Goal: Information Seeking & Learning: Find specific fact

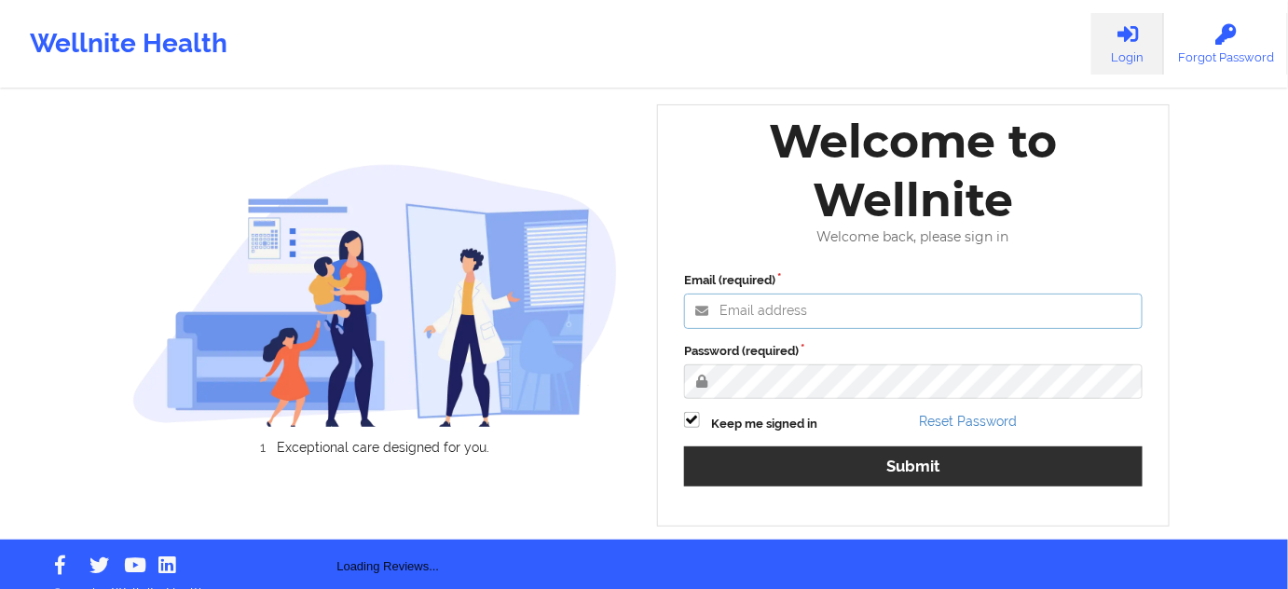
type input "[PERSON_NAME][EMAIL_ADDRESS][PERSON_NAME][DOMAIN_NAME]"
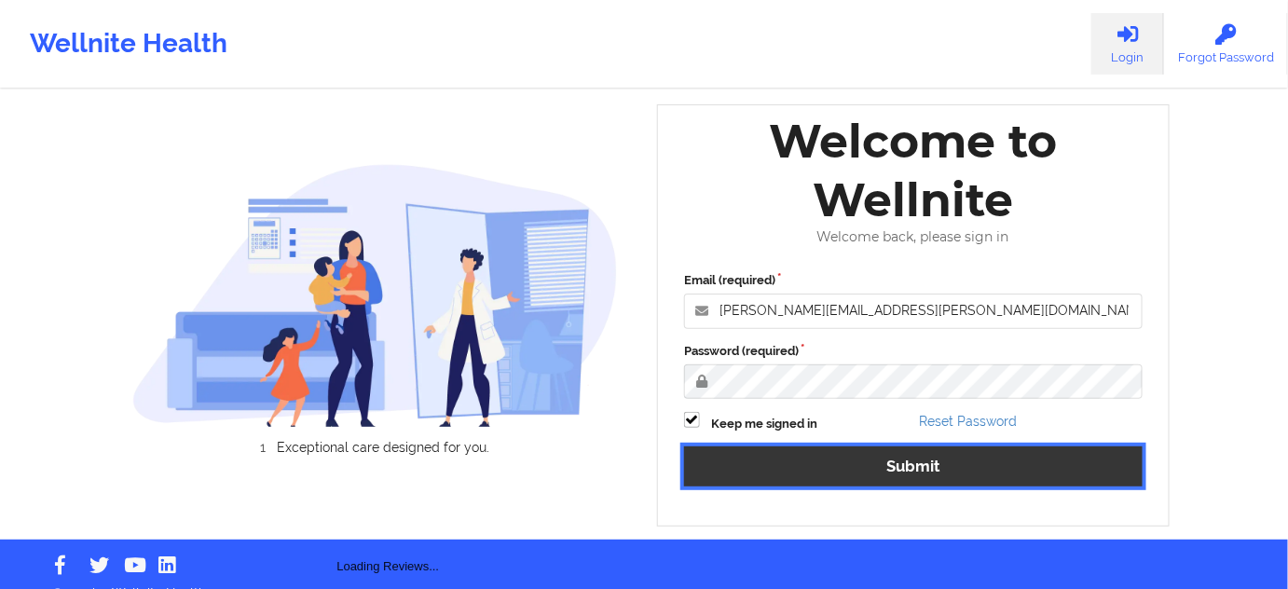
drag, startPoint x: 792, startPoint y: 458, endPoint x: 643, endPoint y: 2, distance: 480.3
click at [793, 458] on button "Submit" at bounding box center [913, 466] width 458 height 40
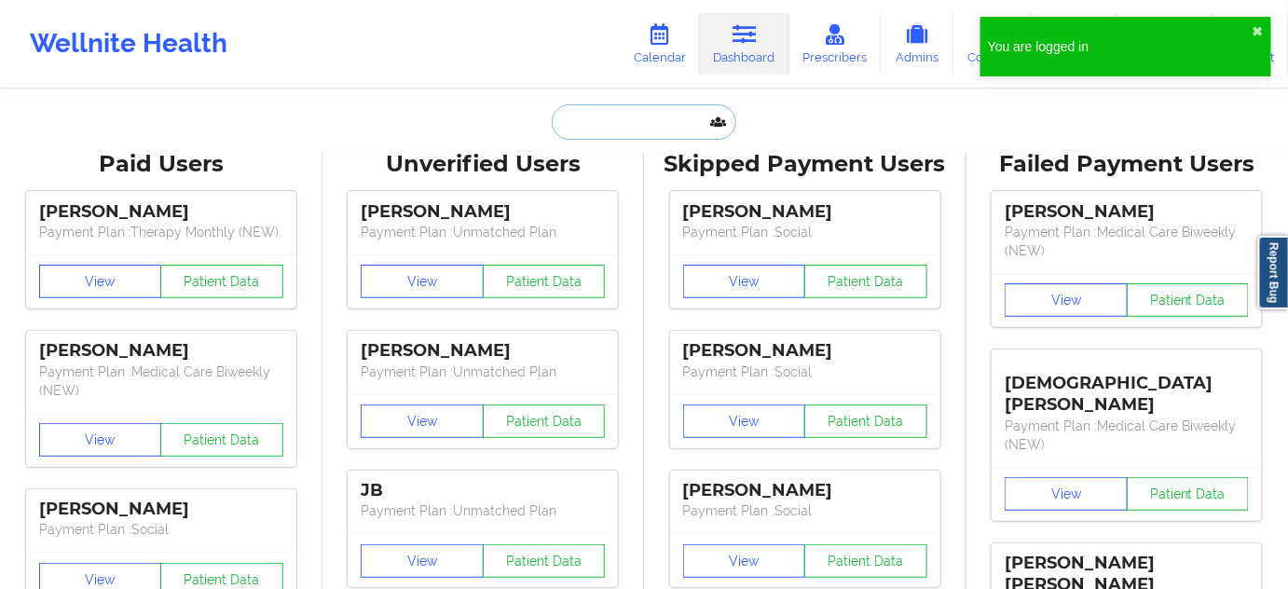
drag, startPoint x: 631, startPoint y: 138, endPoint x: 641, endPoint y: 117, distance: 22.9
click at [641, 117] on input "text" at bounding box center [644, 121] width 185 height 35
paste input "ccastillo.cami13@gmail.com"
type input "ccastillo.cami13@gmail.com"
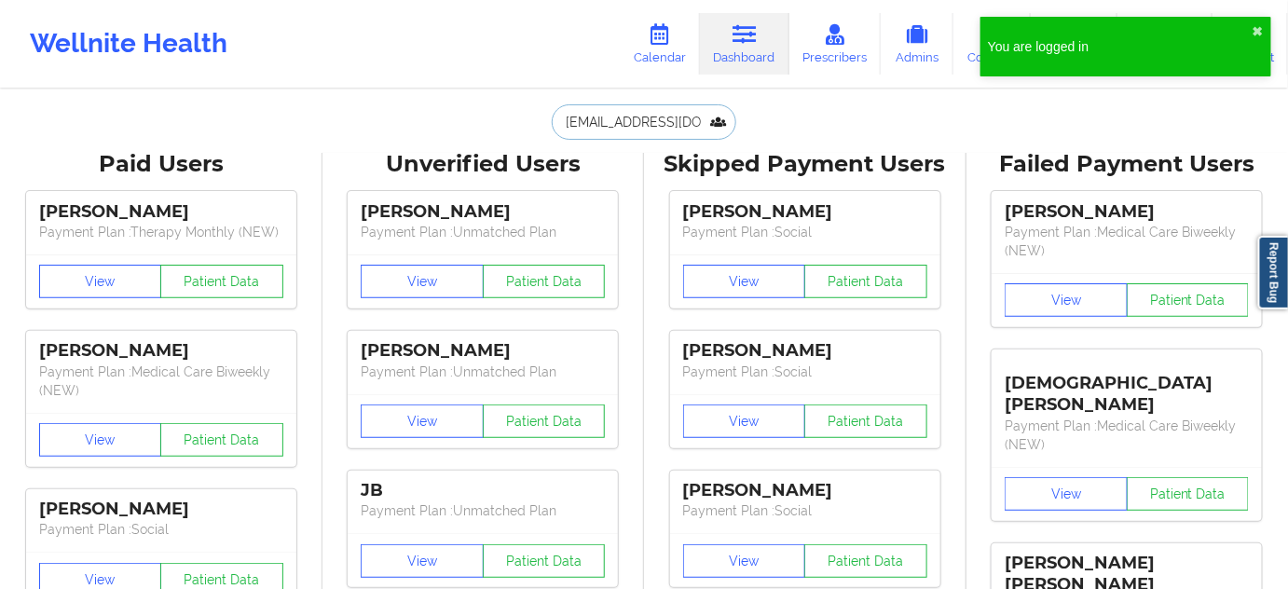
scroll to position [0, 17]
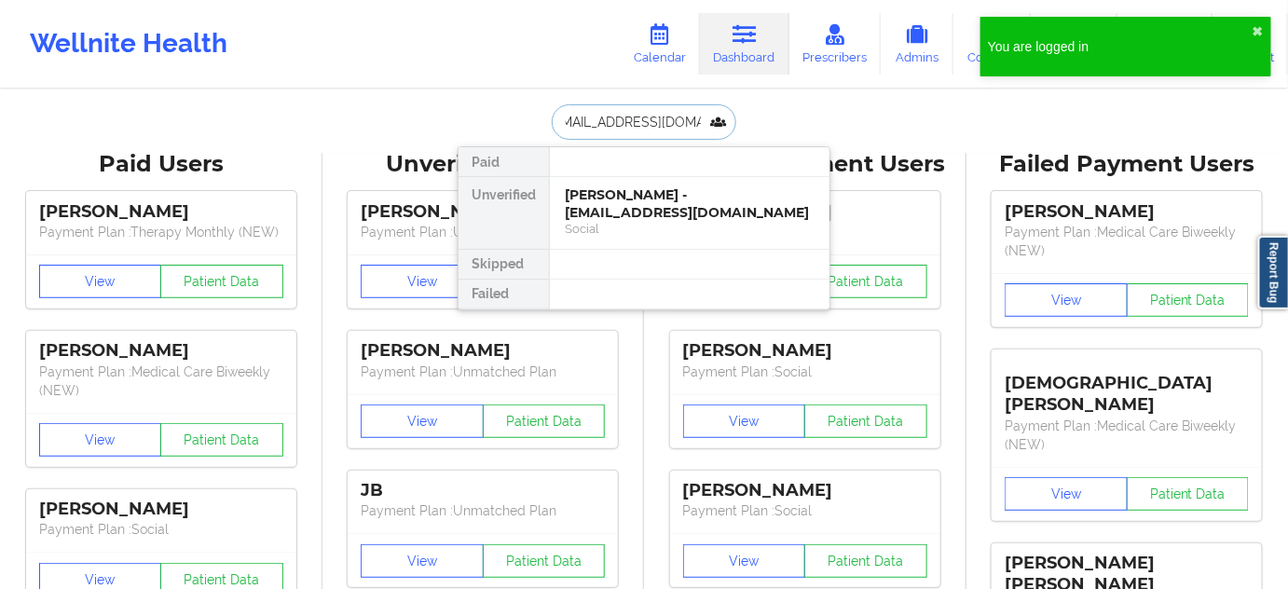
click at [623, 196] on div "Camila Castillo - ccastillo.cami13@gmail.com" at bounding box center [690, 203] width 250 height 34
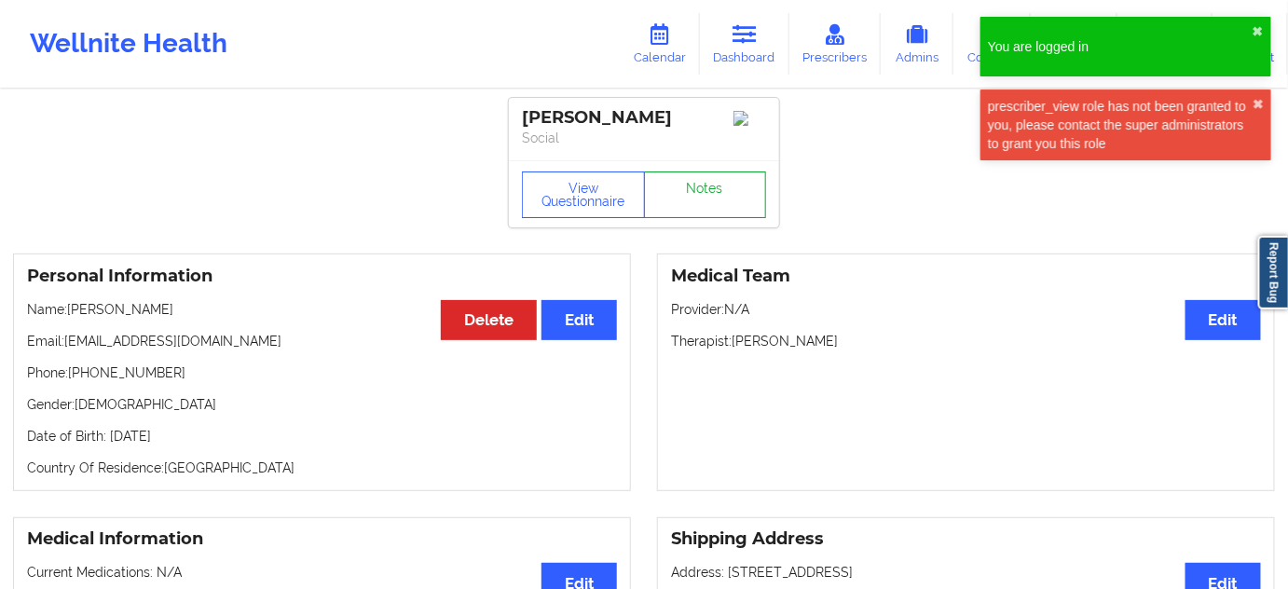
click at [684, 202] on link "Notes" at bounding box center [705, 194] width 123 height 47
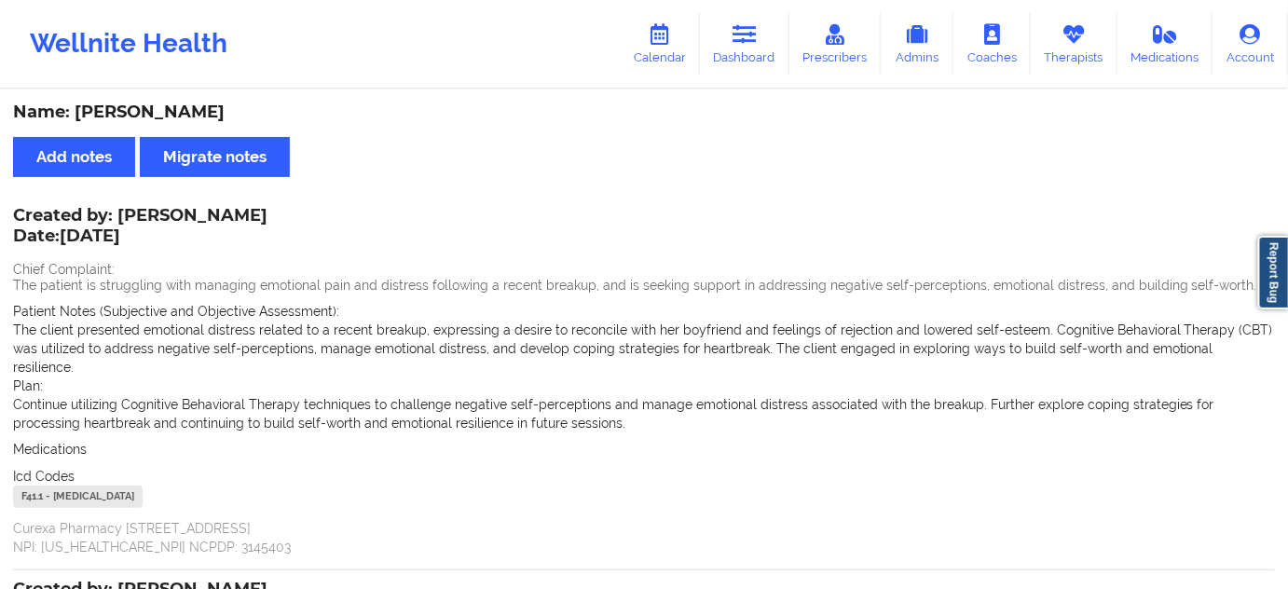
click at [170, 116] on div "Name: Camila Castillo" at bounding box center [644, 112] width 1262 height 21
click at [170, 112] on div "Name: Camila Castillo" at bounding box center [644, 112] width 1262 height 21
click at [171, 113] on div "Name: Camila Castillo" at bounding box center [644, 112] width 1262 height 21
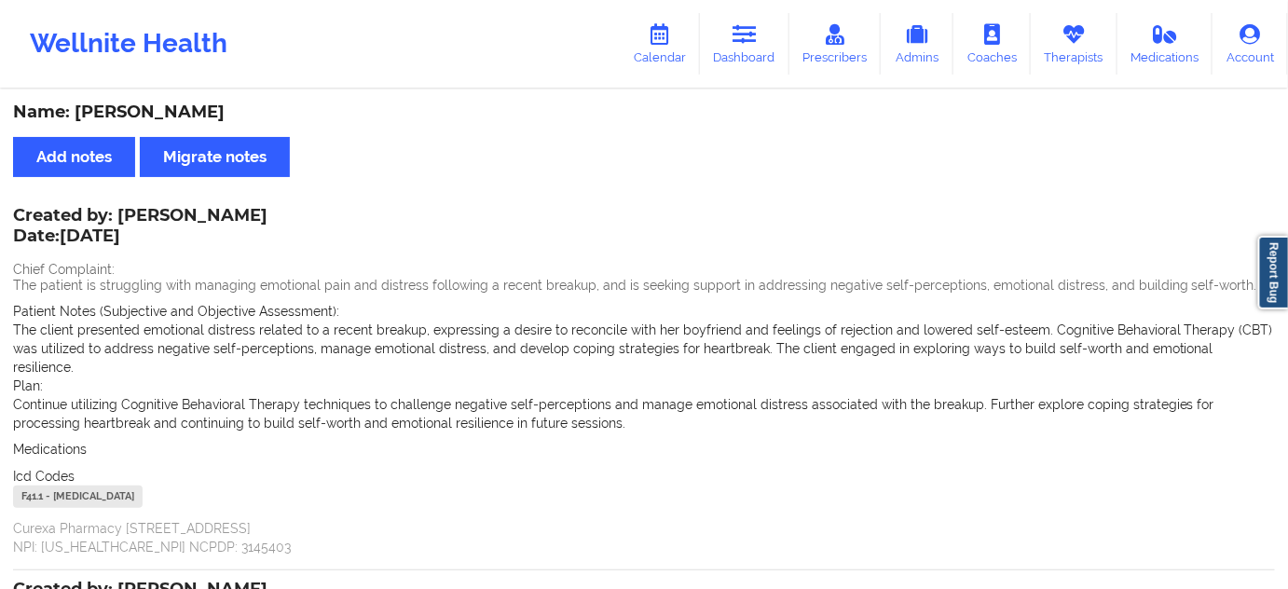
copy div "Castillo"
click at [742, 42] on icon at bounding box center [744, 34] width 24 height 21
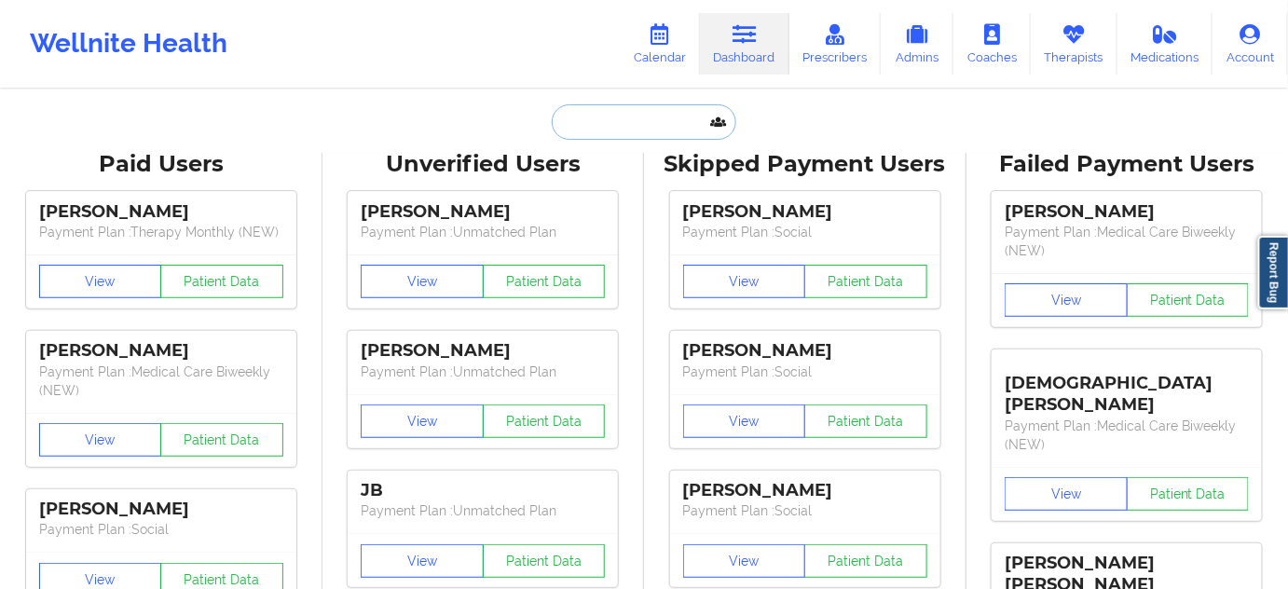
click at [636, 137] on input "text" at bounding box center [644, 121] width 185 height 35
paste input "tpeterkinpr@gmail.com"
type input "tpeterkinpr@gmail.com"
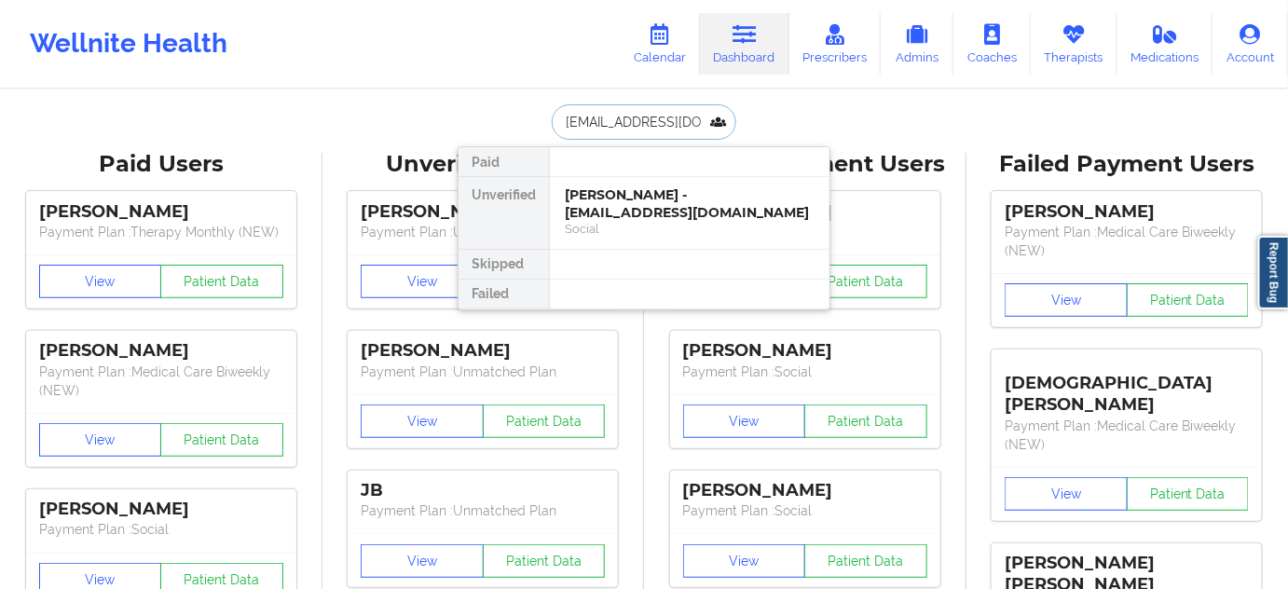
click at [615, 205] on div "Terrell Peterkin - tpeterkinpr@gmail.com" at bounding box center [690, 203] width 250 height 34
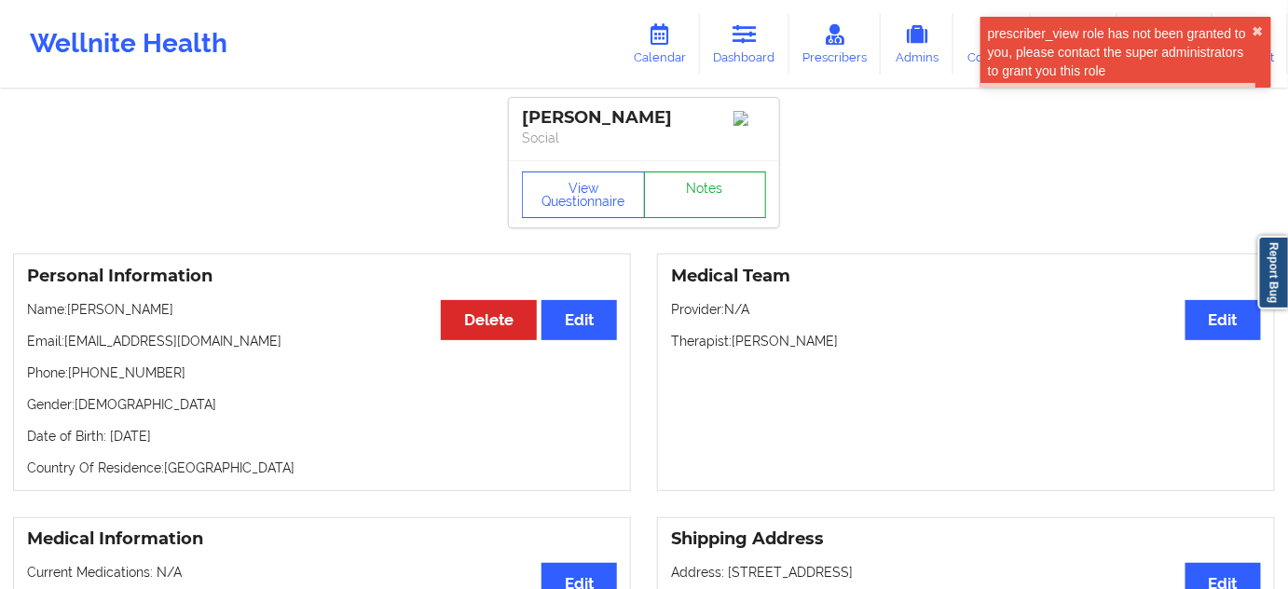
click at [694, 196] on link "Notes" at bounding box center [705, 194] width 123 height 47
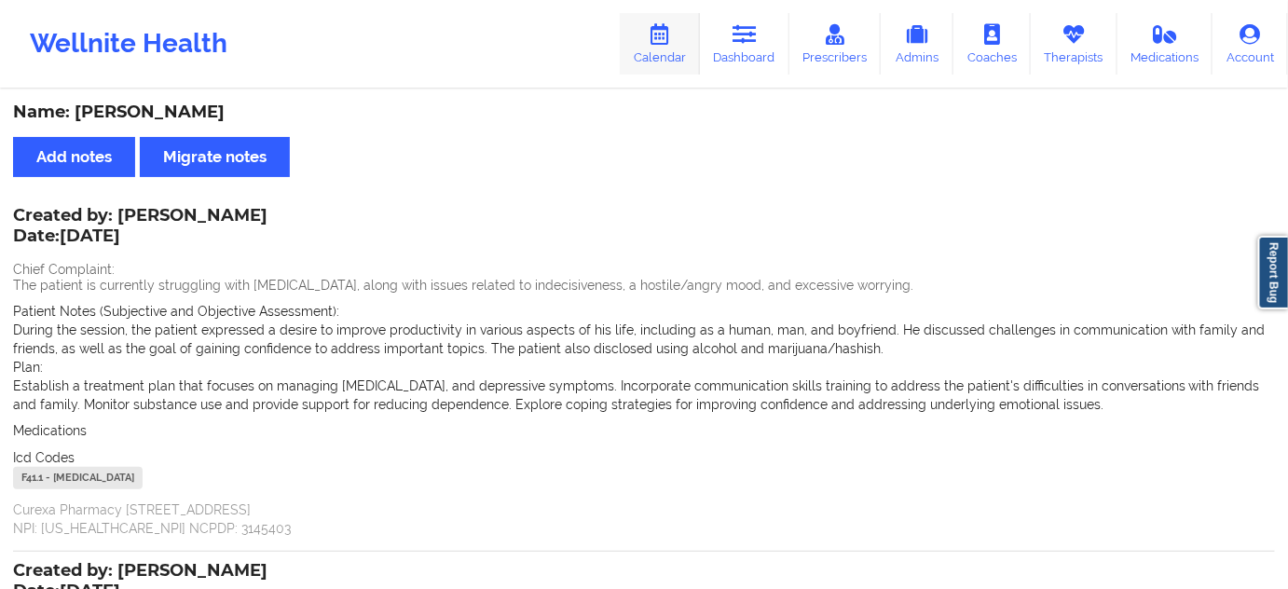
click at [672, 39] on icon at bounding box center [660, 34] width 24 height 21
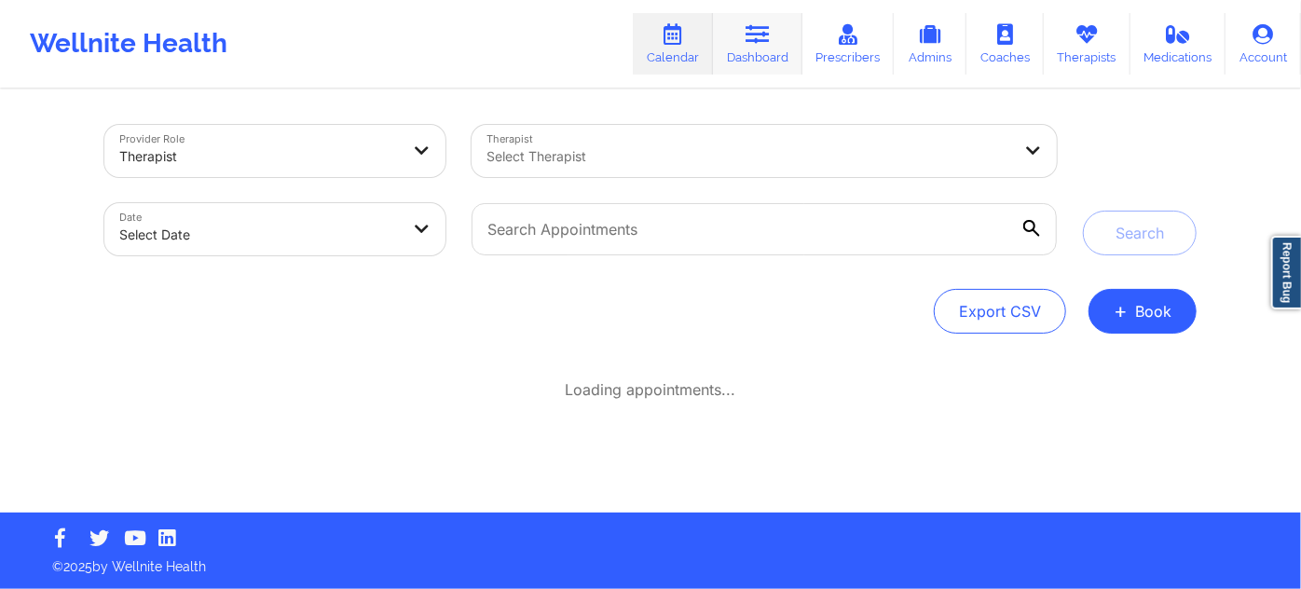
click at [762, 56] on link "Dashboard" at bounding box center [757, 44] width 89 height 62
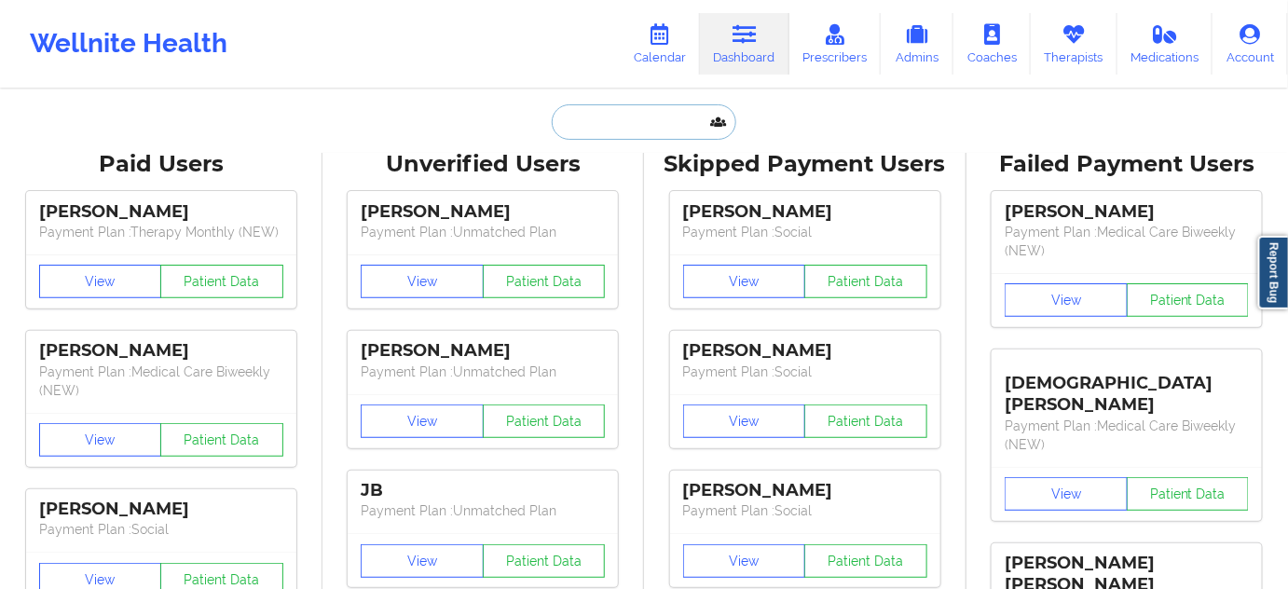
click at [631, 116] on input "text" at bounding box center [644, 121] width 185 height 35
paste input "nickruebel@gmail.com"
type input "nickruebel@gmail.com"
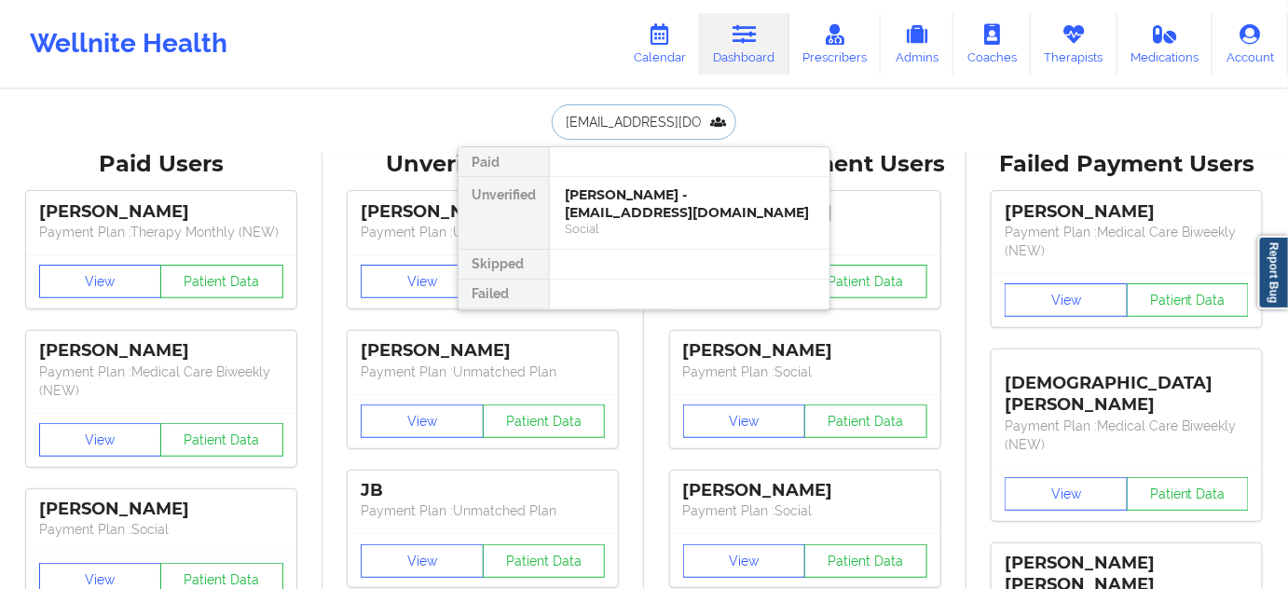
click at [619, 200] on div "Nicholas Ruebel - nickruebel@gmail.com" at bounding box center [690, 203] width 250 height 34
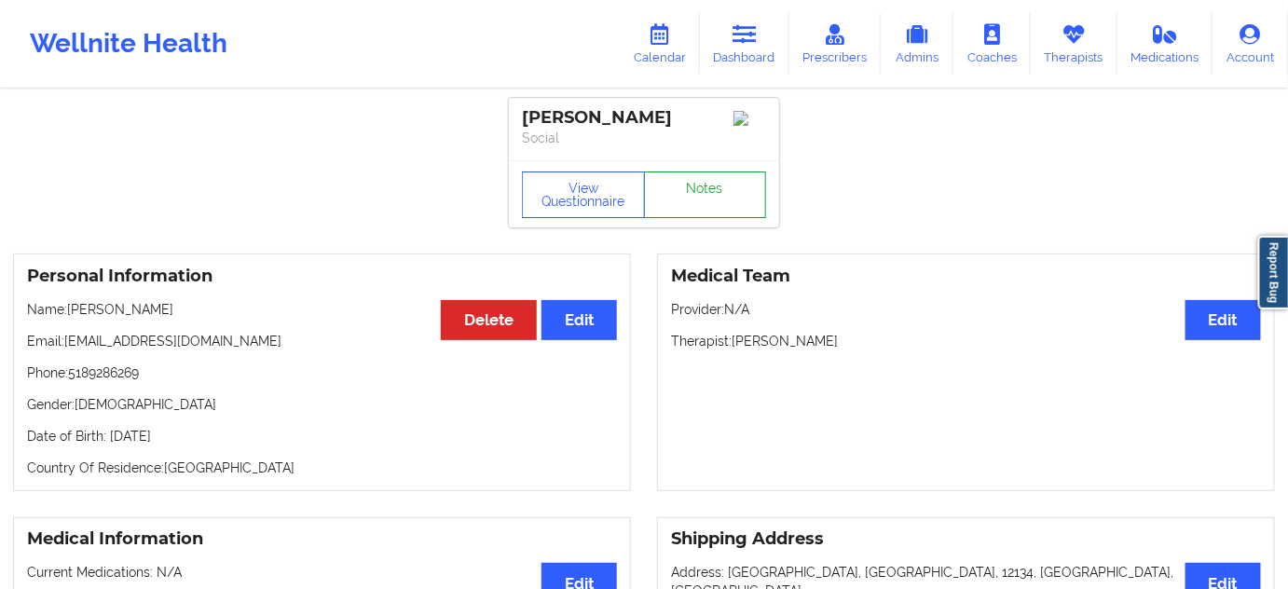
click at [719, 217] on link "Notes" at bounding box center [705, 194] width 123 height 47
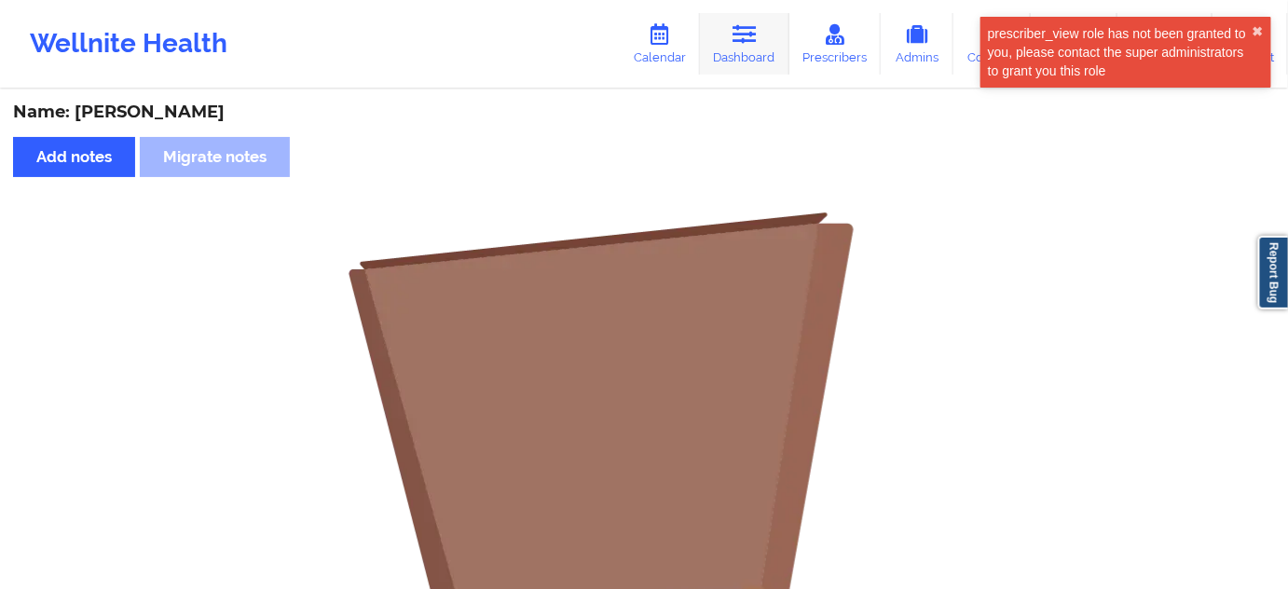
click at [762, 32] on link "Dashboard" at bounding box center [744, 44] width 89 height 62
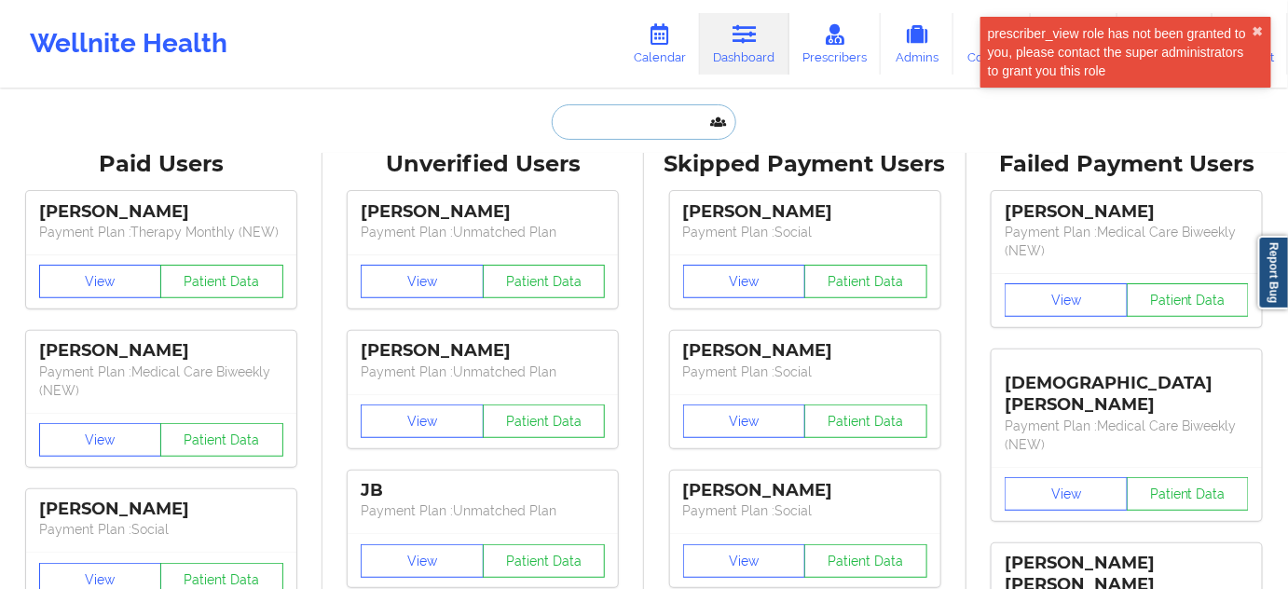
click at [660, 115] on input "text" at bounding box center [644, 121] width 185 height 35
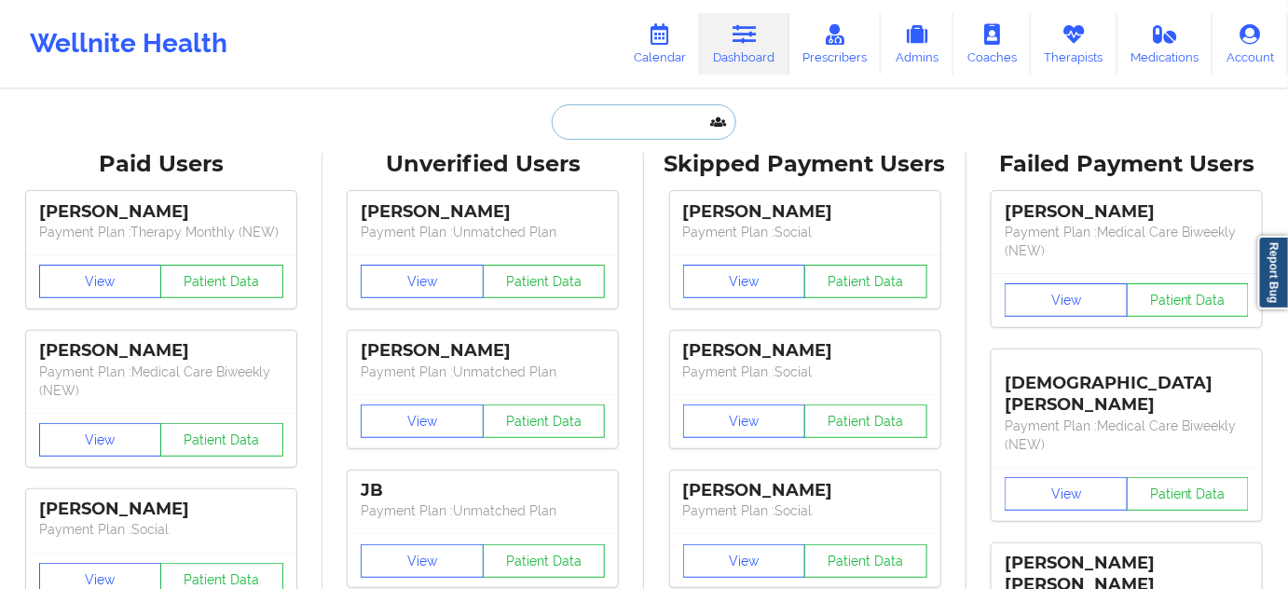
type input "s"
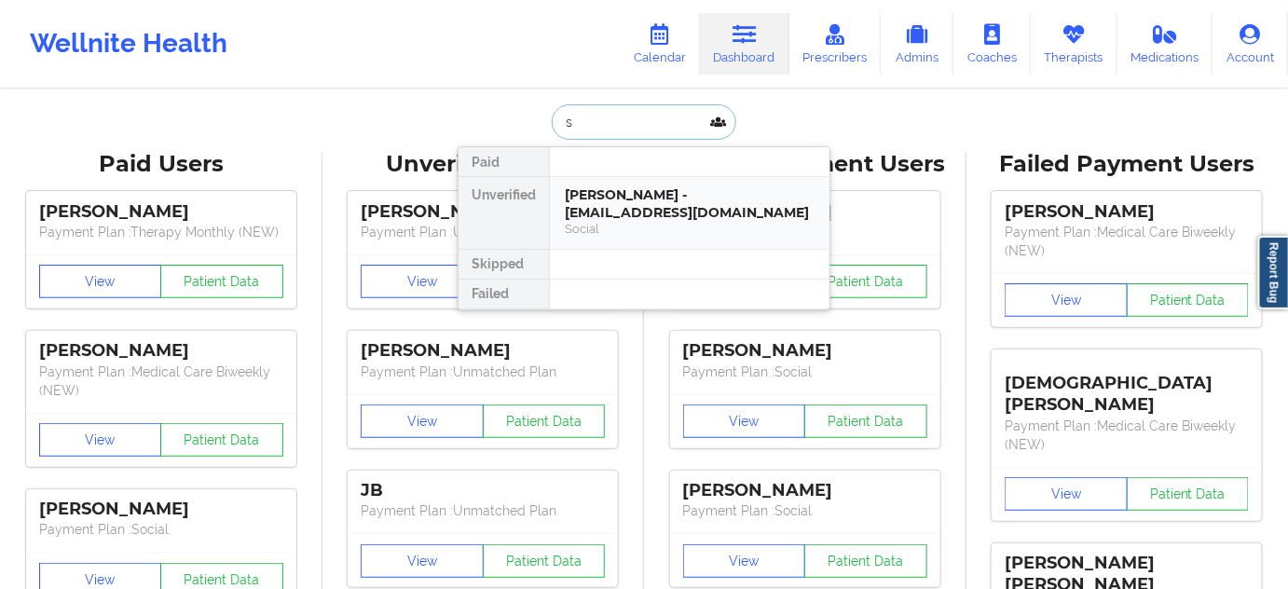
click at [643, 209] on div "Nicholas Ruebel - nickruebel@gmail.com" at bounding box center [690, 203] width 250 height 34
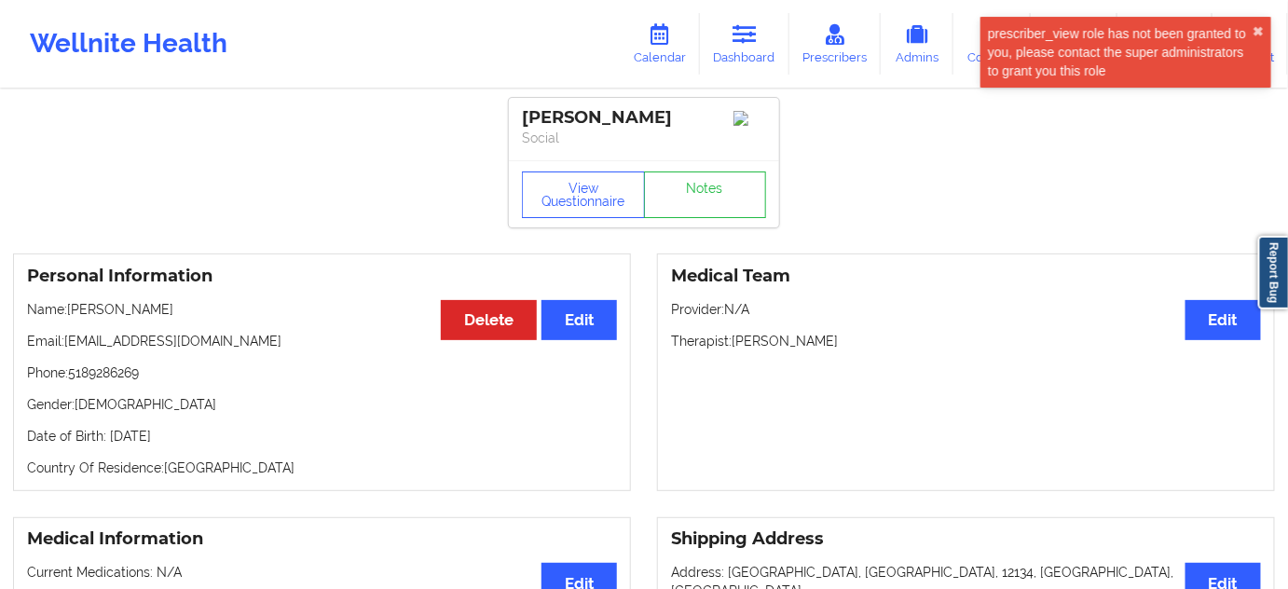
drag, startPoint x: 679, startPoint y: 106, endPoint x: 517, endPoint y: 120, distance: 162.7
click at [517, 120] on div "Nicholas Ruebel Social" at bounding box center [644, 129] width 270 height 62
copy div "Nicholas Ruebel"
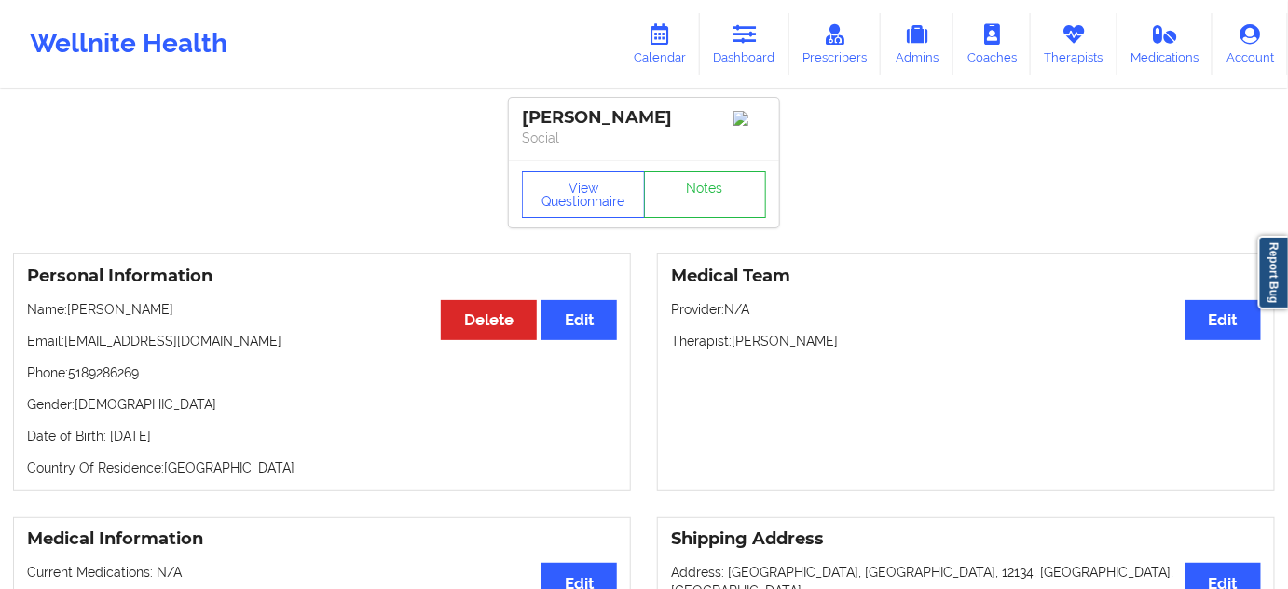
click at [123, 382] on p "Phone: 5189286269" at bounding box center [322, 372] width 590 height 19
copy p "5189286269"
click at [427, 267] on div "Personal Information Edit Delete Name: Nicholas Ruebel Email: nickruebel@gmail.…" at bounding box center [322, 372] width 618 height 238
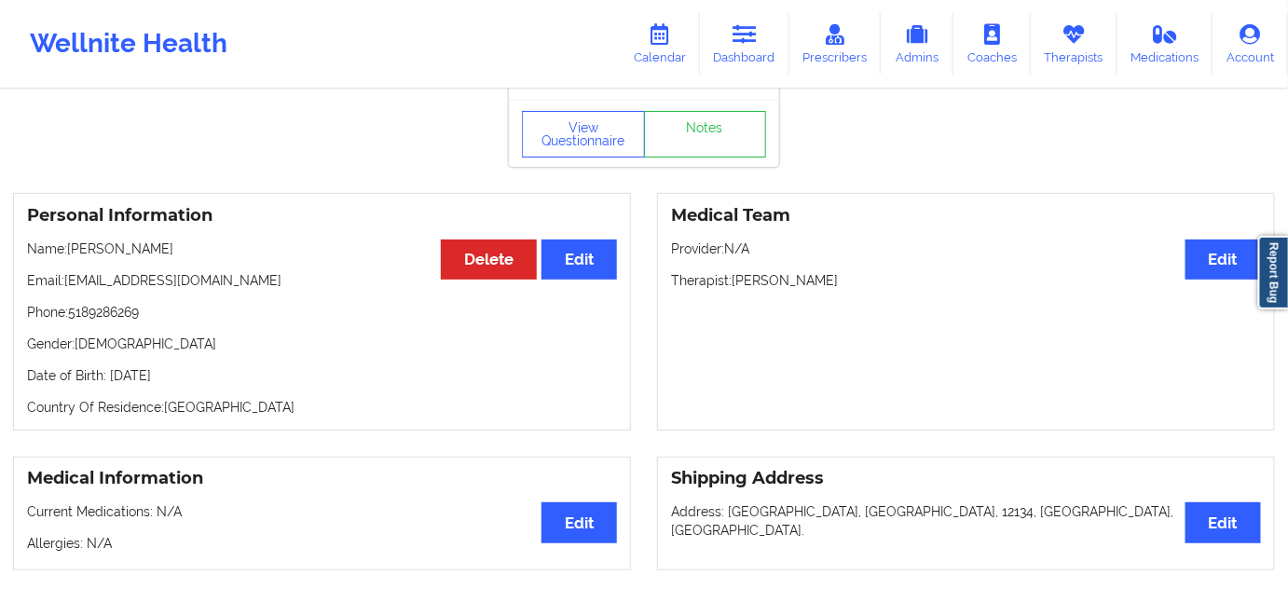
scroll to position [56, 0]
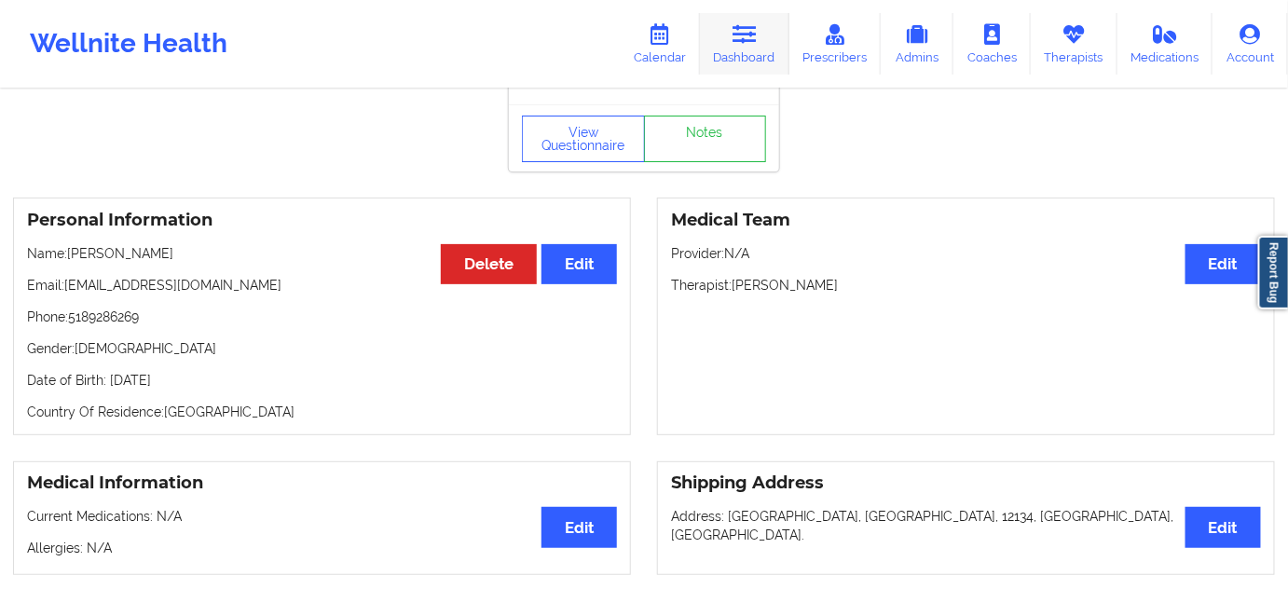
click at [747, 46] on link "Dashboard" at bounding box center [744, 44] width 89 height 62
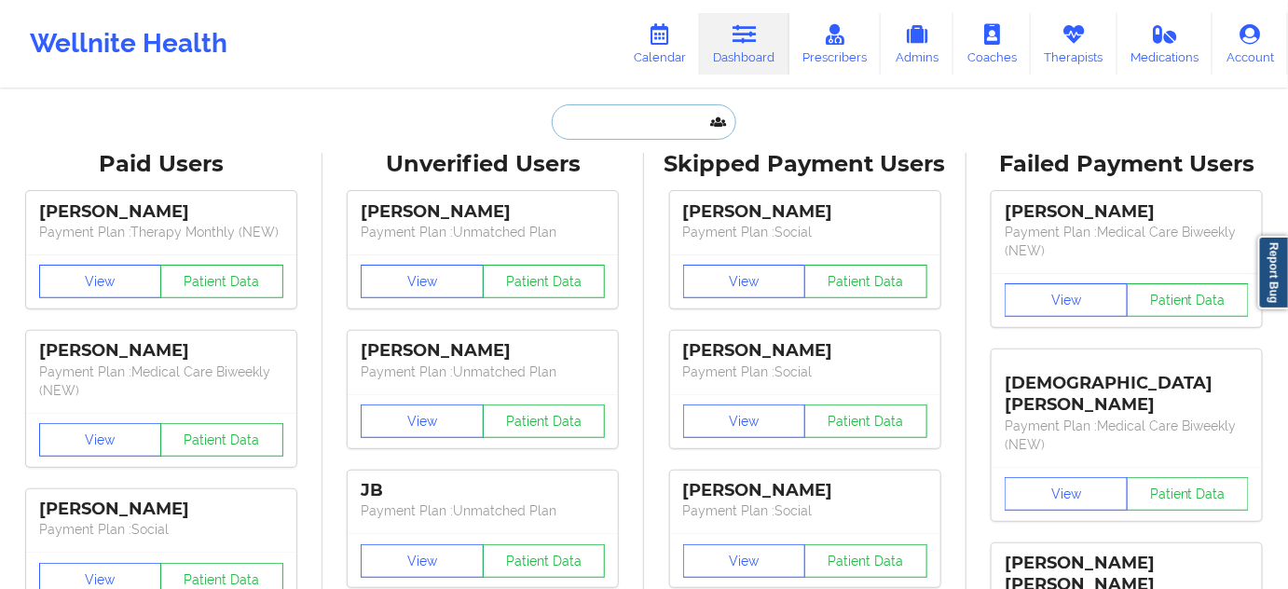
click at [632, 109] on input "text" at bounding box center [644, 121] width 185 height 35
paste input "ad3912b@gmail.com"
type input "ad3912b@gmail.com"
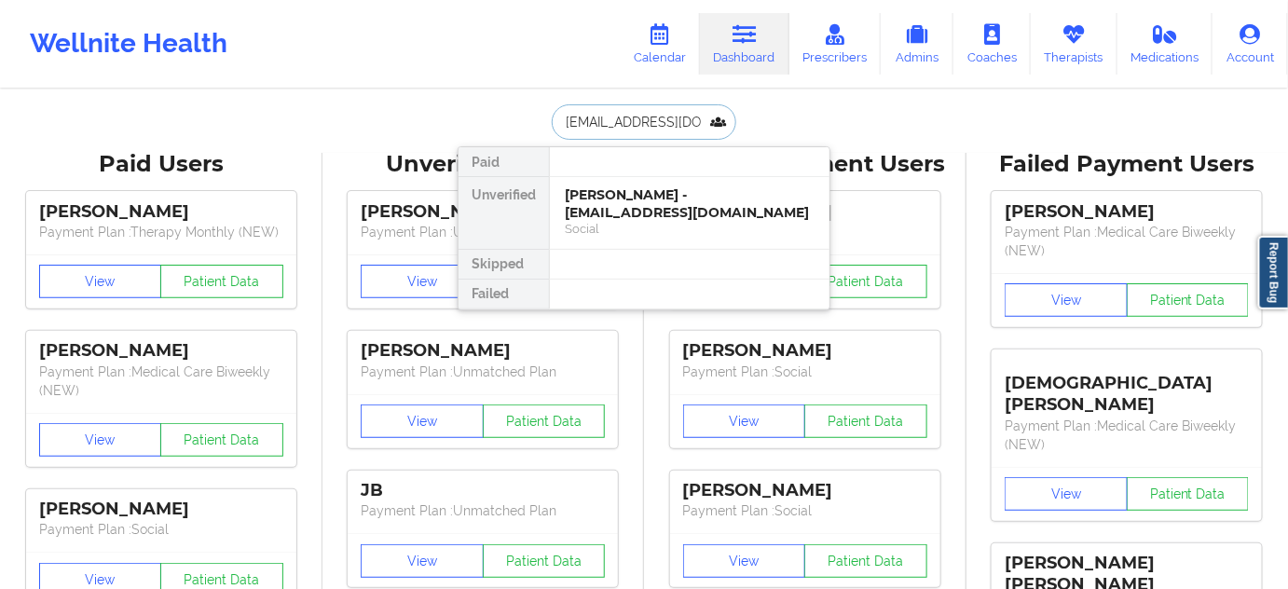
click at [595, 205] on div "Abigail Ballesteros - ad3912b@gmail.com" at bounding box center [690, 203] width 250 height 34
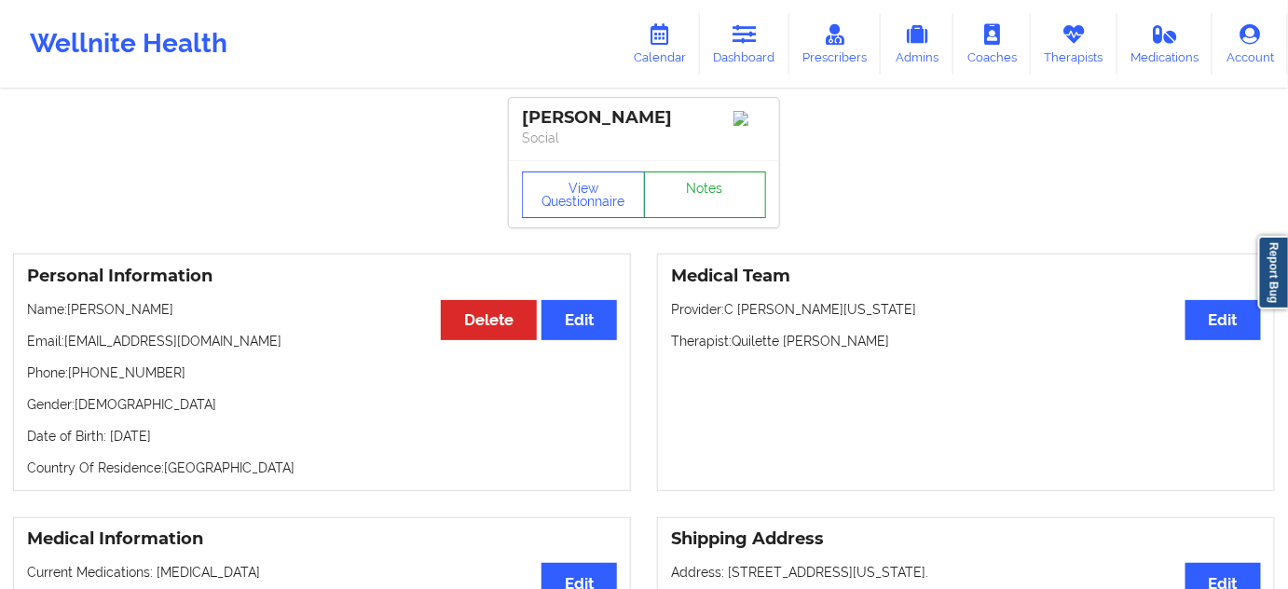
click at [732, 210] on link "Notes" at bounding box center [705, 194] width 123 height 47
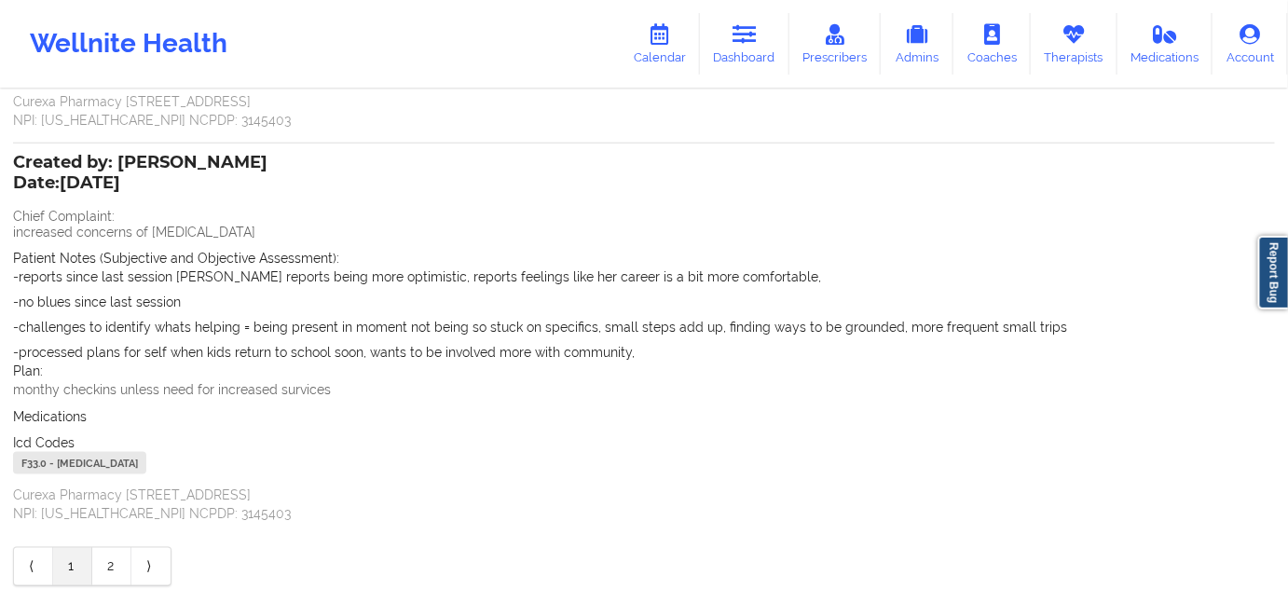
scroll to position [726, 0]
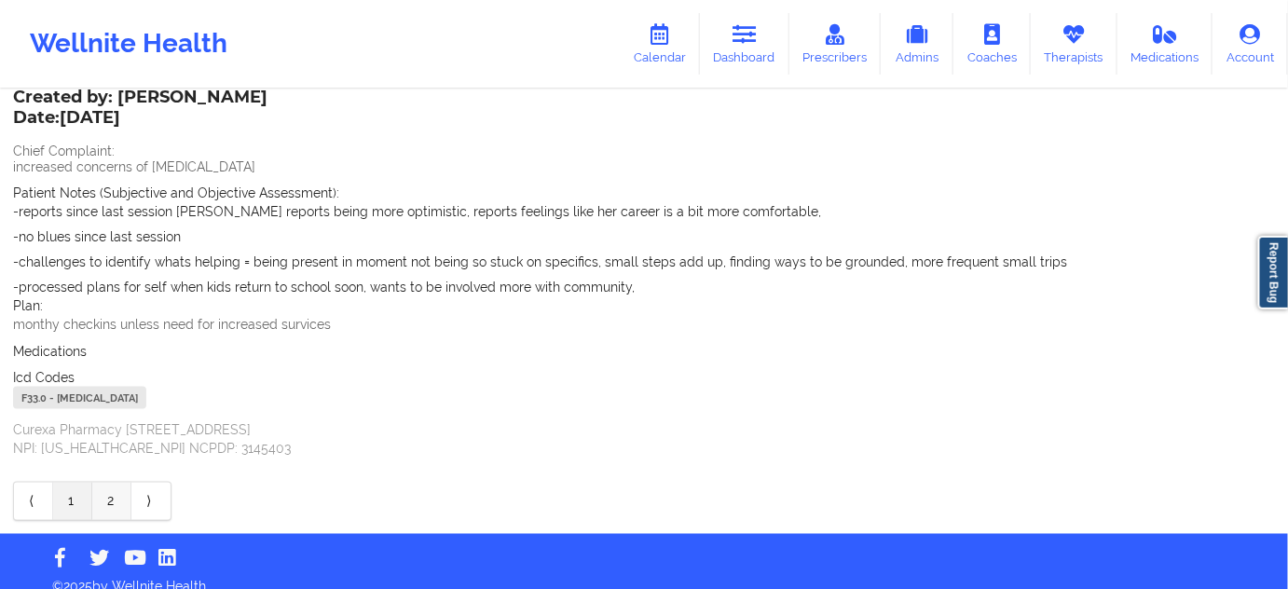
click at [114, 486] on link "2" at bounding box center [111, 501] width 39 height 37
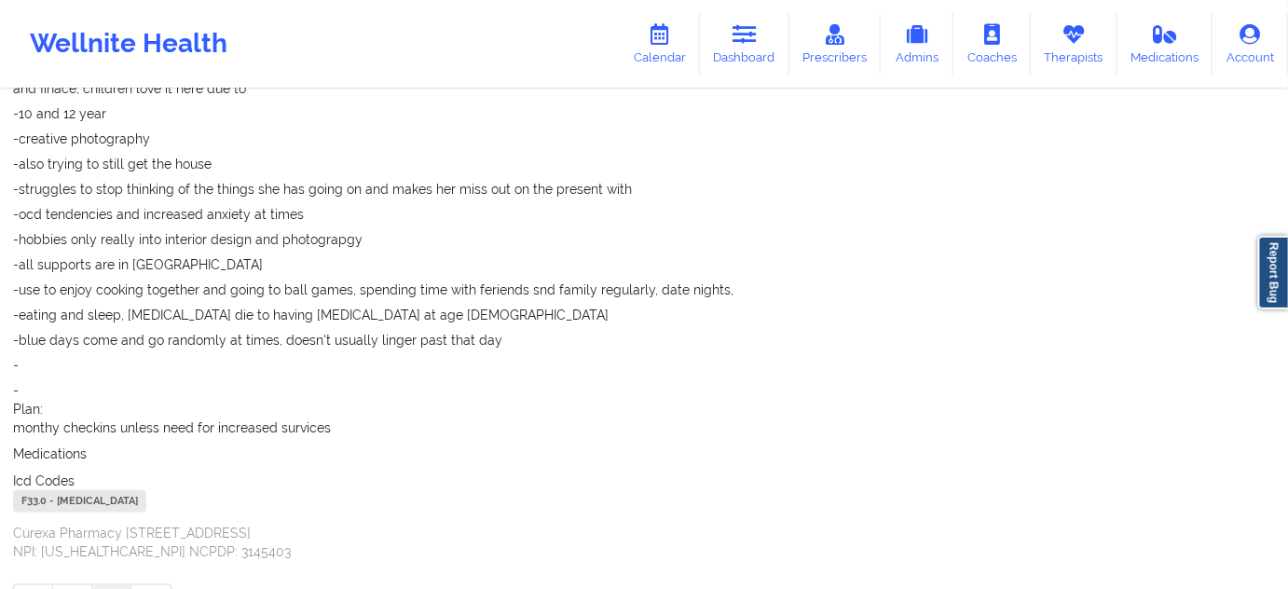
scroll to position [452, 0]
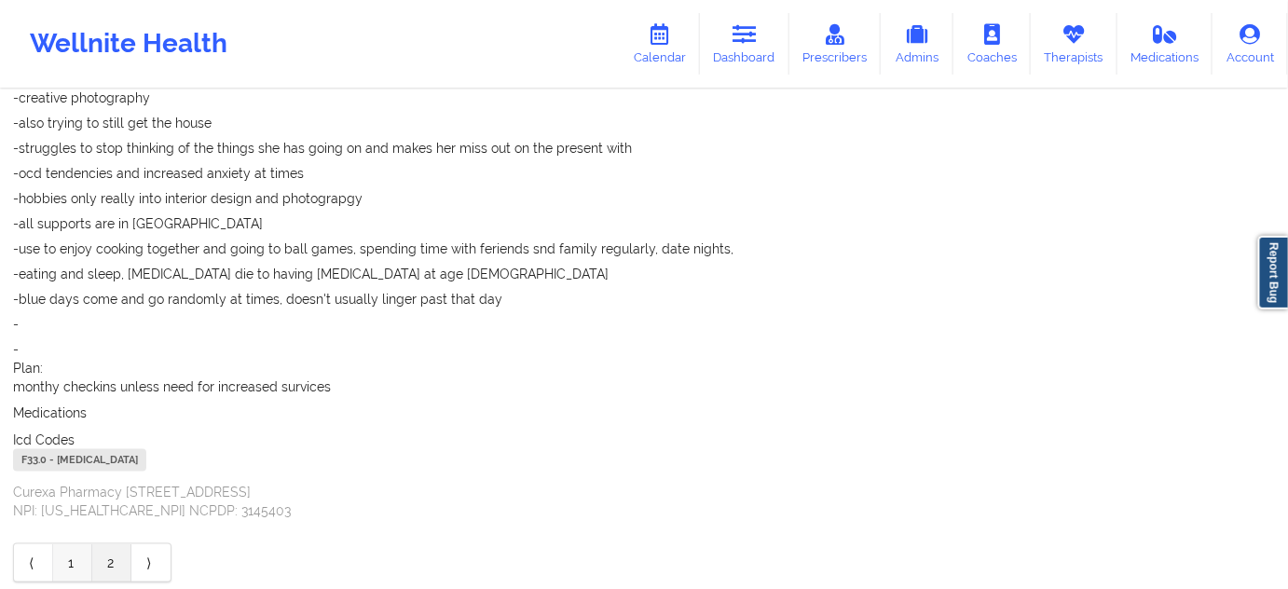
click at [77, 561] on link "1" at bounding box center [72, 562] width 39 height 37
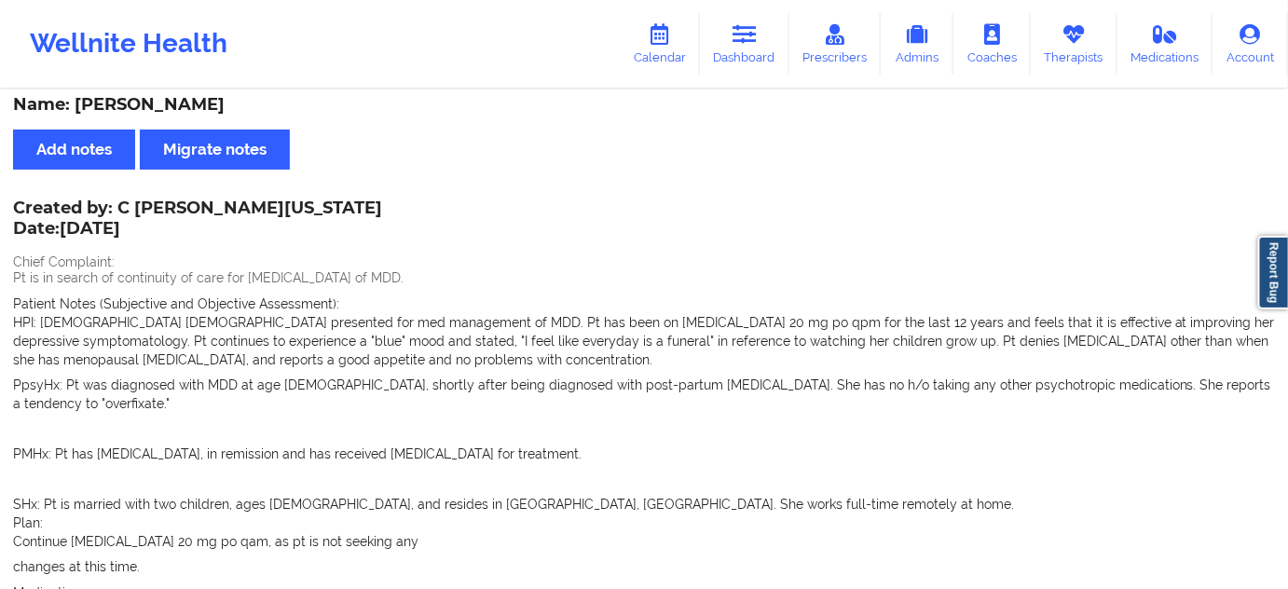
scroll to position [0, 0]
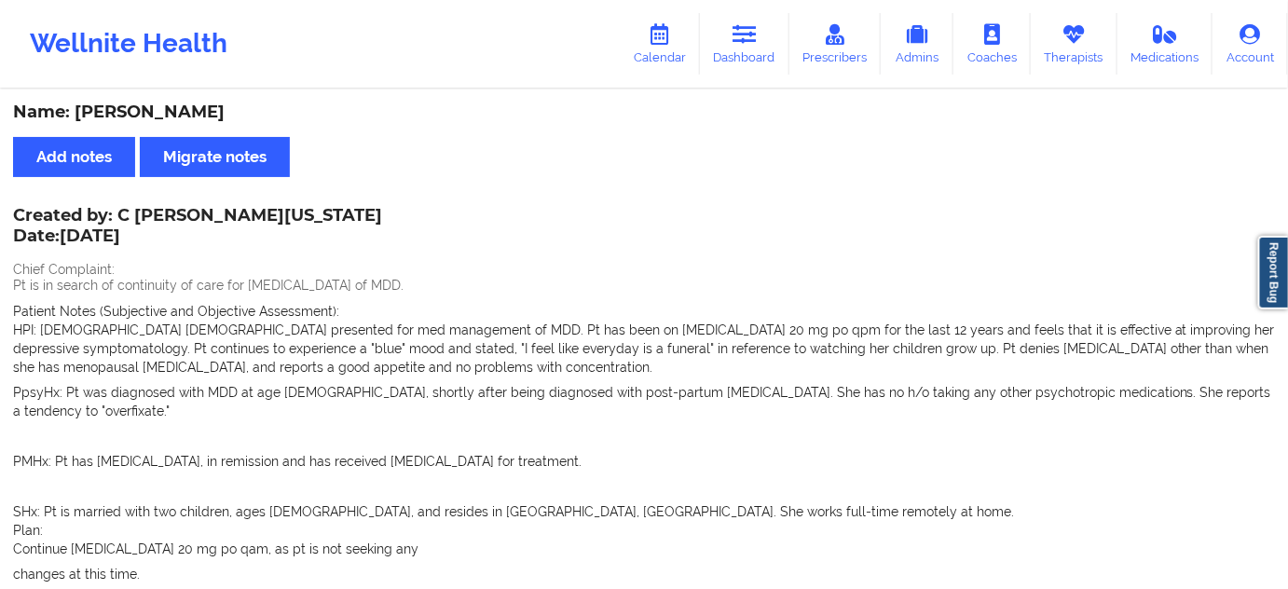
drag, startPoint x: 130, startPoint y: 208, endPoint x: 516, endPoint y: 206, distance: 385.8
copy div "Renee Washington-hyde Date: 9/19/2025"
click at [417, 222] on div "Created by: C Renee Washington-hyde Date: 9/19/2025 Chief Complaint: Pt is in s…" at bounding box center [644, 500] width 1262 height 581
drag, startPoint x: 137, startPoint y: 218, endPoint x: 407, endPoint y: 206, distance: 270.5
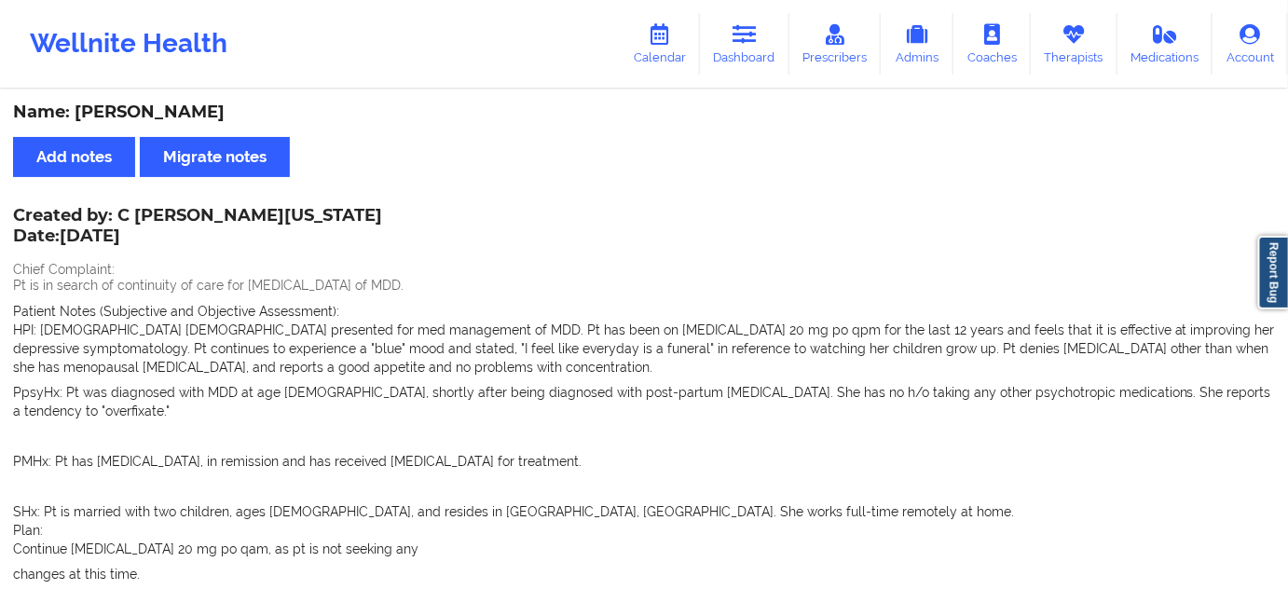
drag, startPoint x: 425, startPoint y: 242, endPoint x: 398, endPoint y: 233, distance: 28.6
click at [422, 244] on div "Created by: C Renee Washington-hyde Date: 9/19/2025 Chief Complaint: Pt is in s…" at bounding box center [644, 500] width 1262 height 581
drag, startPoint x: 384, startPoint y: 215, endPoint x: 171, endPoint y: 240, distance: 214.0
click at [149, 218] on div "Created by: C Renee Washington-hyde Date: 9/19/2025 Chief Complaint: Pt is in s…" at bounding box center [644, 500] width 1262 height 581
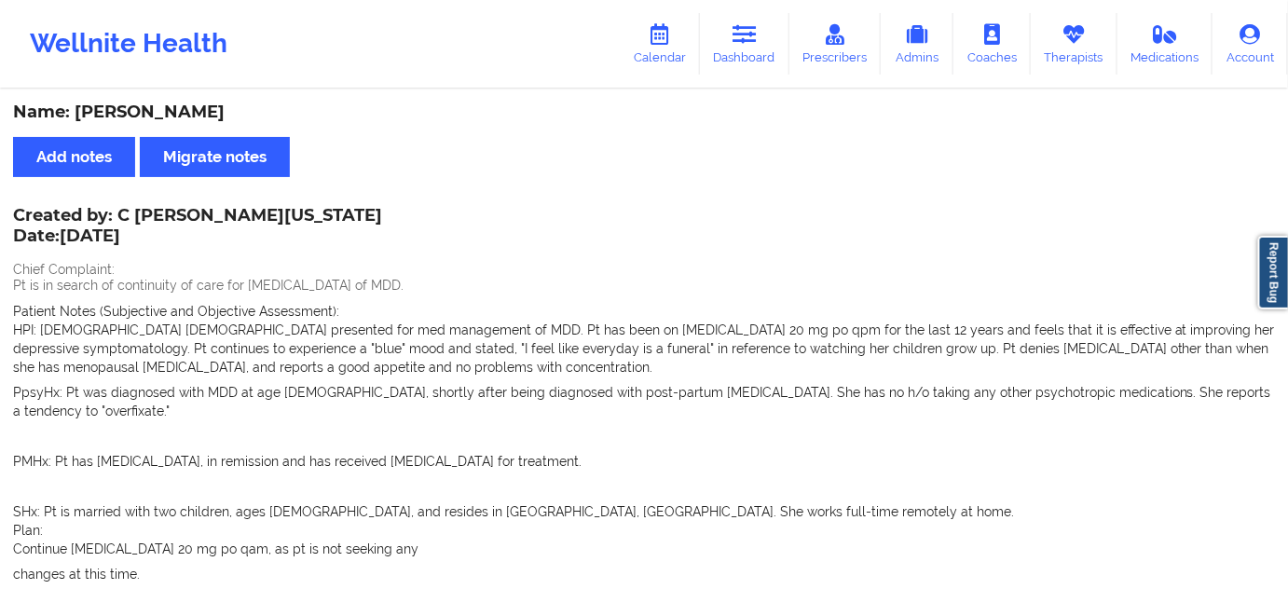
click at [202, 272] on div "Chief Complaint: Pt is in search of continuity of care for medication managemen…" at bounding box center [644, 279] width 1262 height 32
drag, startPoint x: 135, startPoint y: 215, endPoint x: 359, endPoint y: 212, distance: 223.7
click at [359, 212] on div "Created by: C Renee Washington-hyde Date: 9/19/2025 Chief Complaint: Pt is in s…" at bounding box center [644, 500] width 1262 height 581
click at [406, 226] on div "Created by: C Renee Washington-hyde Date: 9/19/2025 Chief Complaint: Pt is in s…" at bounding box center [644, 500] width 1262 height 581
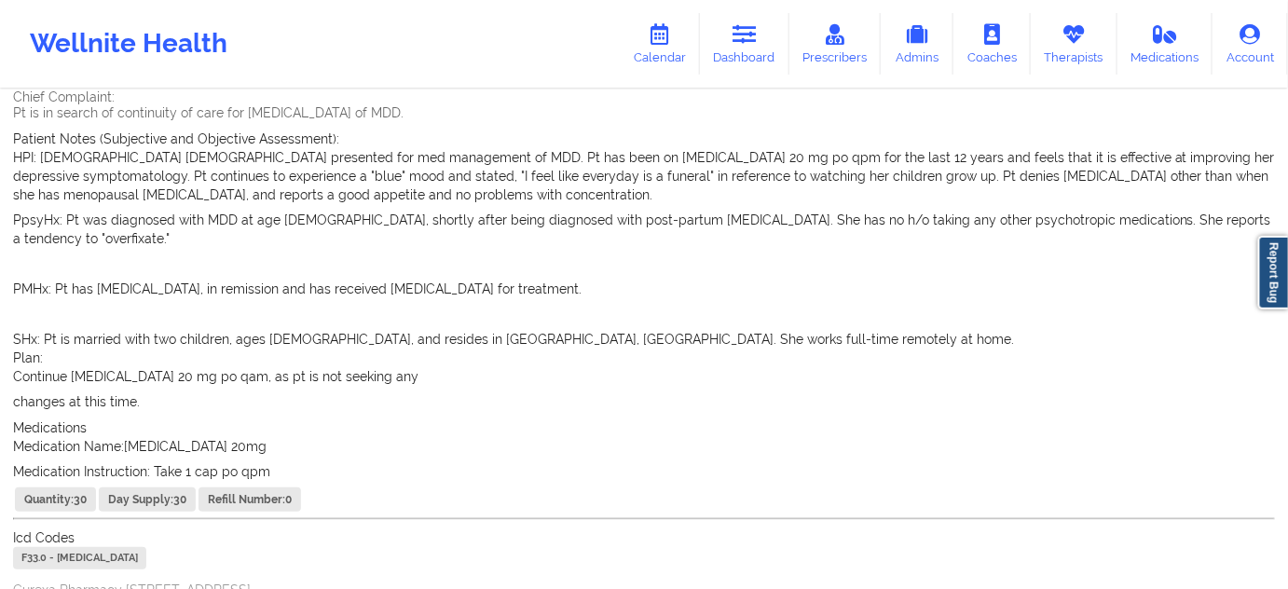
scroll to position [226, 0]
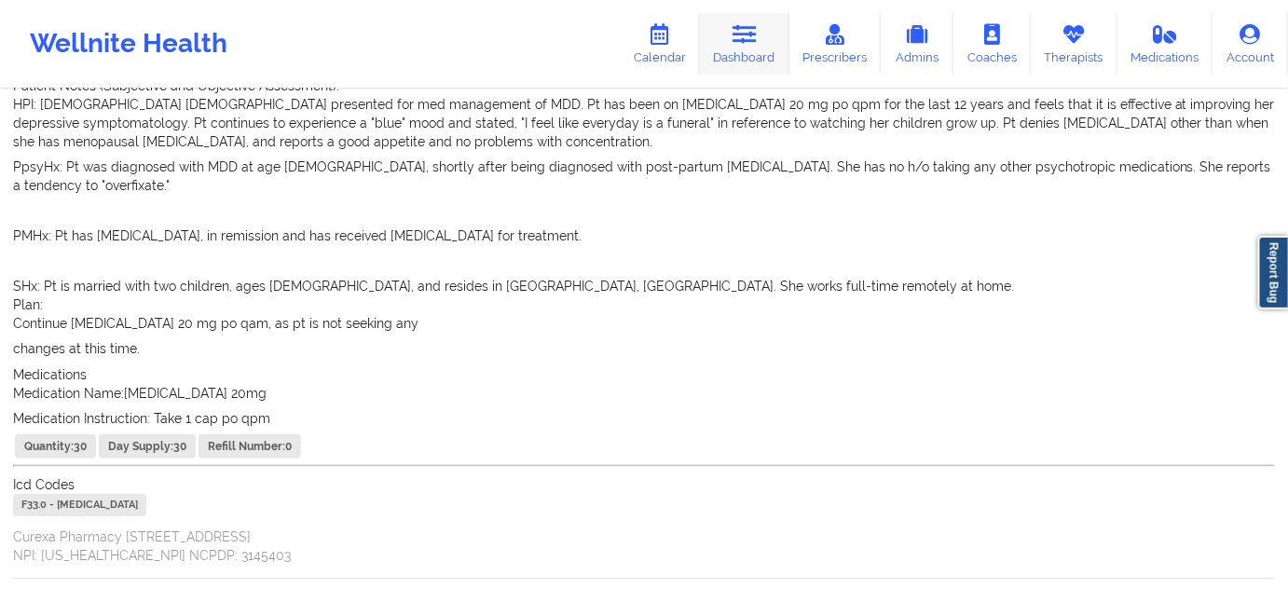
click at [733, 46] on link "Dashboard" at bounding box center [744, 44] width 89 height 62
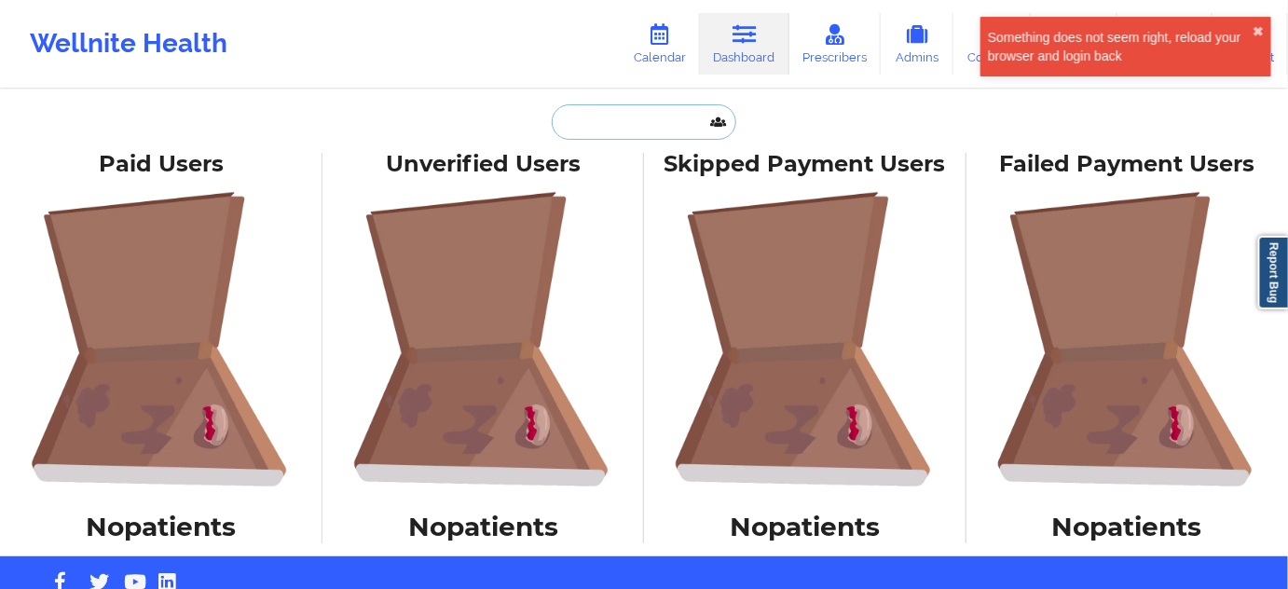
click at [641, 125] on input "text" at bounding box center [644, 121] width 185 height 35
paste input "[EMAIL_ADDRESS][DOMAIN_NAME]"
type input "[EMAIL_ADDRESS][DOMAIN_NAME]"
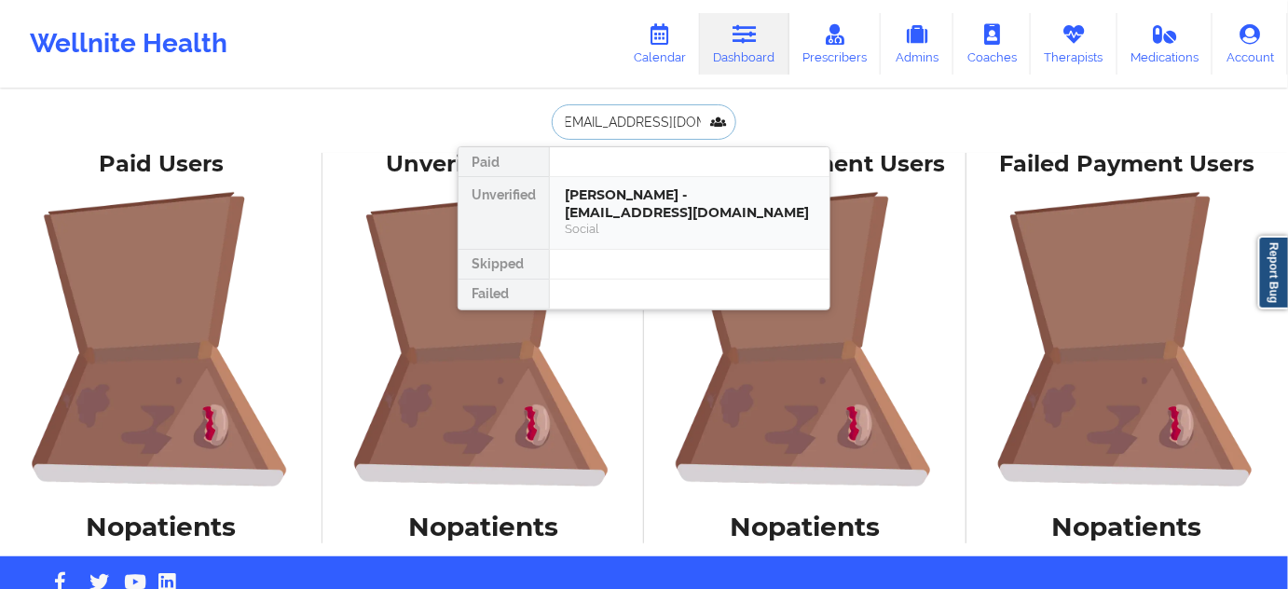
click at [623, 215] on div "Abigail Ballesteros - ad3912b@gmail.com" at bounding box center [690, 203] width 250 height 34
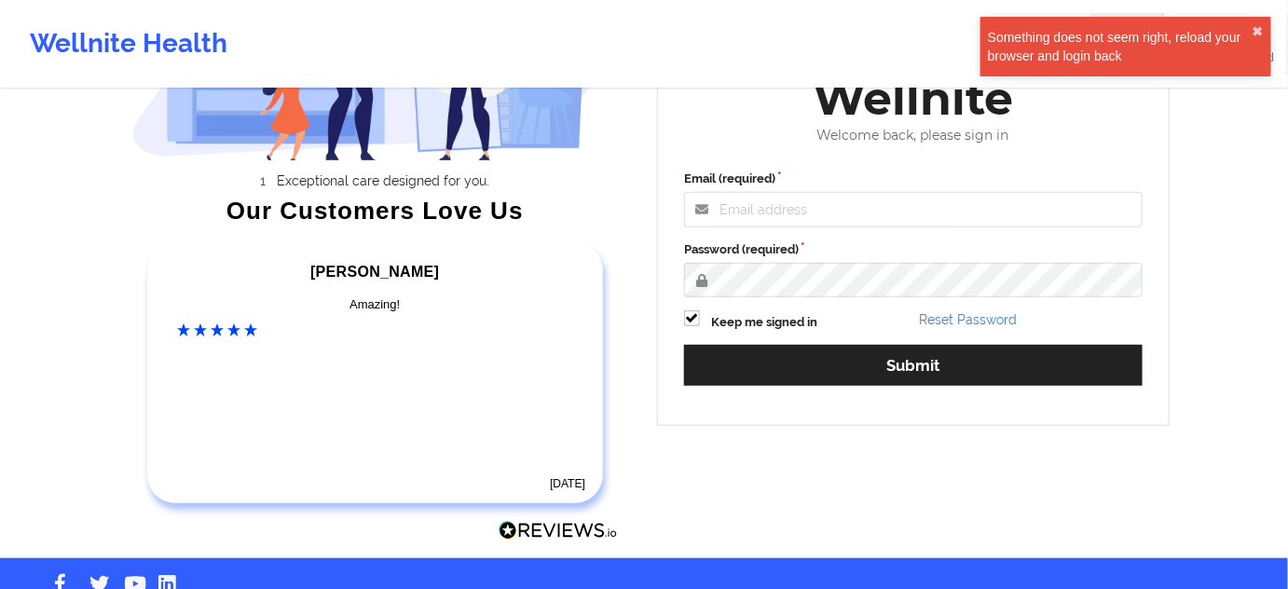
scroll to position [226, 0]
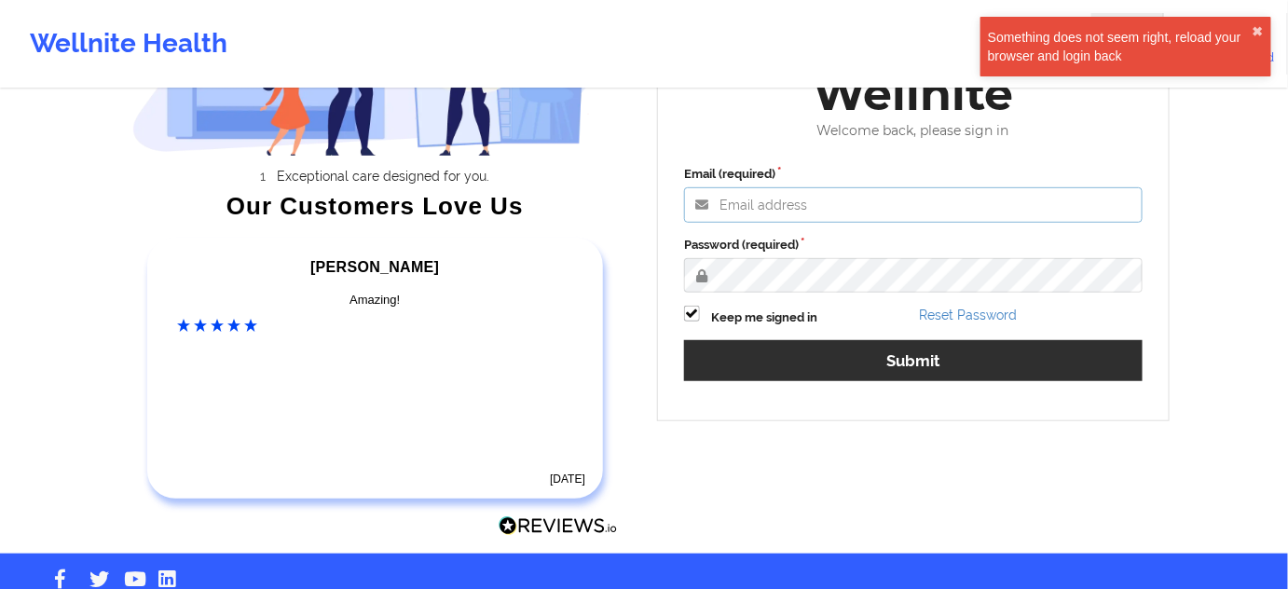
type input "[PERSON_NAME][EMAIL_ADDRESS][PERSON_NAME][DOMAIN_NAME]"
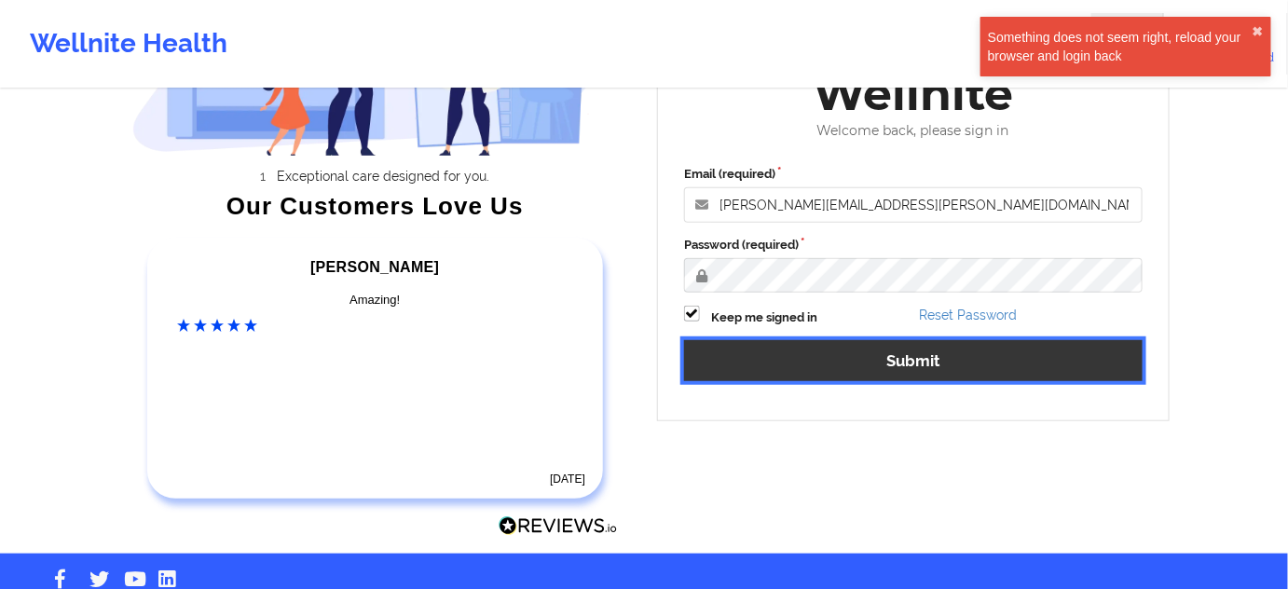
click at [862, 363] on button "Submit" at bounding box center [913, 360] width 458 height 40
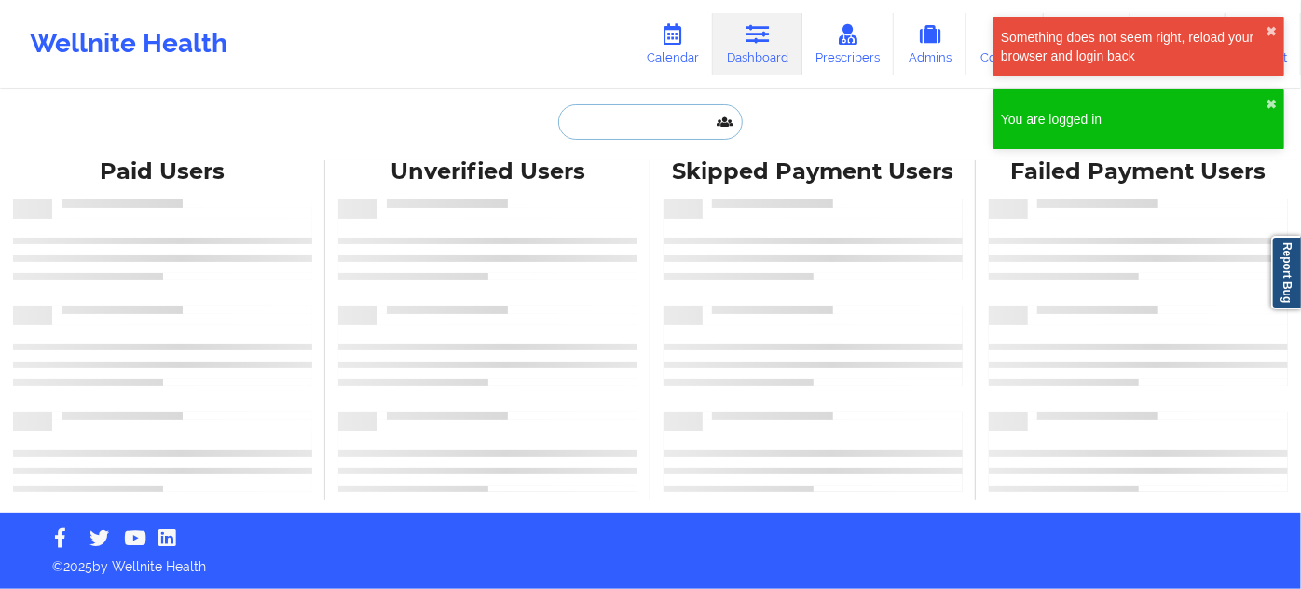
click at [619, 129] on input "text" at bounding box center [650, 121] width 185 height 35
paste input "[EMAIL_ADDRESS][DOMAIN_NAME]"
type input "[EMAIL_ADDRESS][DOMAIN_NAME]"
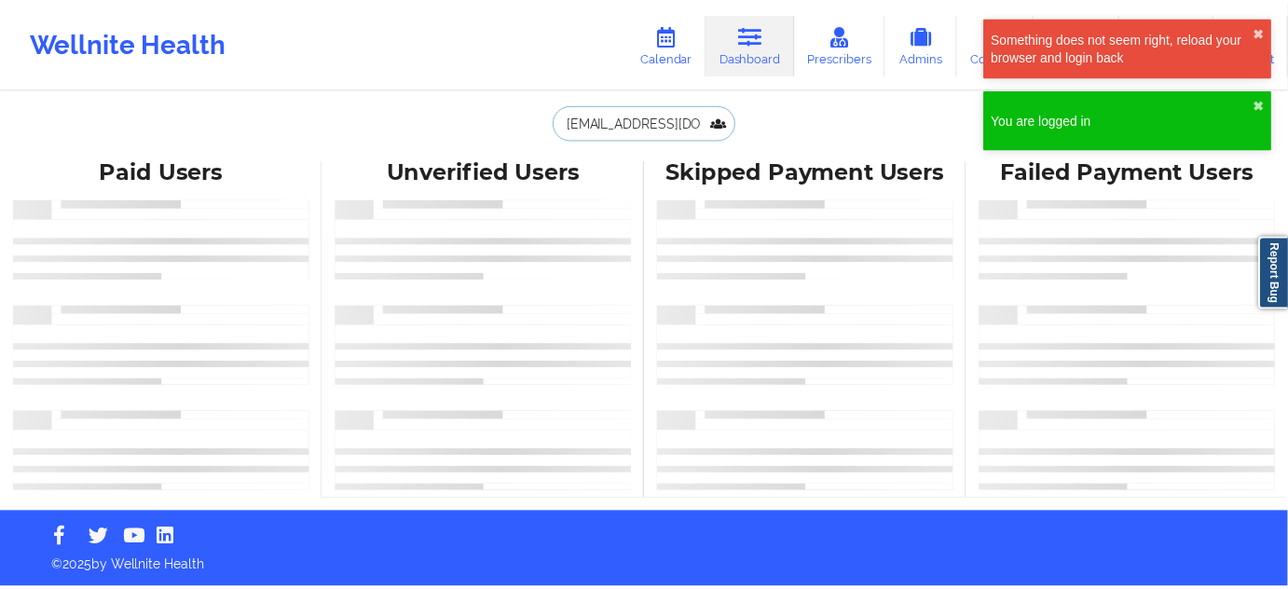
scroll to position [0, 6]
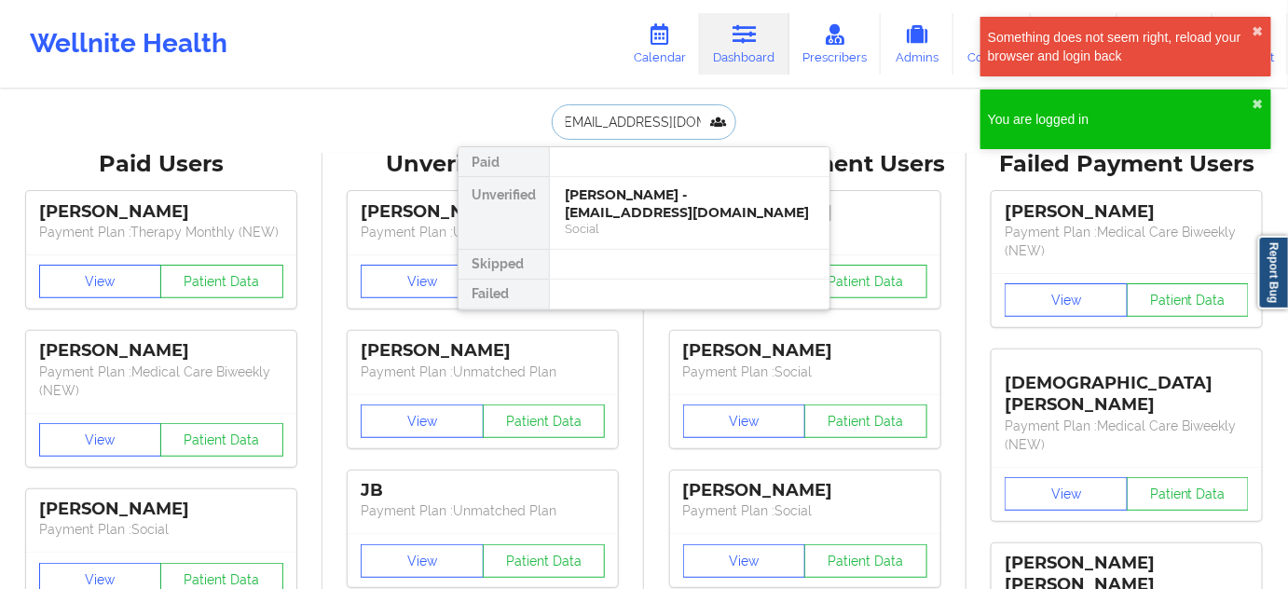
click at [628, 203] on div "[PERSON_NAME] - [EMAIL_ADDRESS][DOMAIN_NAME]" at bounding box center [690, 203] width 250 height 34
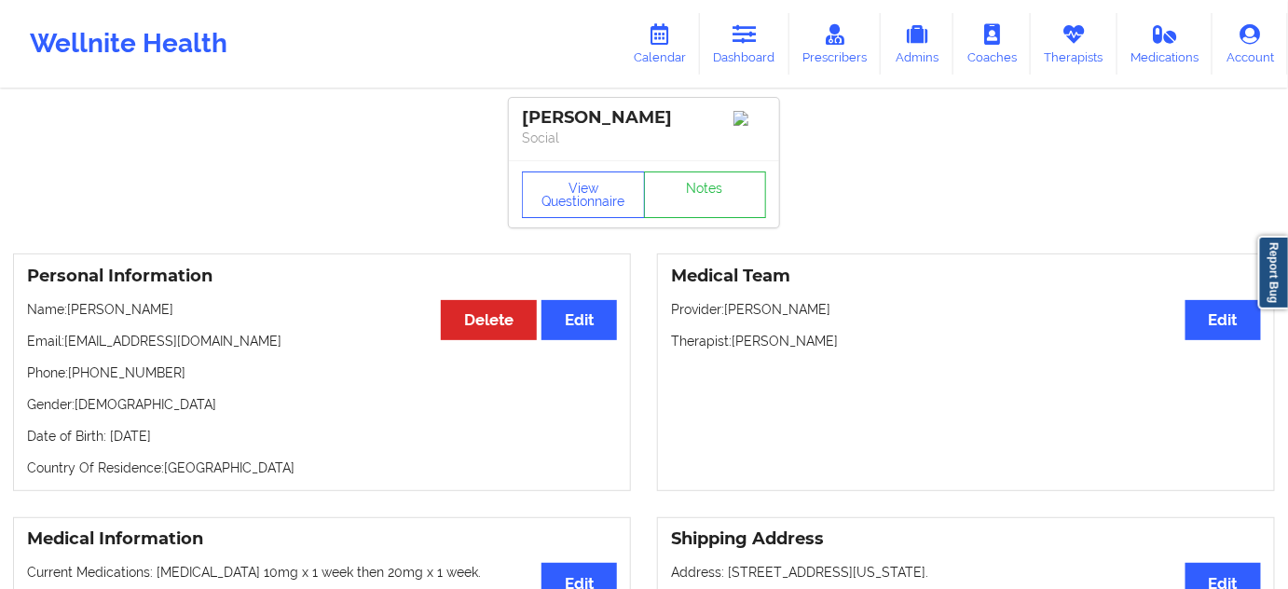
drag, startPoint x: 727, startPoint y: 312, endPoint x: 839, endPoint y: 313, distance: 111.8
click at [839, 313] on p "Provider: [PERSON_NAME]" at bounding box center [966, 309] width 590 height 19
copy p "[PERSON_NAME]"
click at [731, 202] on link "Notes" at bounding box center [705, 194] width 123 height 47
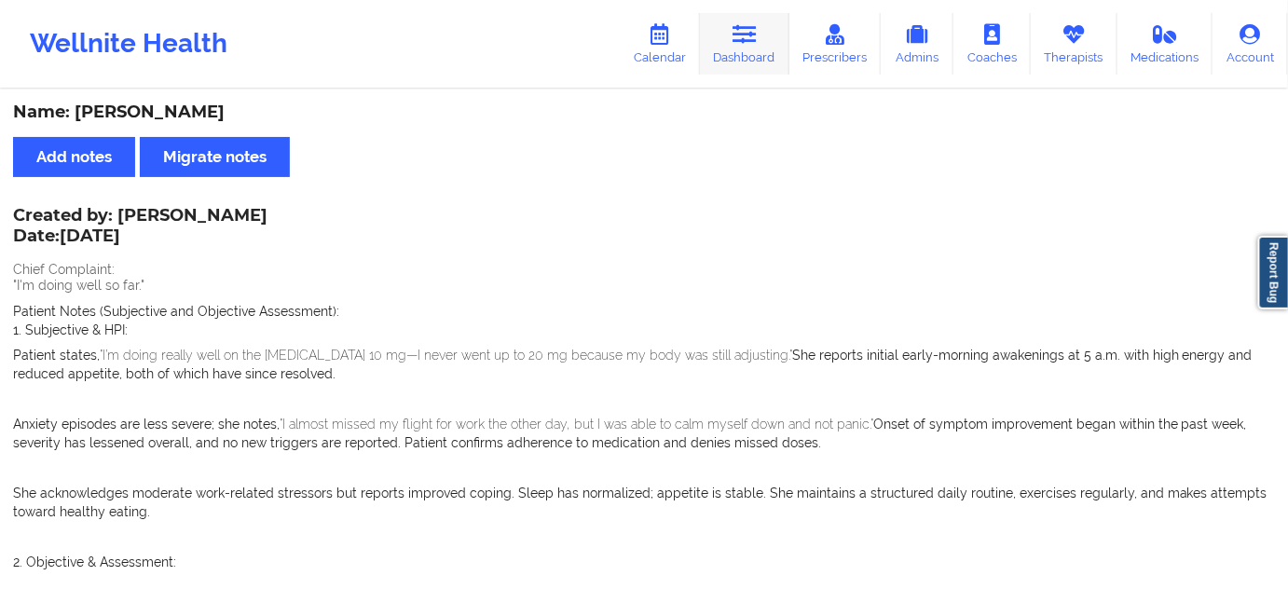
click at [730, 58] on link "Dashboard" at bounding box center [744, 44] width 89 height 62
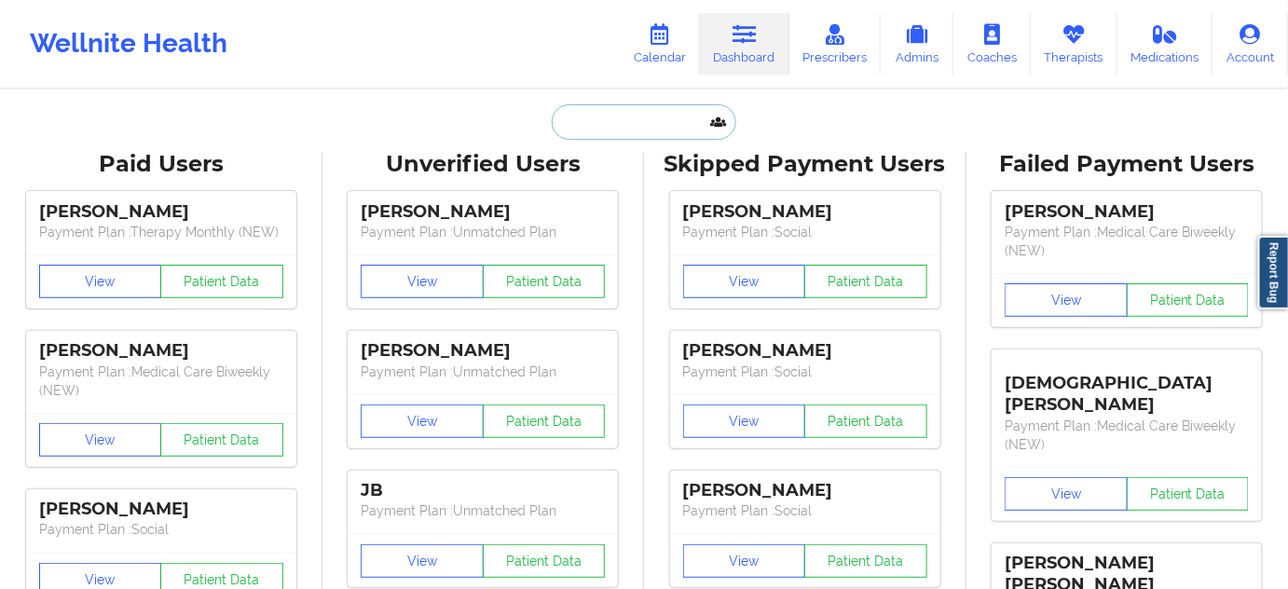
click at [651, 128] on input "text" at bounding box center [644, 121] width 185 height 35
paste input "[EMAIL_ADDRESS][DOMAIN_NAME]"
type input "[EMAIL_ADDRESS][DOMAIN_NAME]"
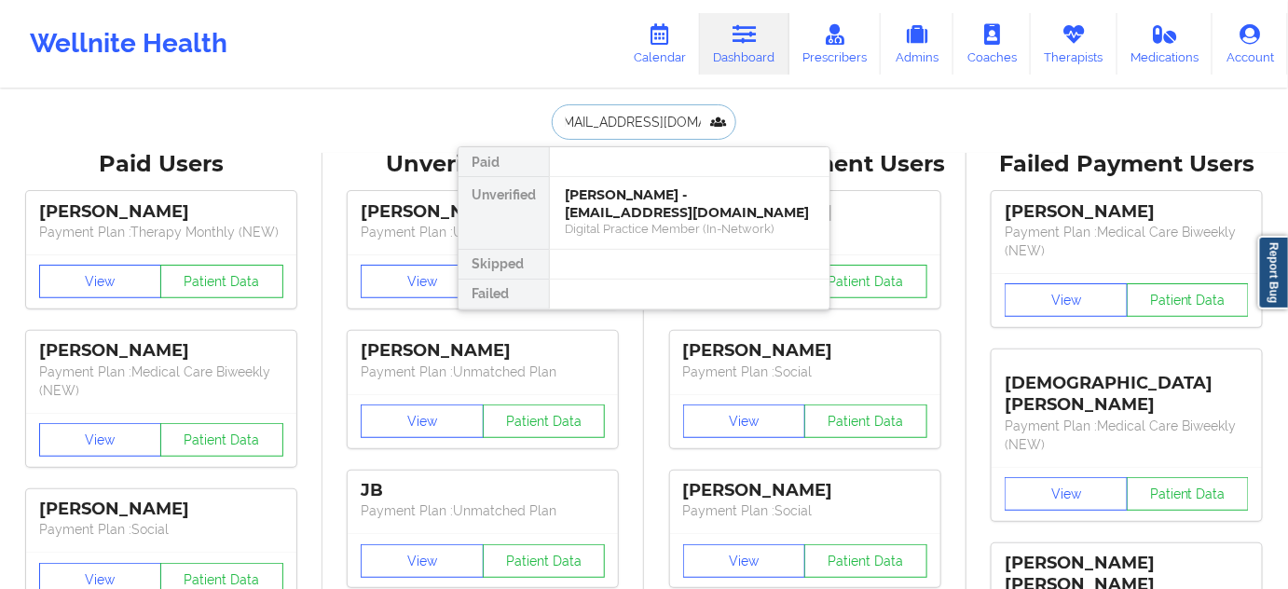
click at [636, 199] on div "[PERSON_NAME] - [EMAIL_ADDRESS][DOMAIN_NAME]" at bounding box center [690, 203] width 250 height 34
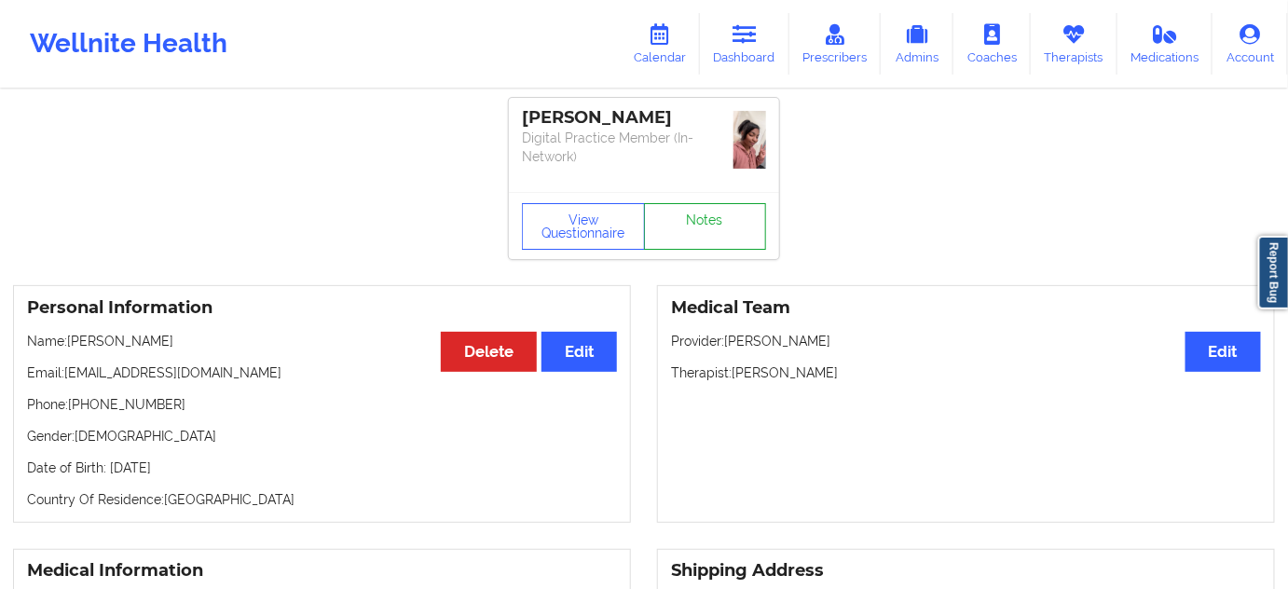
click at [691, 203] on link "Notes" at bounding box center [705, 226] width 123 height 47
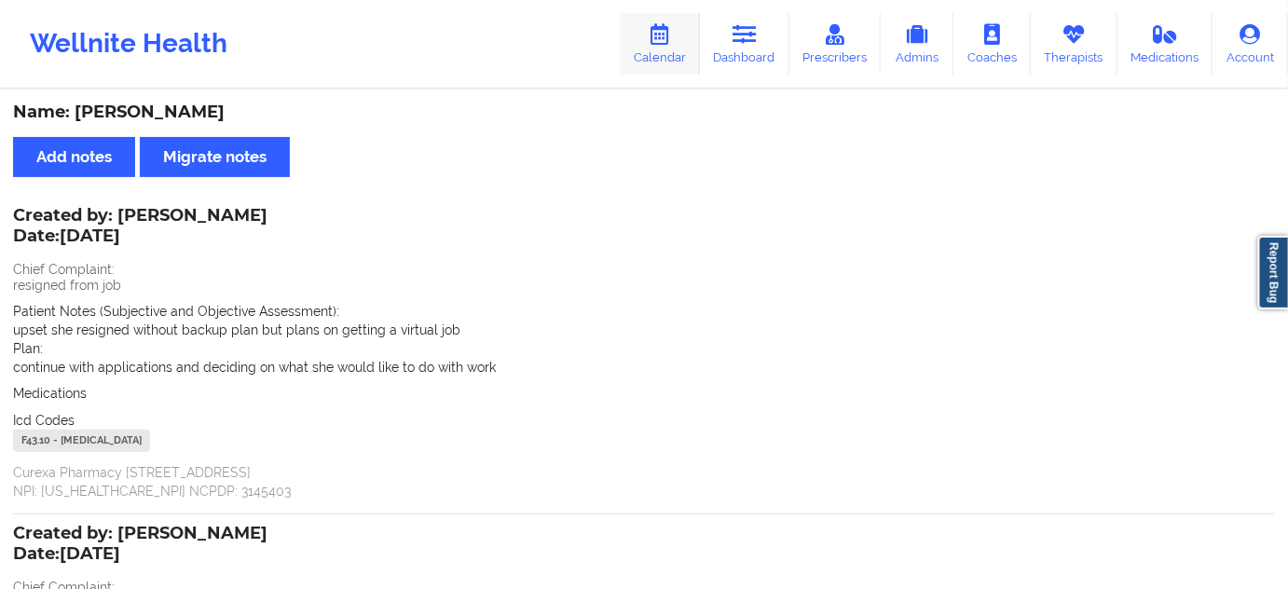
click at [700, 62] on link "Calendar" at bounding box center [660, 44] width 80 height 62
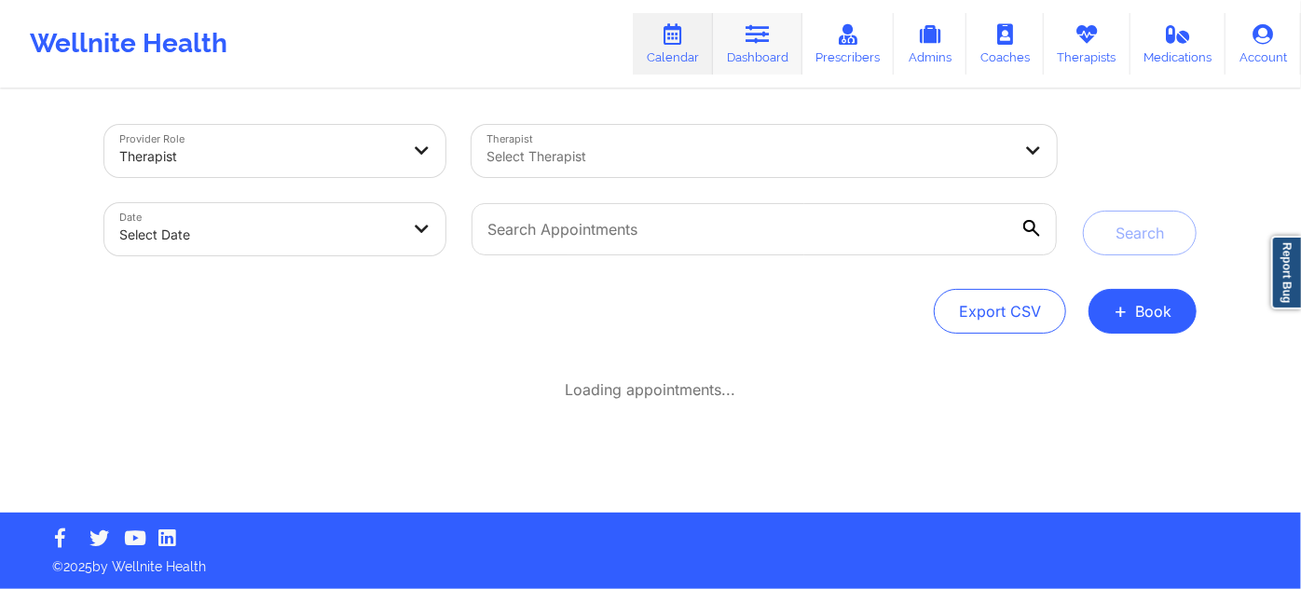
click at [750, 47] on link "Dashboard" at bounding box center [757, 44] width 89 height 62
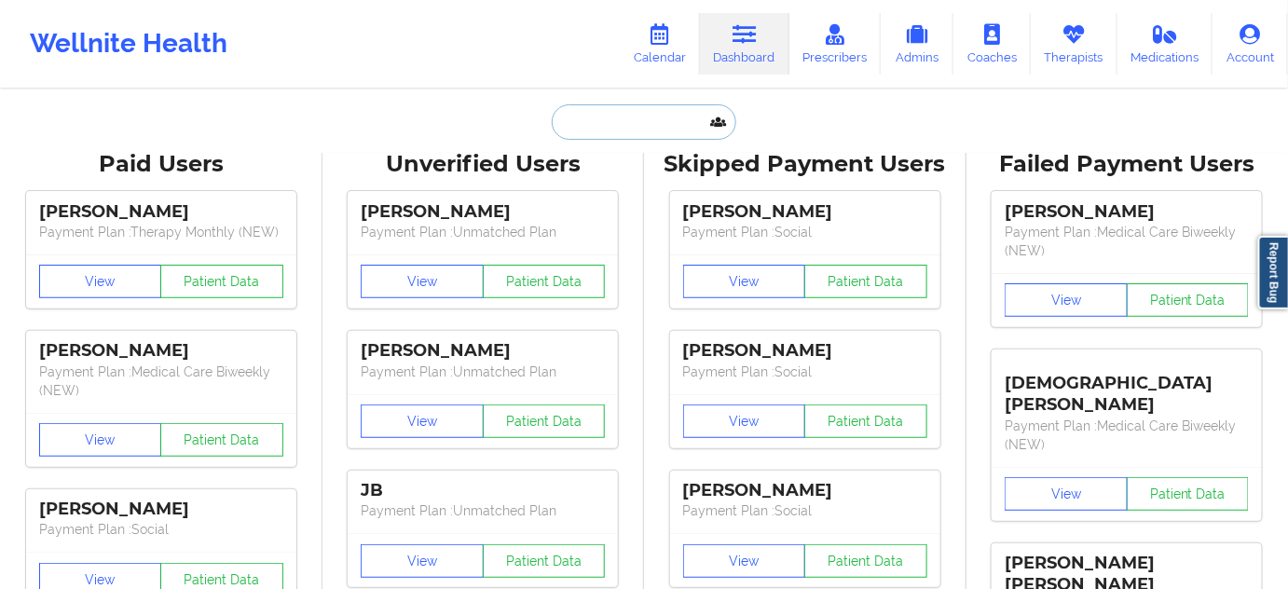
click at [631, 115] on input "text" at bounding box center [644, 121] width 185 height 35
paste input "[PERSON_NAME][EMAIL_ADDRESS][DOMAIN_NAME]"
type input "[PERSON_NAME][EMAIL_ADDRESS][DOMAIN_NAME]"
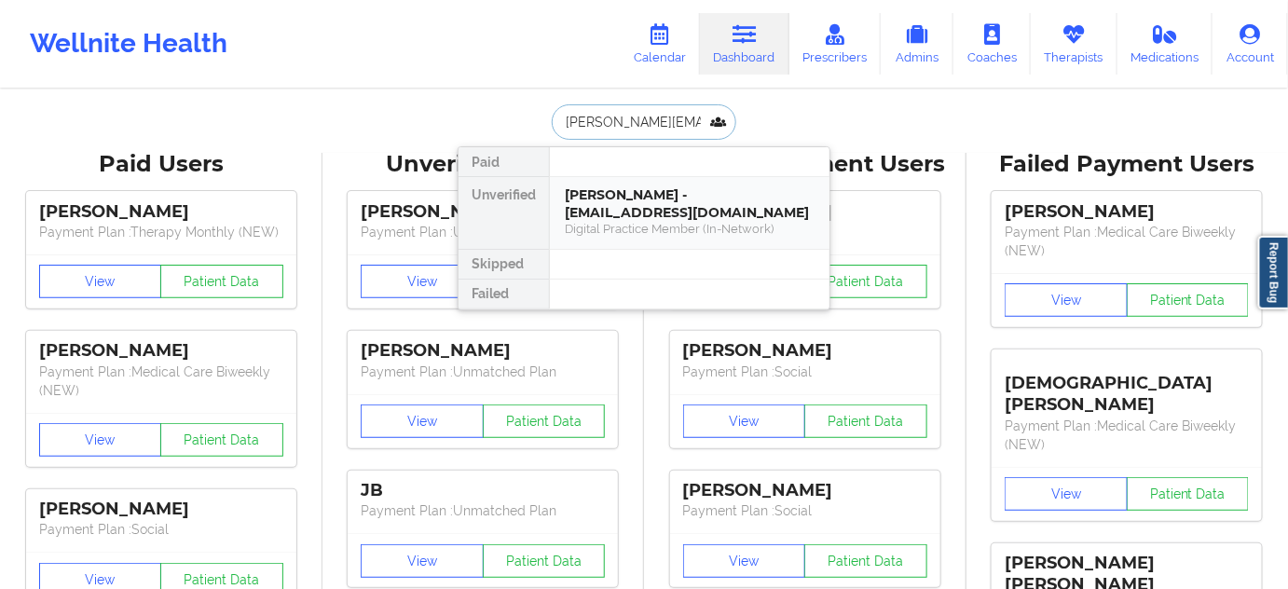
scroll to position [0, 12]
click at [630, 207] on div "Brandon Sung - [EMAIL_ADDRESS][DOMAIN_NAME]" at bounding box center [690, 203] width 250 height 34
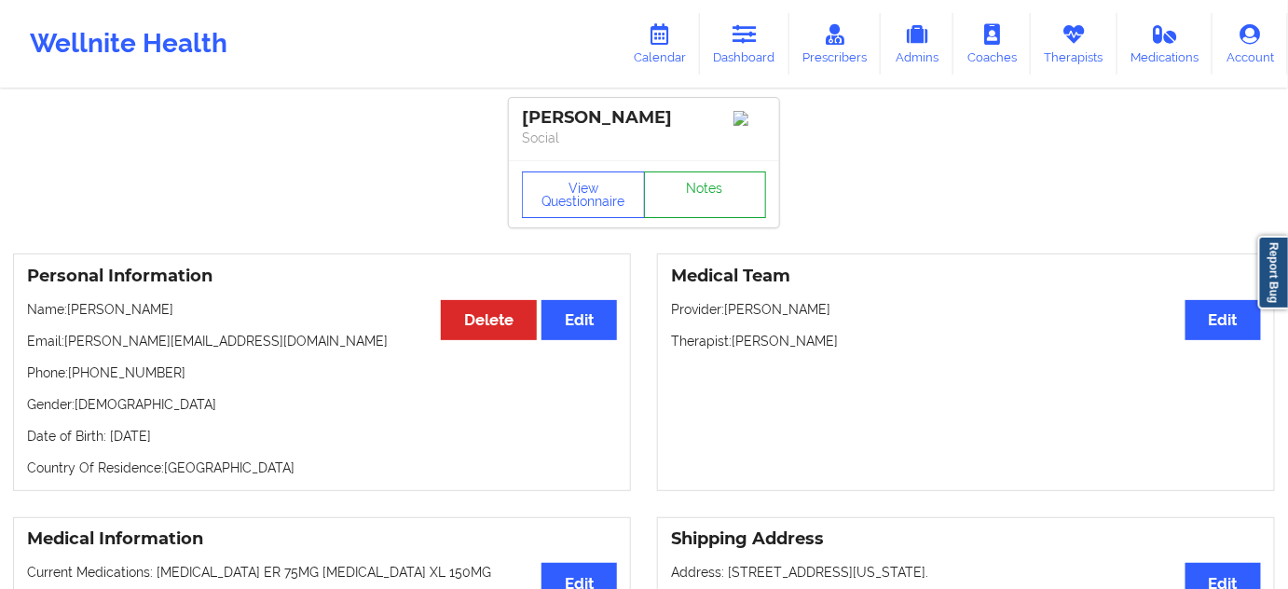
click at [721, 201] on link "Notes" at bounding box center [705, 194] width 123 height 47
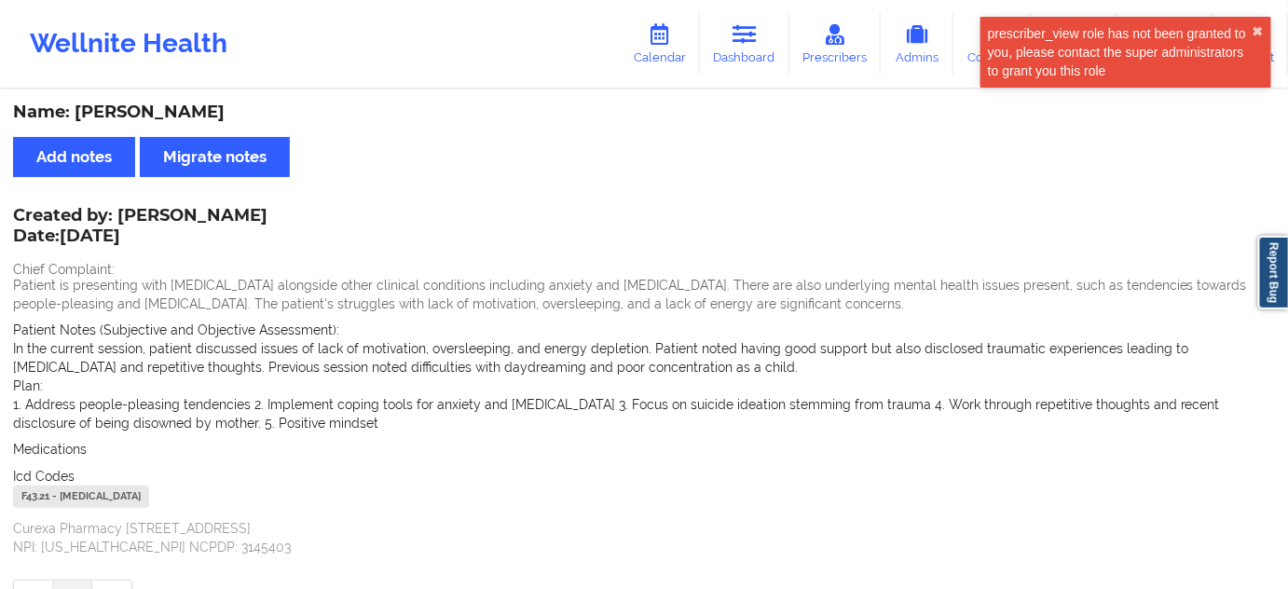
click at [171, 108] on div "Name: [PERSON_NAME]" at bounding box center [644, 112] width 1262 height 21
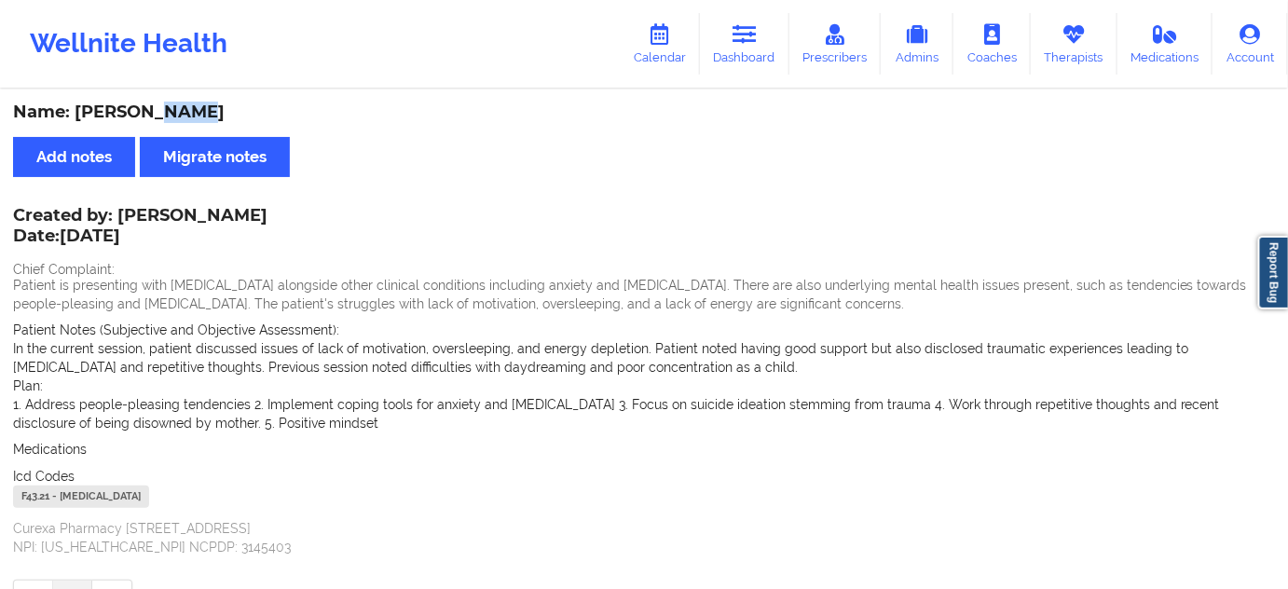
copy div "Sung"
drag, startPoint x: 71, startPoint y: 106, endPoint x: 240, endPoint y: 100, distance: 169.7
click at [240, 100] on div "Name: [PERSON_NAME] Add notes Migrate notes Created by: [PERSON_NAME] Date: [DA…" at bounding box center [644, 361] width 1288 height 540
copy div "[PERSON_NAME]"
click at [736, 54] on link "Dashboard" at bounding box center [744, 44] width 89 height 62
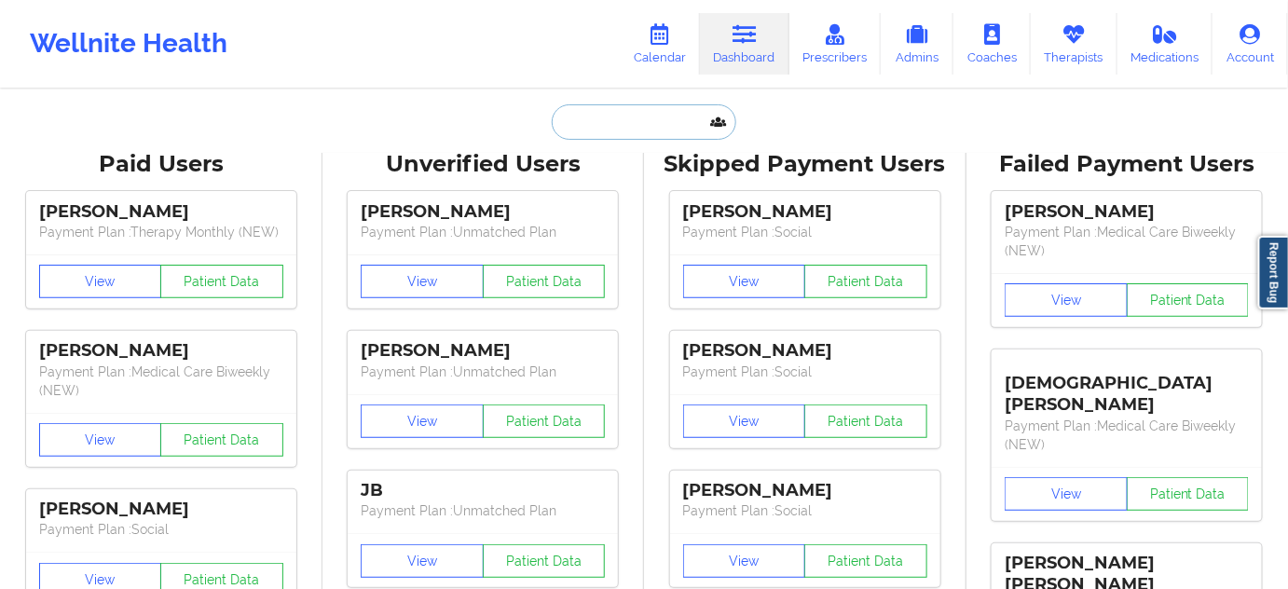
click at [626, 118] on input "text" at bounding box center [644, 121] width 185 height 35
type input "d"
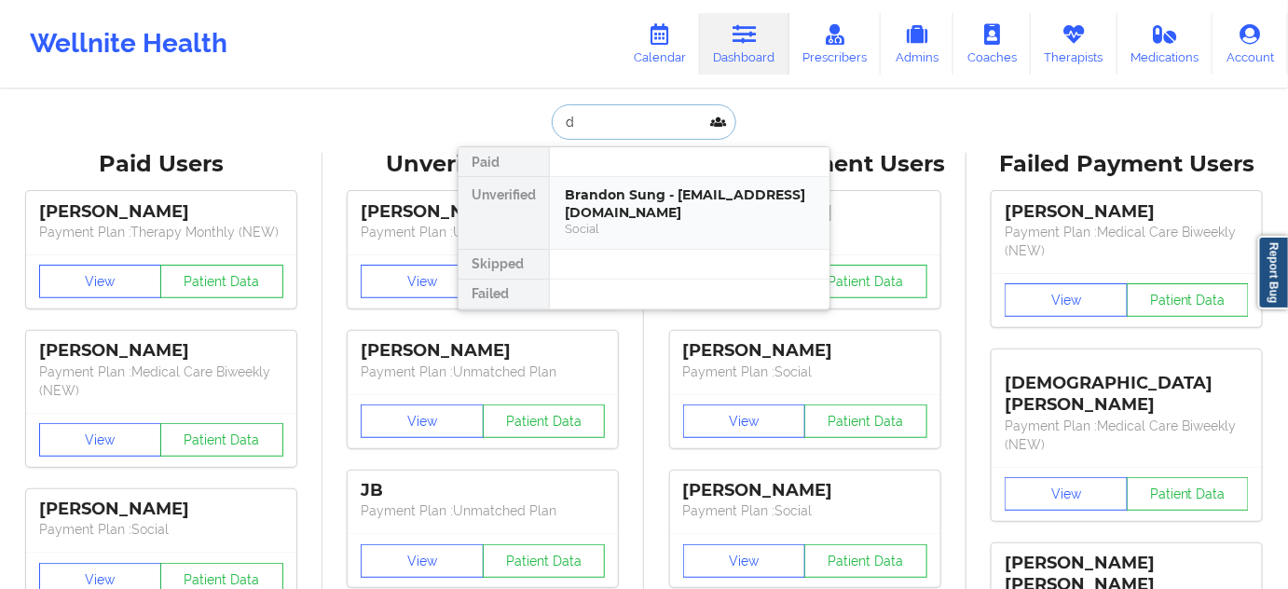
click at [622, 186] on div "Brandon Sung - [EMAIL_ADDRESS][DOMAIN_NAME]" at bounding box center [690, 203] width 250 height 34
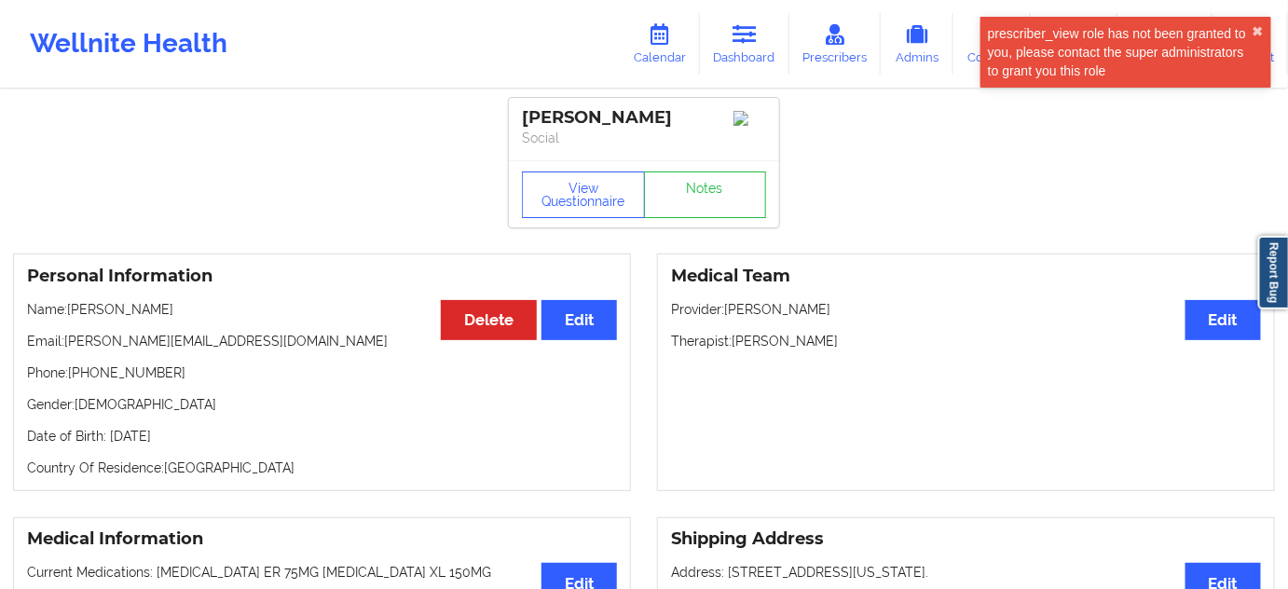
drag, startPoint x: 732, startPoint y: 346, endPoint x: 853, endPoint y: 348, distance: 120.2
click at [853, 348] on p "Therapist: [PERSON_NAME]" at bounding box center [966, 341] width 590 height 19
copy p "[PERSON_NAME]"
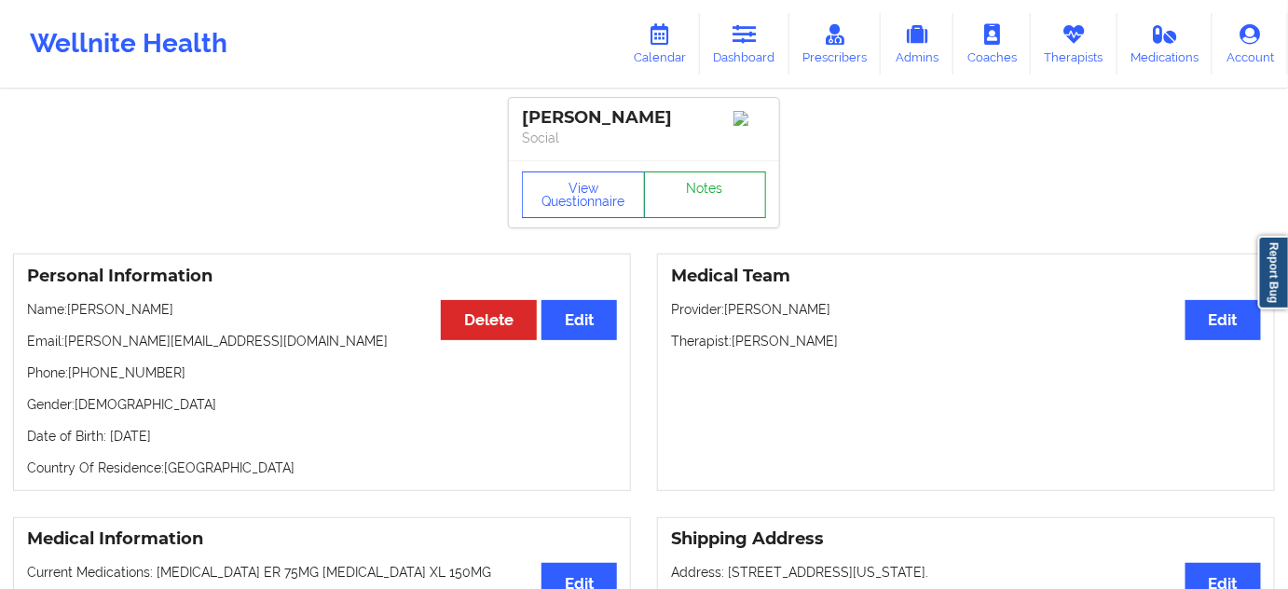
click at [711, 216] on link "Notes" at bounding box center [705, 194] width 123 height 47
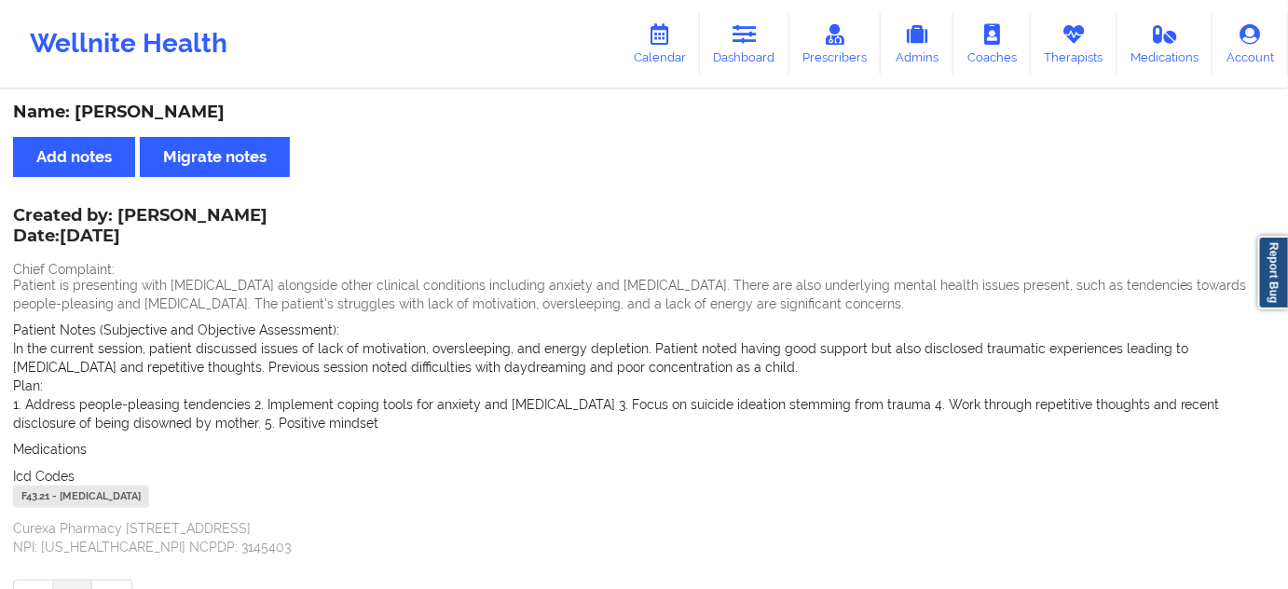
click at [35, 499] on div "F43.21 - [MEDICAL_DATA]" at bounding box center [81, 497] width 136 height 22
copy div "F43.21"
click at [747, 40] on icon at bounding box center [744, 34] width 24 height 21
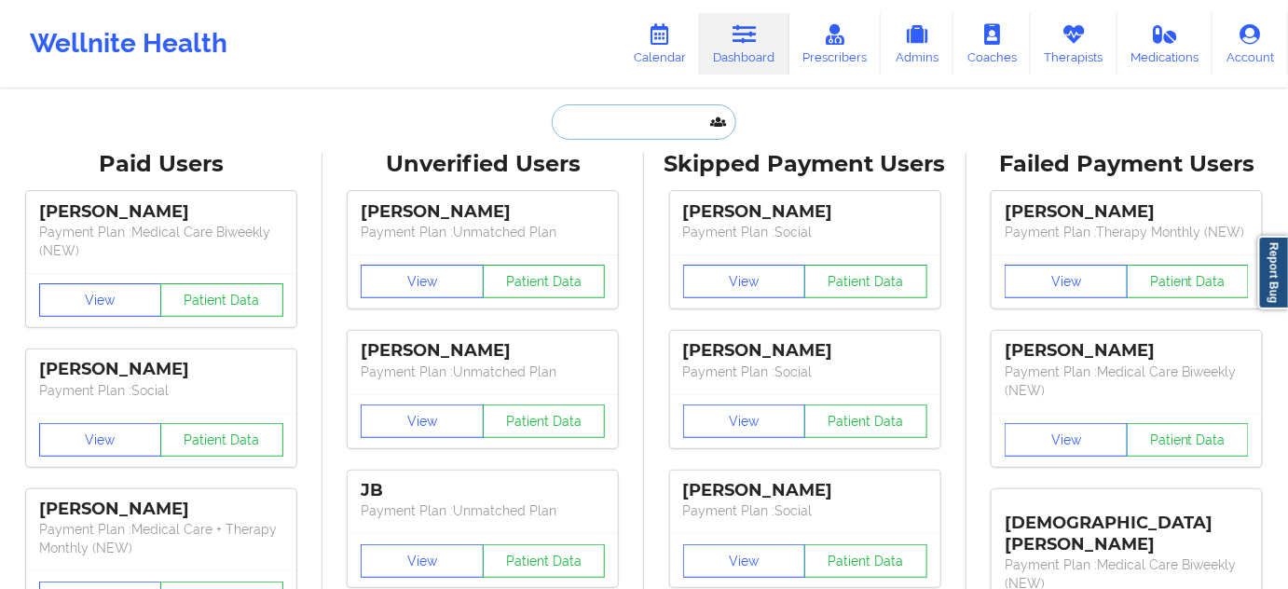
click at [636, 123] on input "text" at bounding box center [644, 121] width 185 height 35
paste input "[EMAIL_ADDRESS][DOMAIN_NAME]"
type input "[EMAIL_ADDRESS][DOMAIN_NAME]"
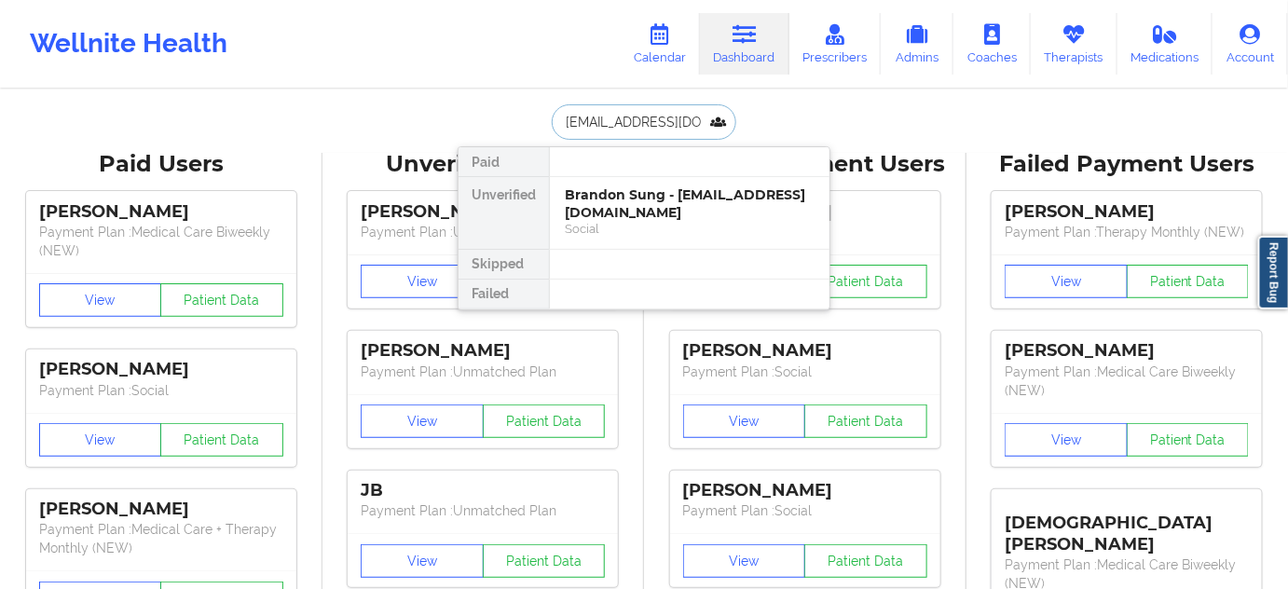
scroll to position [0, 24]
click at [619, 191] on div "[PERSON_NAME] - [EMAIL_ADDRESS][DOMAIN_NAME]" at bounding box center [690, 203] width 250 height 34
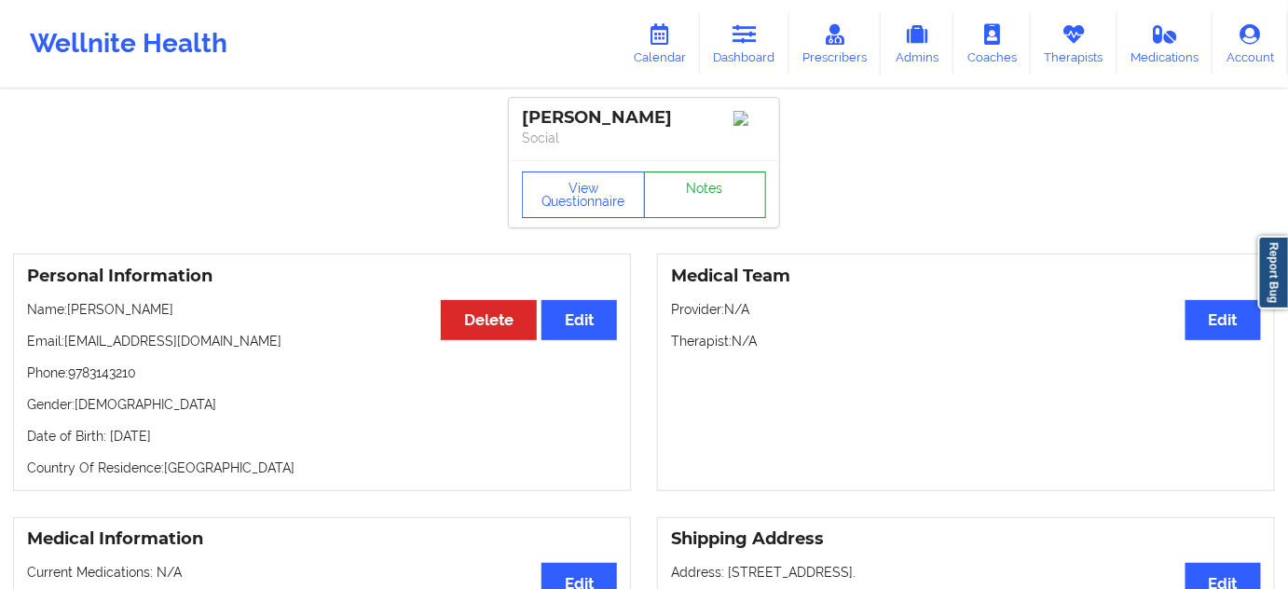
click at [691, 212] on link "Notes" at bounding box center [705, 194] width 123 height 47
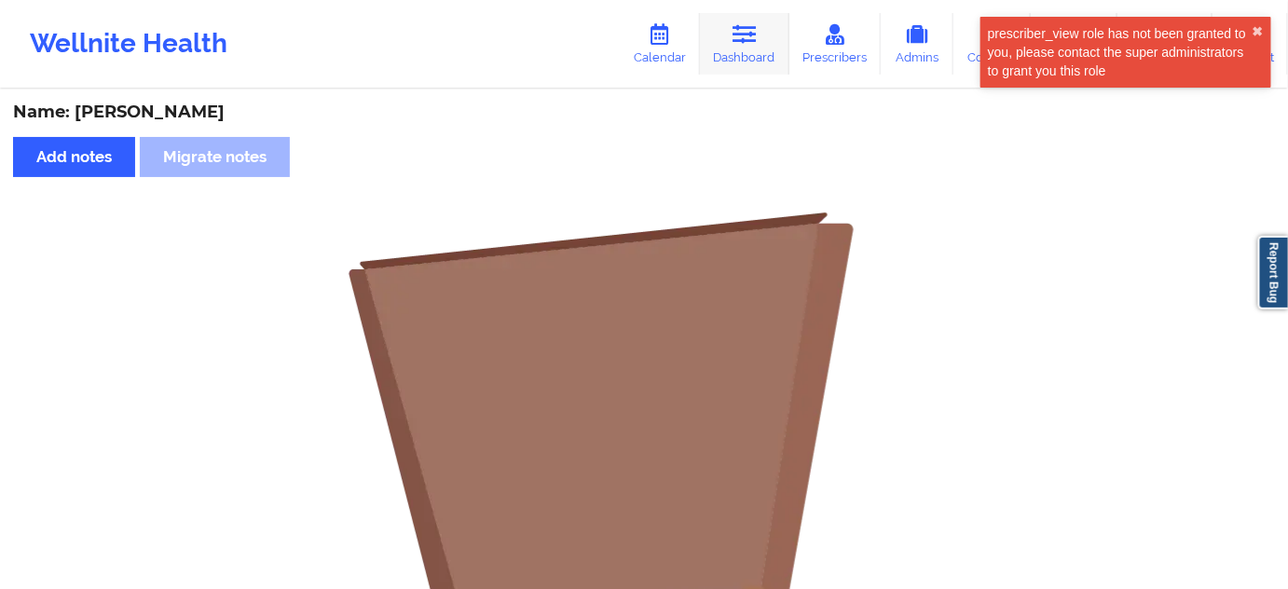
click at [762, 34] on link "Dashboard" at bounding box center [744, 44] width 89 height 62
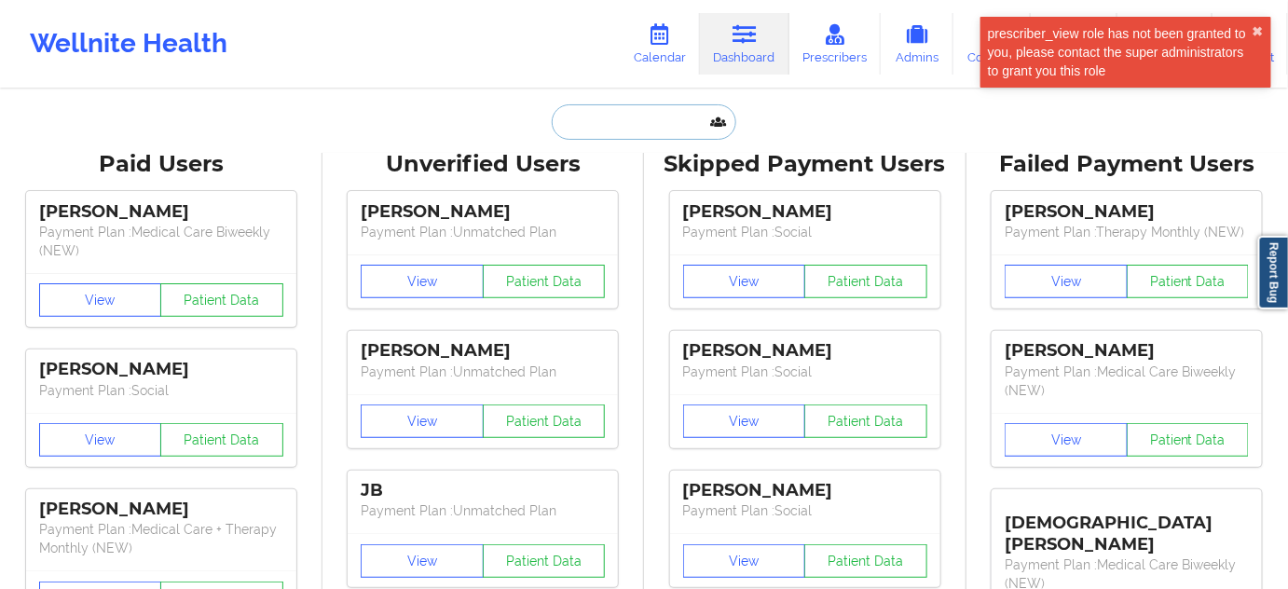
click at [643, 117] on input "text" at bounding box center [644, 121] width 185 height 35
paste input "[PERSON_NAME][EMAIL_ADDRESS][DOMAIN_NAME]"
type input "[PERSON_NAME][EMAIL_ADDRESS][DOMAIN_NAME]"
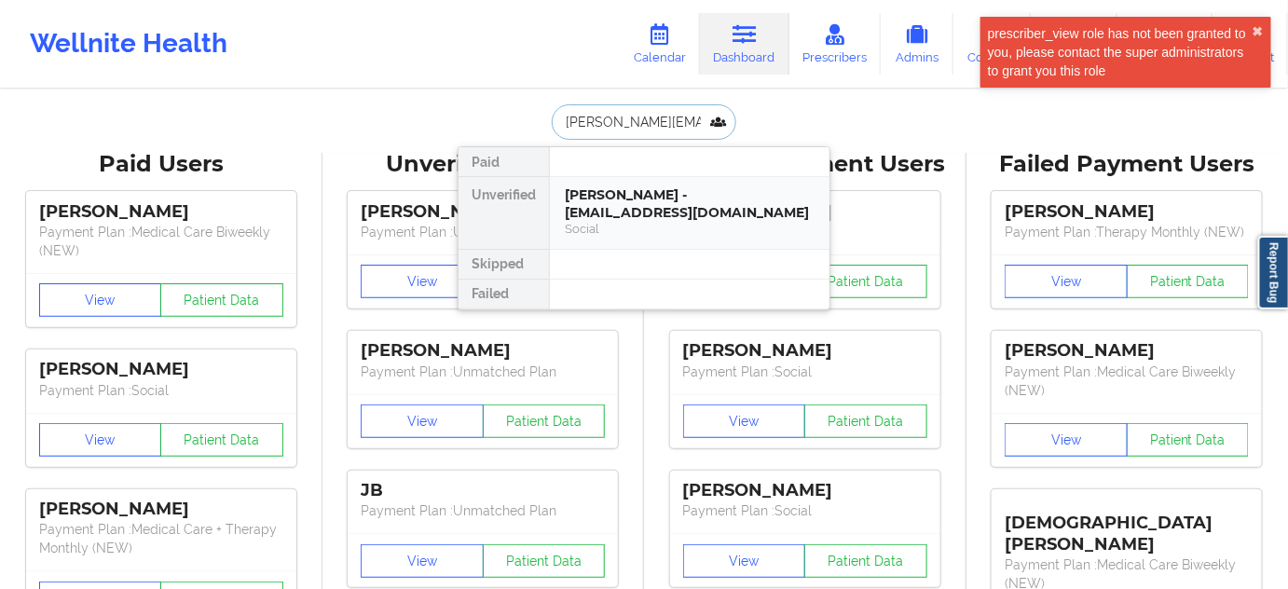
scroll to position [0, 2]
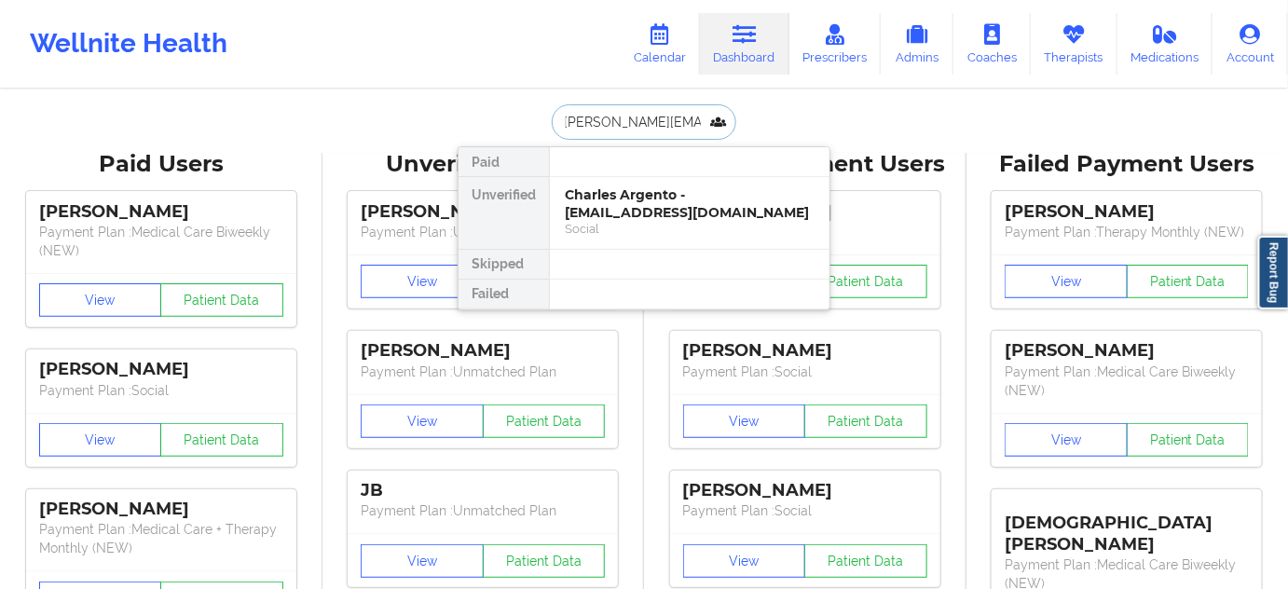
click at [640, 205] on div "Charles Argento - [EMAIL_ADDRESS][DOMAIN_NAME]" at bounding box center [690, 203] width 250 height 34
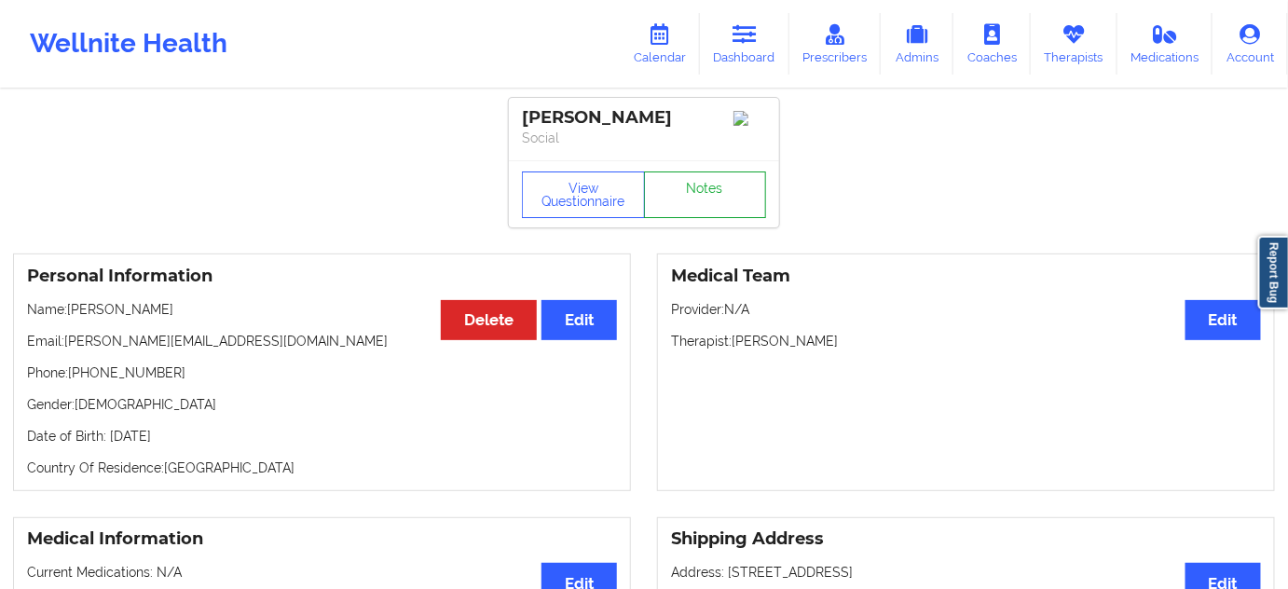
click at [698, 216] on link "Notes" at bounding box center [705, 194] width 123 height 47
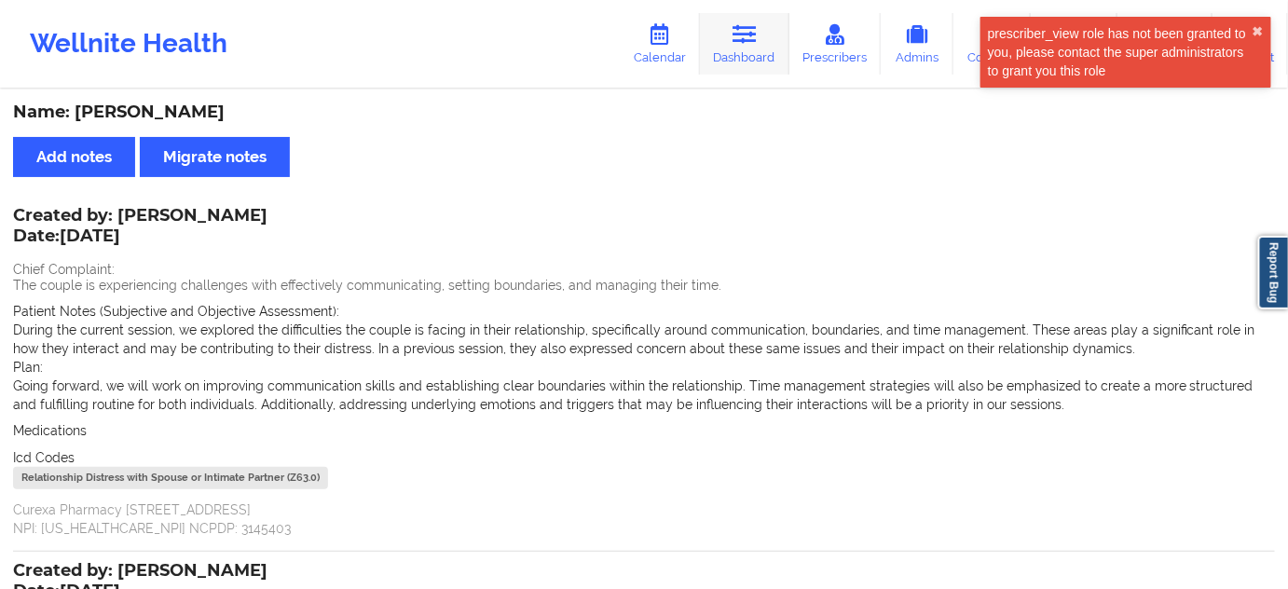
click at [734, 60] on link "Dashboard" at bounding box center [744, 44] width 89 height 62
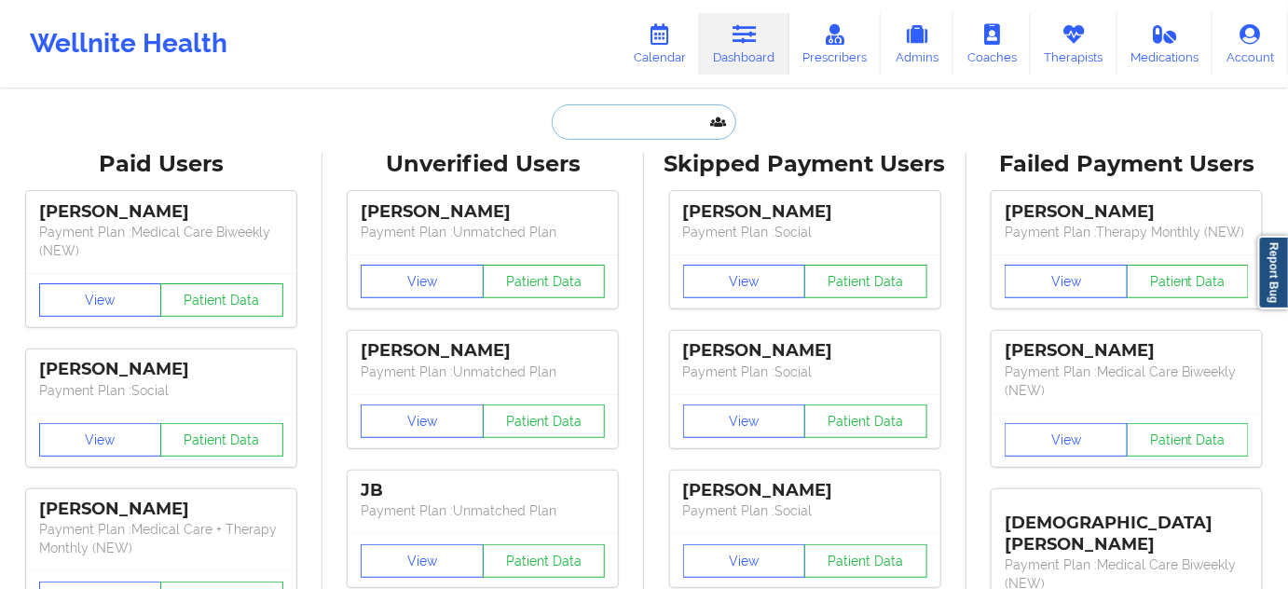
click at [604, 118] on input "text" at bounding box center [644, 121] width 185 height 35
paste input "[EMAIL_ADDRESS][DOMAIN_NAME]"
type input "[EMAIL_ADDRESS][DOMAIN_NAME]"
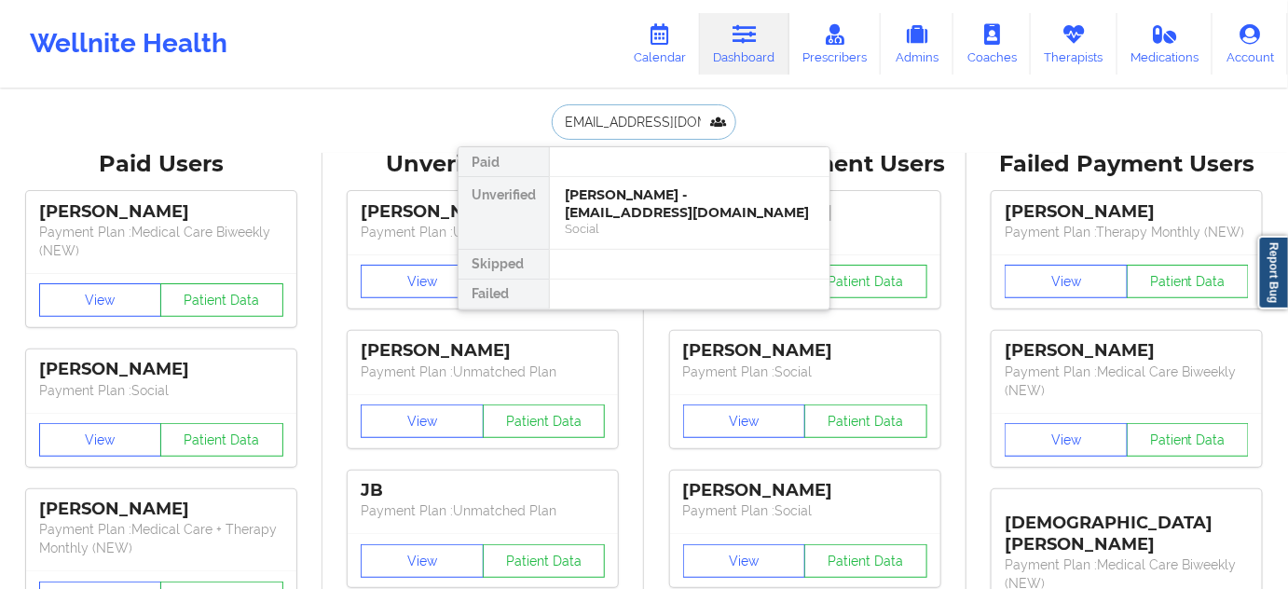
click at [596, 192] on div "[PERSON_NAME] - [EMAIL_ADDRESS][DOMAIN_NAME]" at bounding box center [690, 203] width 250 height 34
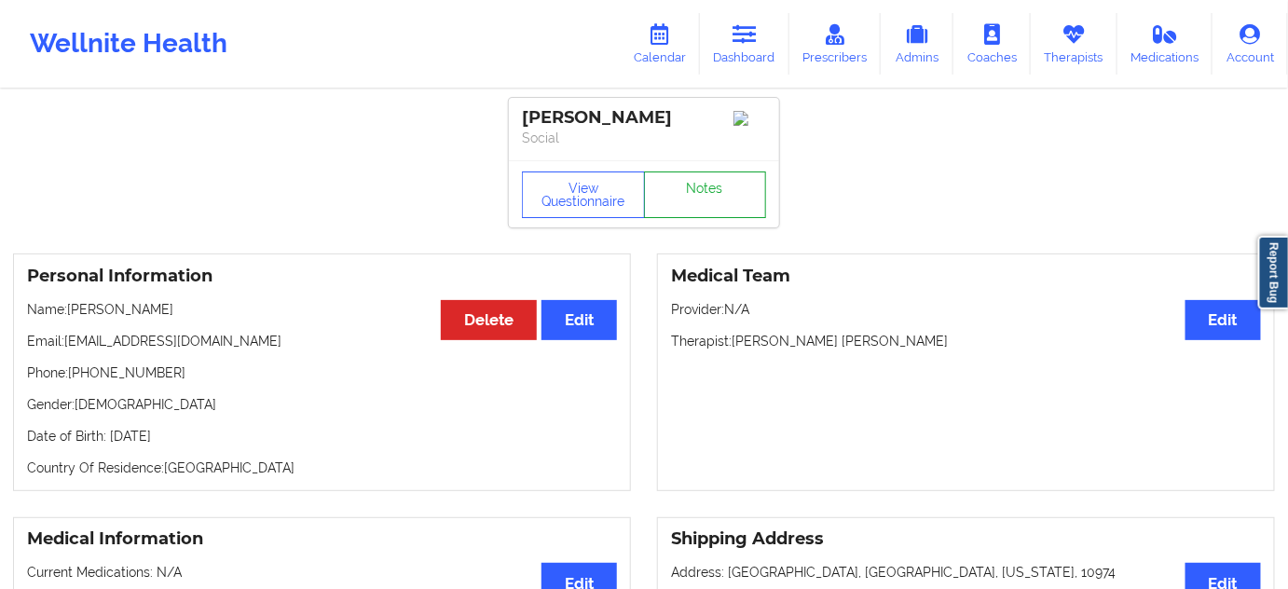
click at [708, 198] on link "Notes" at bounding box center [705, 194] width 123 height 47
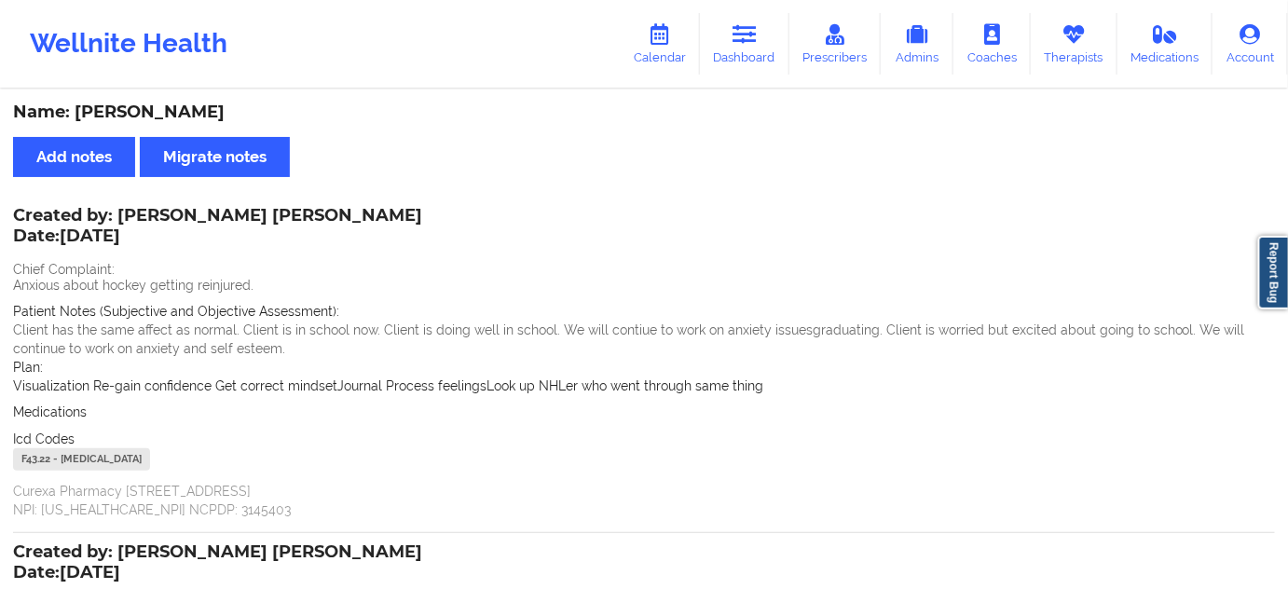
click at [662, 75] on div "Wellnite Health Calendar Dashboard Prescribers Admins Coaches Therapists Medica…" at bounding box center [644, 44] width 1288 height 75
click at [723, 59] on link "Dashboard" at bounding box center [744, 44] width 89 height 62
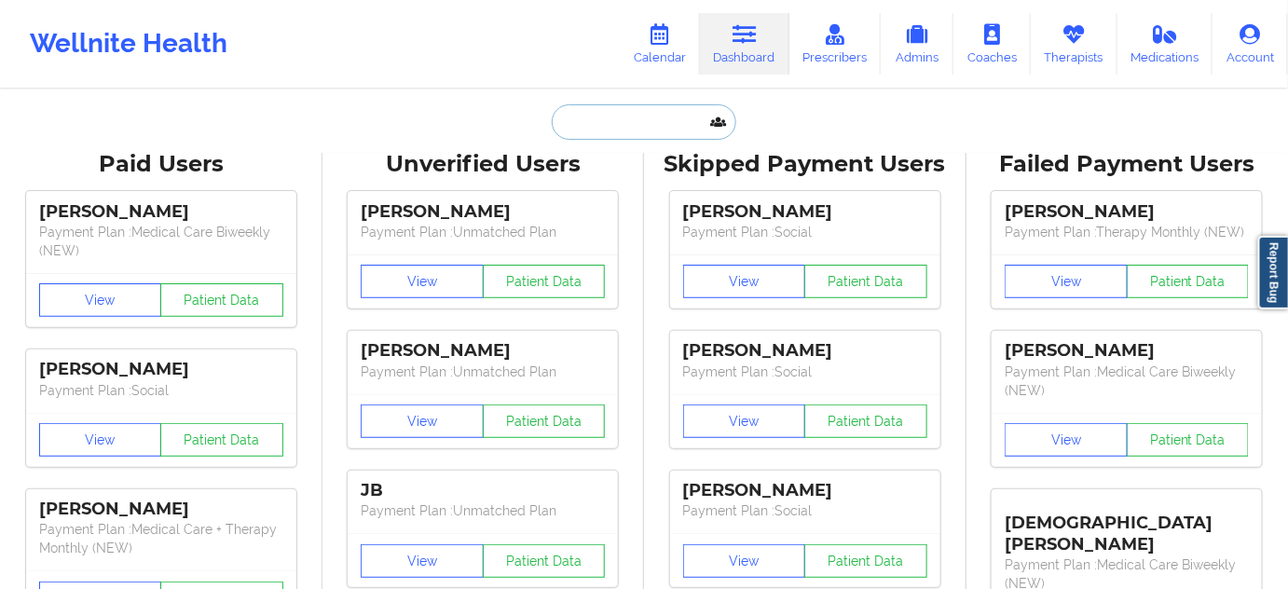
click at [621, 129] on input "text" at bounding box center [644, 121] width 185 height 35
paste input "[EMAIL_ADDRESS][DOMAIN_NAME]"
type input "[EMAIL_ADDRESS][DOMAIN_NAME]"
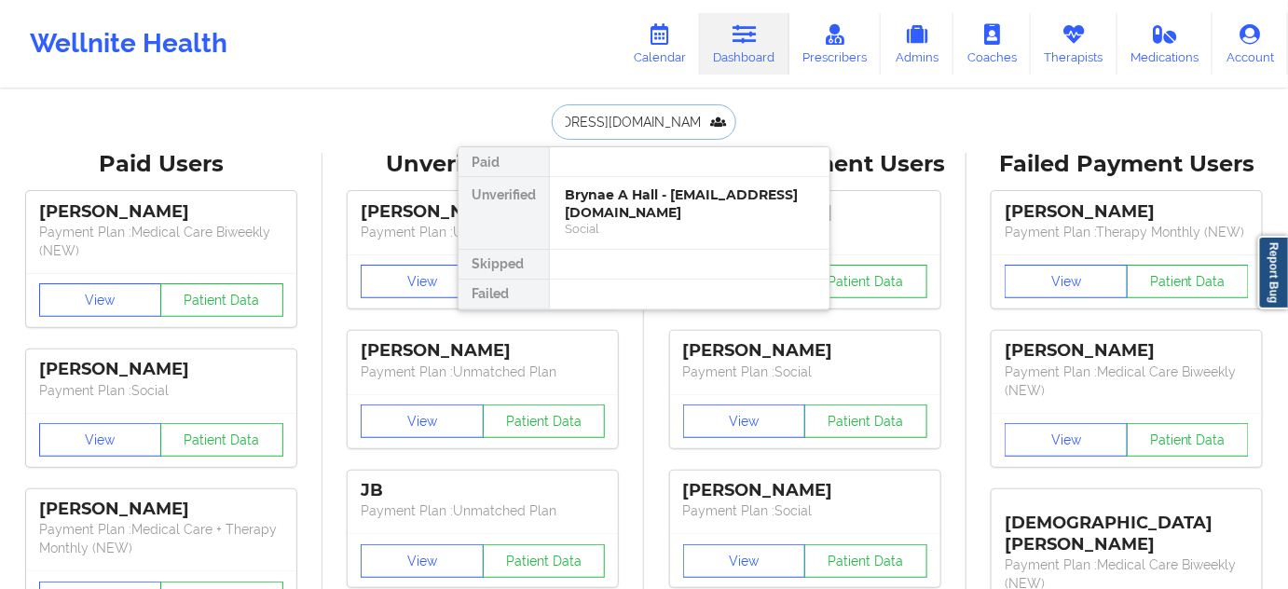
click at [605, 221] on div "Social" at bounding box center [690, 229] width 250 height 16
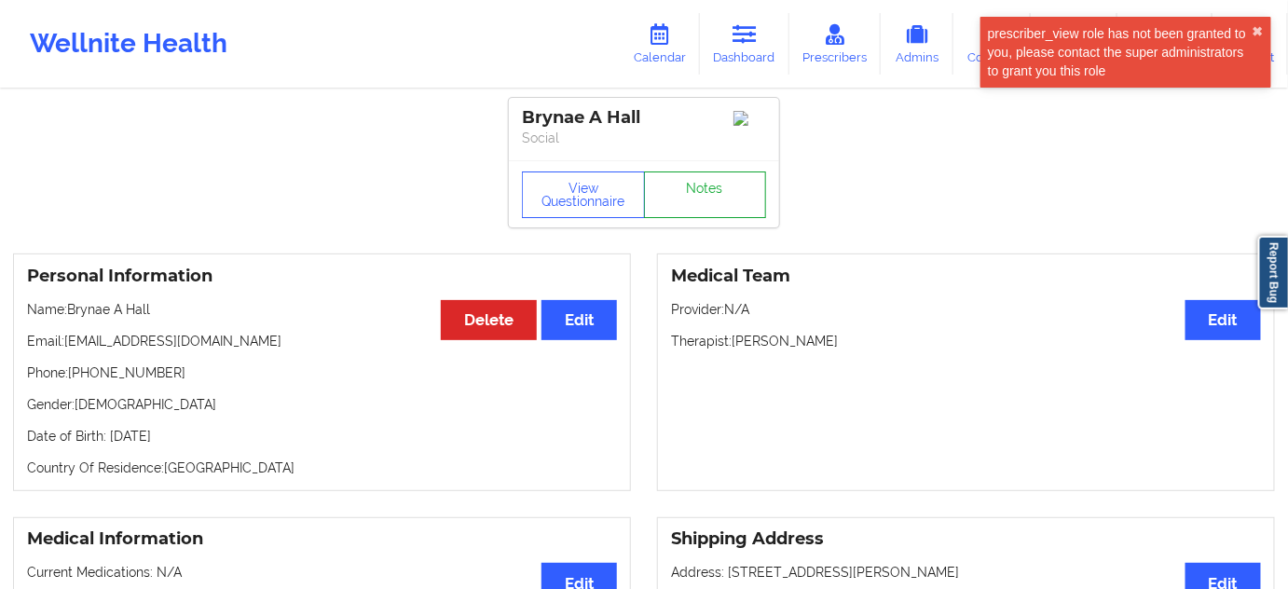
click at [704, 199] on link "Notes" at bounding box center [705, 194] width 123 height 47
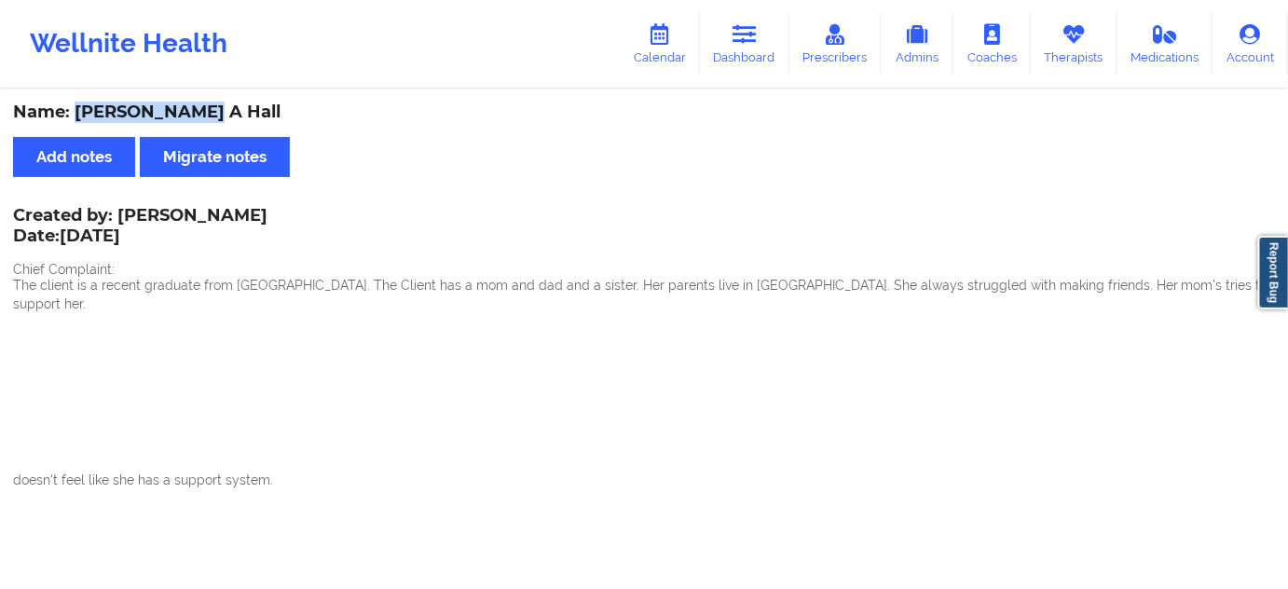
drag, startPoint x: 78, startPoint y: 117, endPoint x: 224, endPoint y: 129, distance: 145.8
click at [201, 115] on div "Name: [PERSON_NAME] A Hall" at bounding box center [644, 112] width 1262 height 21
copy div "Brynae A Hall"
click at [764, 42] on link "Dashboard" at bounding box center [744, 44] width 89 height 62
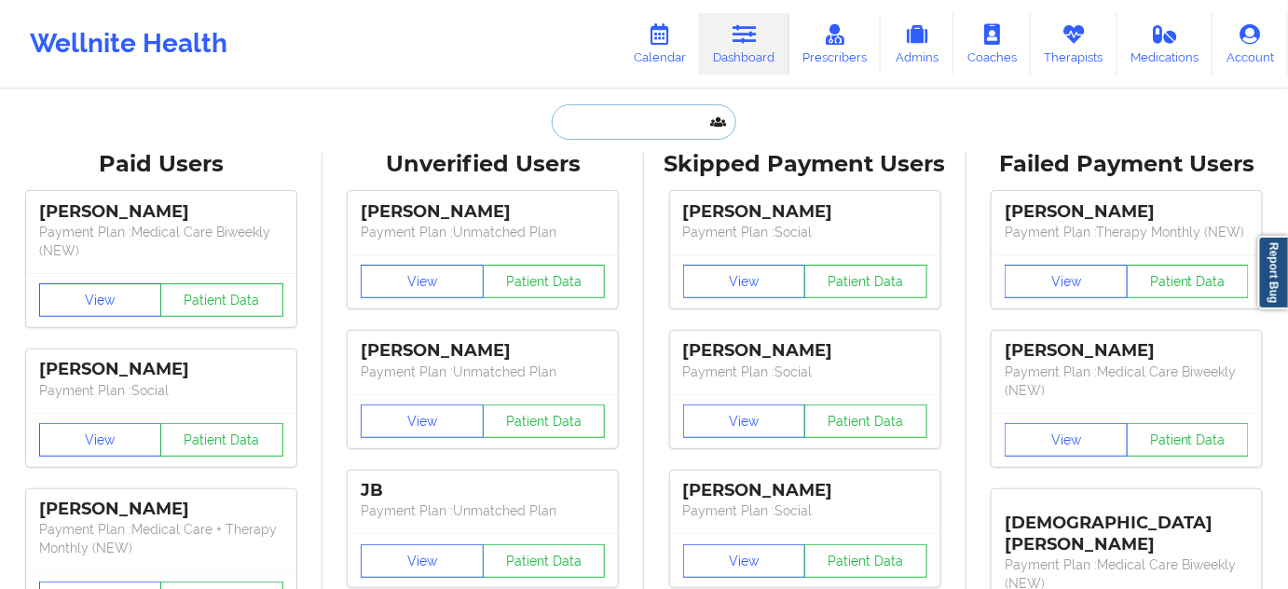
click at [693, 126] on input "text" at bounding box center [644, 121] width 185 height 35
type input "w"
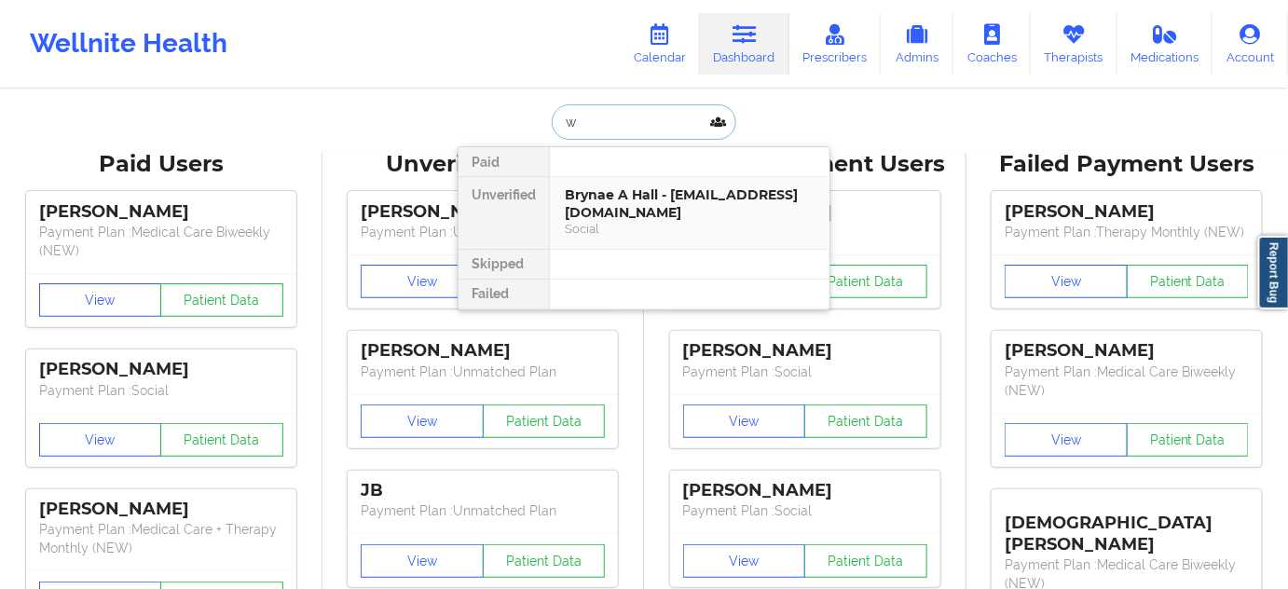
click at [656, 198] on div "Brynae A Hall - [EMAIL_ADDRESS][DOMAIN_NAME]" at bounding box center [690, 203] width 250 height 34
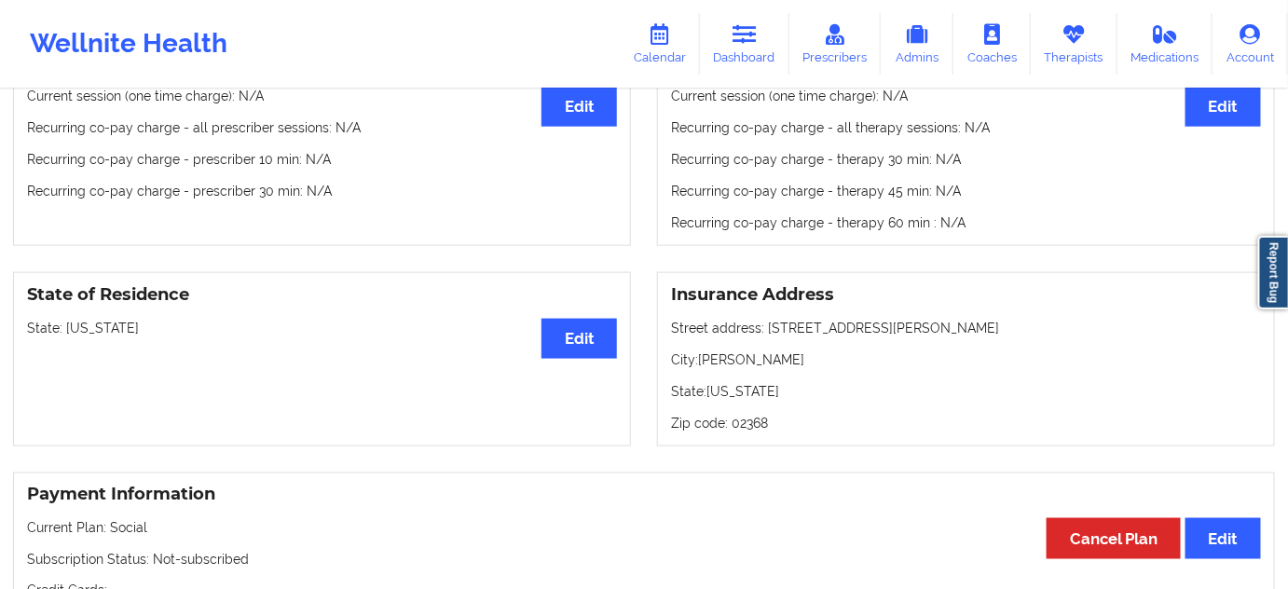
scroll to position [395, 0]
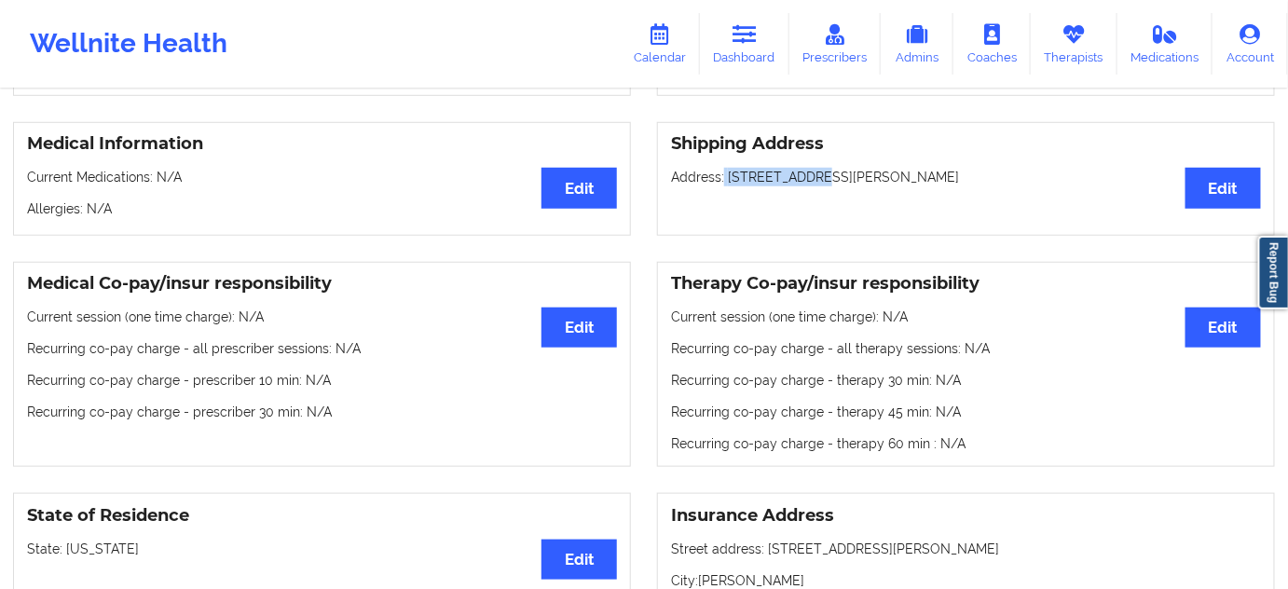
drag, startPoint x: 721, startPoint y: 183, endPoint x: 801, endPoint y: 183, distance: 80.1
click at [801, 183] on p "Address: [STREET_ADDRESS][PERSON_NAME]" at bounding box center [966, 177] width 590 height 19
copy p "[STREET_ADDRESS][PERSON_NAME]"
click at [827, 186] on p "Address: [STREET_ADDRESS][PERSON_NAME]" at bounding box center [966, 177] width 590 height 19
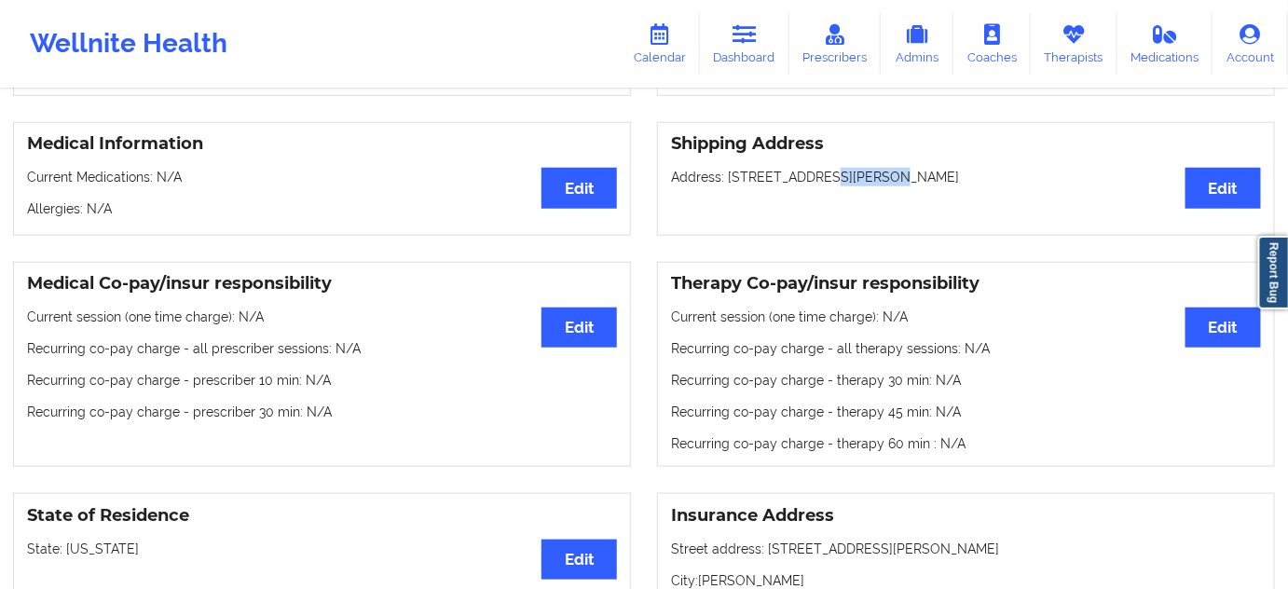
copy p "Evanston"
click at [891, 184] on p "Address: [STREET_ADDRESS][PERSON_NAME]" at bounding box center [966, 177] width 590 height 19
copy p "60201"
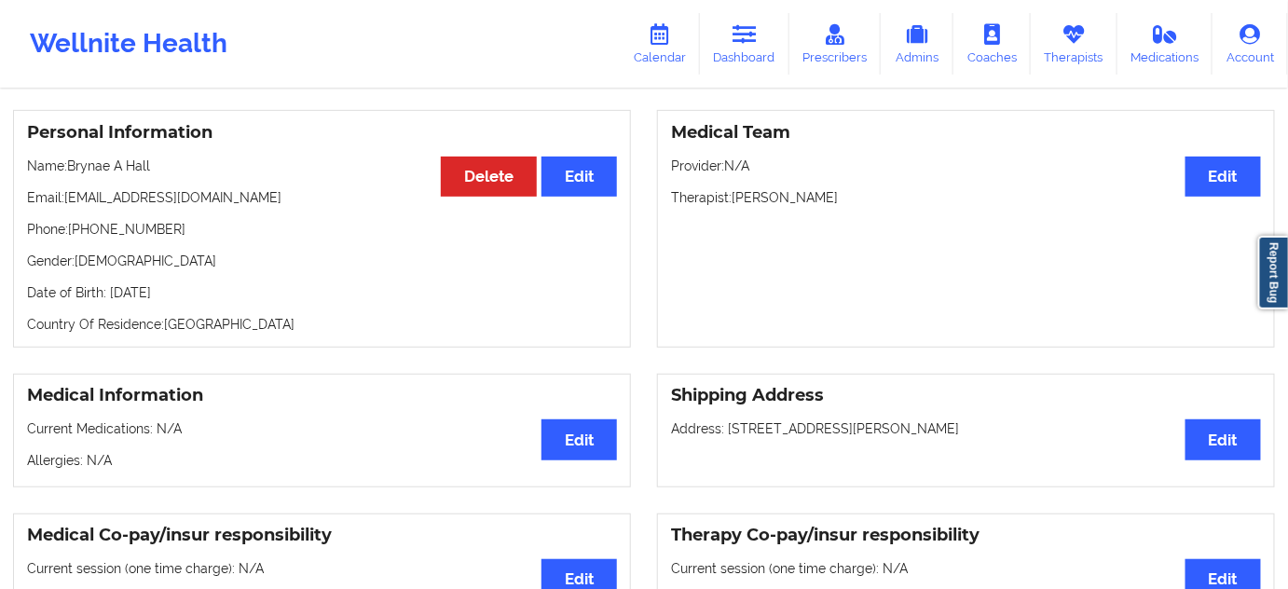
scroll to position [0, 0]
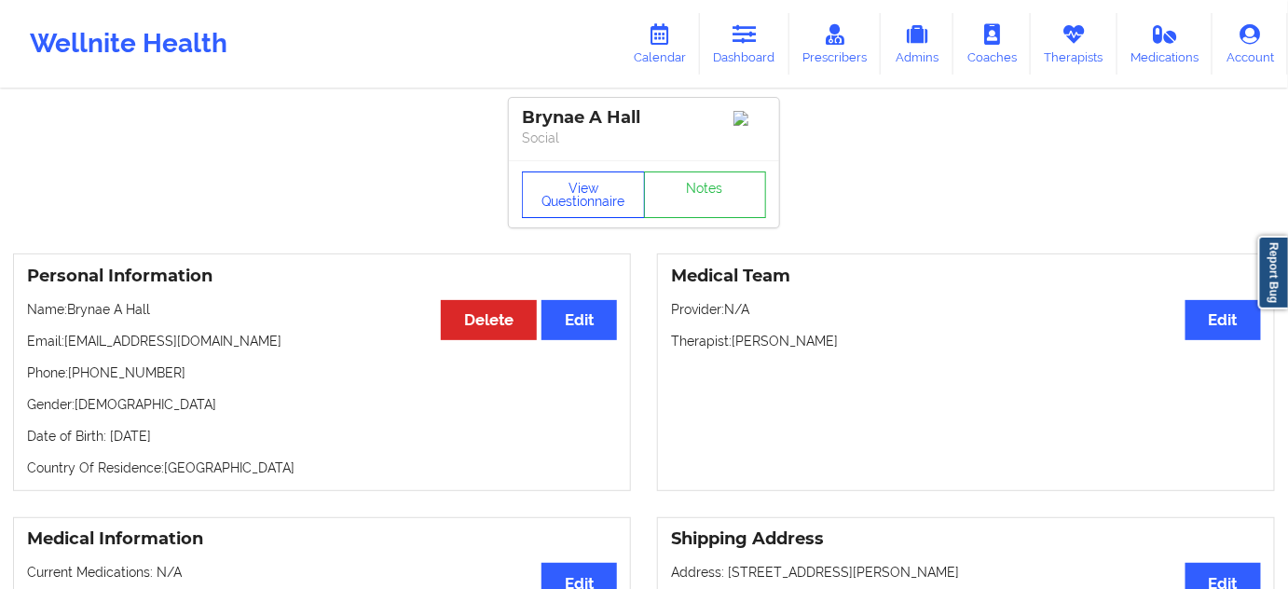
click at [579, 210] on button "View Questionnaire" at bounding box center [583, 194] width 123 height 47
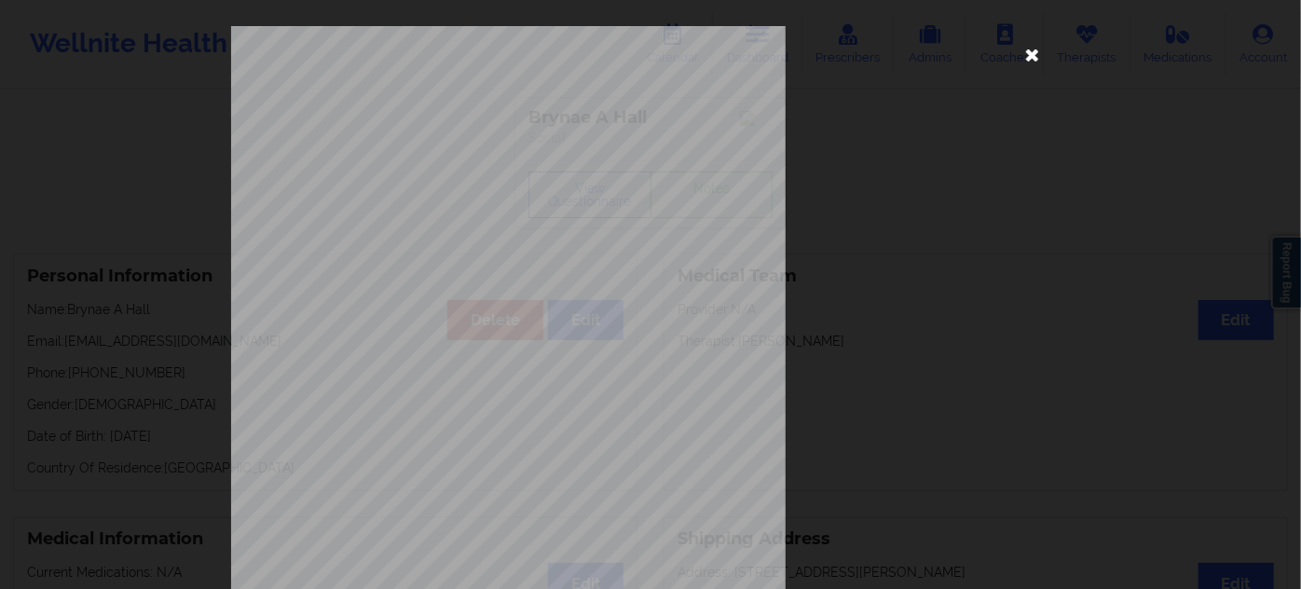
click at [1030, 48] on icon at bounding box center [1033, 54] width 30 height 30
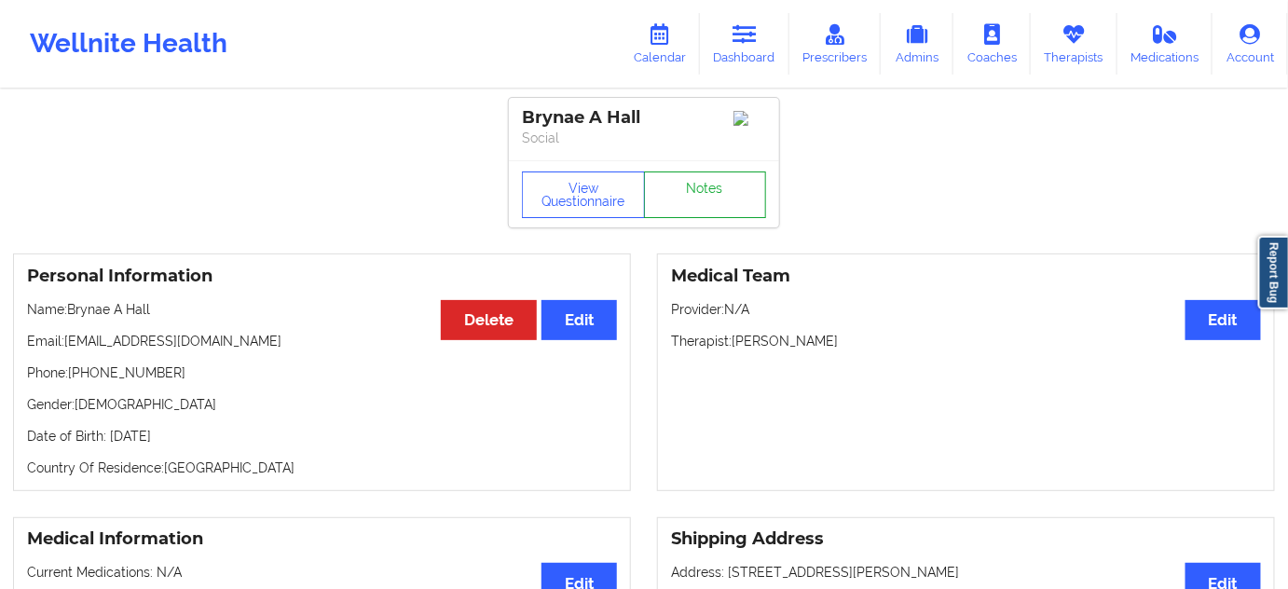
click at [685, 199] on link "Notes" at bounding box center [705, 194] width 123 height 47
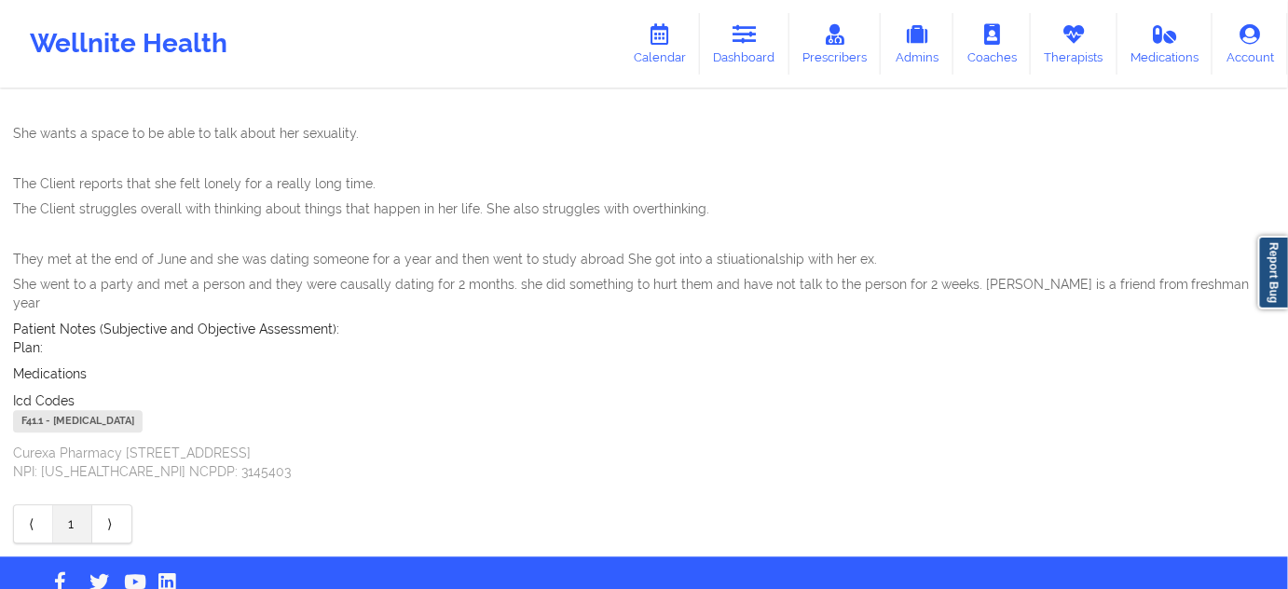
scroll to position [1157, 0]
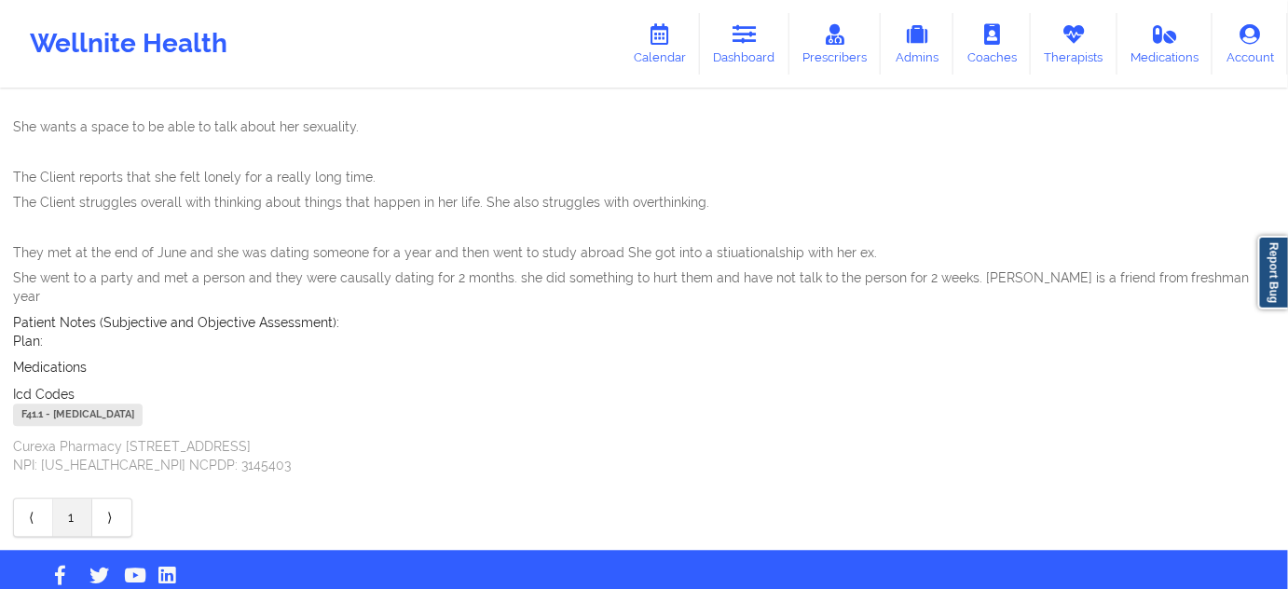
click at [37, 404] on div "F41.1 - [MEDICAL_DATA]" at bounding box center [78, 415] width 130 height 22
copy div "F41.1"
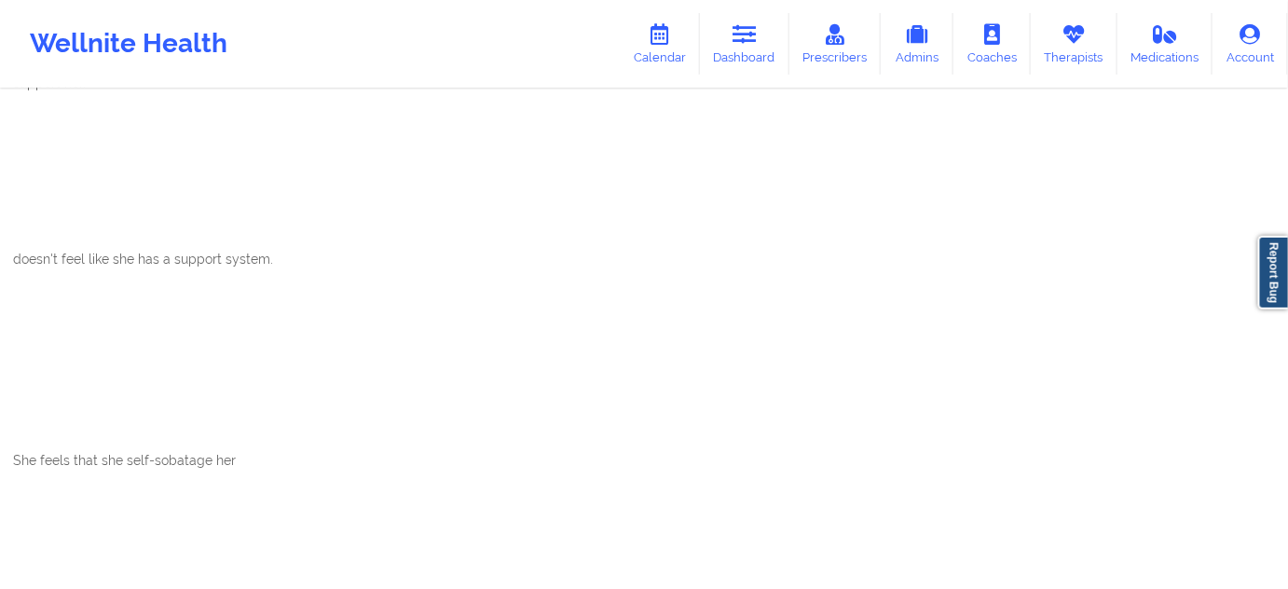
scroll to position [0, 0]
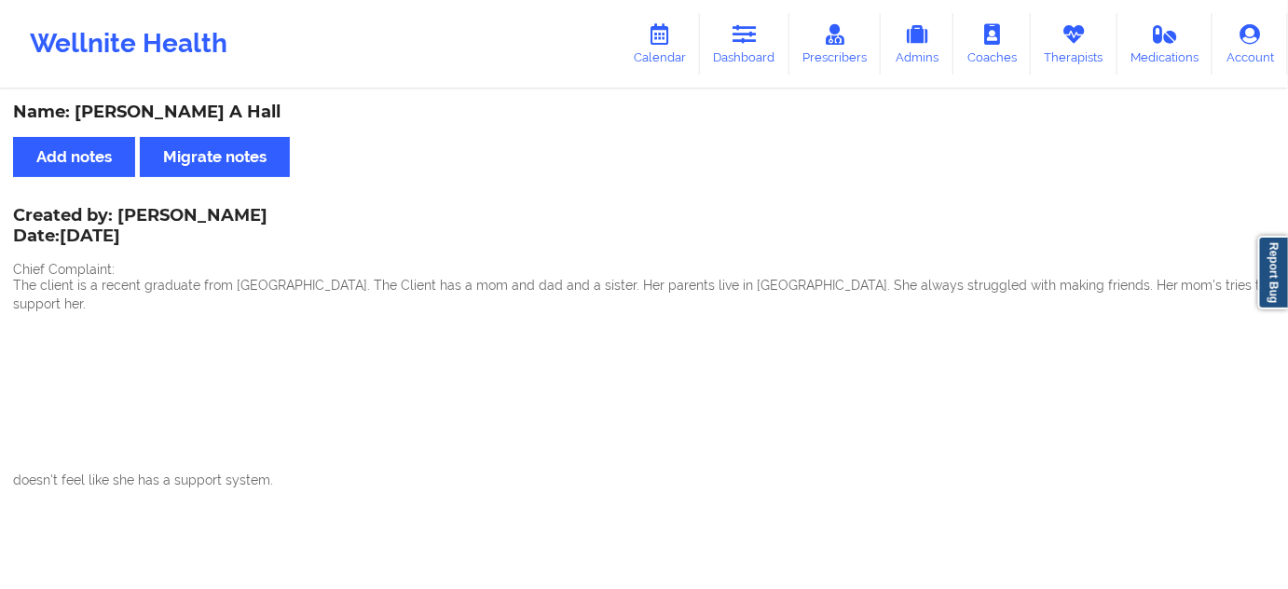
click at [176, 116] on div "Name: [PERSON_NAME] A Hall" at bounding box center [644, 112] width 1262 height 21
click at [728, 41] on link "Dashboard" at bounding box center [744, 44] width 89 height 62
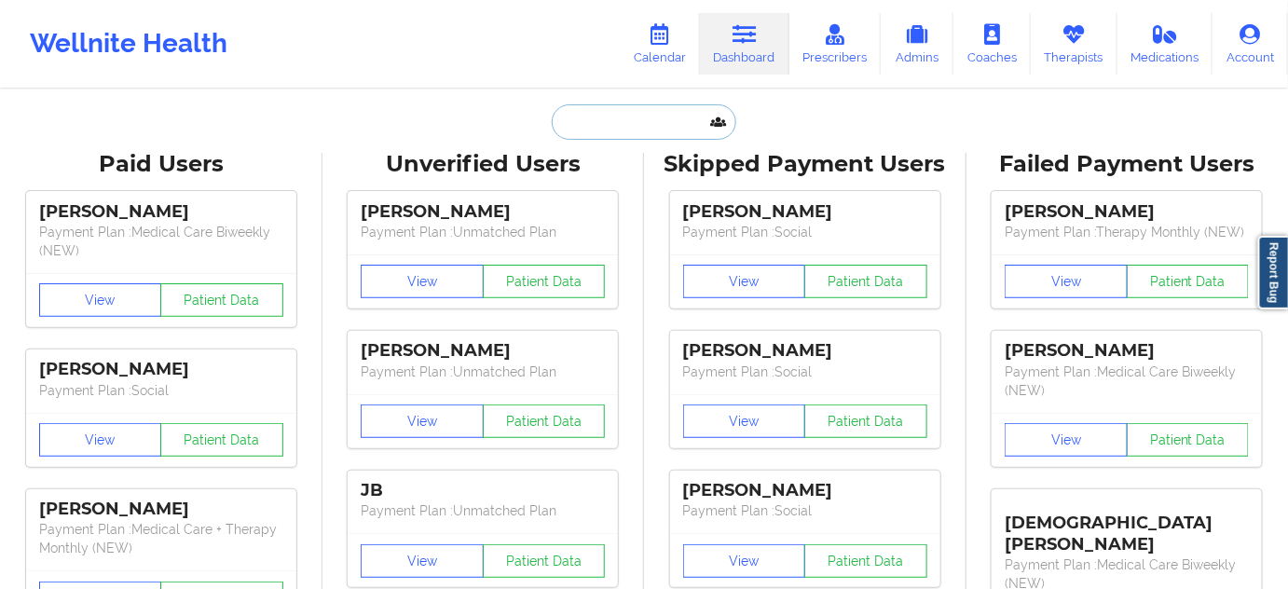
click at [643, 114] on input "text" at bounding box center [644, 121] width 185 height 35
paste input "[EMAIL_ADDRESS][DOMAIN_NAME]"
type input "[EMAIL_ADDRESS][DOMAIN_NAME]"
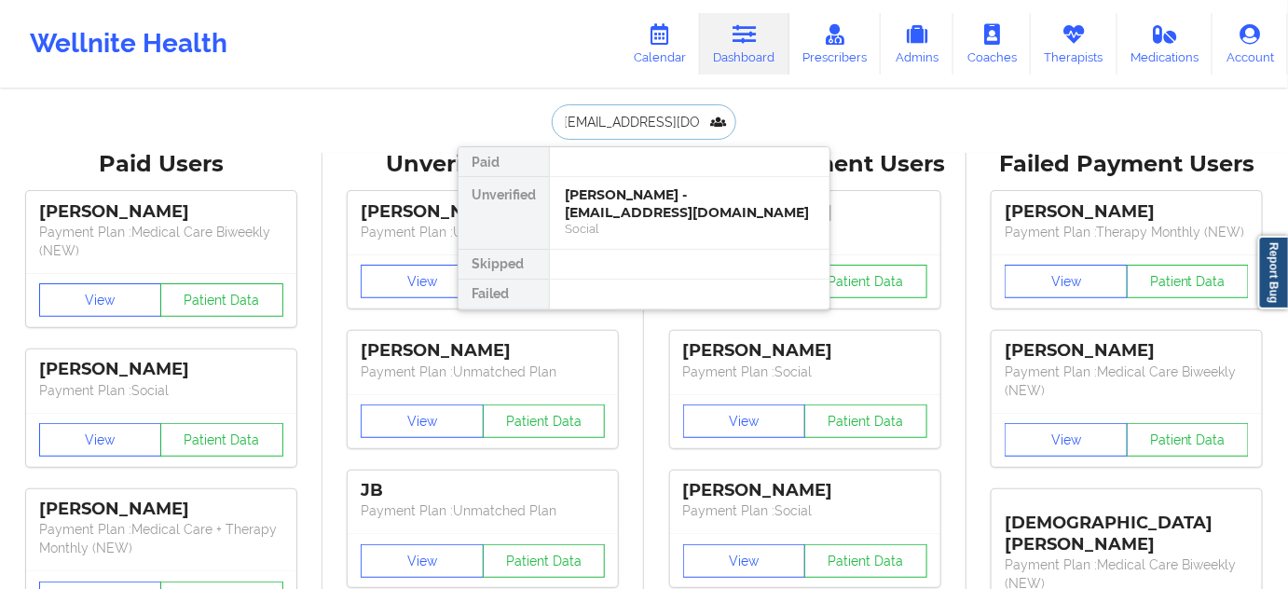
click at [621, 210] on div "[PERSON_NAME] - [EMAIL_ADDRESS][DOMAIN_NAME]" at bounding box center [690, 203] width 250 height 34
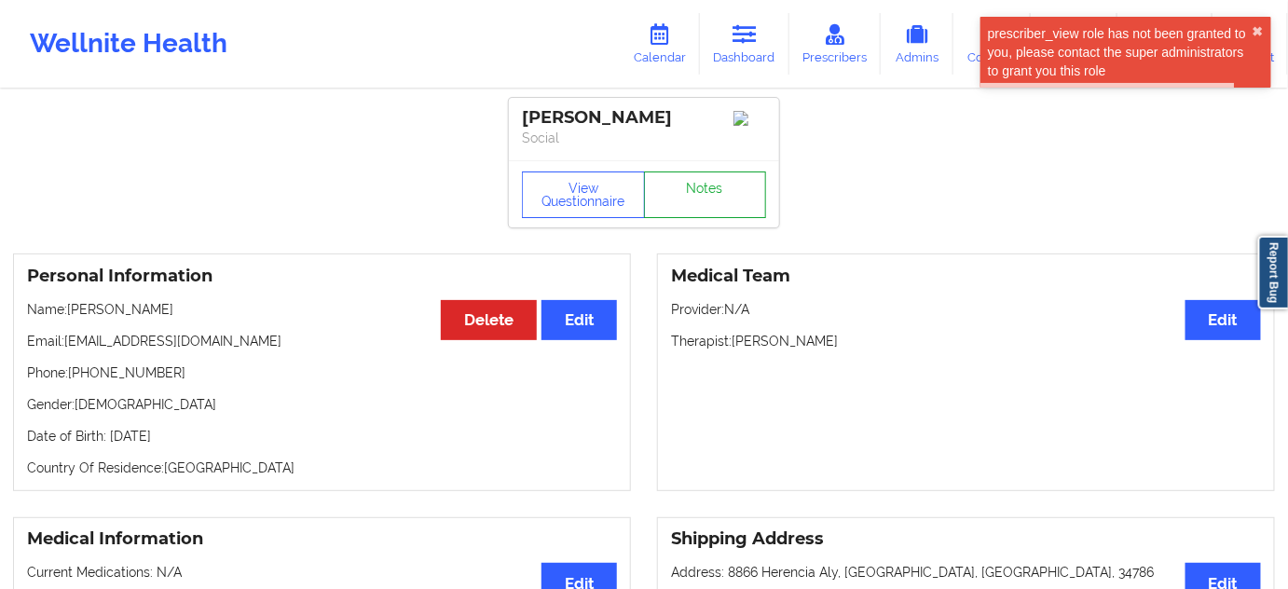
click at [693, 208] on link "Notes" at bounding box center [705, 194] width 123 height 47
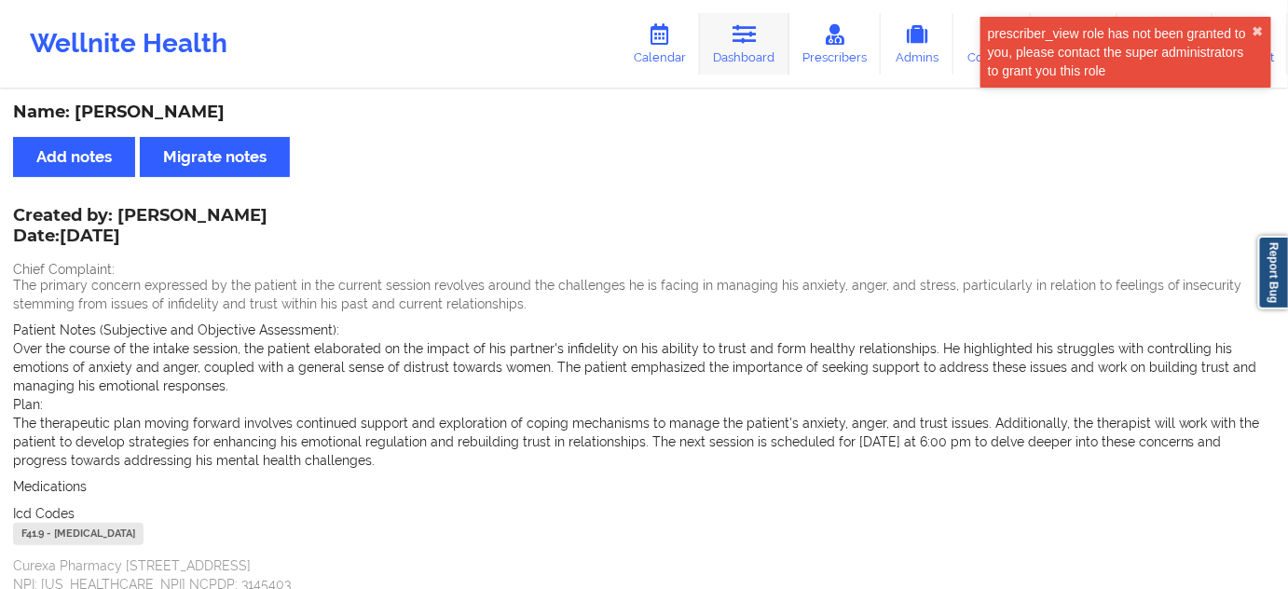
click at [735, 34] on icon at bounding box center [744, 34] width 24 height 21
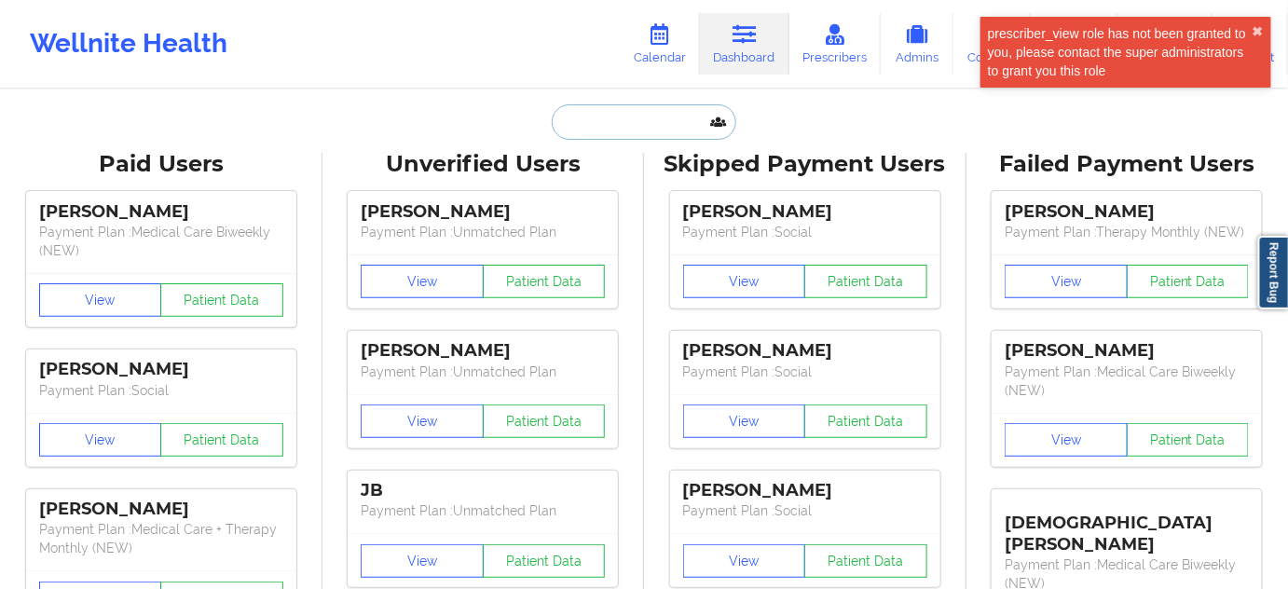
click at [664, 126] on input "text" at bounding box center [644, 121] width 185 height 35
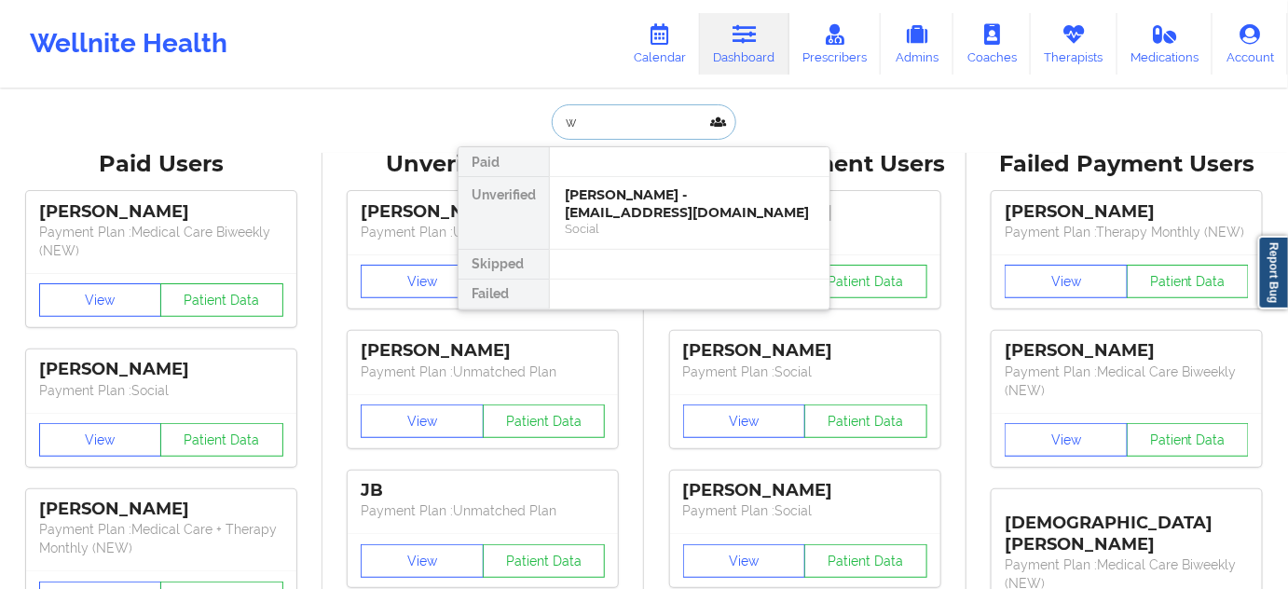
type input "ws"
click at [643, 205] on div "[PERSON_NAME] - [EMAIL_ADDRESS][DOMAIN_NAME]" at bounding box center [690, 203] width 250 height 34
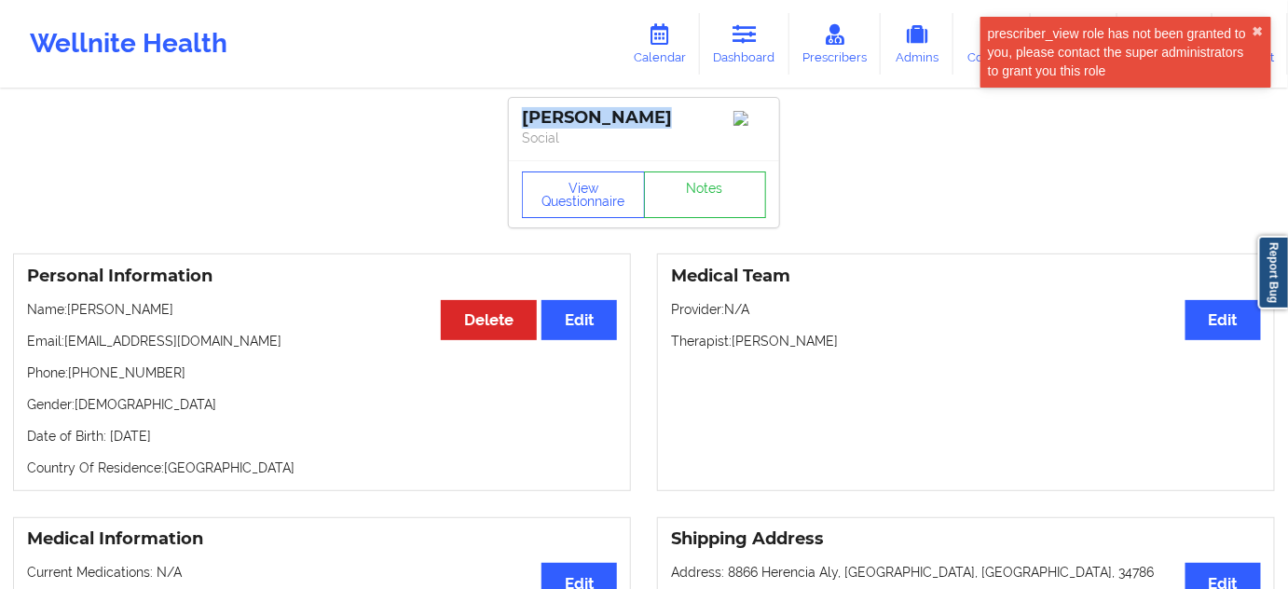
drag, startPoint x: 643, startPoint y: 117, endPoint x: 504, endPoint y: 123, distance: 139.0
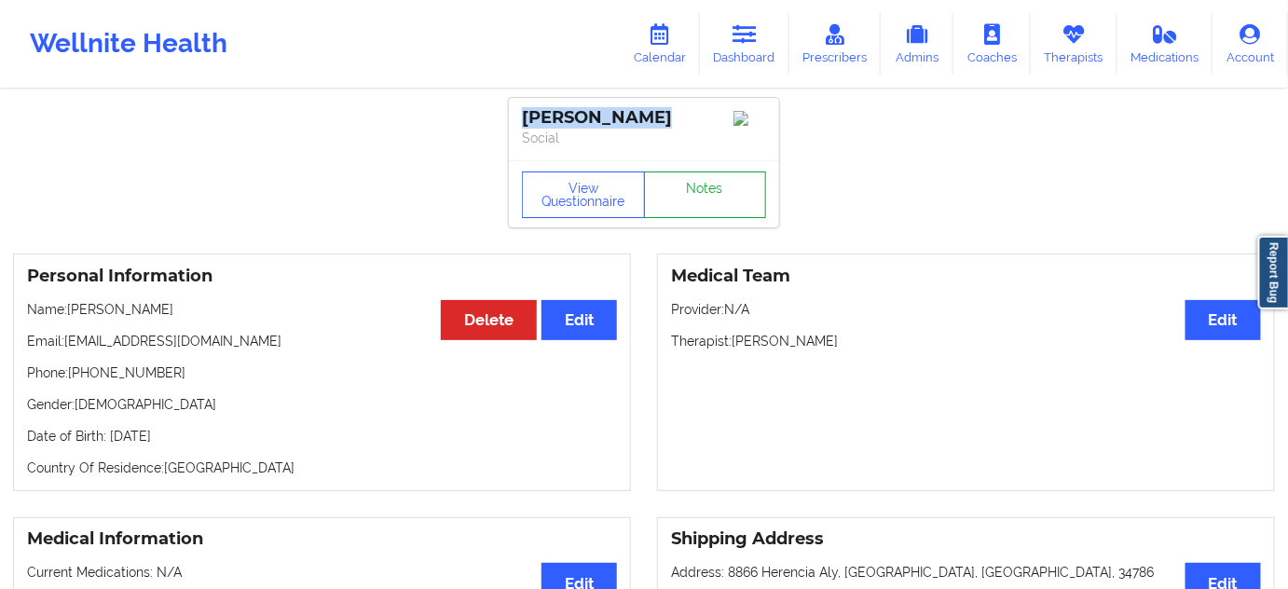
click at [718, 195] on link "Notes" at bounding box center [705, 194] width 123 height 47
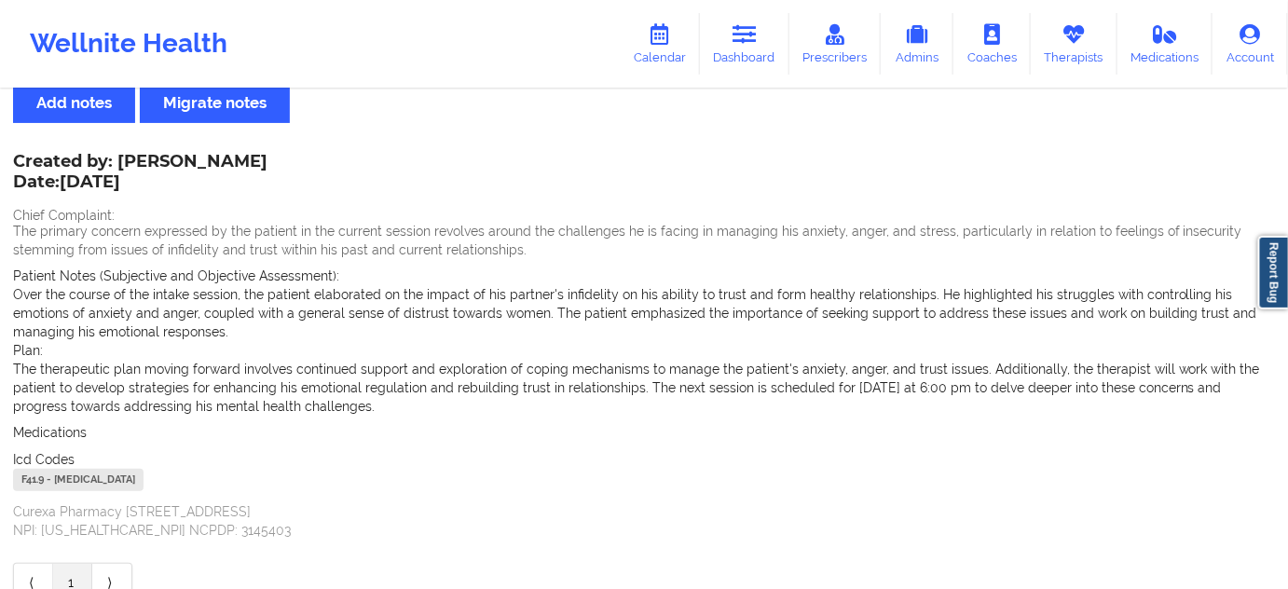
scroll to position [56, 0]
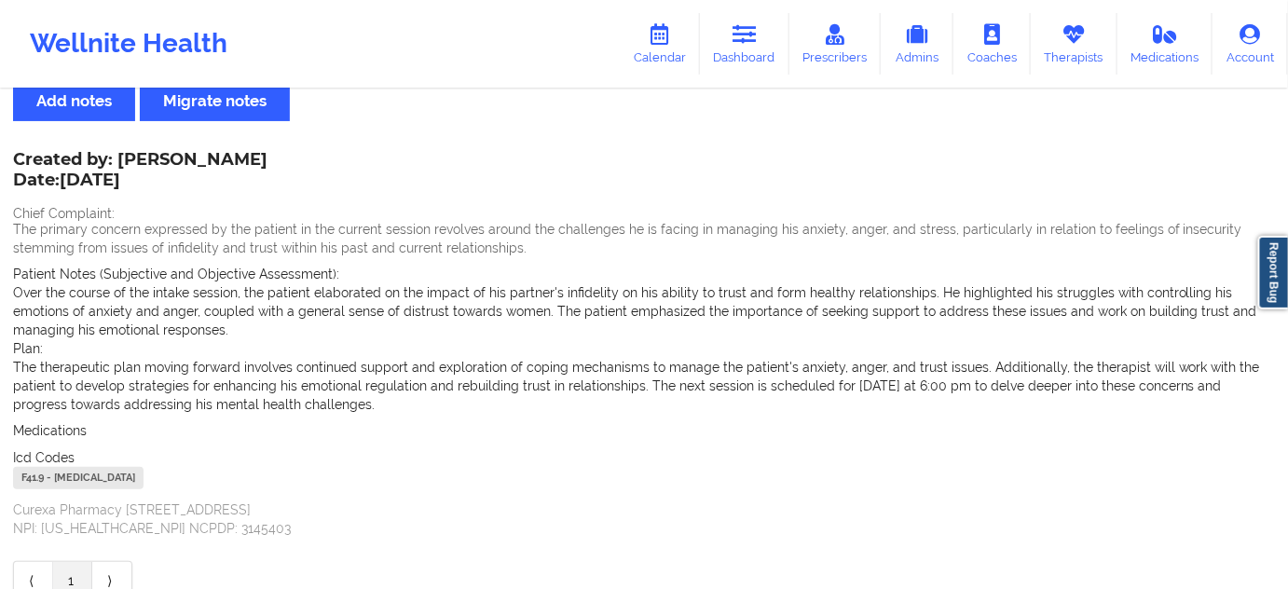
click at [21, 486] on div "F41.9 - [MEDICAL_DATA]" at bounding box center [78, 478] width 130 height 22
click at [746, 39] on icon at bounding box center [744, 34] width 24 height 21
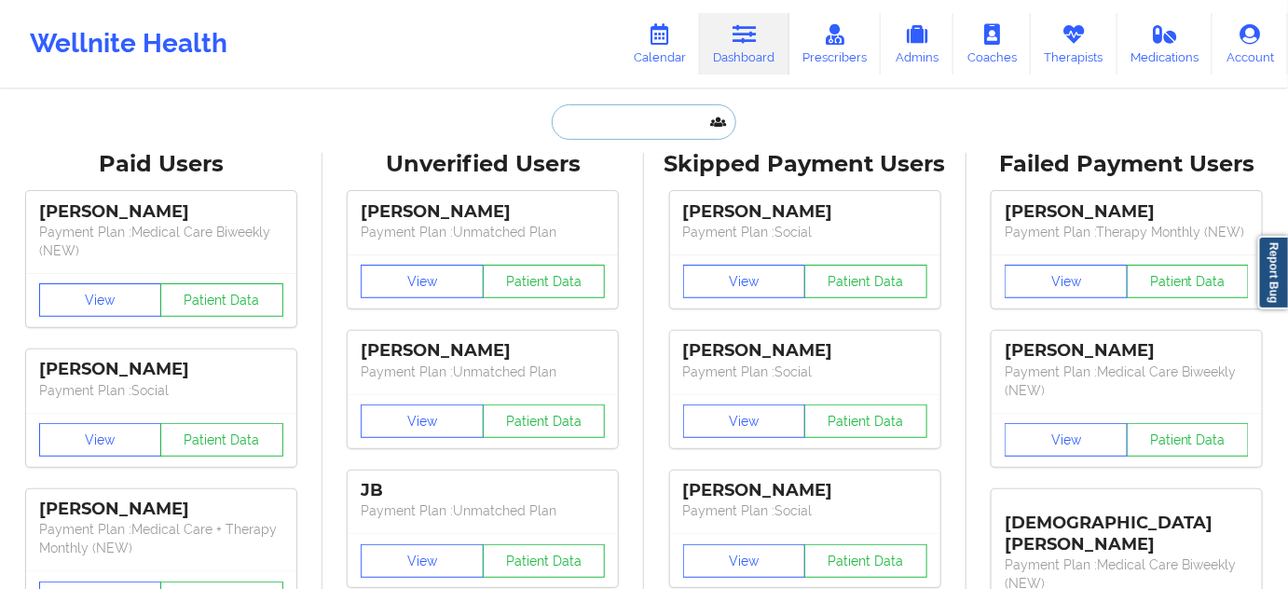
click at [641, 117] on input "text" at bounding box center [644, 121] width 185 height 35
paste input "[PERSON_NAME]"
type input "[PERSON_NAME]"
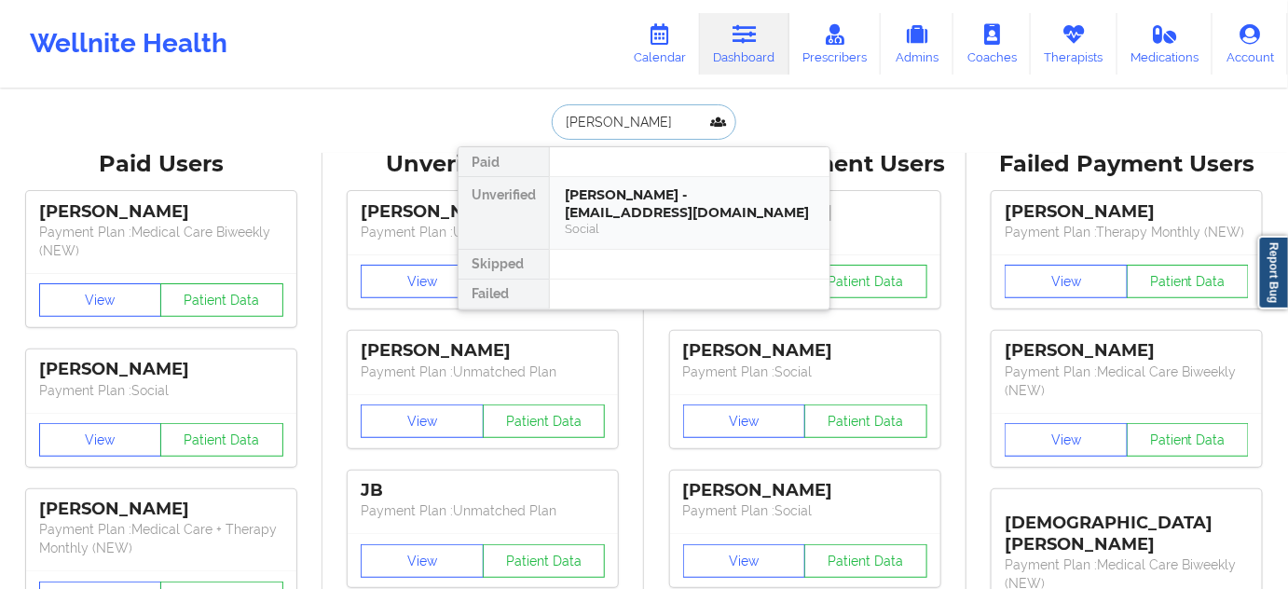
click at [614, 198] on div "[PERSON_NAME] - [EMAIL_ADDRESS][DOMAIN_NAME]" at bounding box center [690, 203] width 250 height 34
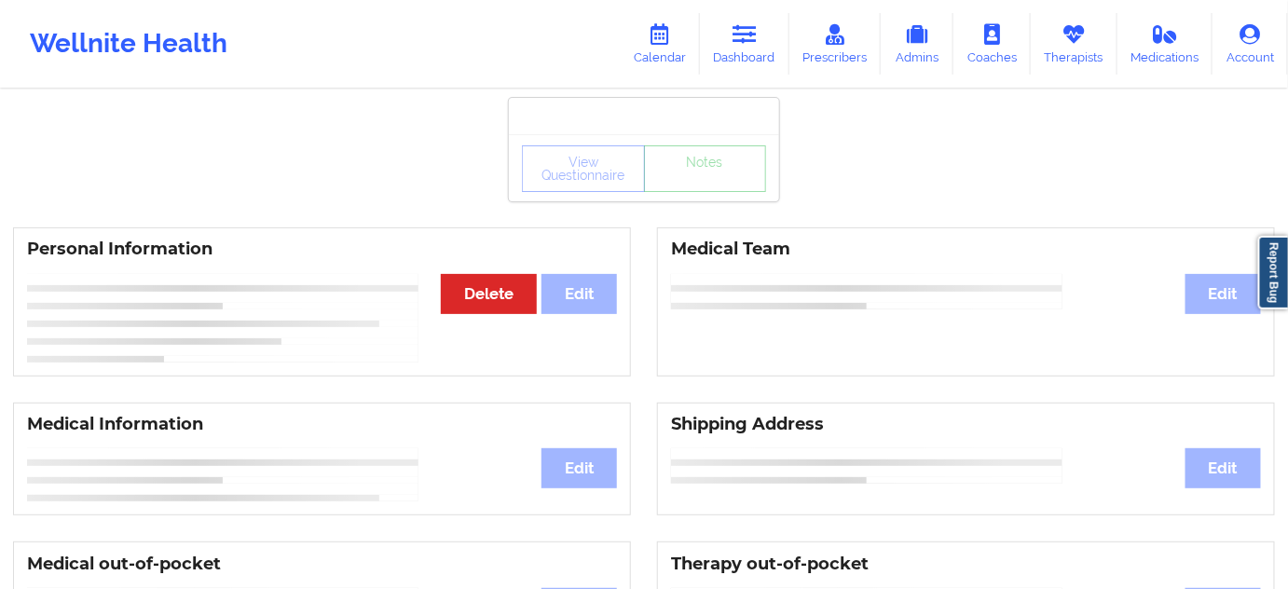
click at [620, 200] on div "View Questionnaire Notes" at bounding box center [644, 167] width 270 height 67
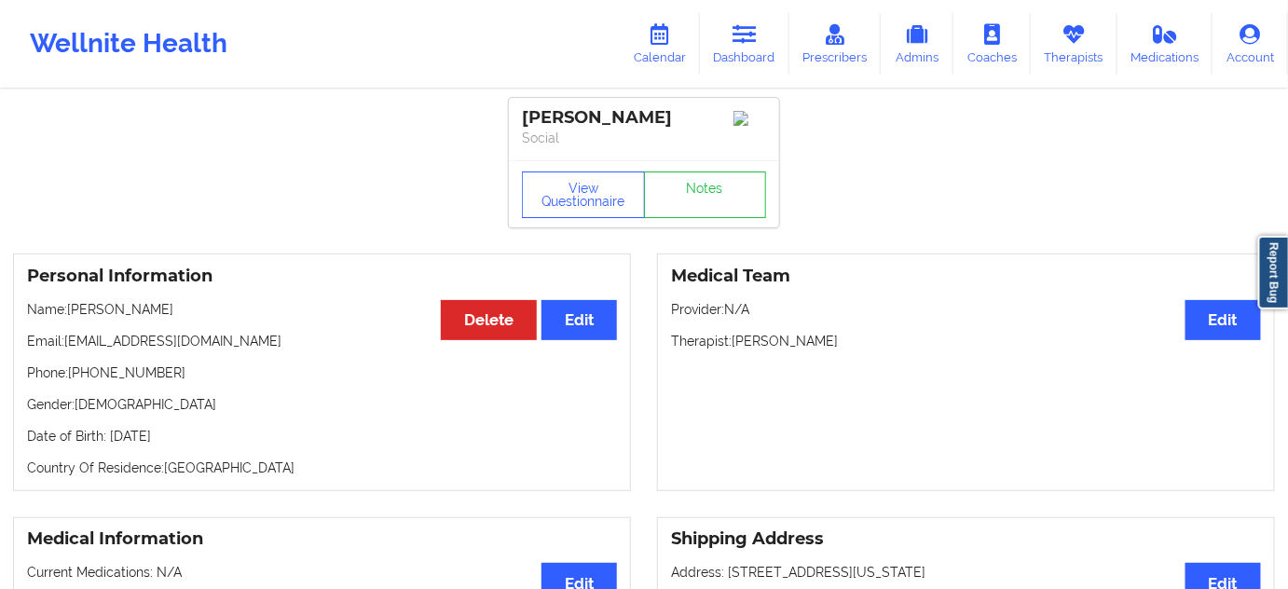
drag, startPoint x: 731, startPoint y: 342, endPoint x: 874, endPoint y: 360, distance: 144.6
click at [873, 350] on p "Therapist: [PERSON_NAME]" at bounding box center [966, 341] width 590 height 19
drag, startPoint x: 672, startPoint y: 118, endPoint x: 513, endPoint y: 116, distance: 158.4
click at [513, 116] on div "[PERSON_NAME] Social" at bounding box center [644, 129] width 270 height 62
click at [592, 194] on button "View Questionnaire" at bounding box center [583, 194] width 123 height 47
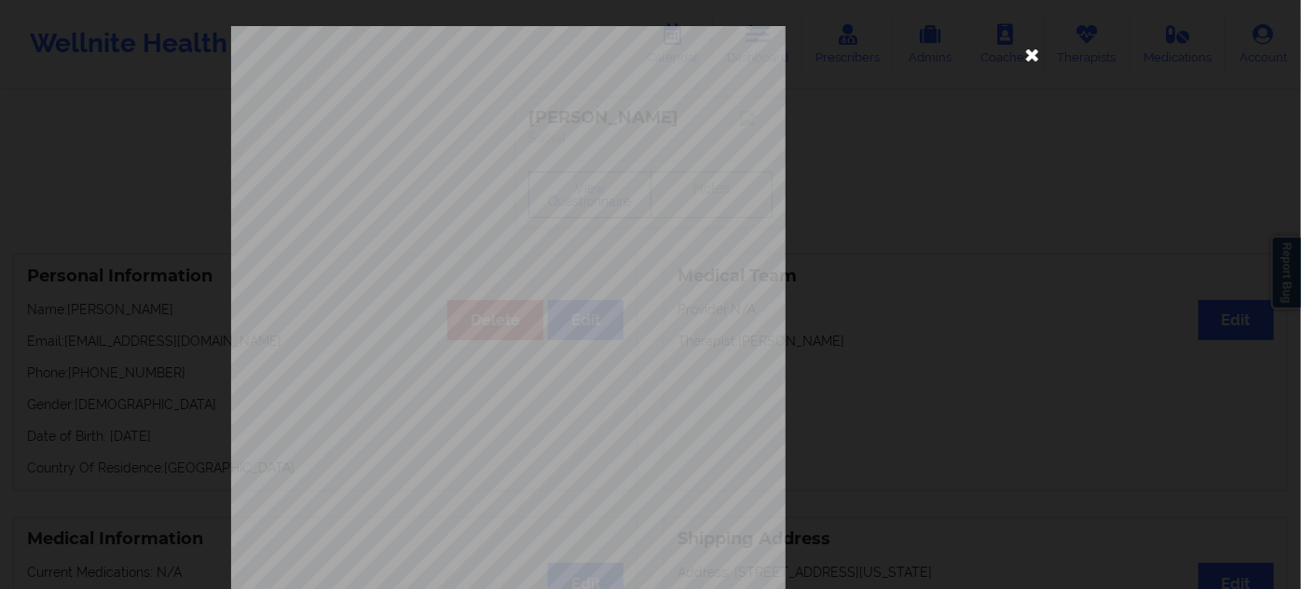
click at [1021, 61] on icon at bounding box center [1033, 54] width 30 height 30
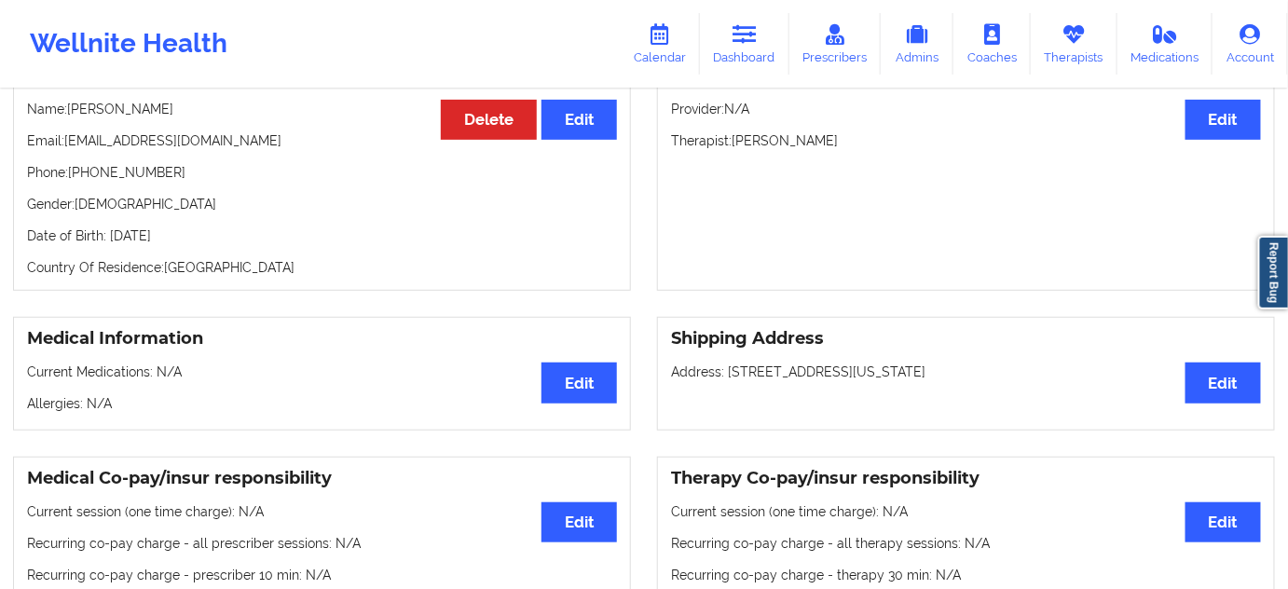
scroll to position [226, 0]
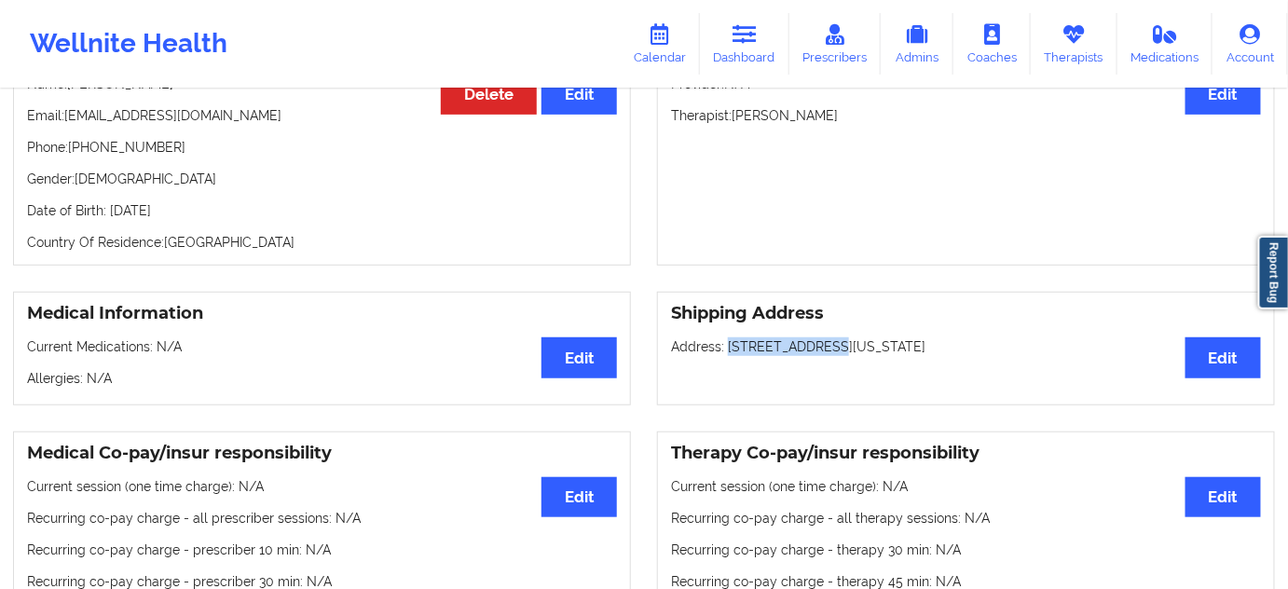
drag, startPoint x: 727, startPoint y: 354, endPoint x: 813, endPoint y: 349, distance: 85.9
click at [813, 349] on p "Address: [STREET_ADDRESS][US_STATE]" at bounding box center [966, 346] width 590 height 19
click at [840, 354] on p "Address: [STREET_ADDRESS][US_STATE]" at bounding box center [966, 346] width 590 height 19
click at [986, 352] on p "Address: [STREET_ADDRESS][US_STATE]" at bounding box center [966, 346] width 590 height 19
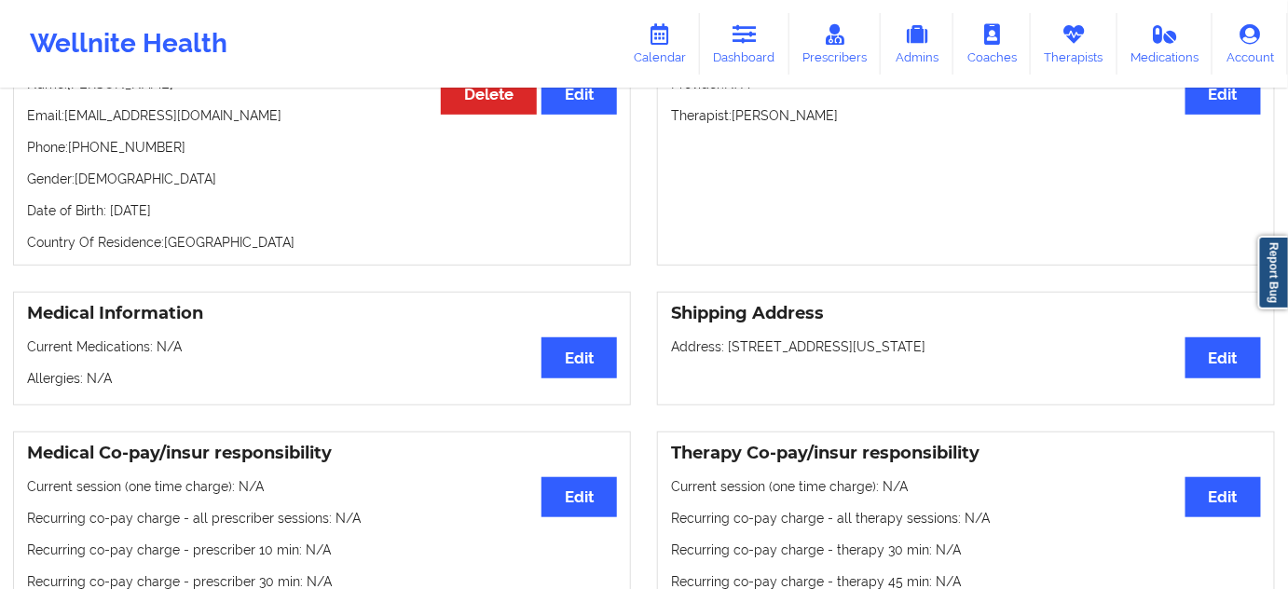
click at [986, 352] on p "Address: [STREET_ADDRESS][US_STATE]" at bounding box center [966, 346] width 590 height 19
drag, startPoint x: 725, startPoint y: 349, endPoint x: 814, endPoint y: 350, distance: 88.5
click at [814, 350] on p "Address: [STREET_ADDRESS][US_STATE]" at bounding box center [966, 346] width 590 height 19
click at [837, 356] on p "Address: [STREET_ADDRESS][US_STATE]" at bounding box center [966, 346] width 590 height 19
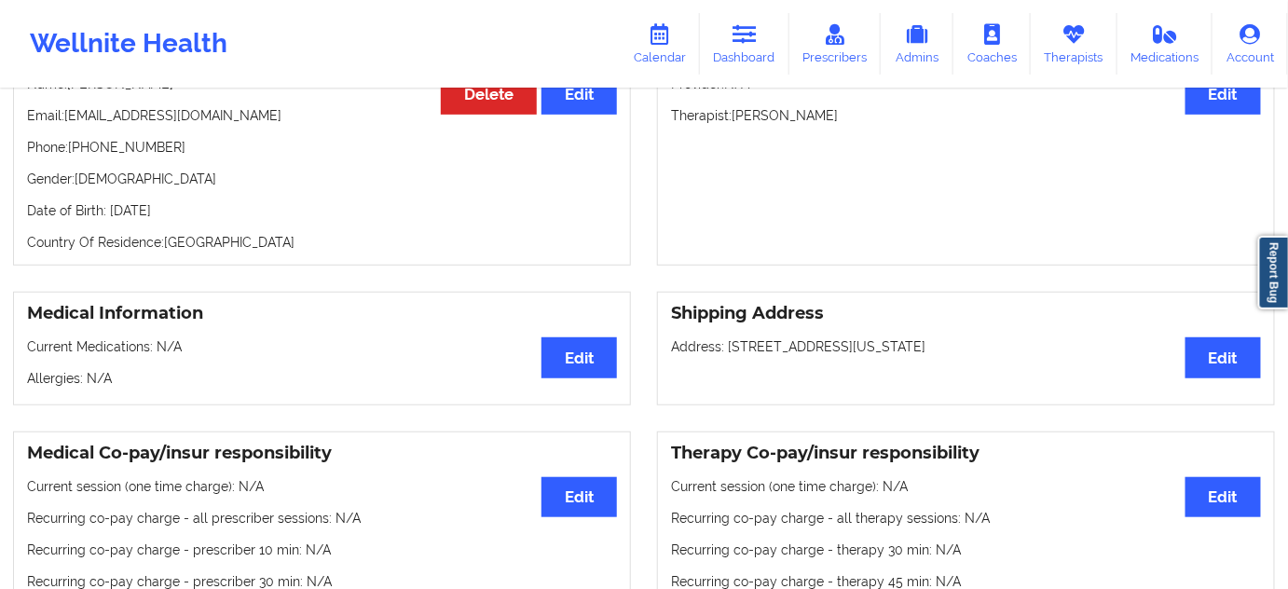
click at [986, 351] on p "Address: [STREET_ADDRESS][US_STATE]" at bounding box center [966, 346] width 590 height 19
drag, startPoint x: 729, startPoint y: 354, endPoint x: 814, endPoint y: 349, distance: 85.9
click at [814, 349] on p "Address: [STREET_ADDRESS][US_STATE]" at bounding box center [966, 346] width 590 height 19
click at [832, 356] on p "Address: [STREET_ADDRESS][US_STATE]" at bounding box center [966, 346] width 590 height 19
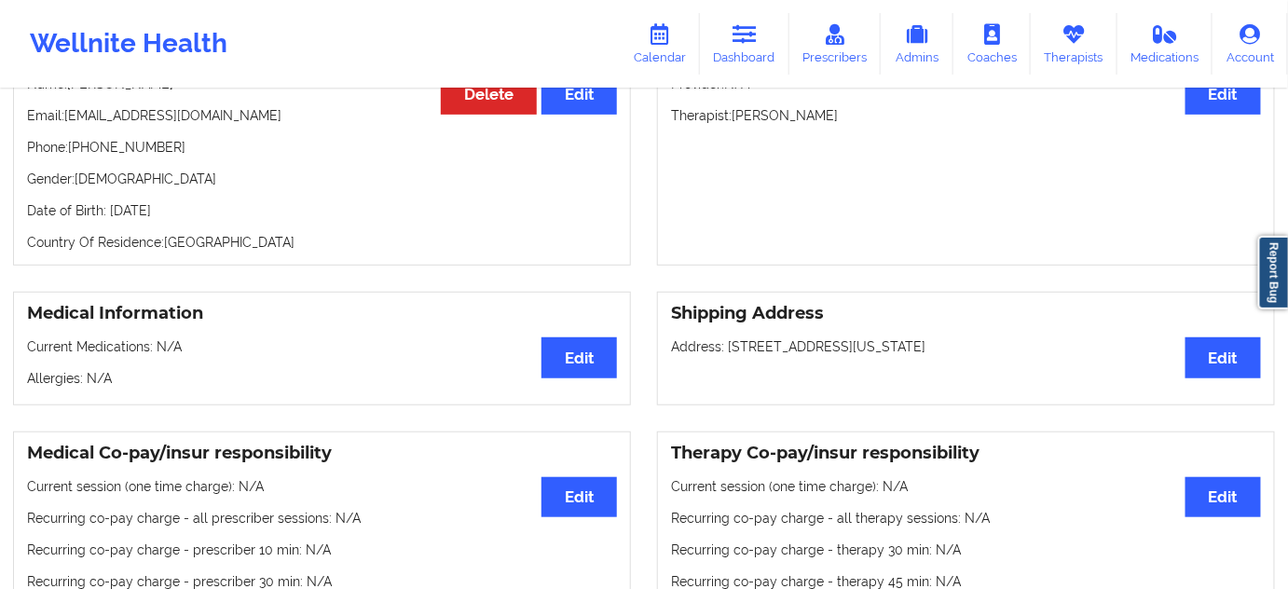
click at [832, 356] on p "Address: [STREET_ADDRESS][US_STATE]" at bounding box center [966, 346] width 590 height 19
click at [978, 354] on p "Address: [STREET_ADDRESS][US_STATE]" at bounding box center [966, 346] width 590 height 19
drag, startPoint x: 727, startPoint y: 352, endPoint x: 813, endPoint y: 349, distance: 85.8
click at [813, 349] on p "Address: [STREET_ADDRESS][US_STATE]" at bounding box center [966, 346] width 590 height 19
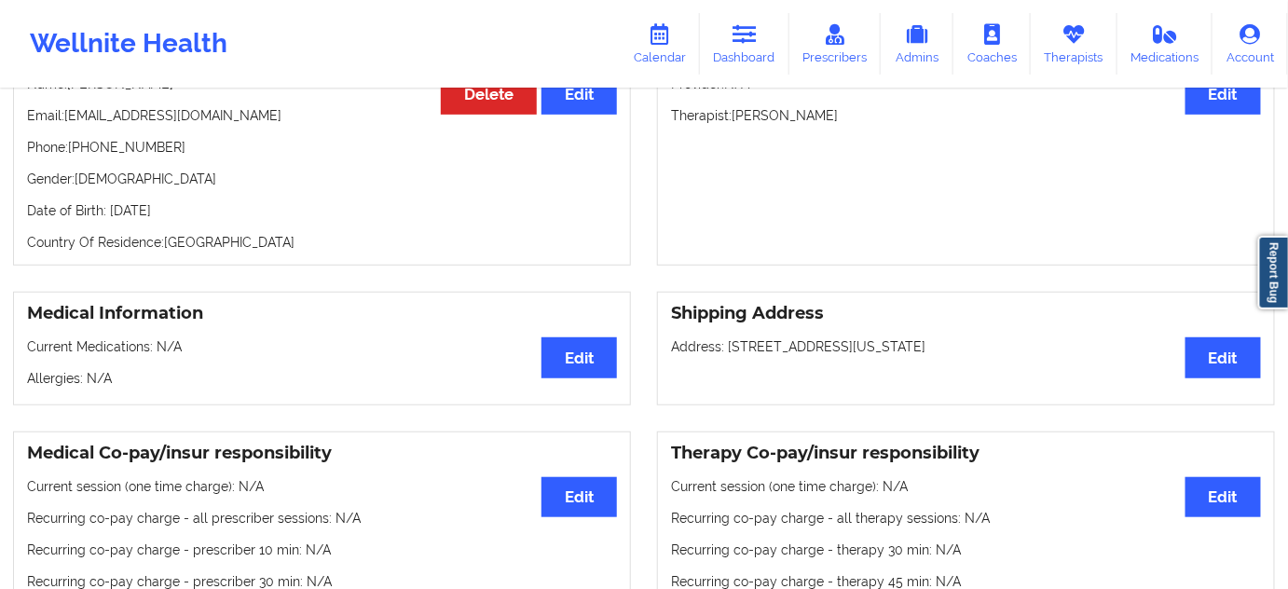
click at [852, 349] on p "Address: [STREET_ADDRESS][US_STATE]" at bounding box center [966, 346] width 590 height 19
click at [980, 352] on p "Address: [STREET_ADDRESS][US_STATE]" at bounding box center [966, 346] width 590 height 19
drag, startPoint x: 725, startPoint y: 352, endPoint x: 818, endPoint y: 350, distance: 93.2
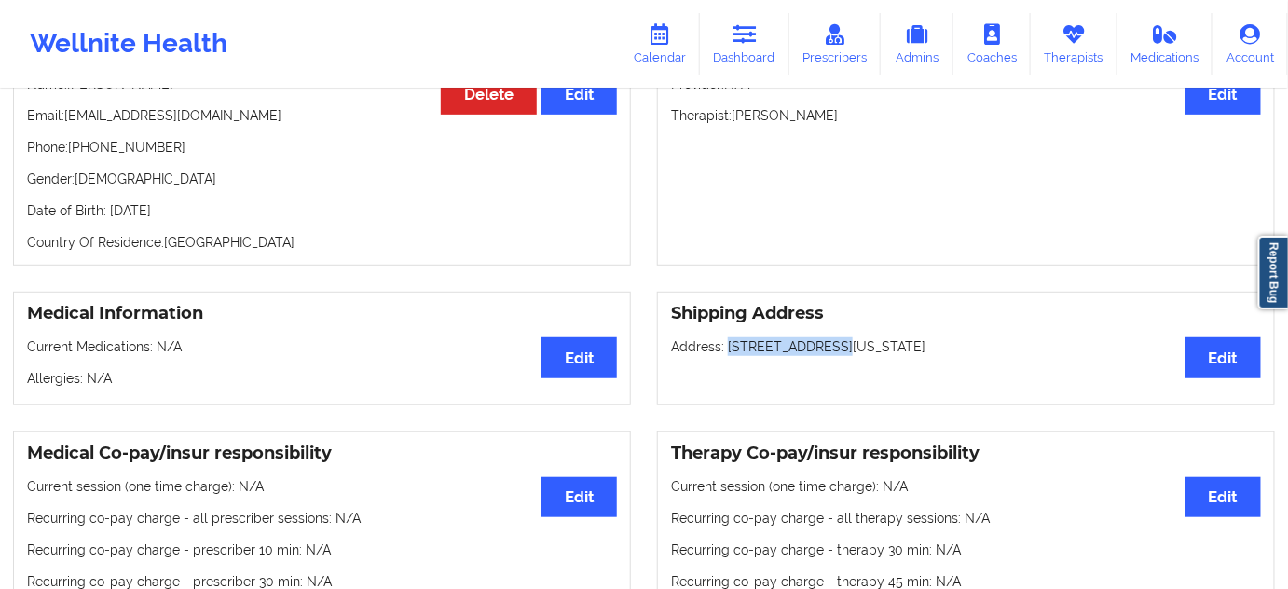
click at [818, 350] on p "Address: [STREET_ADDRESS][US_STATE]" at bounding box center [966, 346] width 590 height 19
click at [839, 351] on p "Address: [STREET_ADDRESS][US_STATE]" at bounding box center [966, 346] width 590 height 19
click at [990, 356] on p "Address: [STREET_ADDRESS][US_STATE]" at bounding box center [966, 346] width 590 height 19
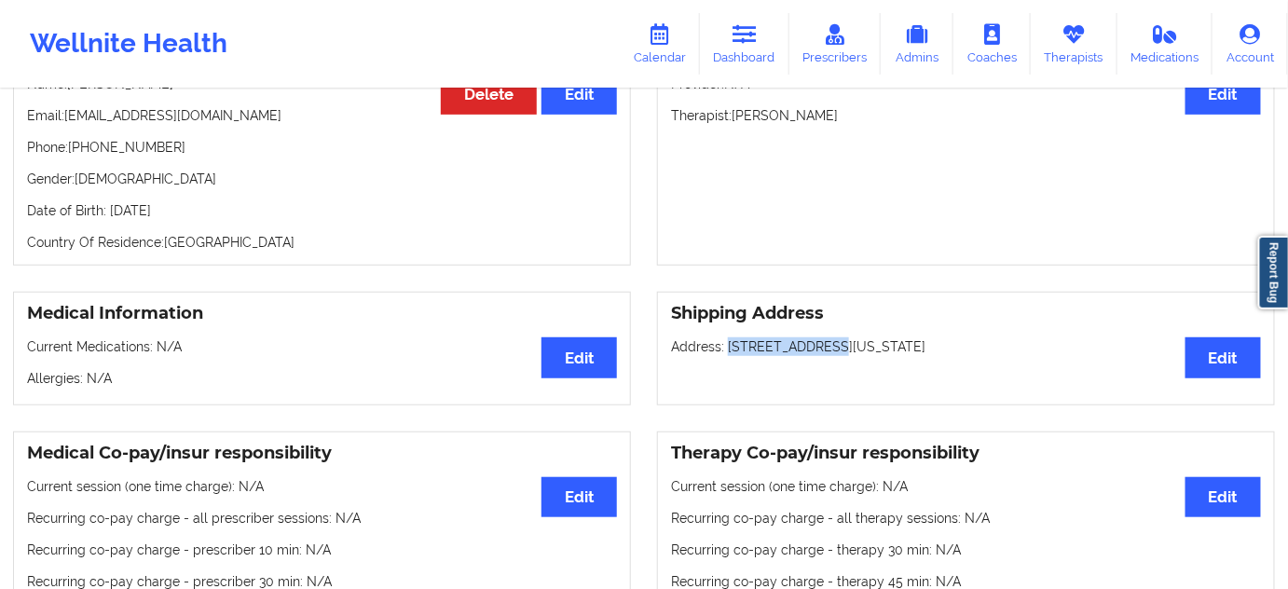
drag, startPoint x: 728, startPoint y: 352, endPoint x: 813, endPoint y: 351, distance: 84.8
click at [813, 351] on p "Address: [STREET_ADDRESS][US_STATE]" at bounding box center [966, 346] width 590 height 19
click at [855, 350] on p "Address: [STREET_ADDRESS][US_STATE]" at bounding box center [966, 346] width 590 height 19
click at [980, 356] on p "Address: [STREET_ADDRESS][US_STATE]" at bounding box center [966, 346] width 590 height 19
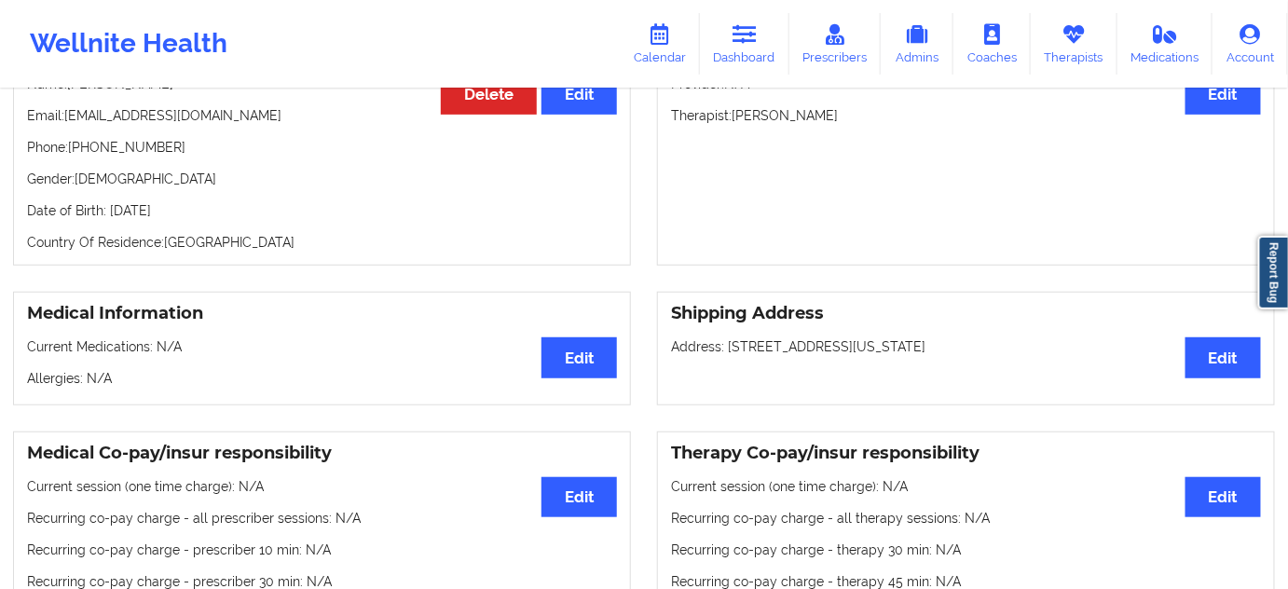
click at [980, 356] on p "Address: [STREET_ADDRESS][US_STATE]" at bounding box center [966, 346] width 590 height 19
drag, startPoint x: 677, startPoint y: 53, endPoint x: 728, endPoint y: 58, distance: 51.5
click at [677, 53] on link "Calendar" at bounding box center [660, 44] width 80 height 62
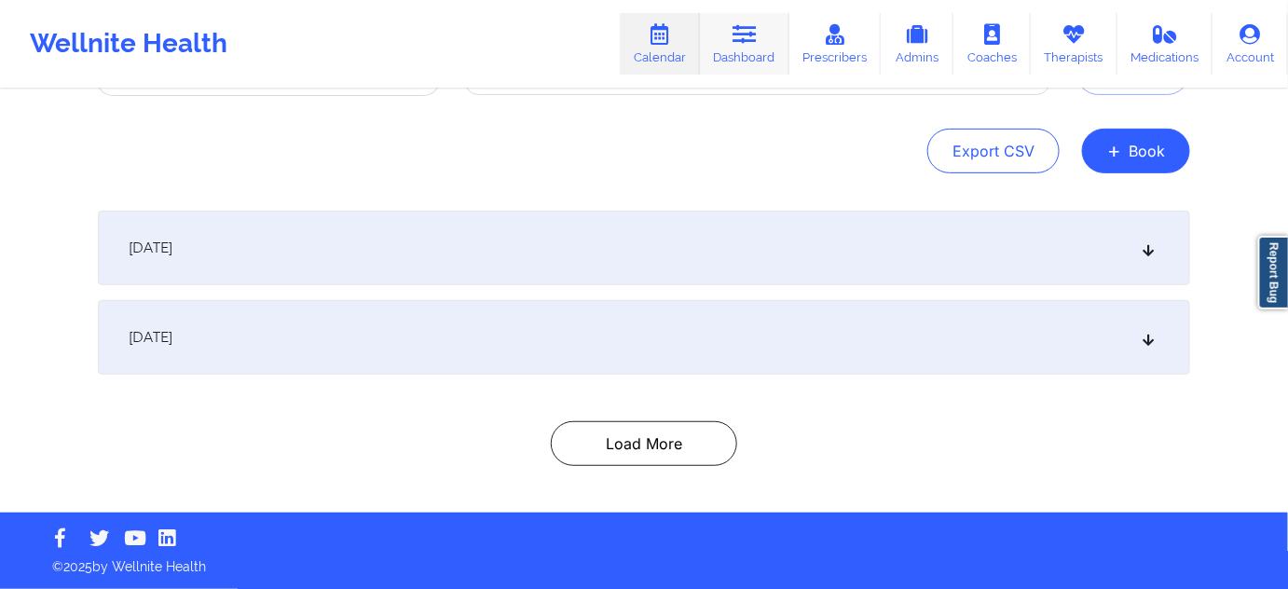
scroll to position [159, 0]
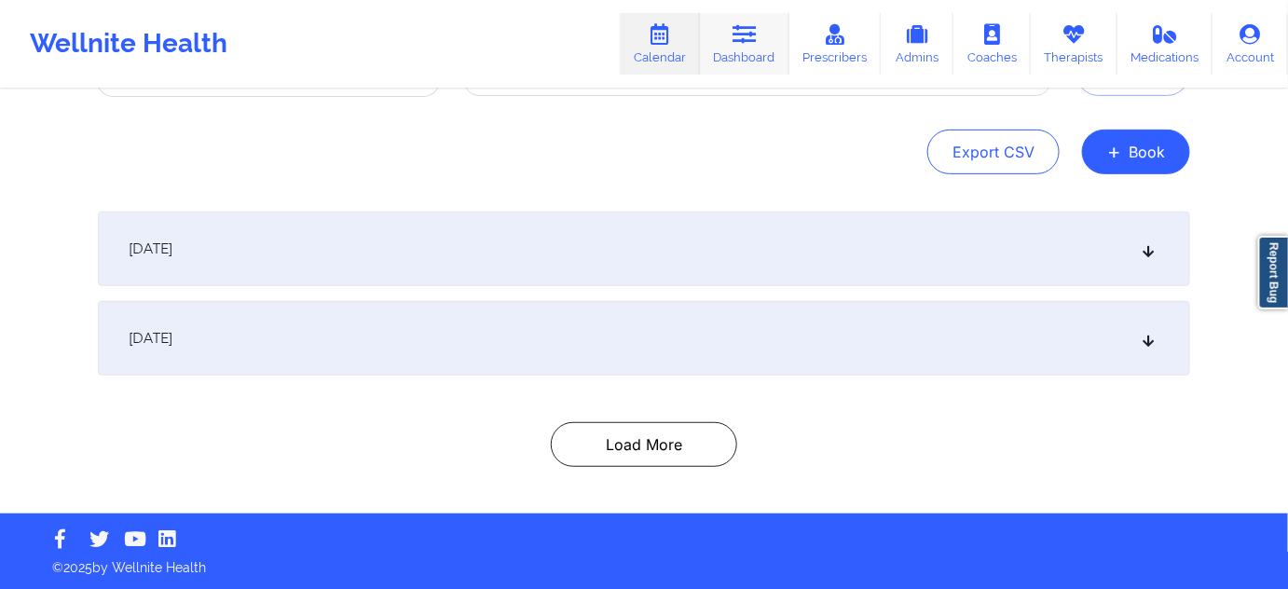
click at [741, 51] on link "Dashboard" at bounding box center [744, 44] width 89 height 62
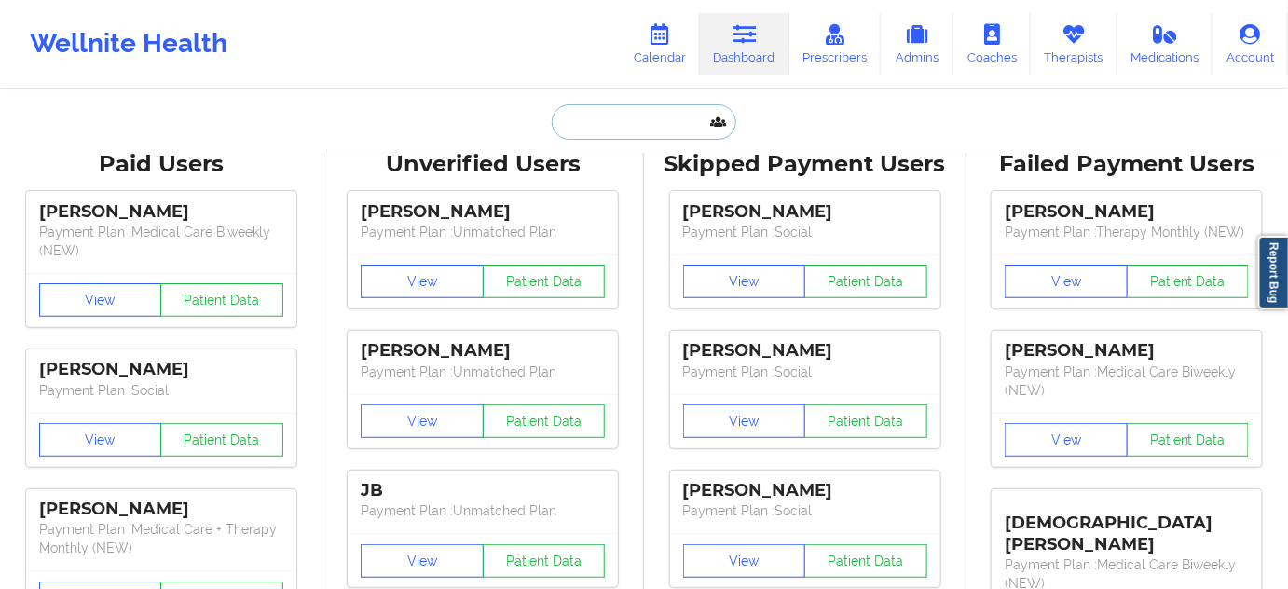
click at [636, 123] on input "text" at bounding box center [644, 121] width 185 height 35
paste input "[EMAIL_ADDRESS][DOMAIN_NAME]"
type input "[EMAIL_ADDRESS][DOMAIN_NAME]"
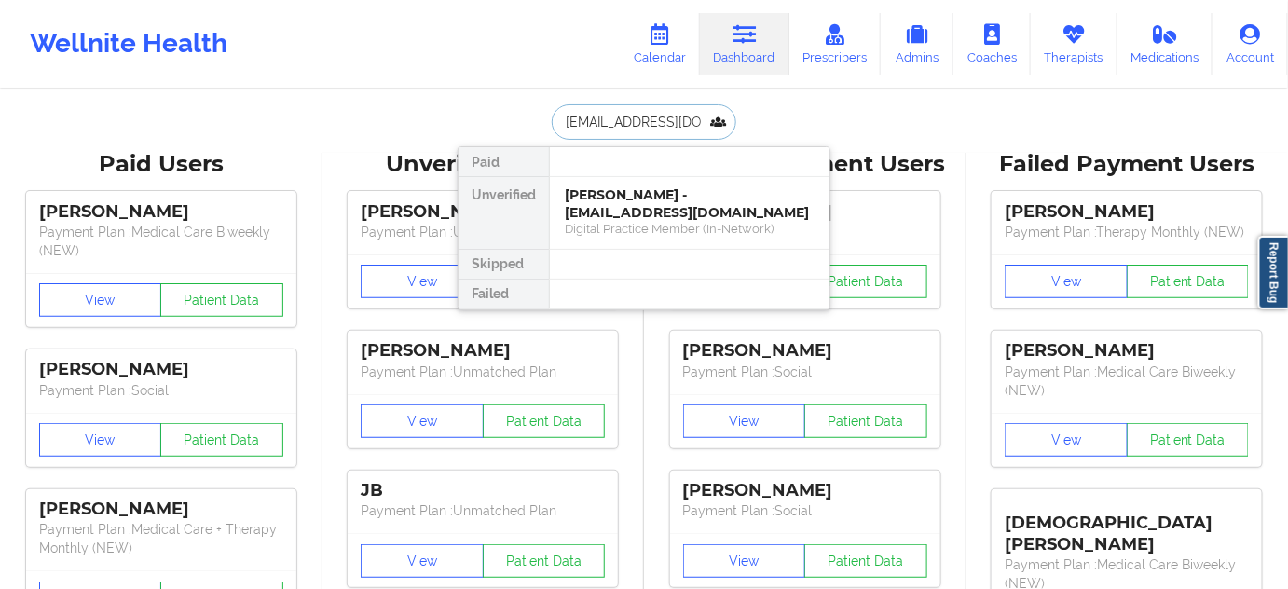
click at [613, 198] on div "[PERSON_NAME] - [EMAIL_ADDRESS][DOMAIN_NAME]" at bounding box center [690, 203] width 250 height 34
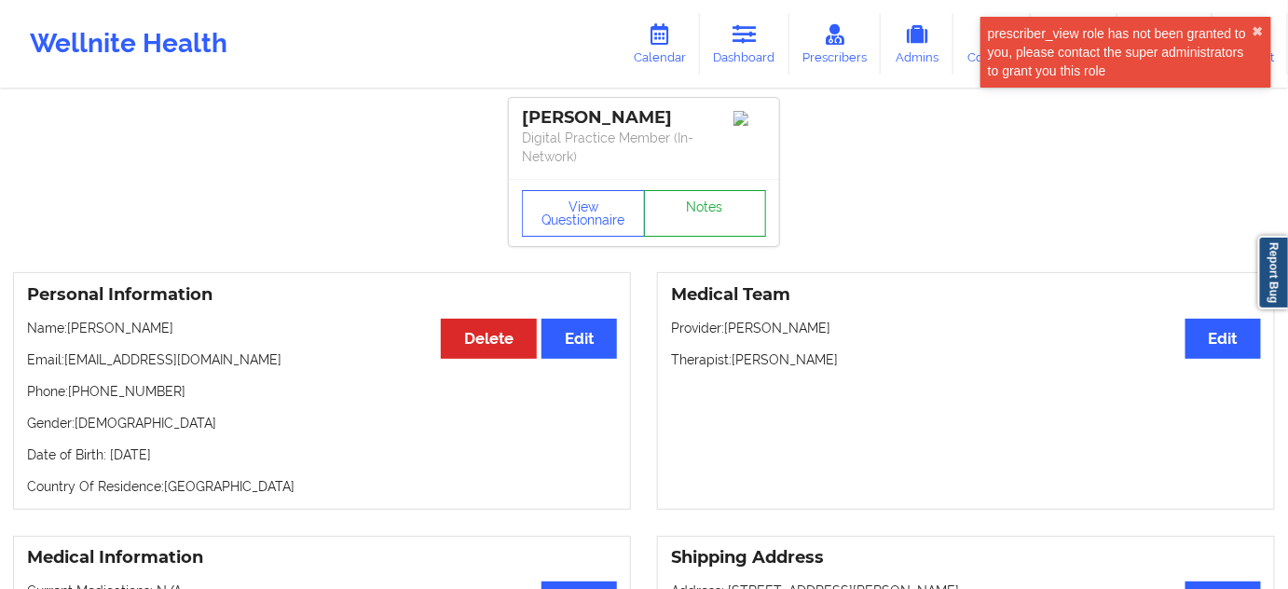
click at [730, 203] on link "Notes" at bounding box center [705, 213] width 123 height 47
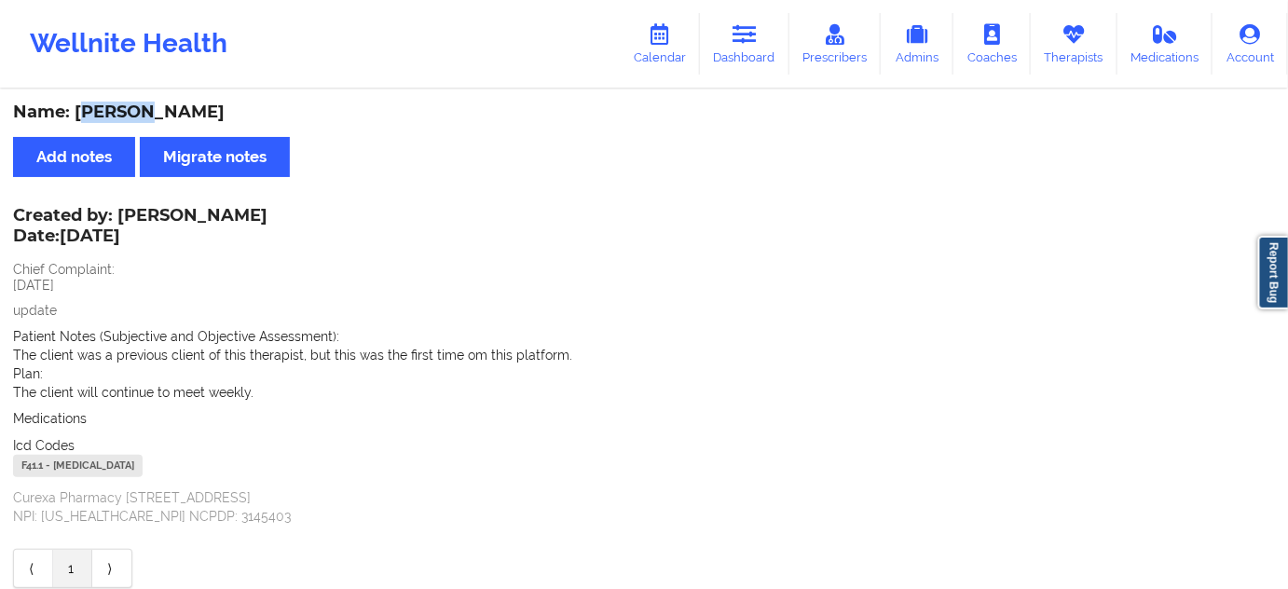
drag, startPoint x: 79, startPoint y: 113, endPoint x: 133, endPoint y: 106, distance: 54.4
click at [133, 106] on div "Name: [PERSON_NAME]" at bounding box center [644, 112] width 1262 height 21
drag, startPoint x: 78, startPoint y: 105, endPoint x: 209, endPoint y: 101, distance: 130.5
click at [209, 99] on div "Name: [PERSON_NAME] Add notes Migrate notes Created by: [PERSON_NAME] Date: [DA…" at bounding box center [644, 346] width 1288 height 510
click at [749, 49] on link "Dashboard" at bounding box center [744, 44] width 89 height 62
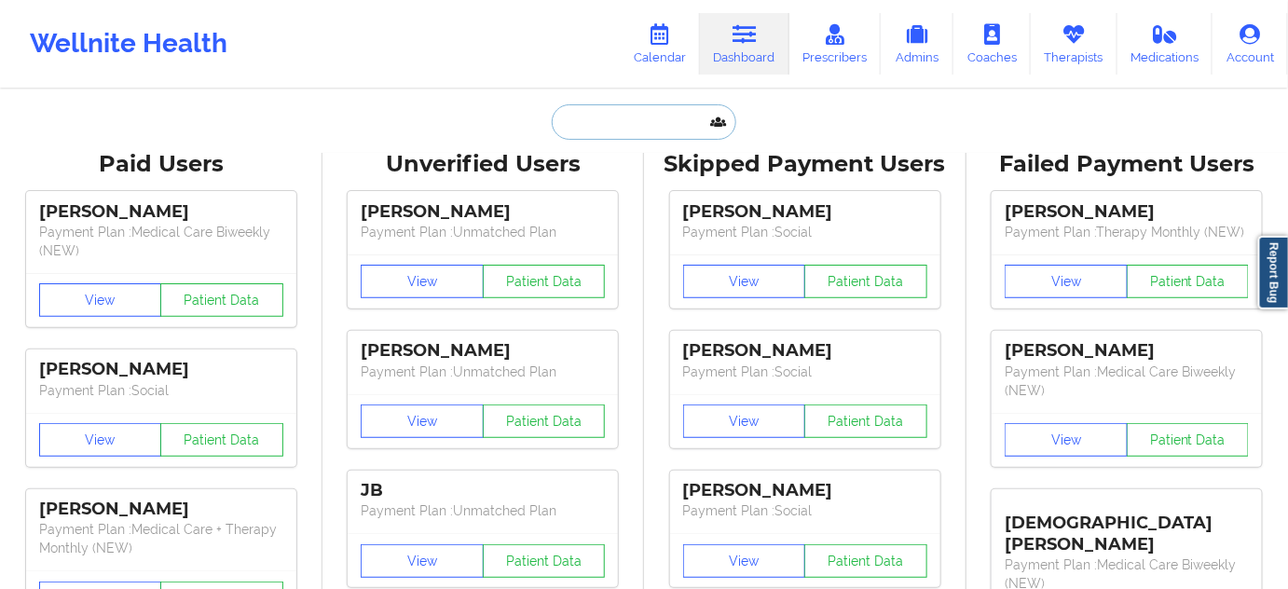
click at [654, 122] on input "text" at bounding box center [644, 121] width 185 height 35
type input "d"
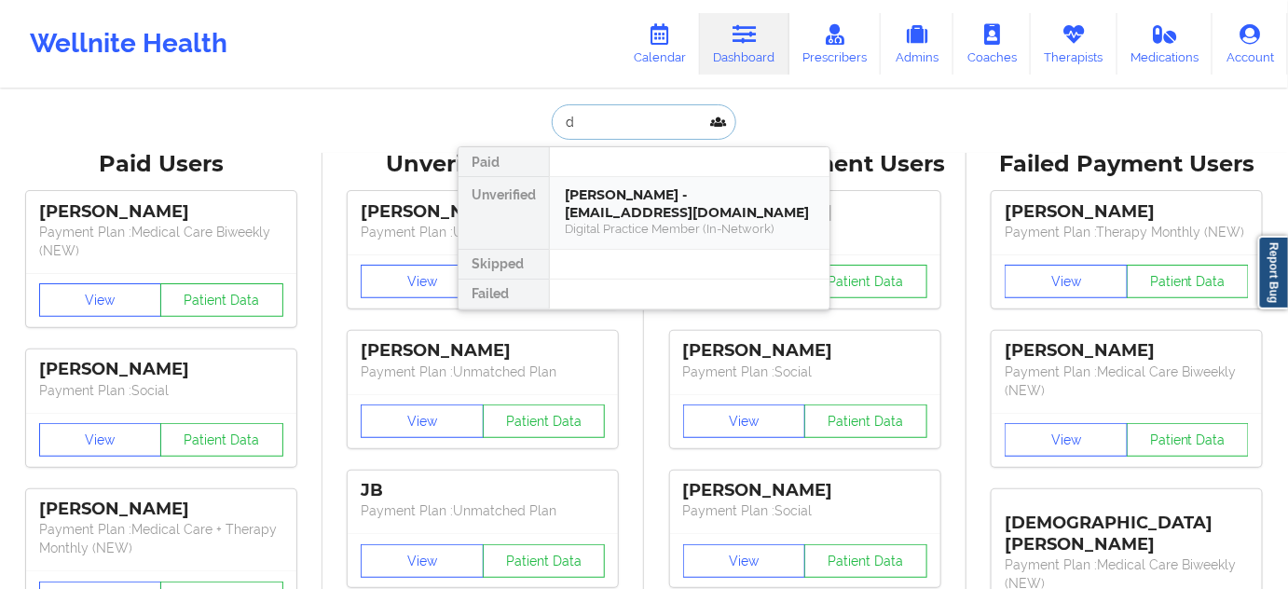
click at [647, 190] on div "[PERSON_NAME] - [EMAIL_ADDRESS][DOMAIN_NAME]" at bounding box center [690, 203] width 250 height 34
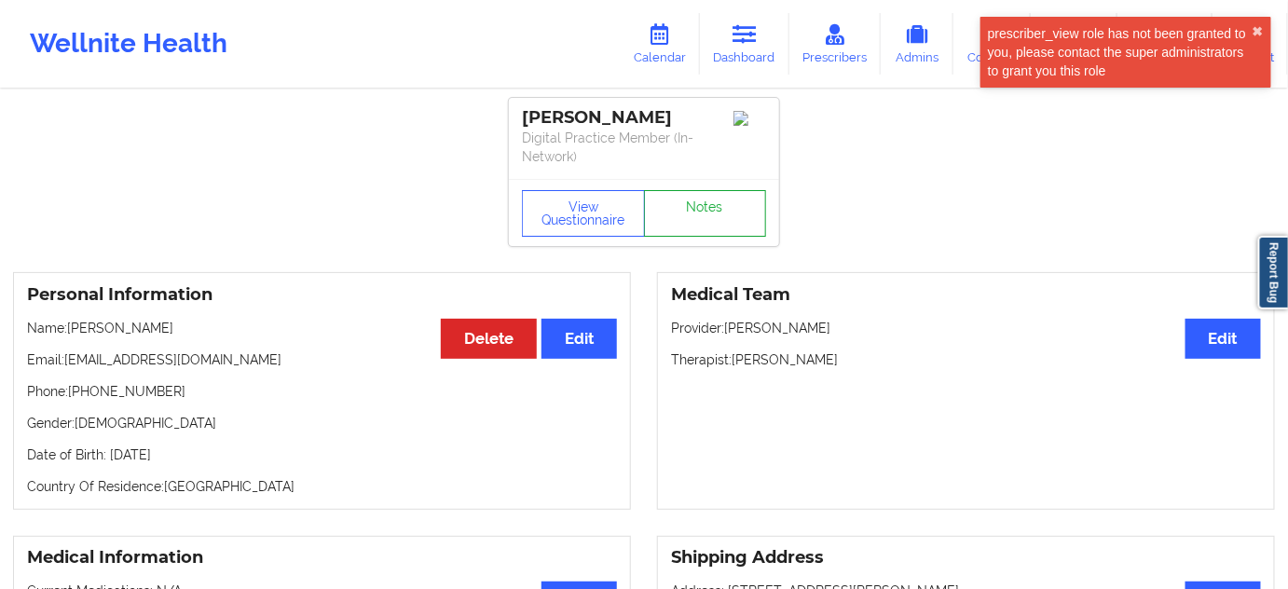
click at [715, 205] on link "Notes" at bounding box center [705, 213] width 123 height 47
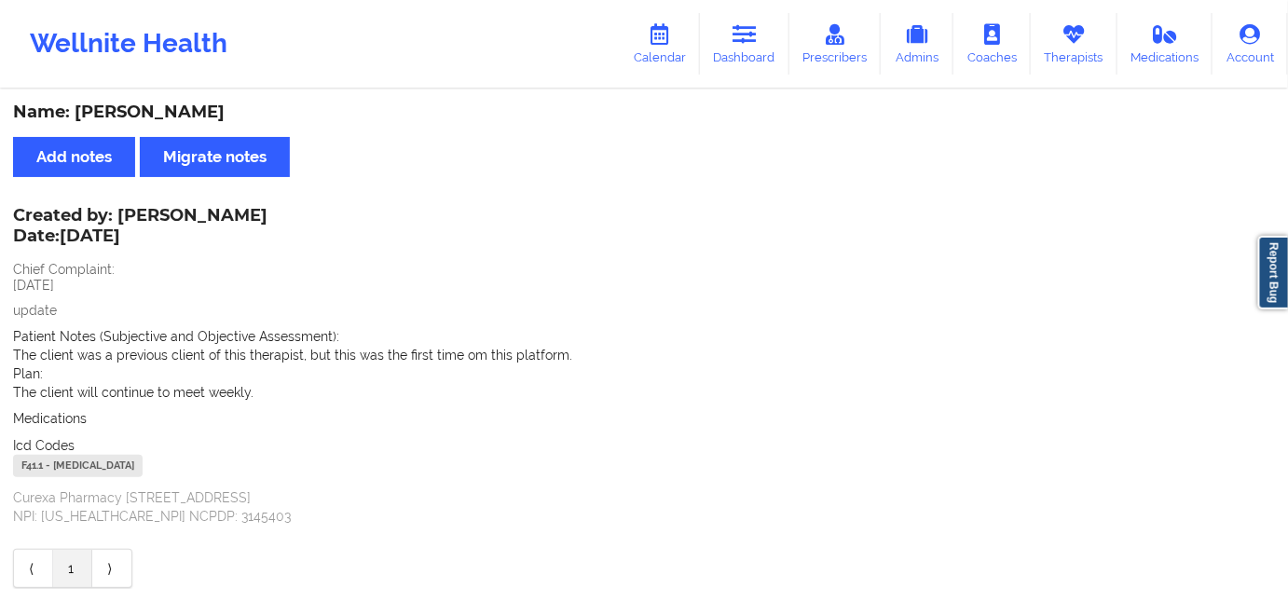
click at [31, 469] on div "F41.1 - [MEDICAL_DATA]" at bounding box center [78, 466] width 130 height 22
drag, startPoint x: 671, startPoint y: 32, endPoint x: 754, endPoint y: 40, distance: 83.4
click at [671, 32] on icon at bounding box center [660, 34] width 24 height 21
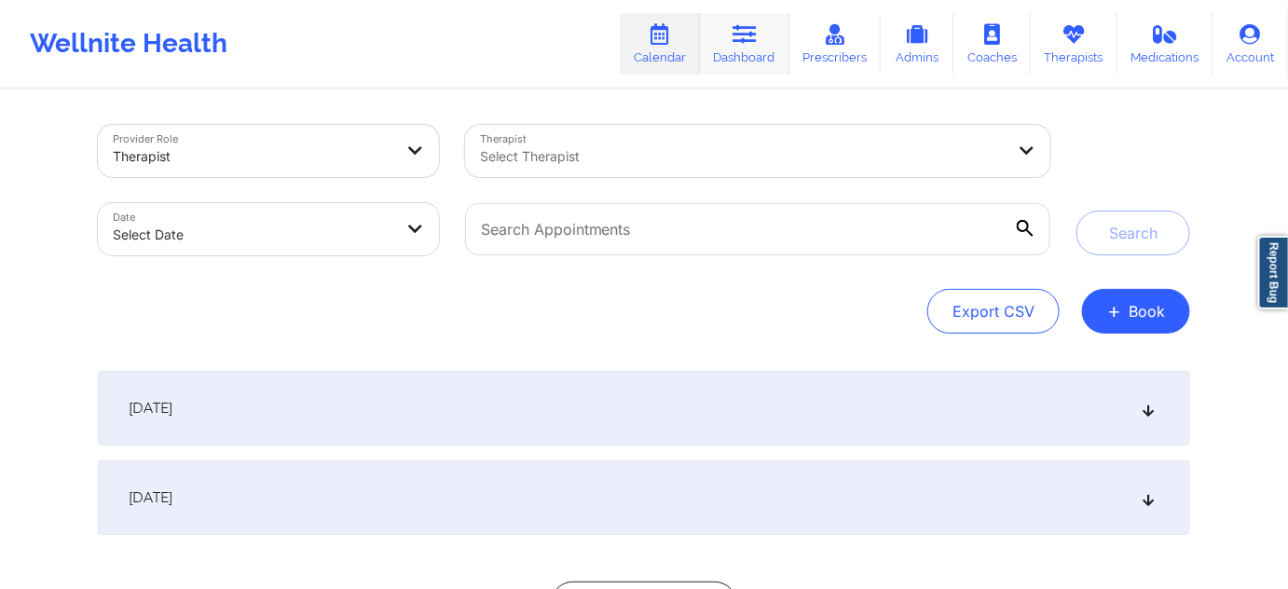
click at [754, 40] on icon at bounding box center [744, 34] width 24 height 21
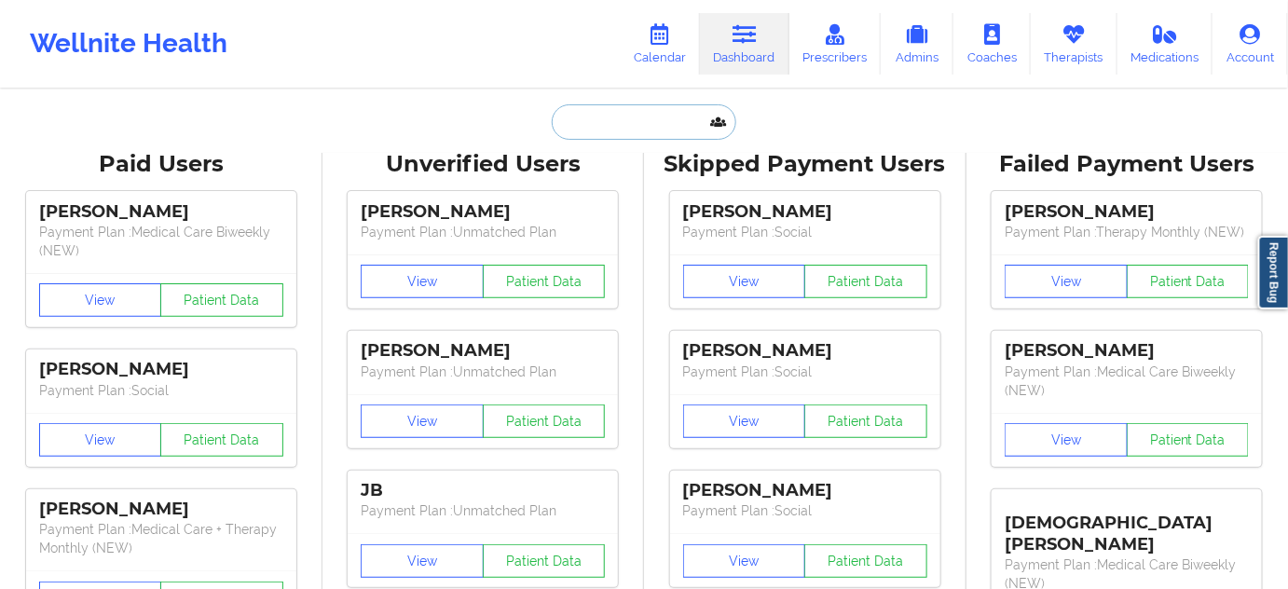
click at [667, 133] on input "text" at bounding box center [644, 121] width 185 height 35
paste input "[EMAIL_ADDRESS][DOMAIN_NAME]"
type input "[EMAIL_ADDRESS][DOMAIN_NAME]"
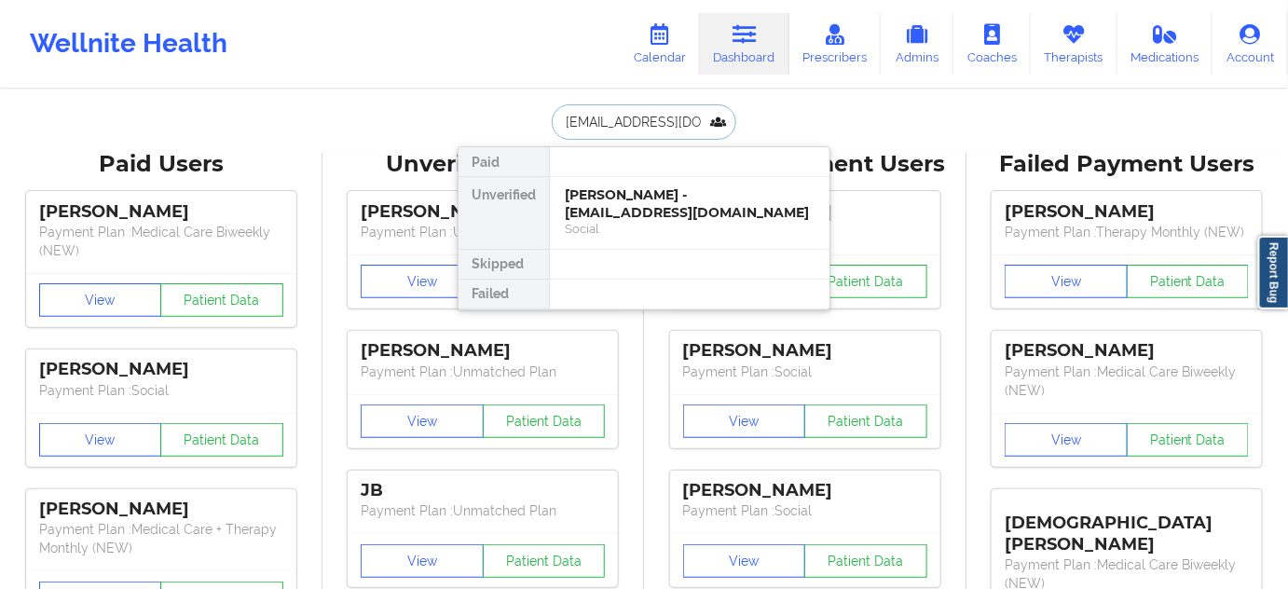
click at [633, 198] on div "[PERSON_NAME] - [EMAIL_ADDRESS][DOMAIN_NAME]" at bounding box center [690, 203] width 250 height 34
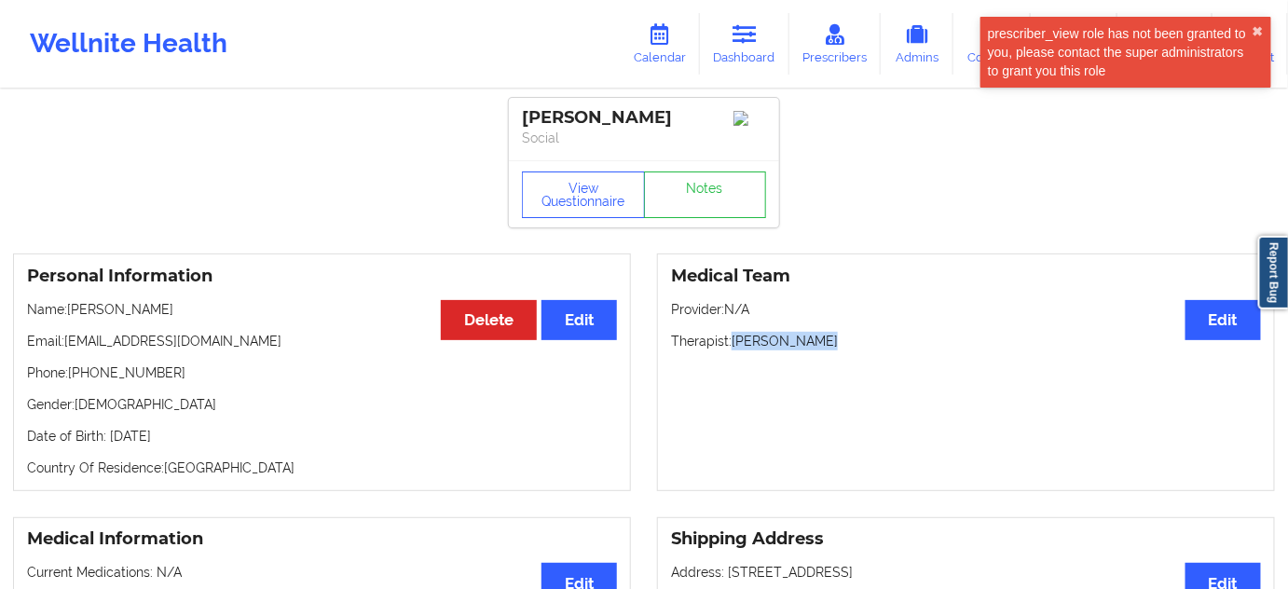
drag, startPoint x: 735, startPoint y: 346, endPoint x: 829, endPoint y: 348, distance: 94.1
click at [829, 348] on p "Therapist: [PERSON_NAME]" at bounding box center [966, 341] width 590 height 19
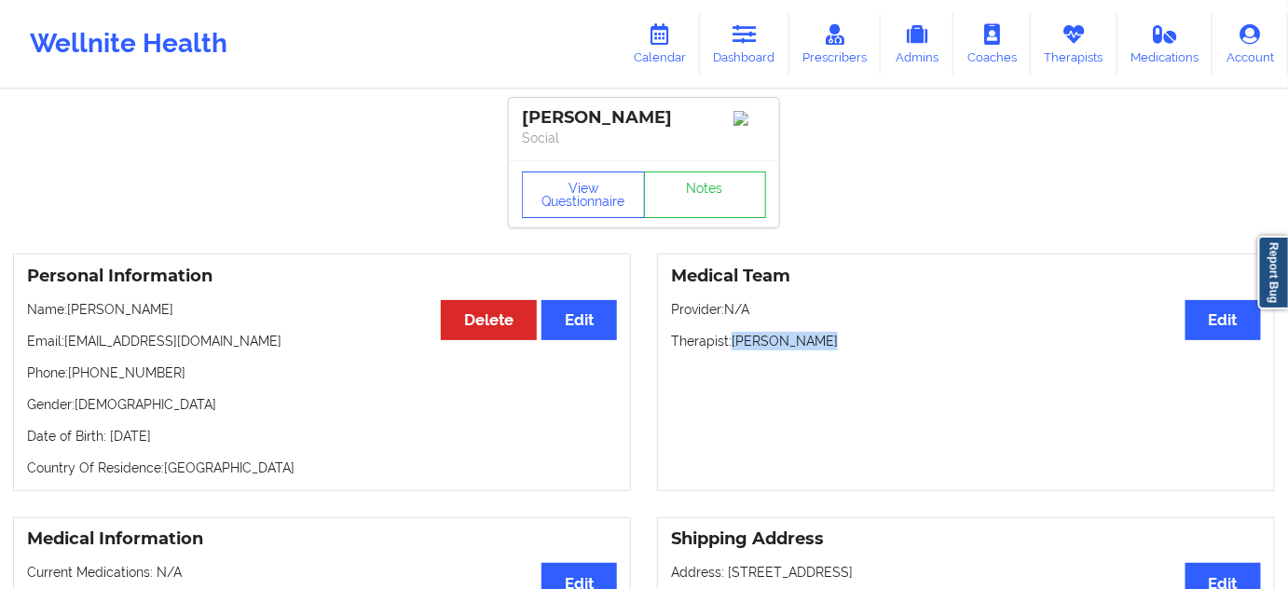
drag, startPoint x: 514, startPoint y: 116, endPoint x: 680, endPoint y: 113, distance: 165.9
click at [680, 113] on div "[PERSON_NAME] Social" at bounding box center [644, 129] width 270 height 62
click at [719, 196] on link "Notes" at bounding box center [705, 194] width 123 height 47
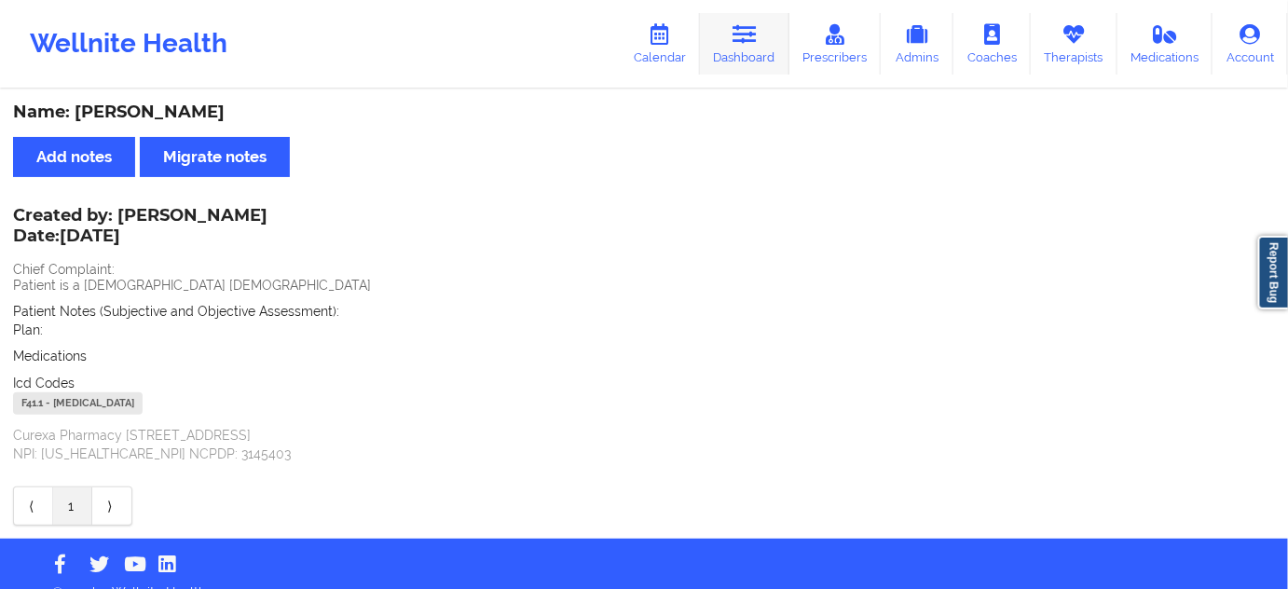
click at [775, 38] on link "Dashboard" at bounding box center [744, 44] width 89 height 62
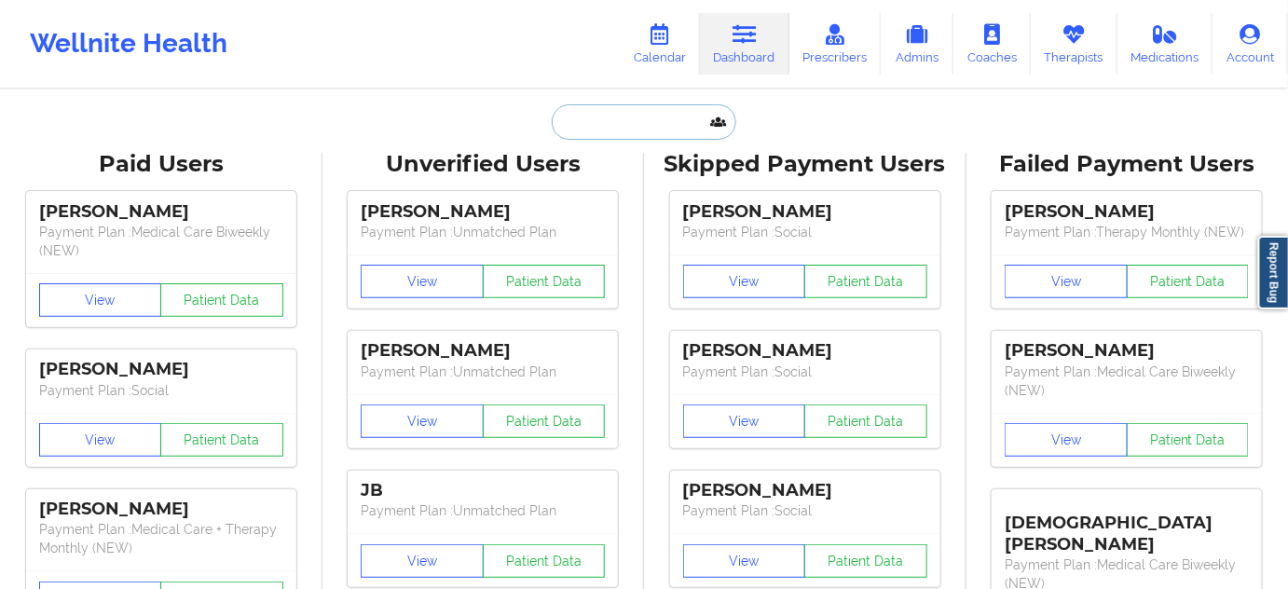
click at [661, 130] on input "text" at bounding box center [644, 121] width 185 height 35
type input "sd"
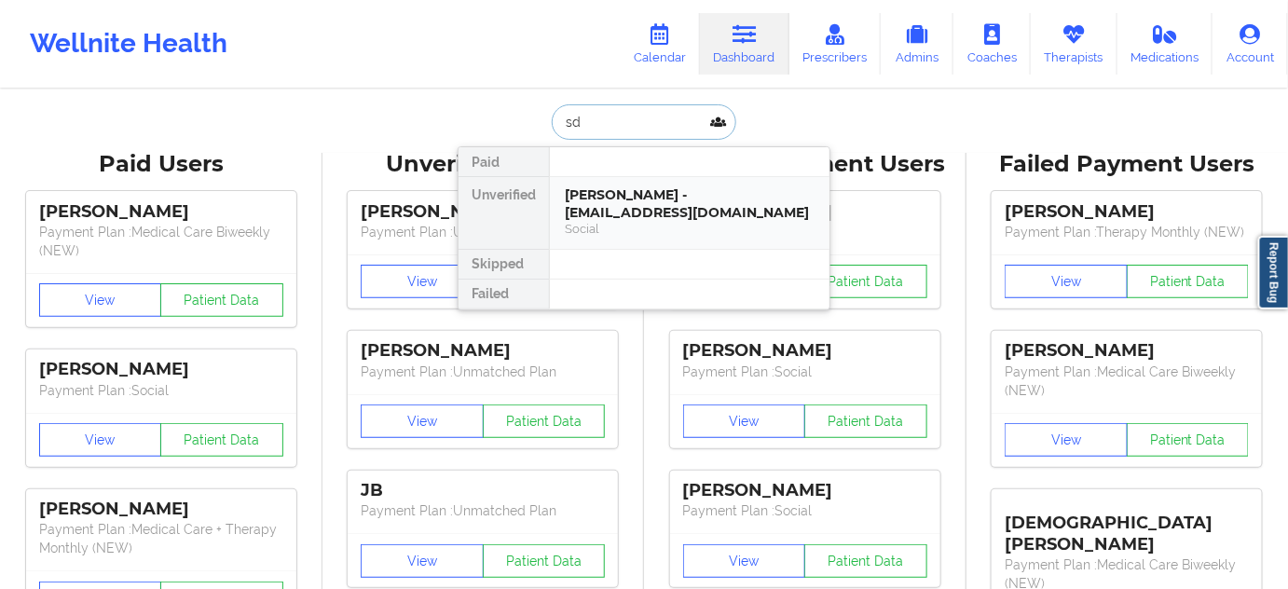
click at [641, 203] on div "[PERSON_NAME] - [EMAIL_ADDRESS][DOMAIN_NAME]" at bounding box center [690, 203] width 250 height 34
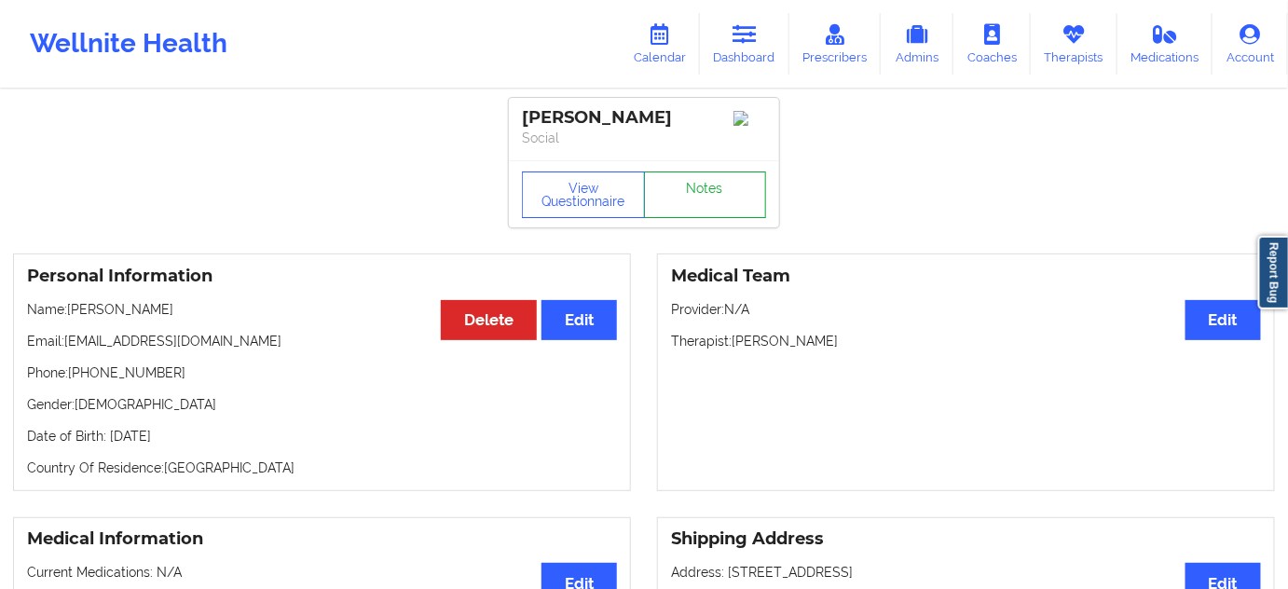
click at [716, 203] on link "Notes" at bounding box center [705, 194] width 123 height 47
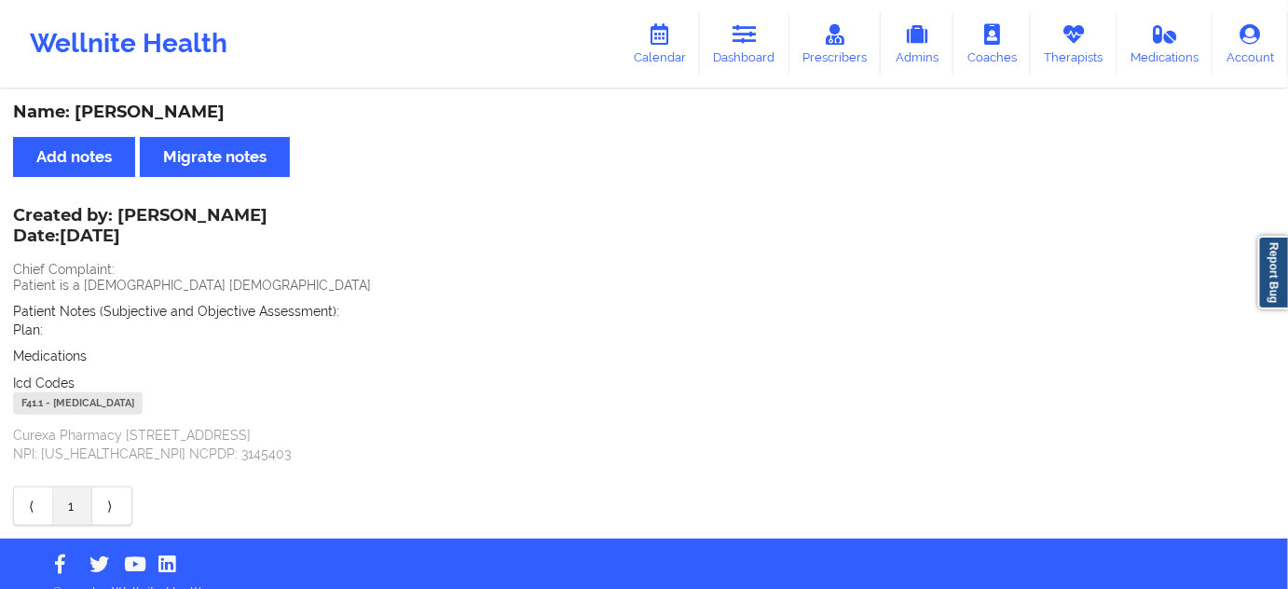
click at [37, 403] on div "F41.1 - [MEDICAL_DATA]" at bounding box center [78, 403] width 130 height 22
click at [732, 51] on link "Dashboard" at bounding box center [744, 44] width 89 height 62
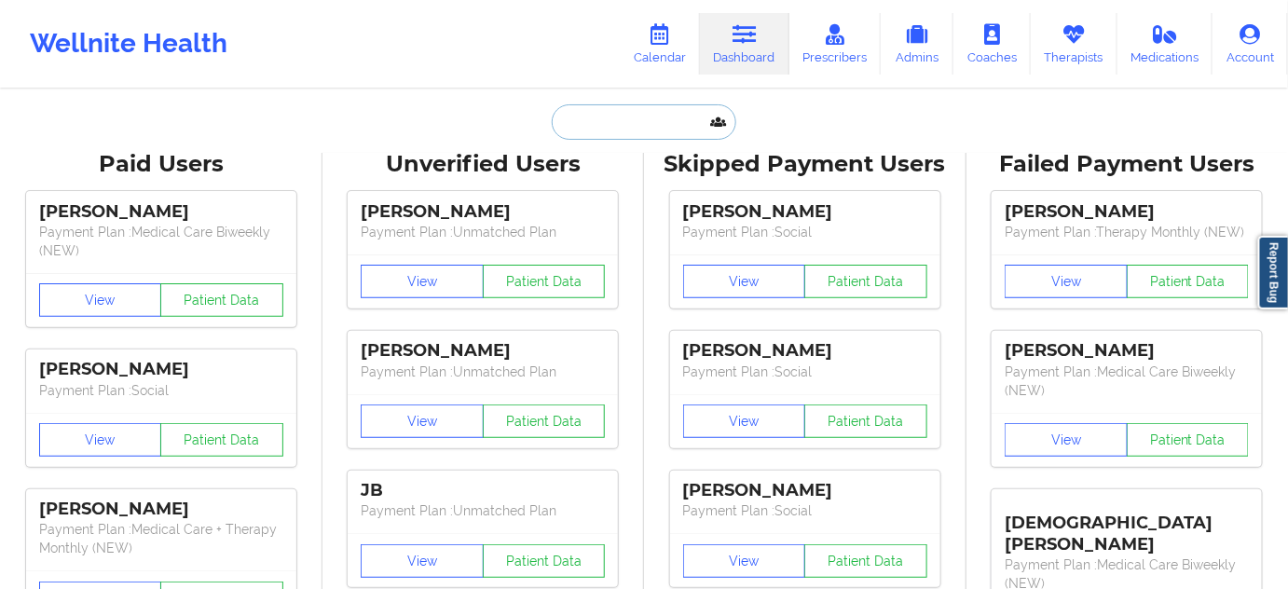
click at [661, 126] on input "text" at bounding box center [644, 121] width 185 height 35
paste input "[PERSON_NAME][EMAIL_ADDRESS][DOMAIN_NAME]"
type input "[PERSON_NAME][EMAIL_ADDRESS][DOMAIN_NAME]"
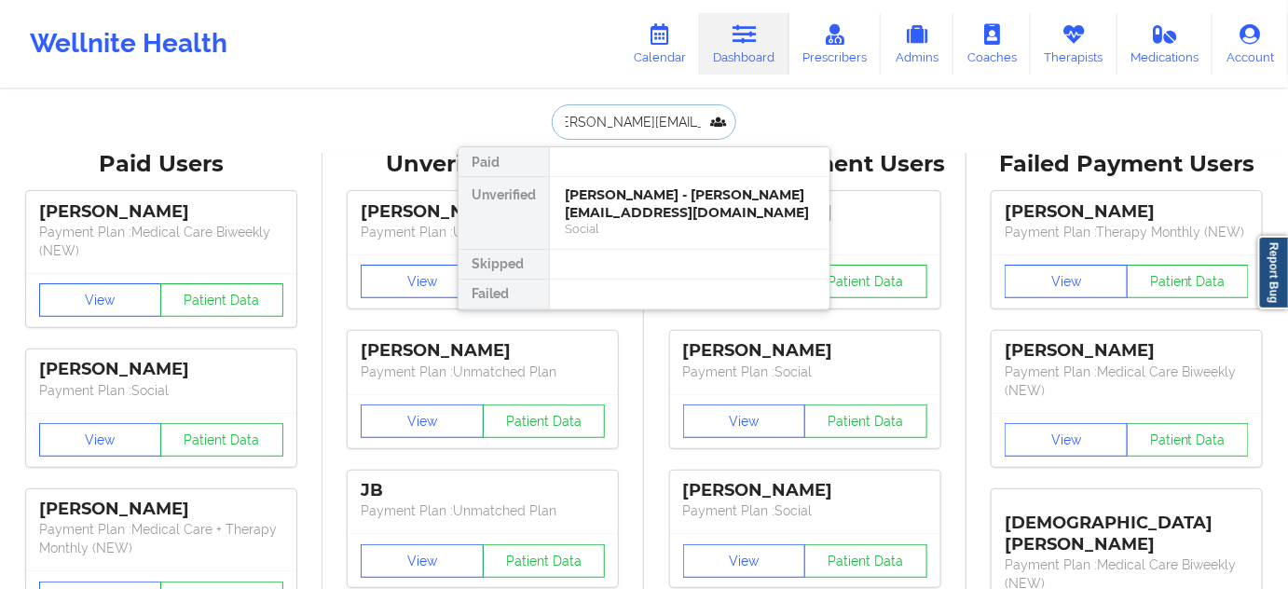
click at [628, 198] on div "[PERSON_NAME] - [PERSON_NAME][EMAIL_ADDRESS][DOMAIN_NAME]" at bounding box center [690, 203] width 250 height 34
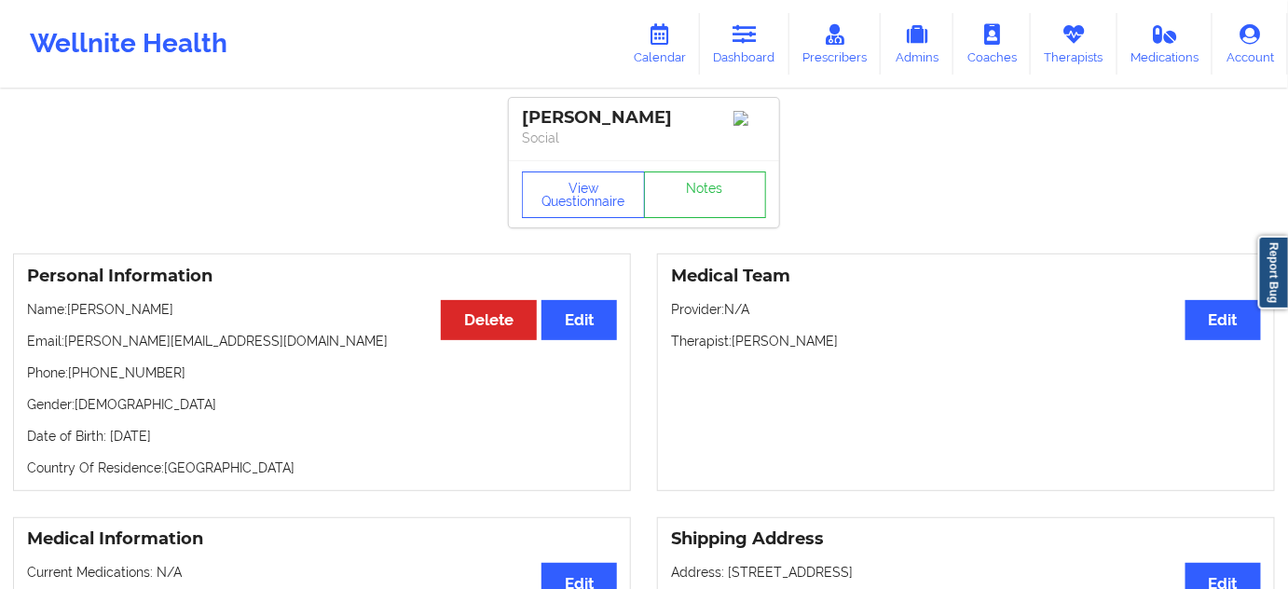
drag, startPoint x: 684, startPoint y: 109, endPoint x: 521, endPoint y: 117, distance: 163.3
click at [521, 117] on div "[PERSON_NAME] Social" at bounding box center [644, 129] width 270 height 62
click at [680, 218] on link "Notes" at bounding box center [705, 194] width 123 height 47
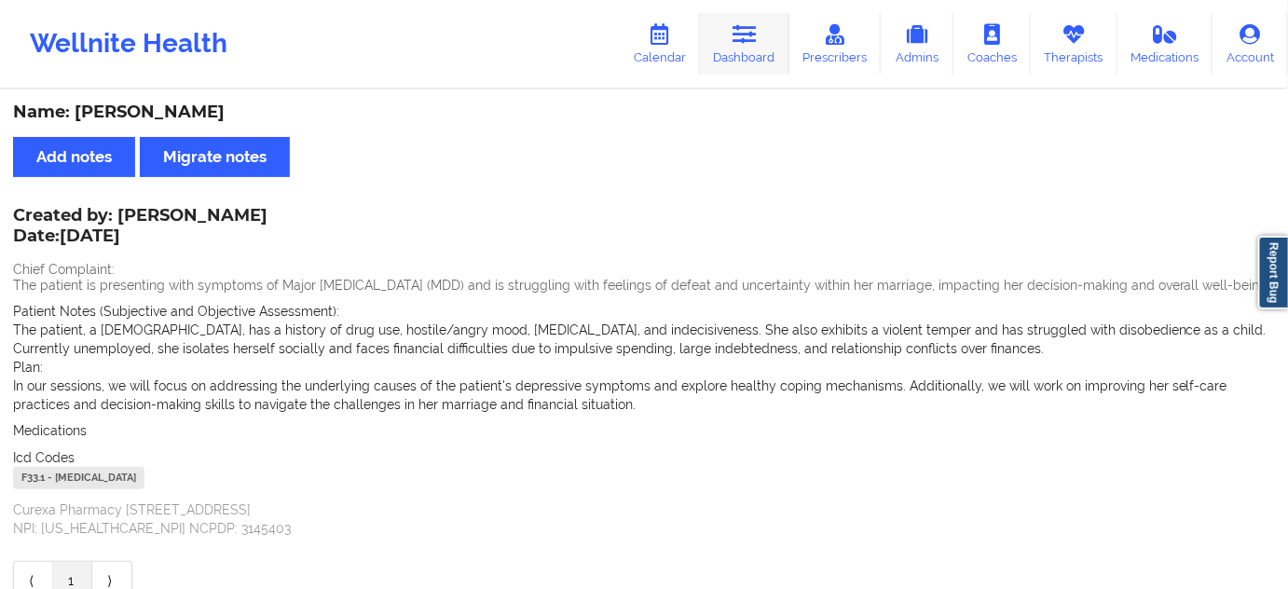
click at [756, 36] on icon at bounding box center [744, 34] width 24 height 21
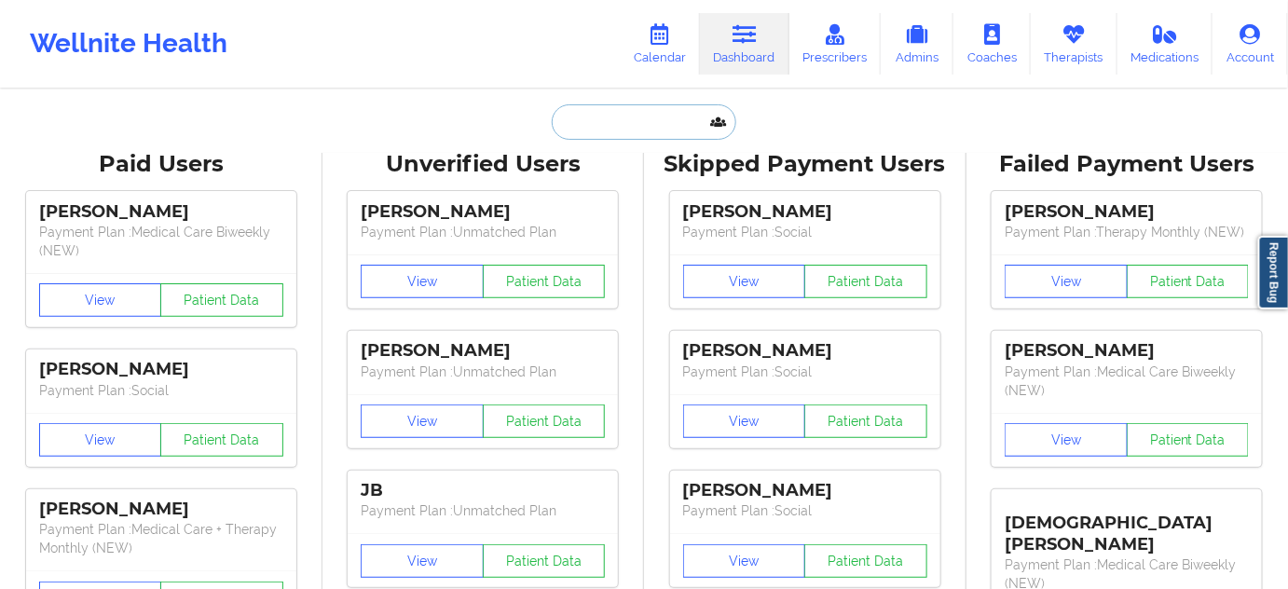
click at [630, 118] on input "text" at bounding box center [644, 121] width 185 height 35
type input "s"
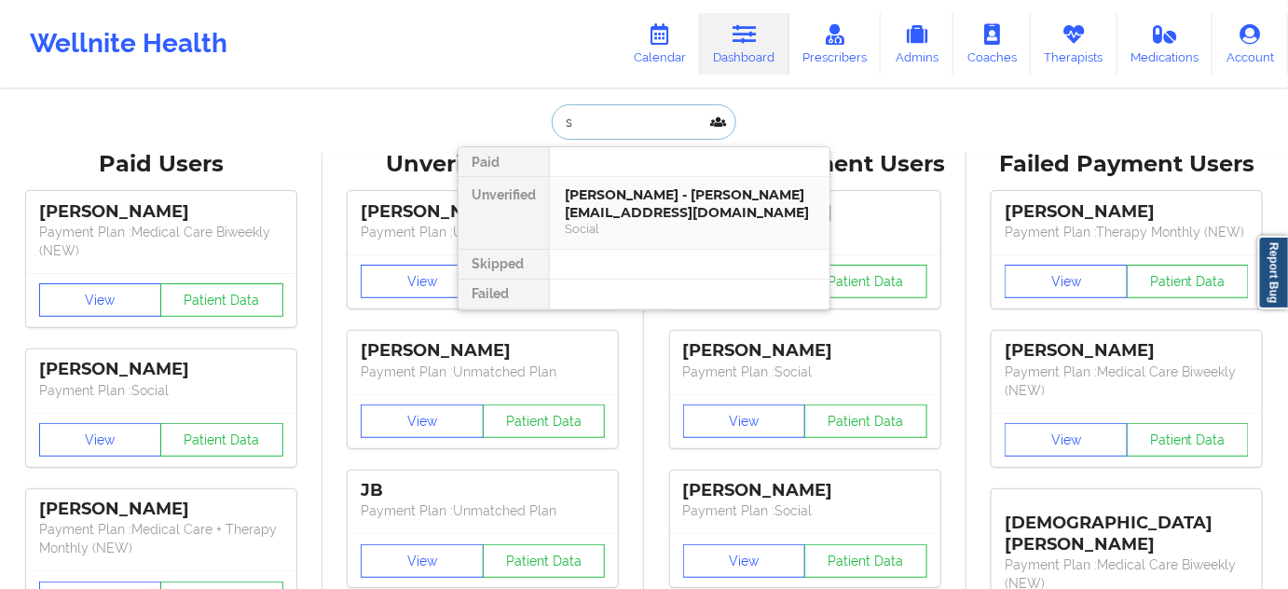
click at [621, 194] on div "[PERSON_NAME] - [PERSON_NAME][EMAIL_ADDRESS][DOMAIN_NAME]" at bounding box center [690, 203] width 250 height 34
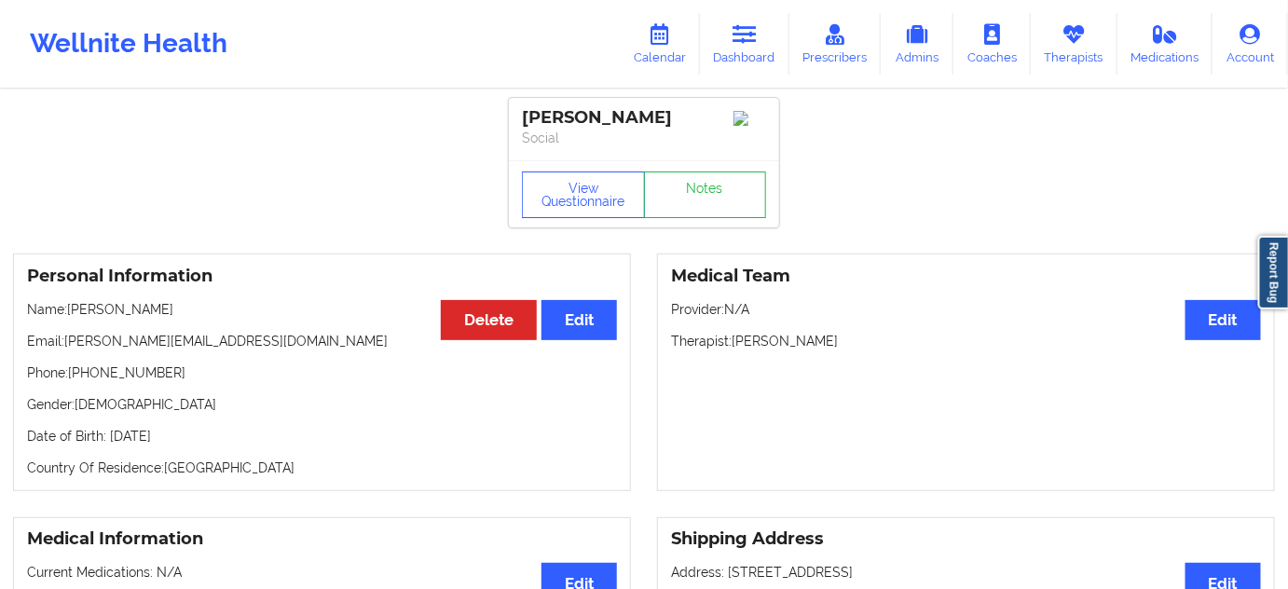
click at [788, 350] on p "Therapist: [PERSON_NAME]" at bounding box center [966, 341] width 590 height 19
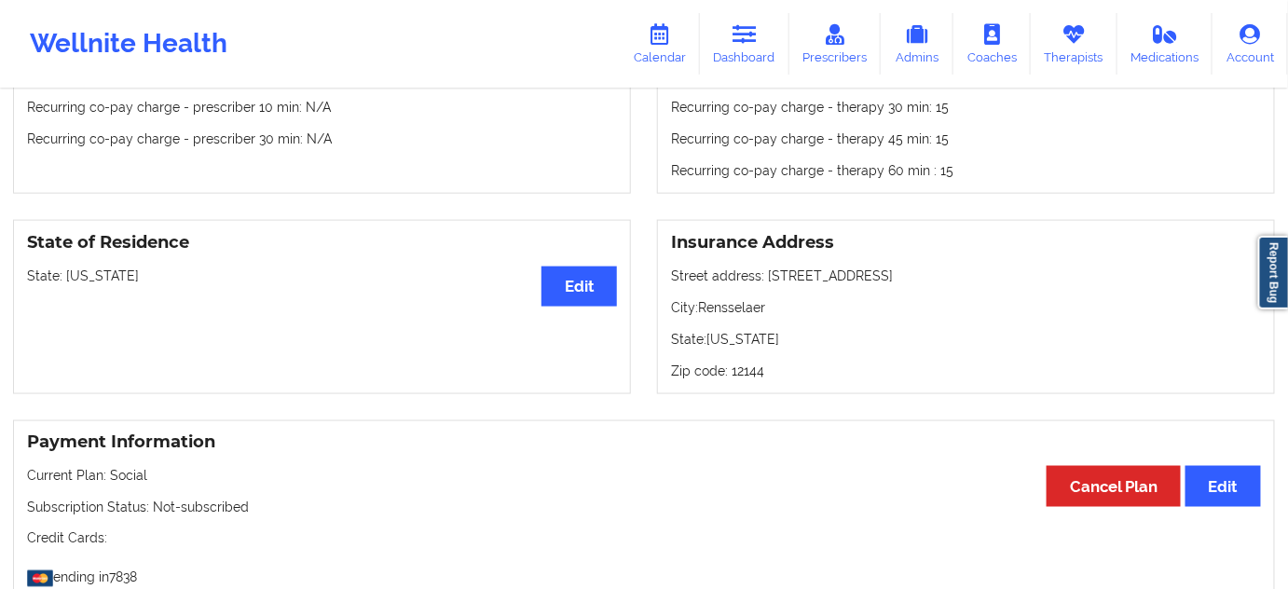
scroll to position [677, 0]
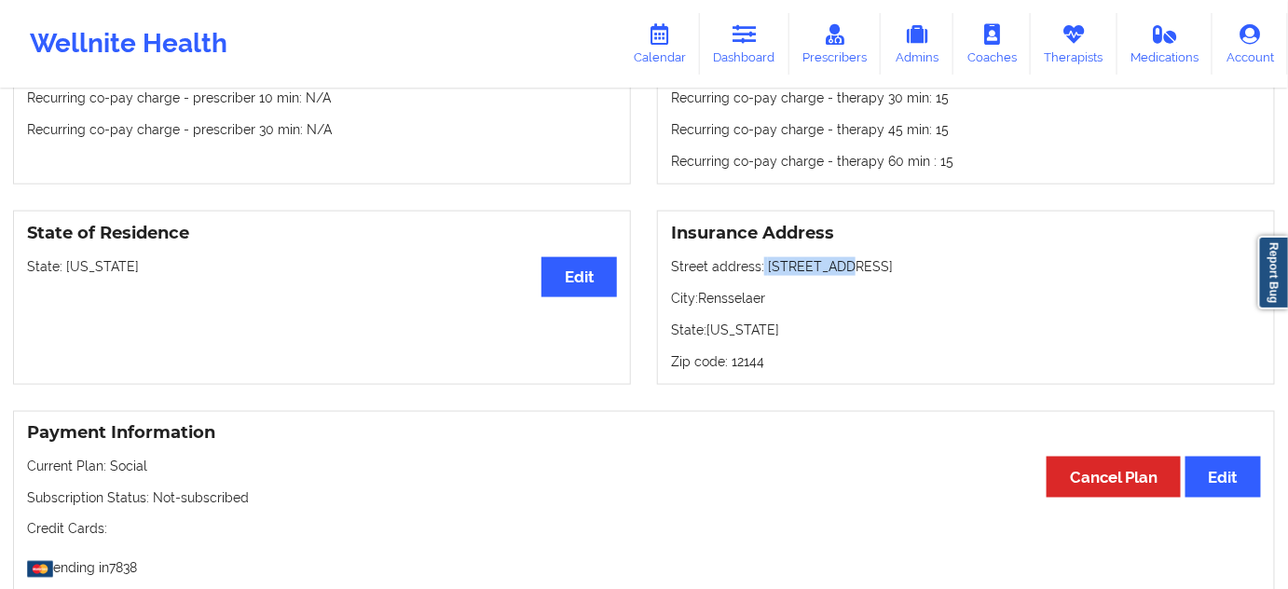
drag, startPoint x: 787, startPoint y: 271, endPoint x: 839, endPoint y: 274, distance: 51.3
click at [839, 274] on p "Street address: [STREET_ADDRESS]" at bounding box center [966, 266] width 590 height 19
click at [713, 297] on p "City: Rensselaer" at bounding box center [966, 298] width 590 height 19
click at [747, 367] on p "Zip code: 12144" at bounding box center [966, 361] width 590 height 19
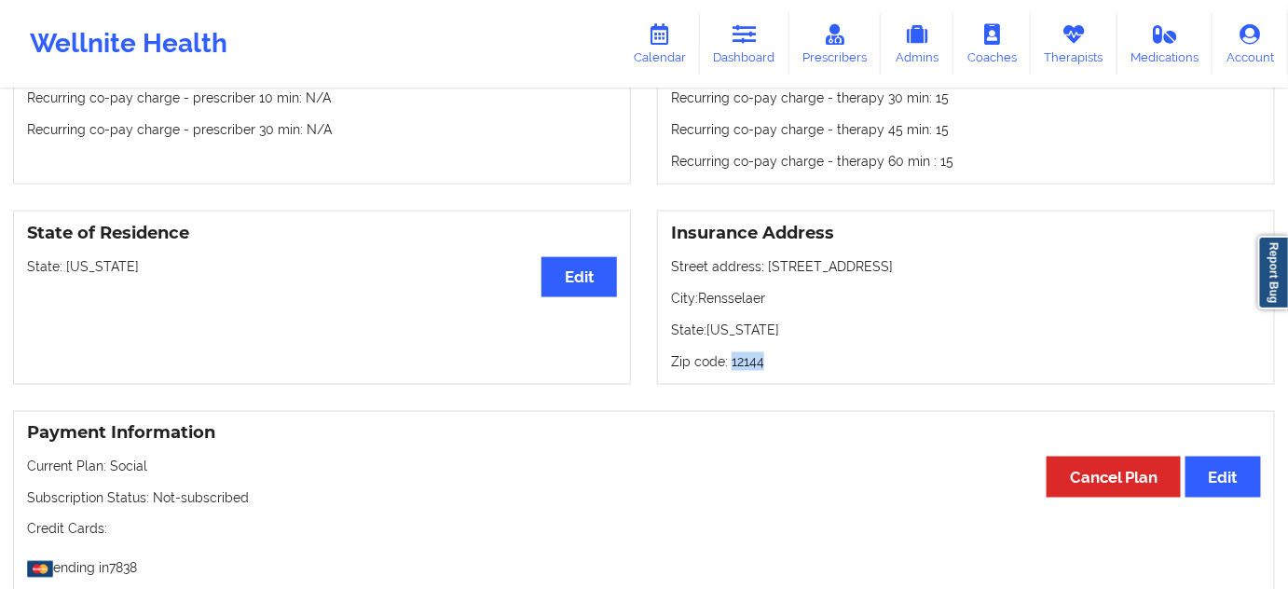
click at [747, 367] on p "Zip code: 12144" at bounding box center [966, 361] width 590 height 19
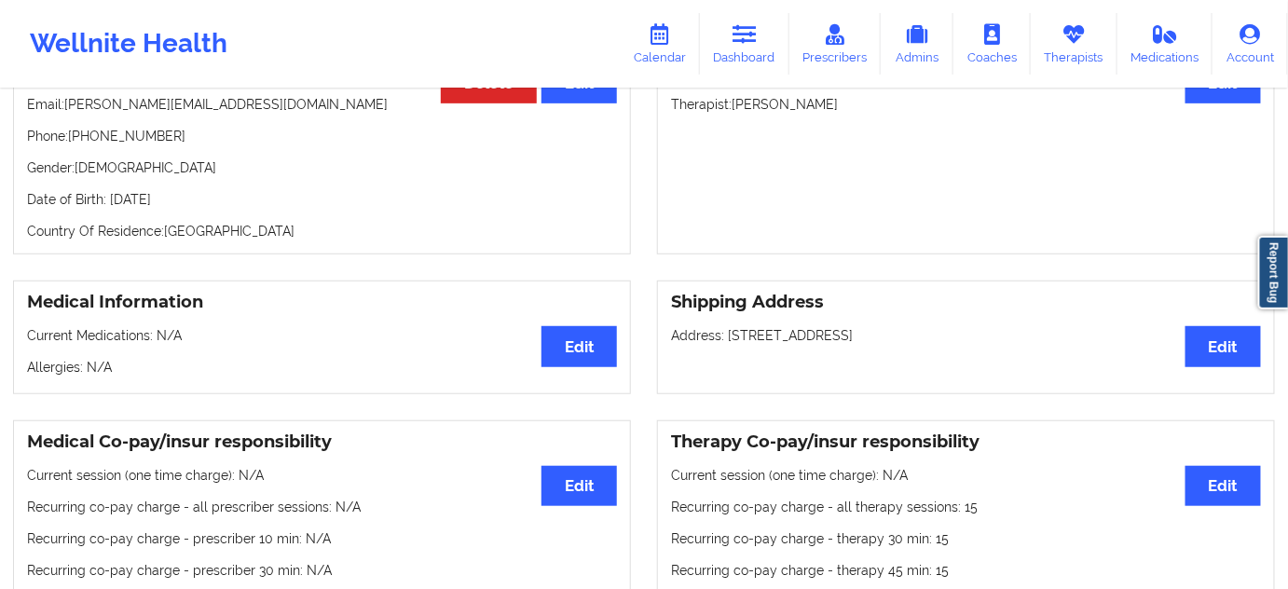
scroll to position [0, 0]
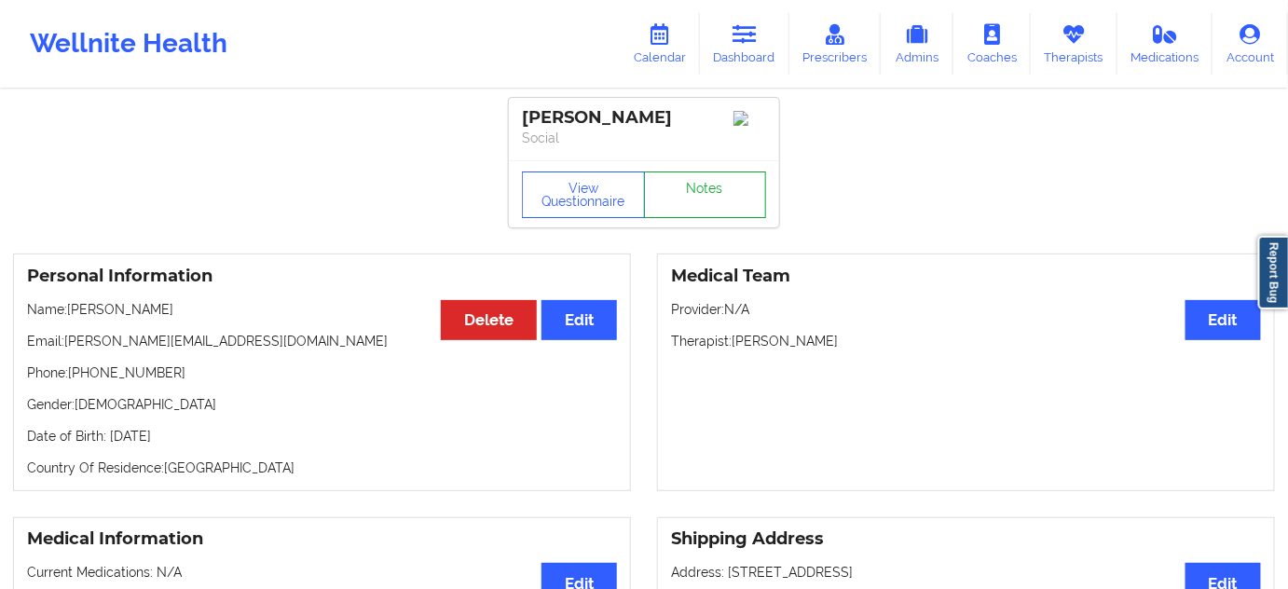
click at [713, 218] on link "Notes" at bounding box center [705, 194] width 123 height 47
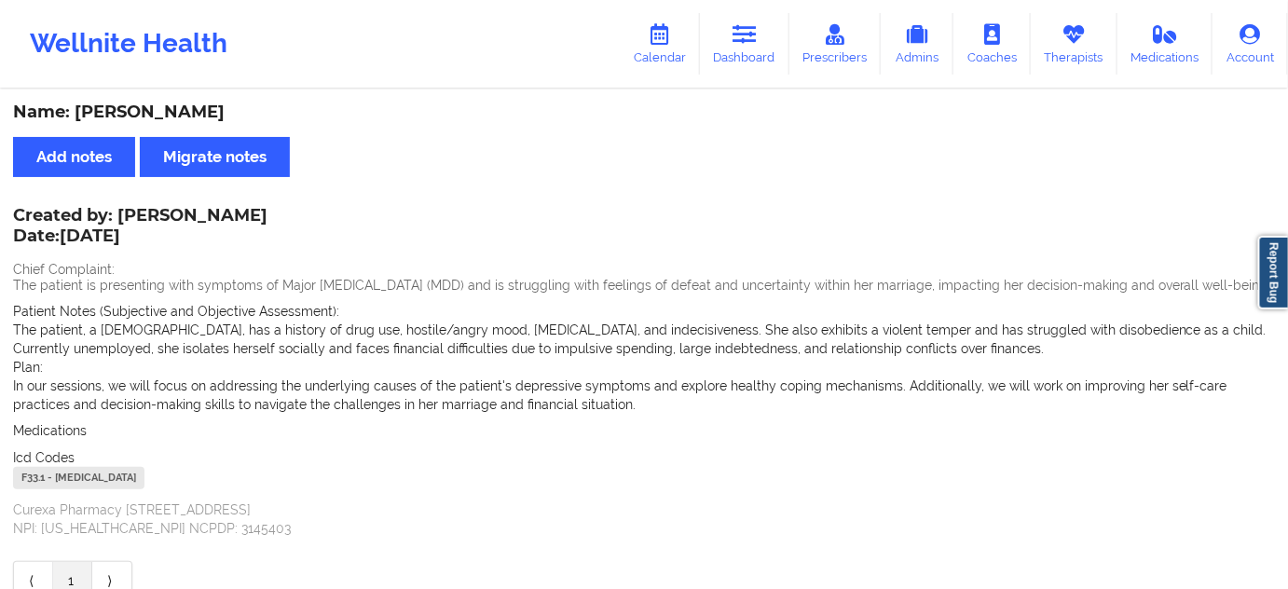
click at [37, 476] on div "F33.1 - [MEDICAL_DATA]" at bounding box center [78, 478] width 131 height 22
click at [739, 48] on link "Dashboard" at bounding box center [744, 44] width 89 height 62
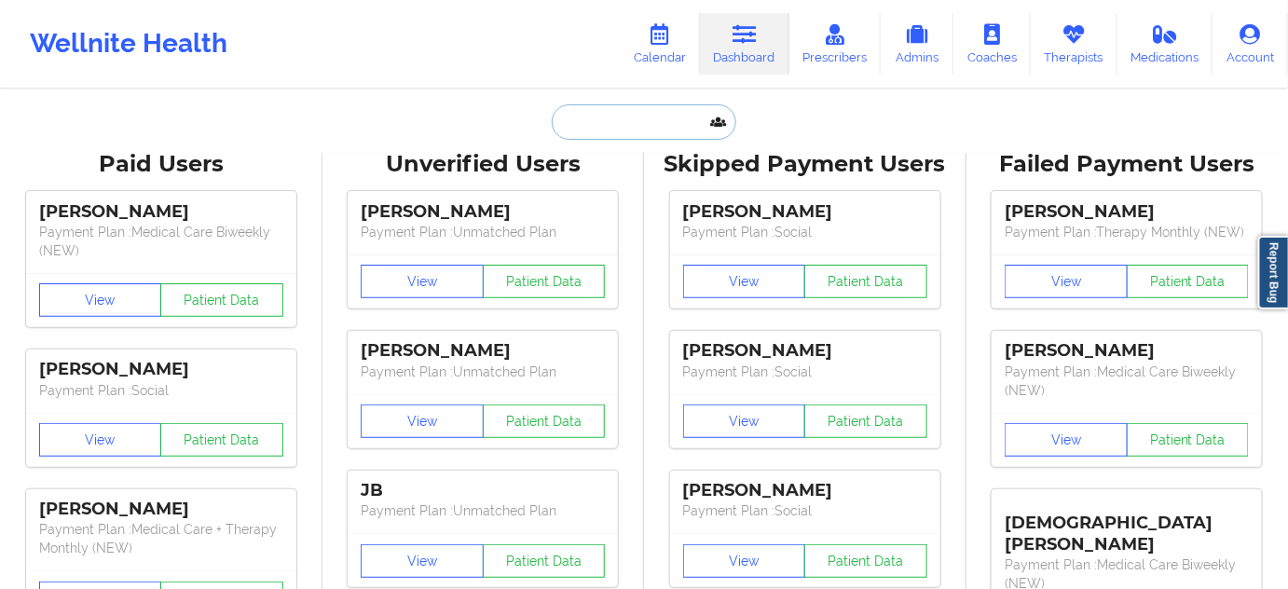
click at [645, 127] on input "text" at bounding box center [644, 121] width 185 height 35
paste input "[EMAIL_ADDRESS][DOMAIN_NAME]"
type input "[EMAIL_ADDRESS][DOMAIN_NAME]"
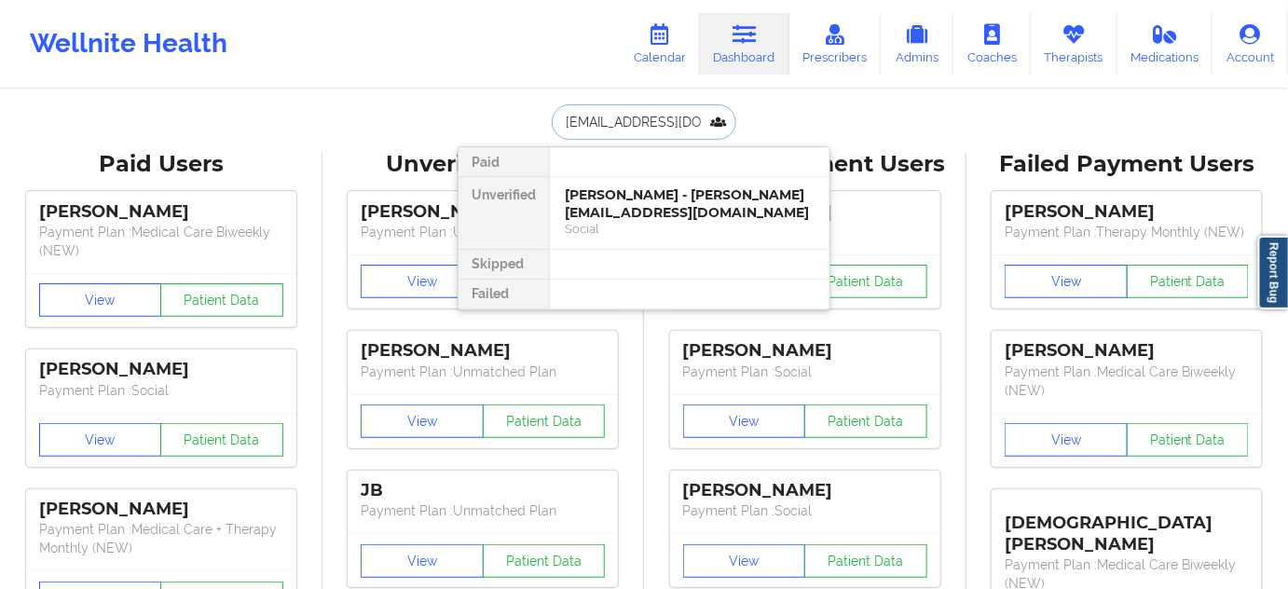
scroll to position [0, 27]
click at [638, 206] on div "[PERSON_NAME] - [EMAIL_ADDRESS][DOMAIN_NAME]" at bounding box center [690, 203] width 250 height 34
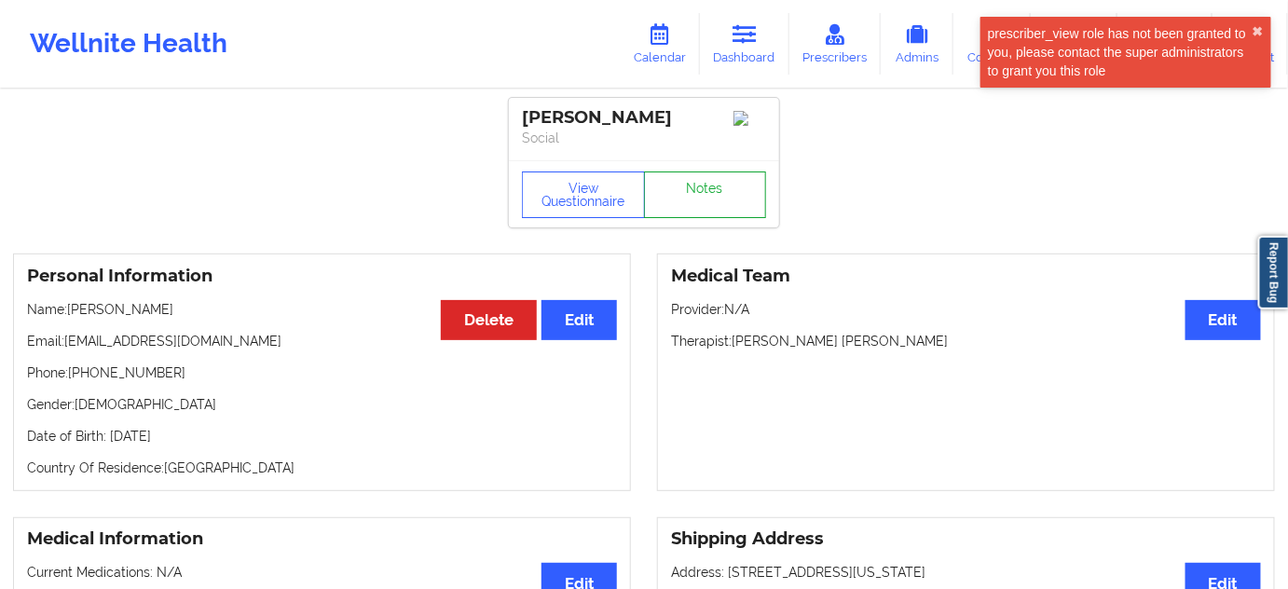
click at [710, 209] on link "Notes" at bounding box center [705, 194] width 123 height 47
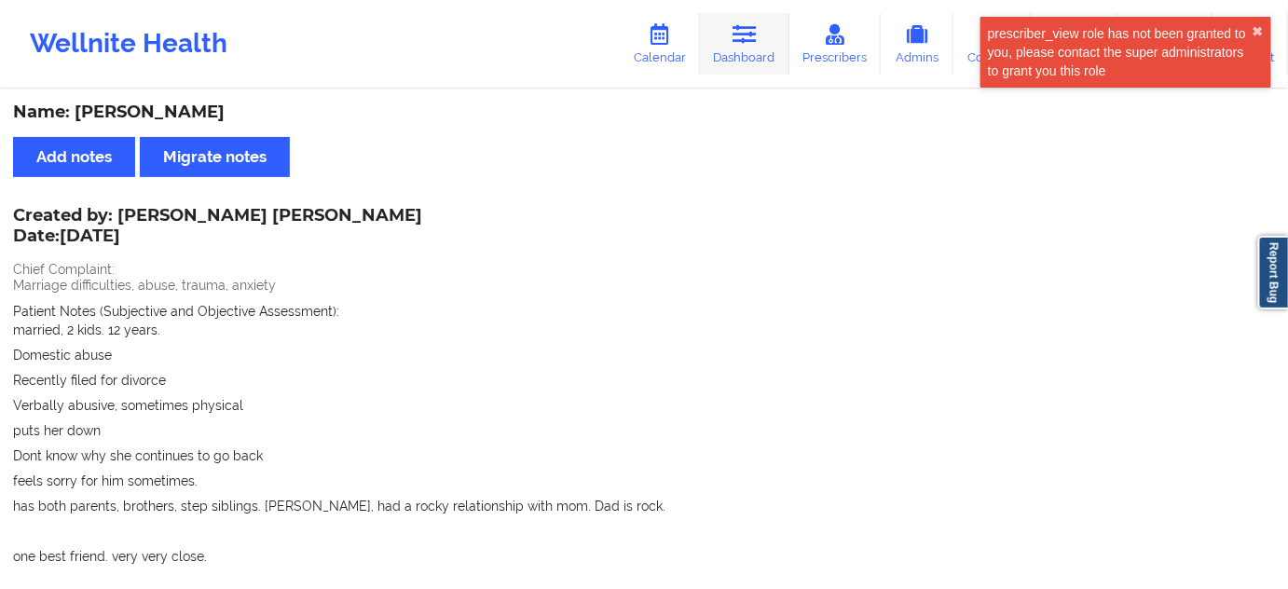
click at [756, 59] on link "Dashboard" at bounding box center [744, 44] width 89 height 62
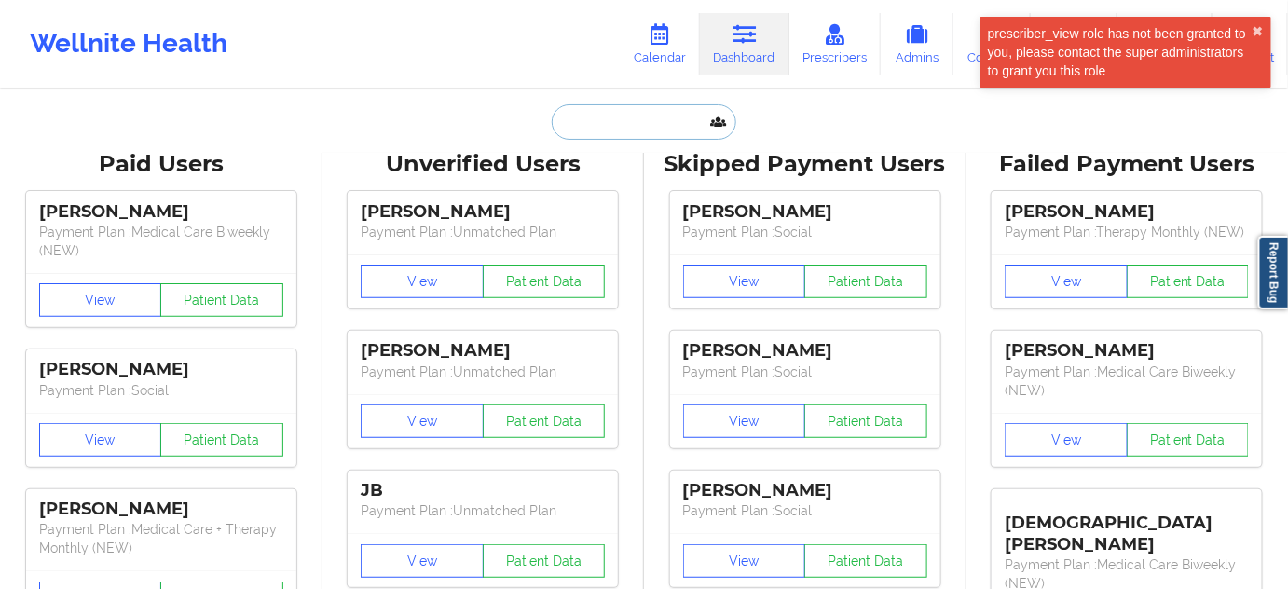
click at [654, 138] on input "text" at bounding box center [644, 121] width 185 height 35
type input "s"
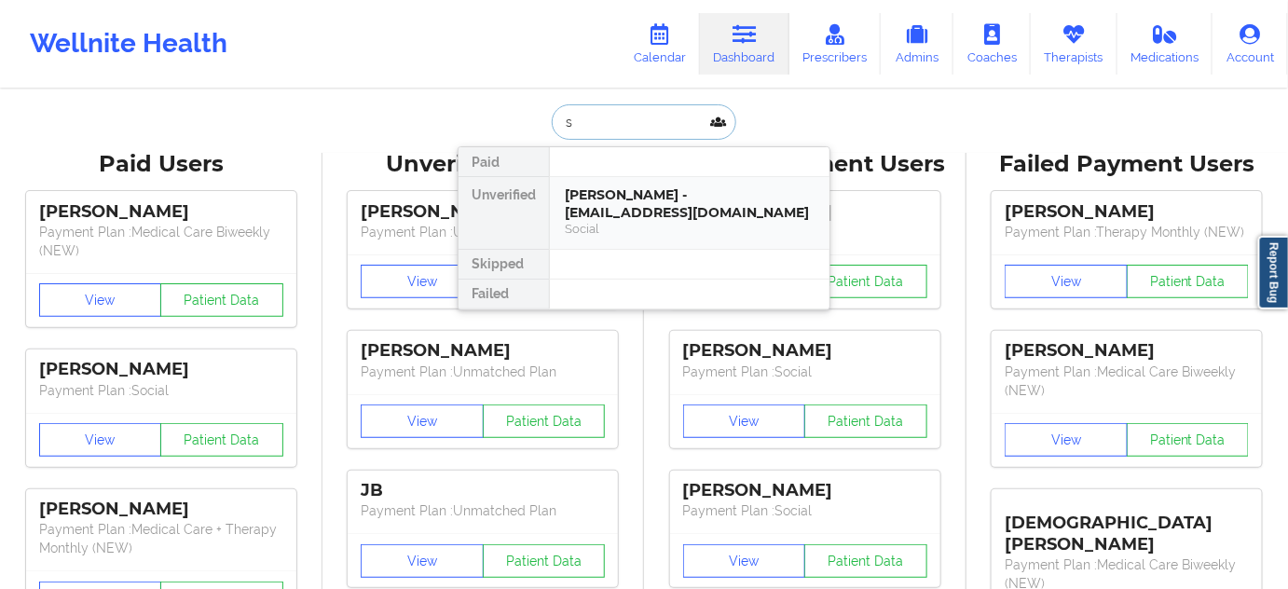
click at [634, 233] on div "Social" at bounding box center [690, 229] width 250 height 16
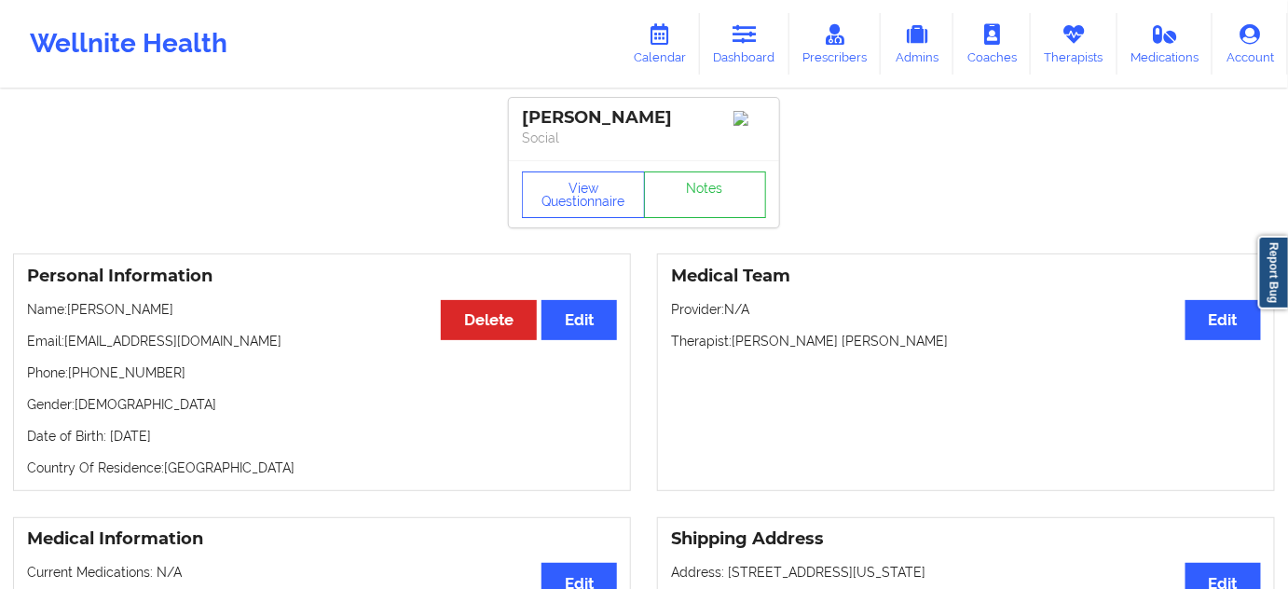
click at [606, 124] on div "[PERSON_NAME]" at bounding box center [644, 117] width 244 height 21
click at [606, 123] on div "[PERSON_NAME]" at bounding box center [644, 117] width 244 height 21
click at [739, 56] on link "Dashboard" at bounding box center [744, 44] width 89 height 62
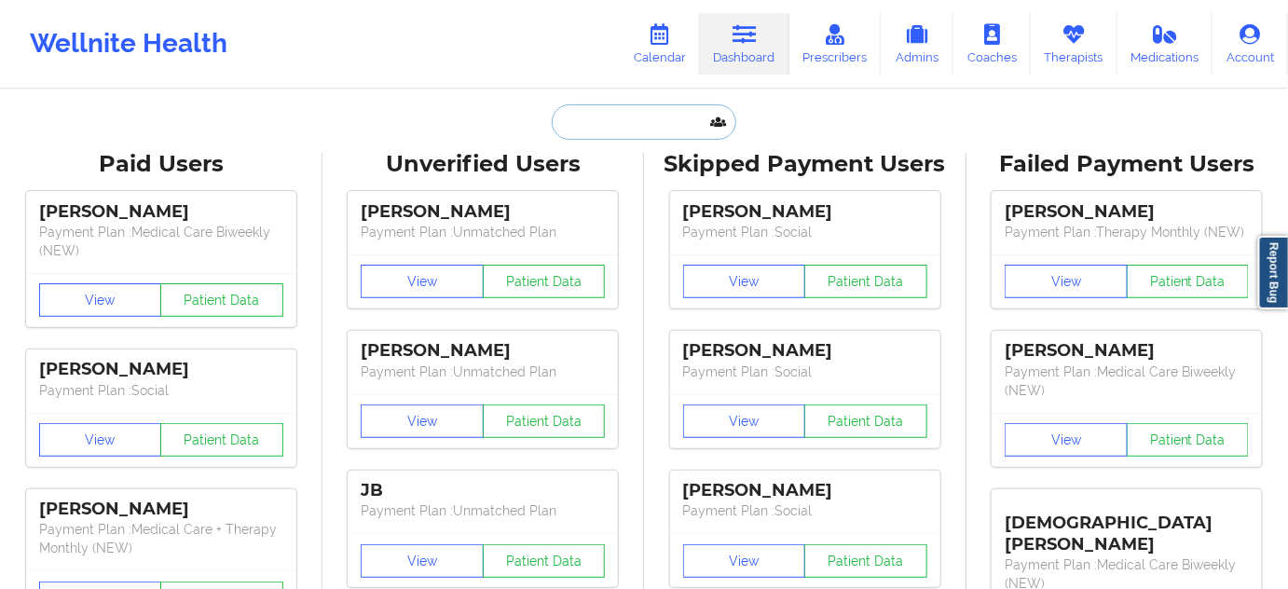
click at [657, 117] on input "text" at bounding box center [644, 121] width 185 height 35
paste input "[PERSON_NAME]"
type input "[PERSON_NAME]"
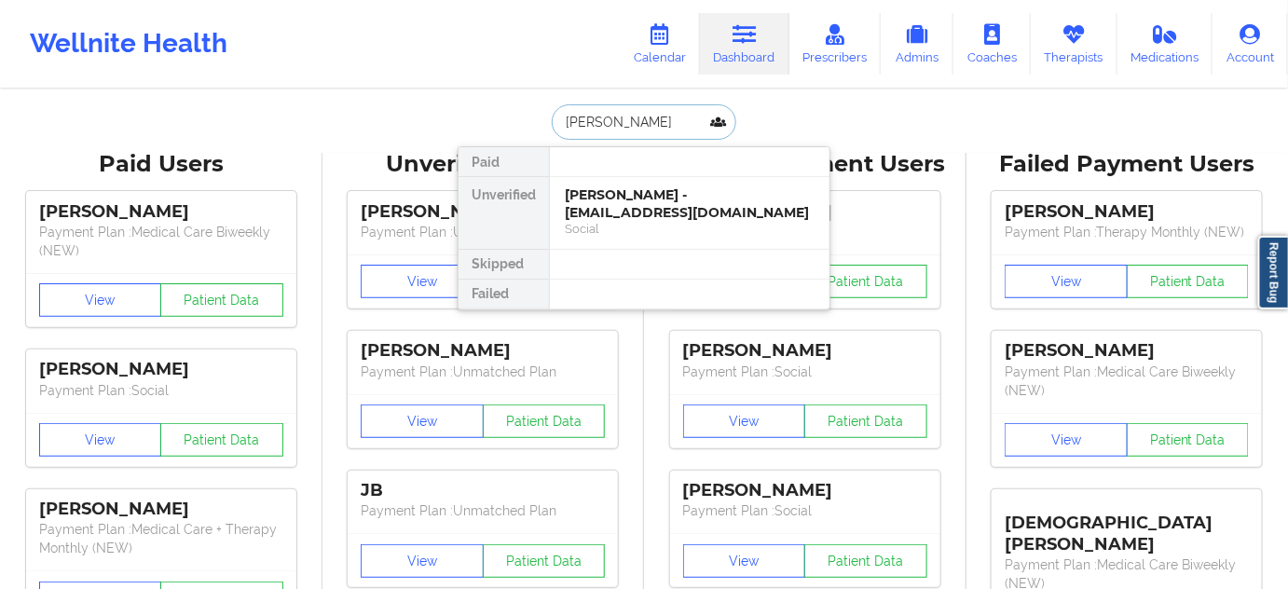
click at [632, 200] on div "[PERSON_NAME] - [EMAIL_ADDRESS][DOMAIN_NAME]" at bounding box center [690, 203] width 250 height 34
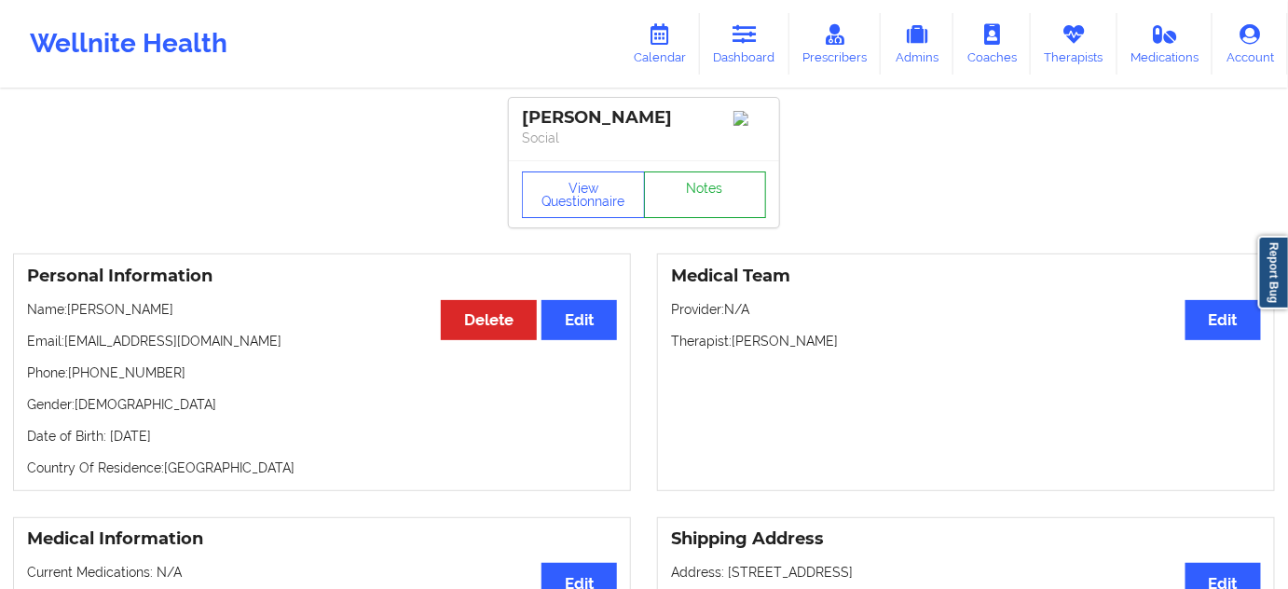
click at [678, 193] on link "Notes" at bounding box center [705, 194] width 123 height 47
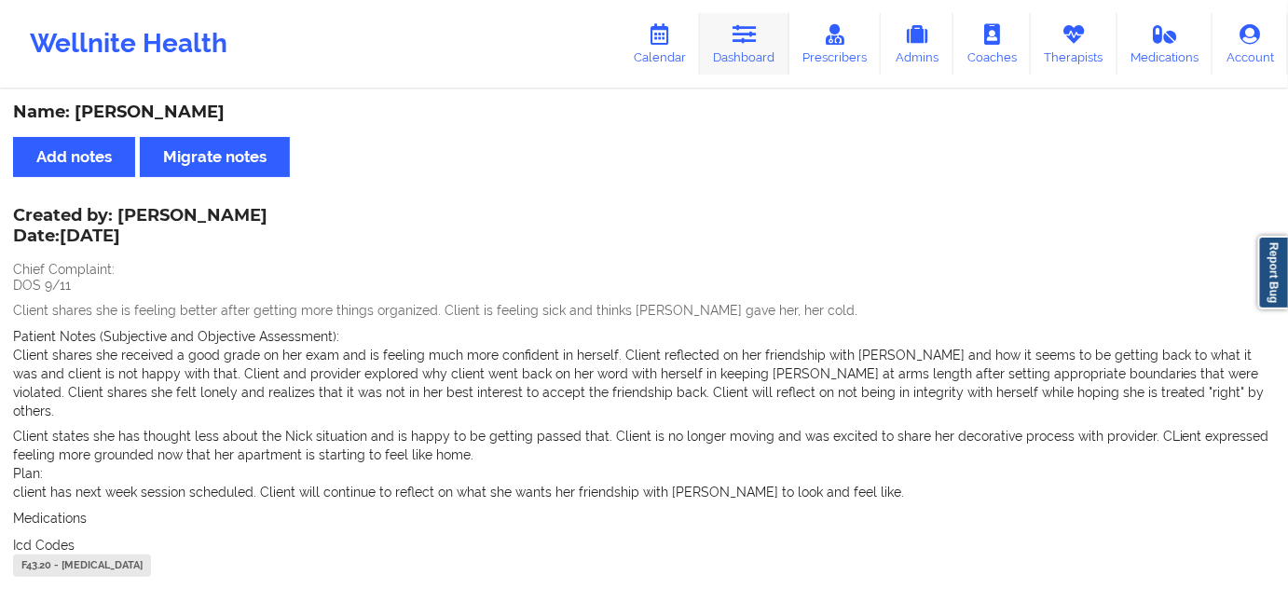
click at [746, 47] on link "Dashboard" at bounding box center [744, 44] width 89 height 62
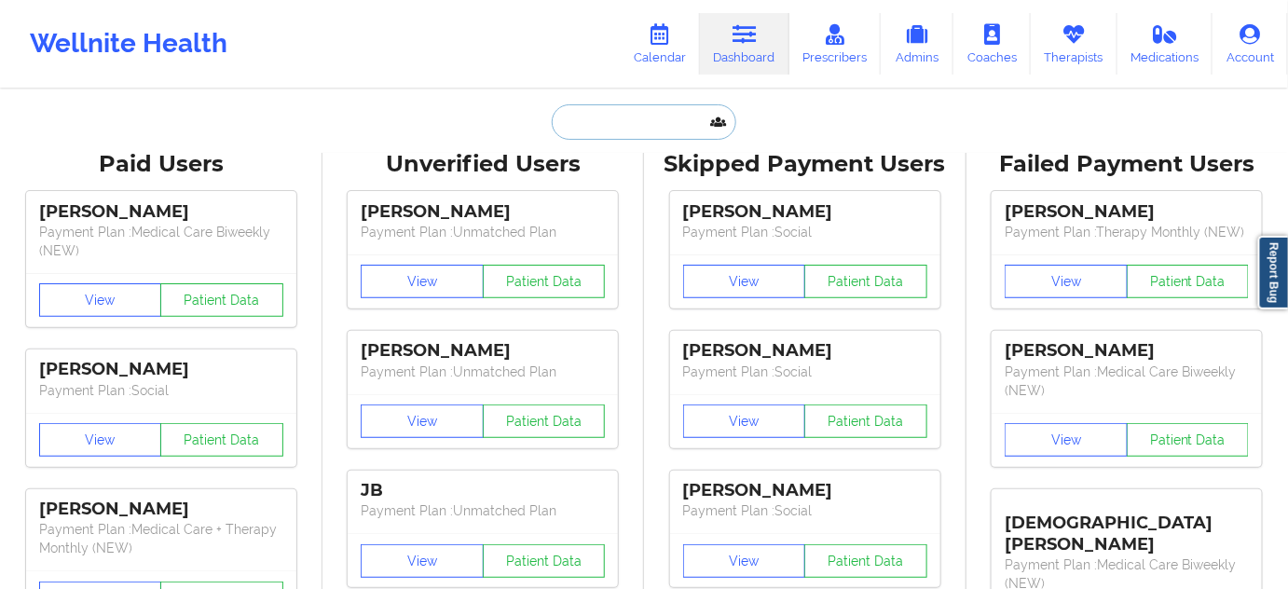
click at [629, 118] on input "text" at bounding box center [644, 121] width 185 height 35
type input "s"
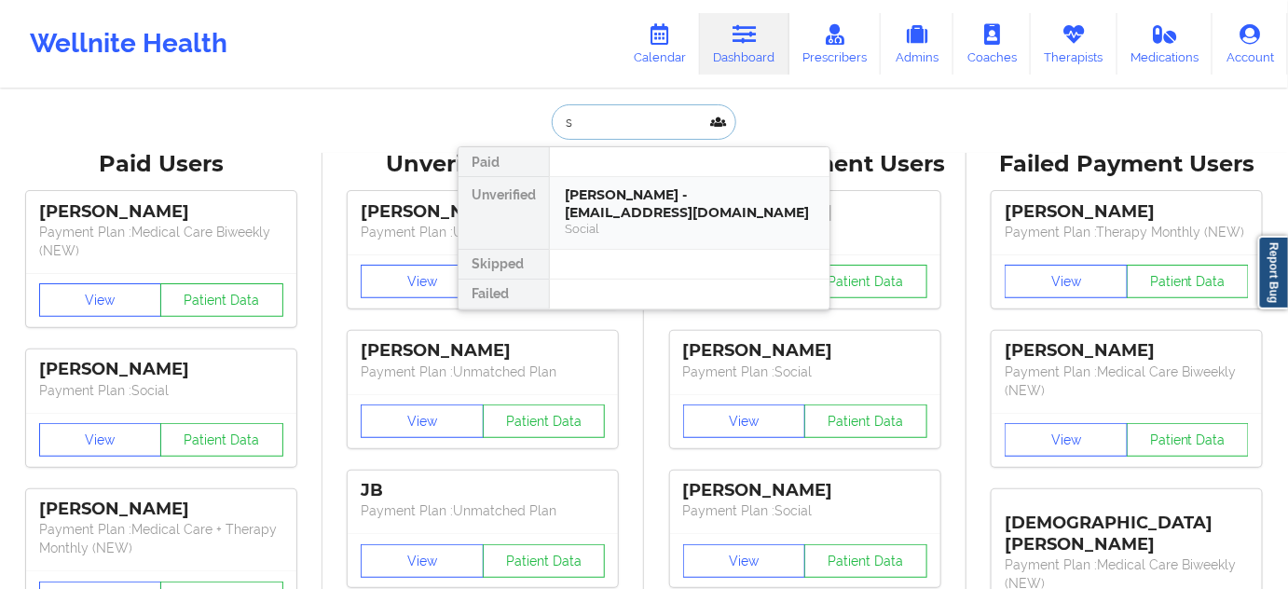
click at [621, 199] on div "[PERSON_NAME] - [EMAIL_ADDRESS][DOMAIN_NAME]" at bounding box center [690, 203] width 250 height 34
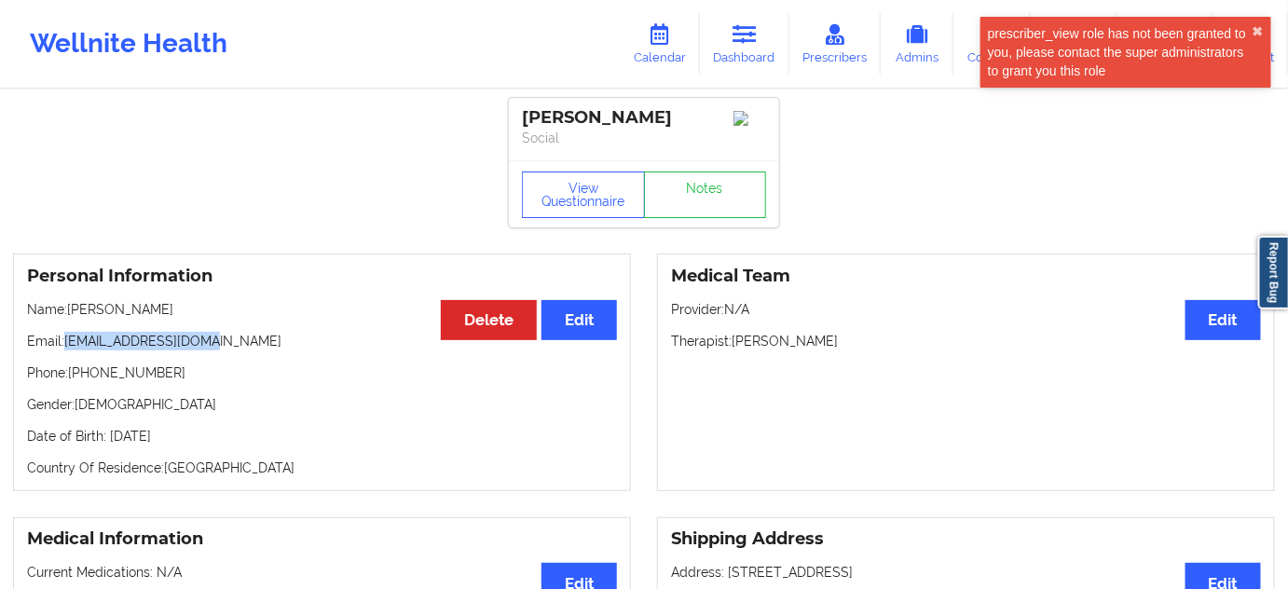
drag, startPoint x: 69, startPoint y: 347, endPoint x: 276, endPoint y: 345, distance: 206.9
click at [276, 345] on p "Email: [EMAIL_ADDRESS][DOMAIN_NAME]" at bounding box center [322, 341] width 590 height 19
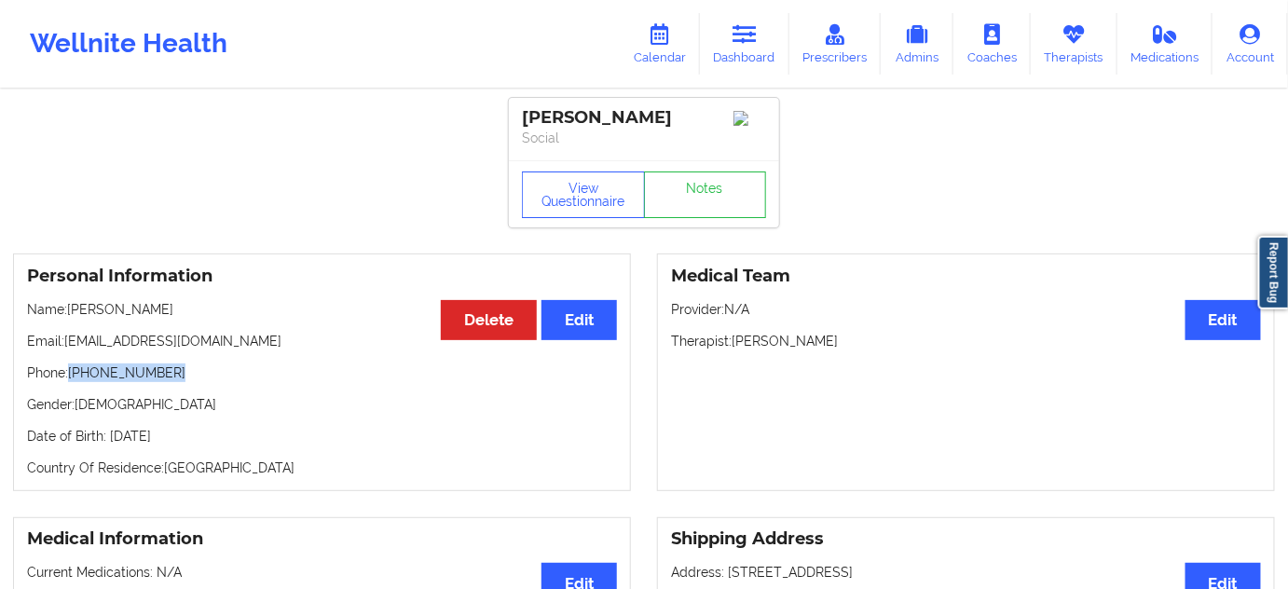
drag, startPoint x: 70, startPoint y: 374, endPoint x: 213, endPoint y: 383, distance: 143.8
click at [213, 382] on p "Phone: [PHONE_NUMBER]" at bounding box center [322, 372] width 590 height 19
click at [699, 203] on link "Notes" at bounding box center [705, 194] width 123 height 47
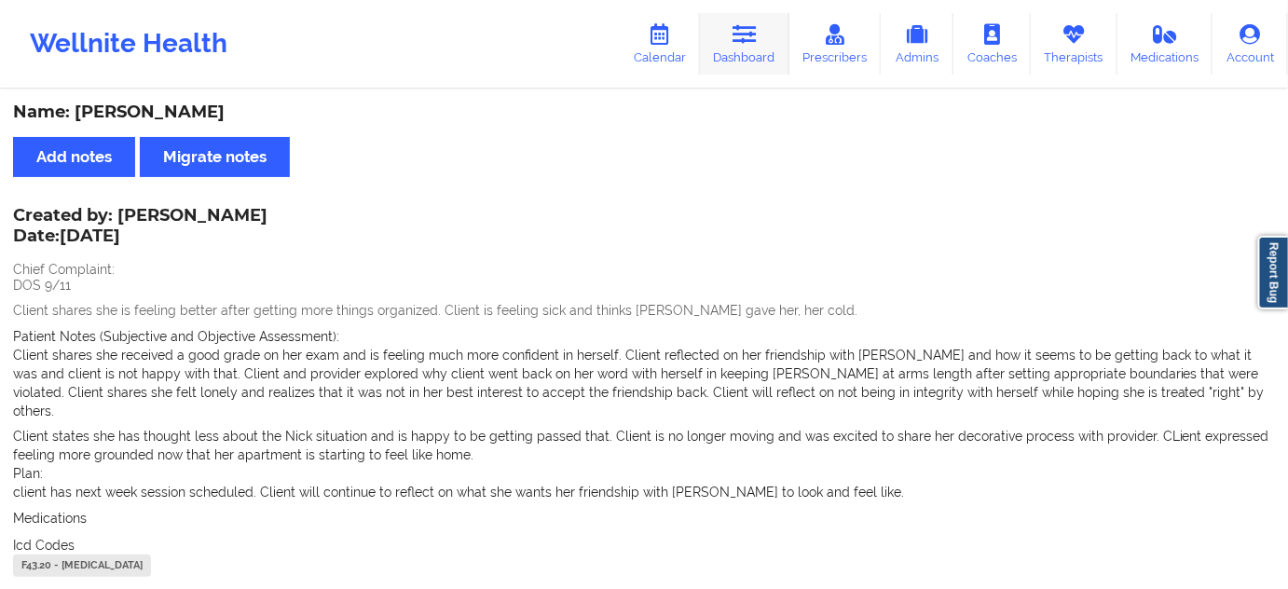
drag, startPoint x: 665, startPoint y: 43, endPoint x: 737, endPoint y: 47, distance: 71.9
click at [665, 43] on icon at bounding box center [660, 34] width 24 height 21
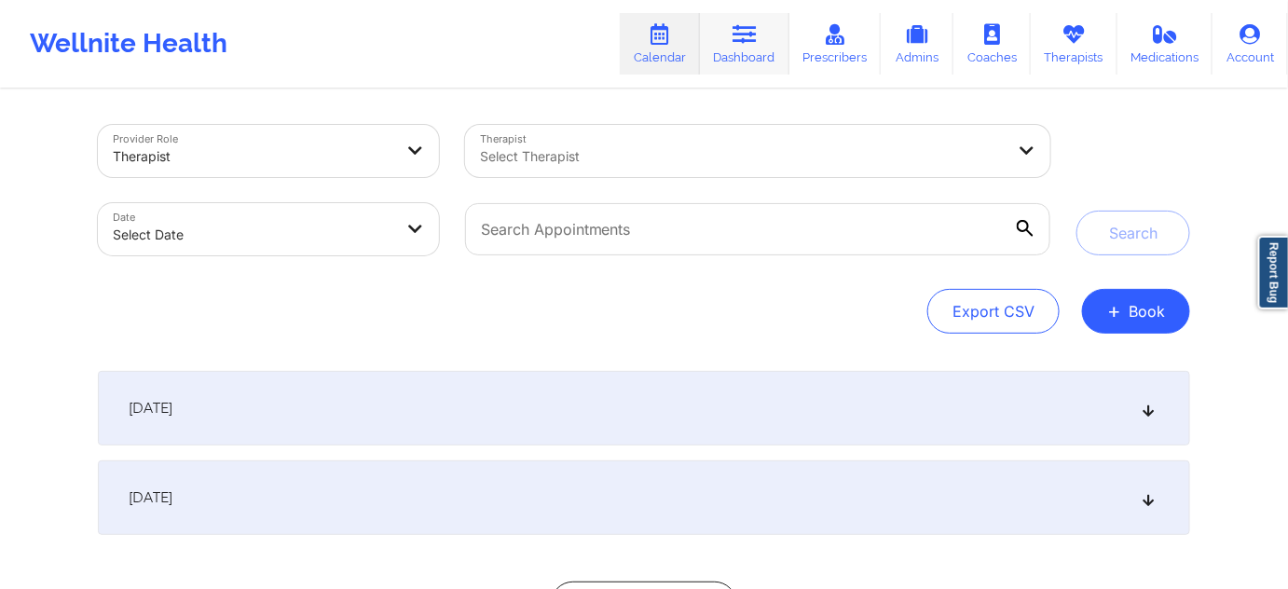
click at [737, 47] on link "Dashboard" at bounding box center [744, 44] width 89 height 62
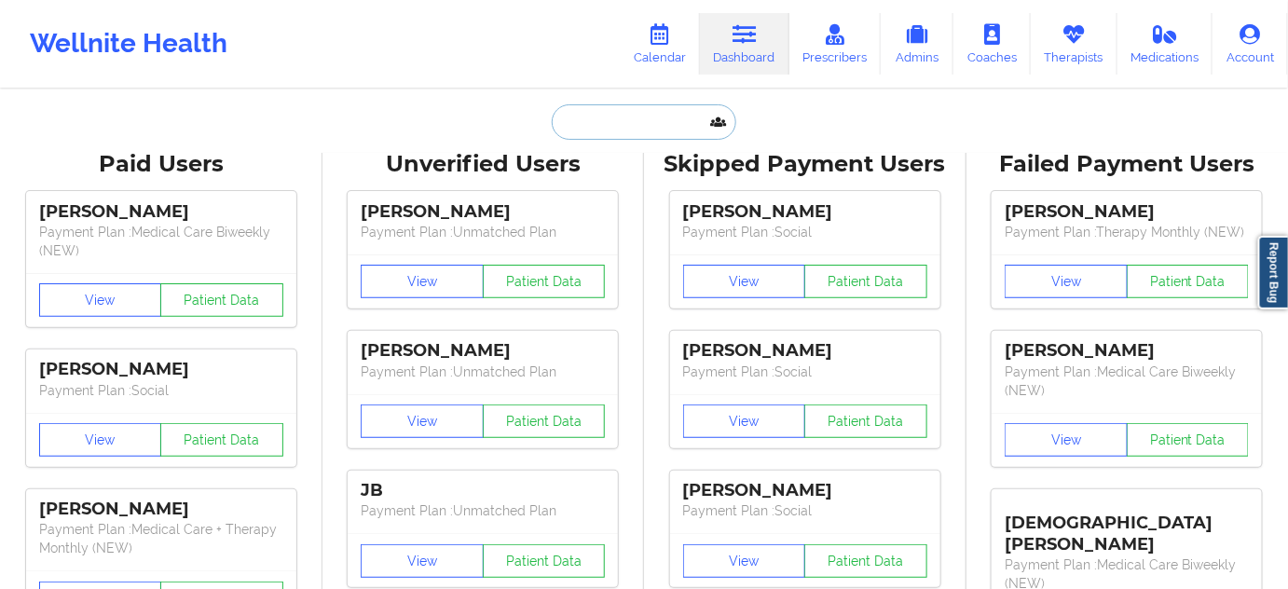
click at [650, 126] on input "text" at bounding box center [644, 121] width 185 height 35
paste input "[PERSON_NAME][EMAIL_ADDRESS][DOMAIN_NAME]"
type input "[PERSON_NAME][EMAIL_ADDRESS][DOMAIN_NAME]"
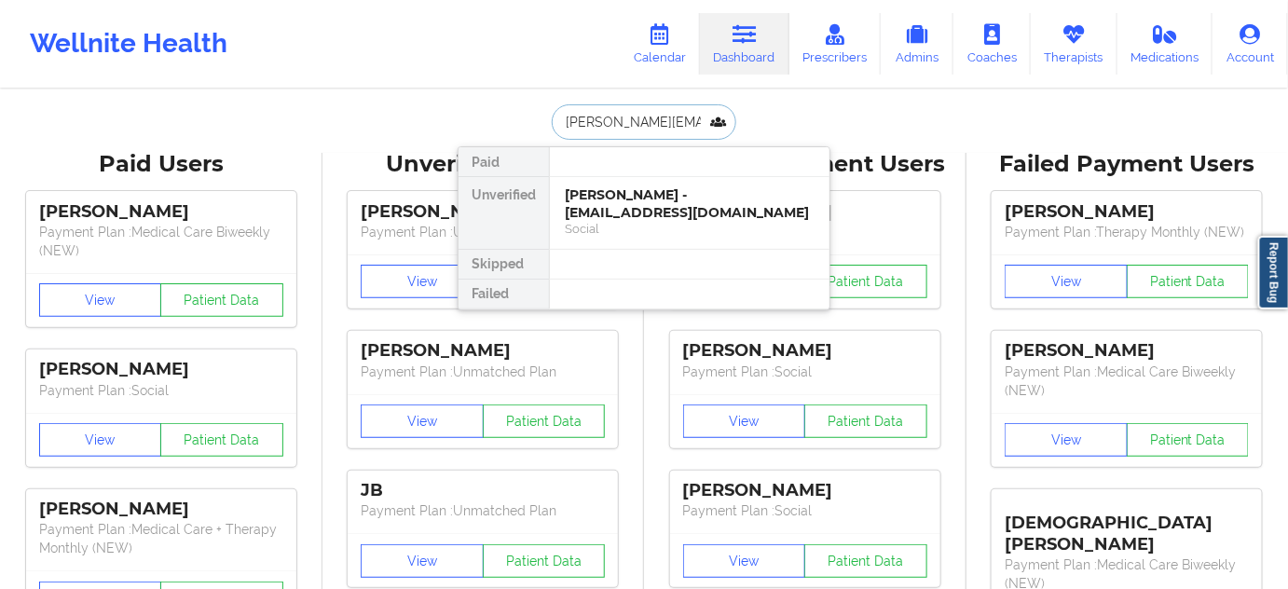
scroll to position [0, 2]
click at [617, 194] on div "[PERSON_NAME] - [PERSON_NAME][EMAIL_ADDRESS][DOMAIN_NAME]" at bounding box center [690, 203] width 250 height 34
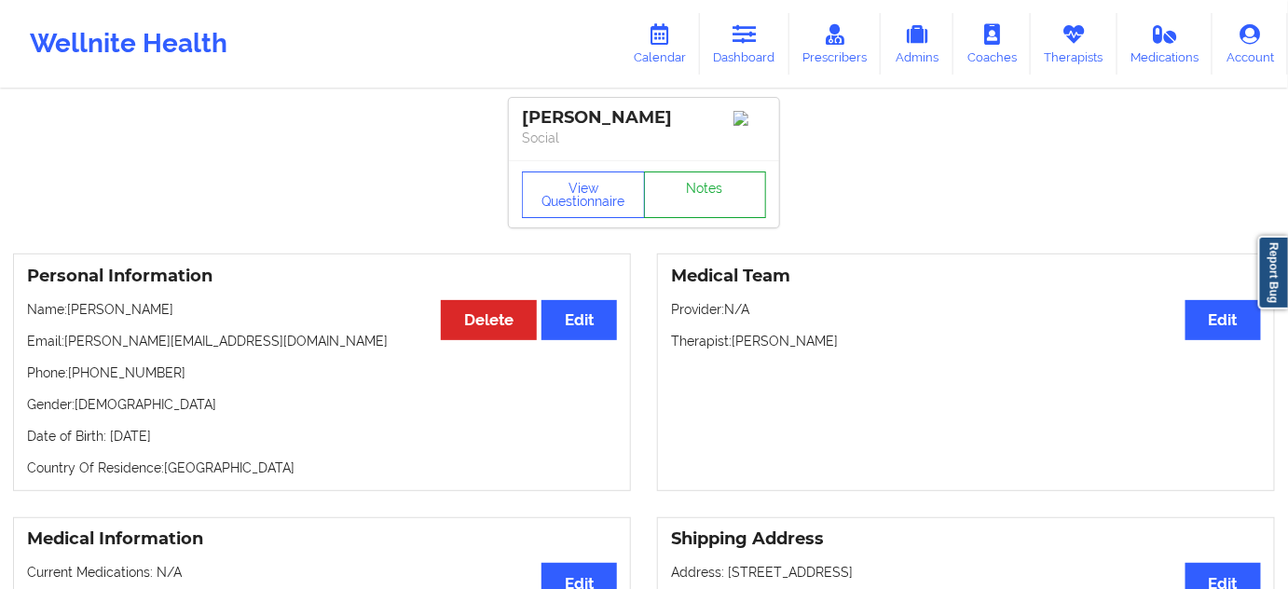
click at [705, 199] on link "Notes" at bounding box center [705, 194] width 123 height 47
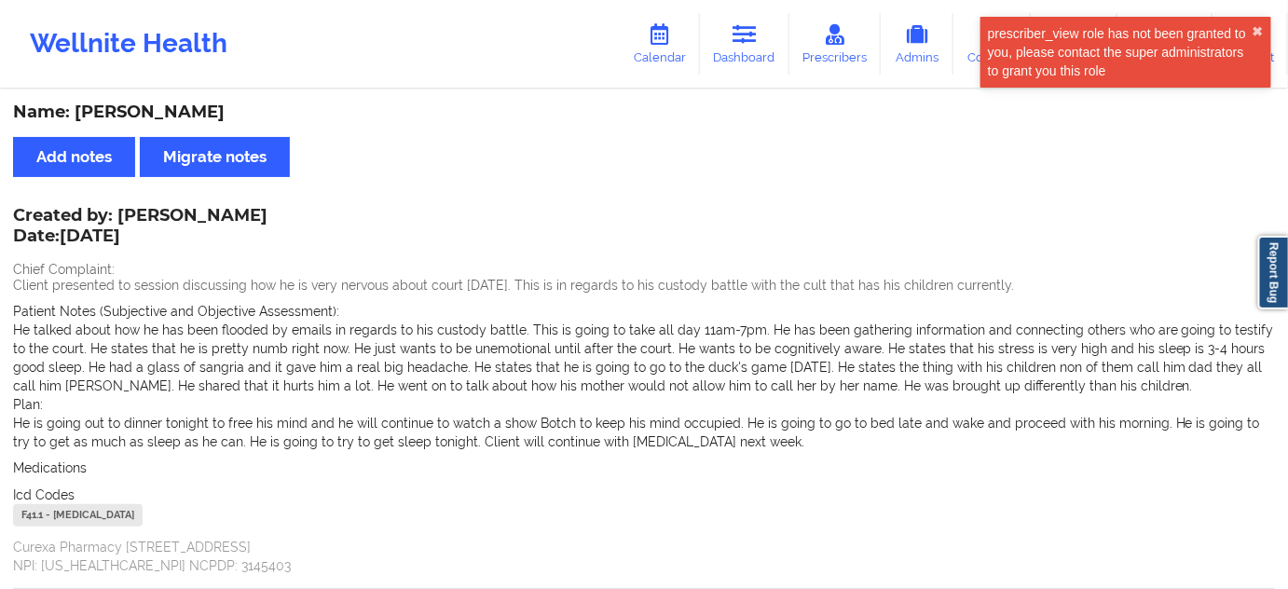
click at [147, 111] on div "Name: [PERSON_NAME]" at bounding box center [644, 112] width 1262 height 21
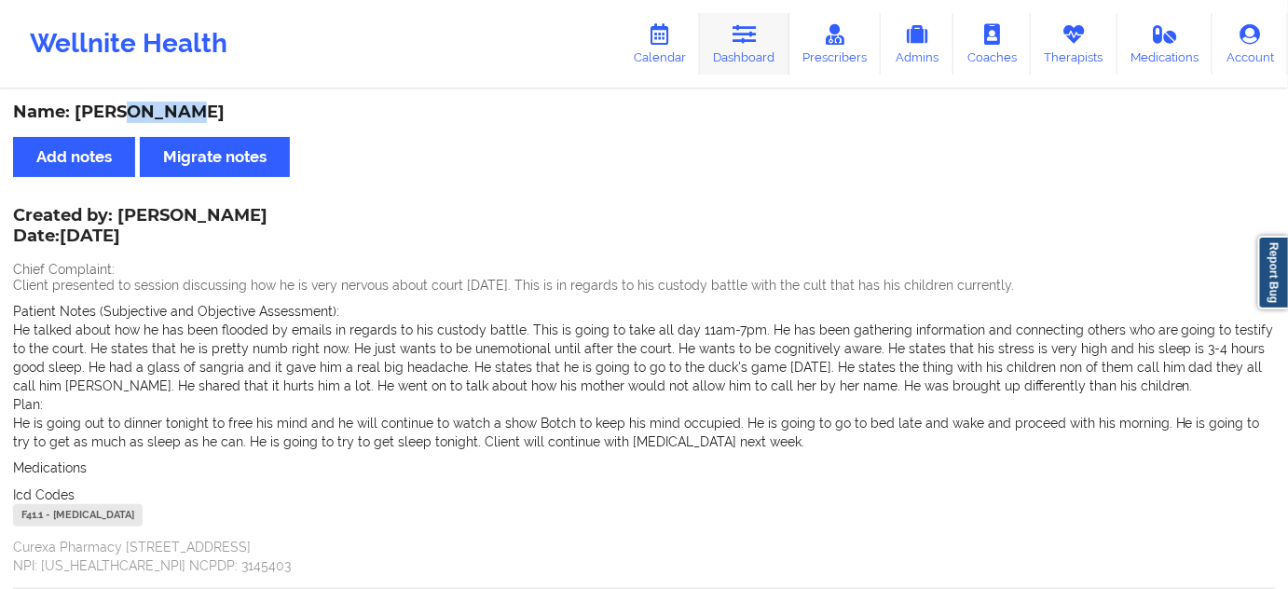
click at [765, 36] on link "Dashboard" at bounding box center [744, 44] width 89 height 62
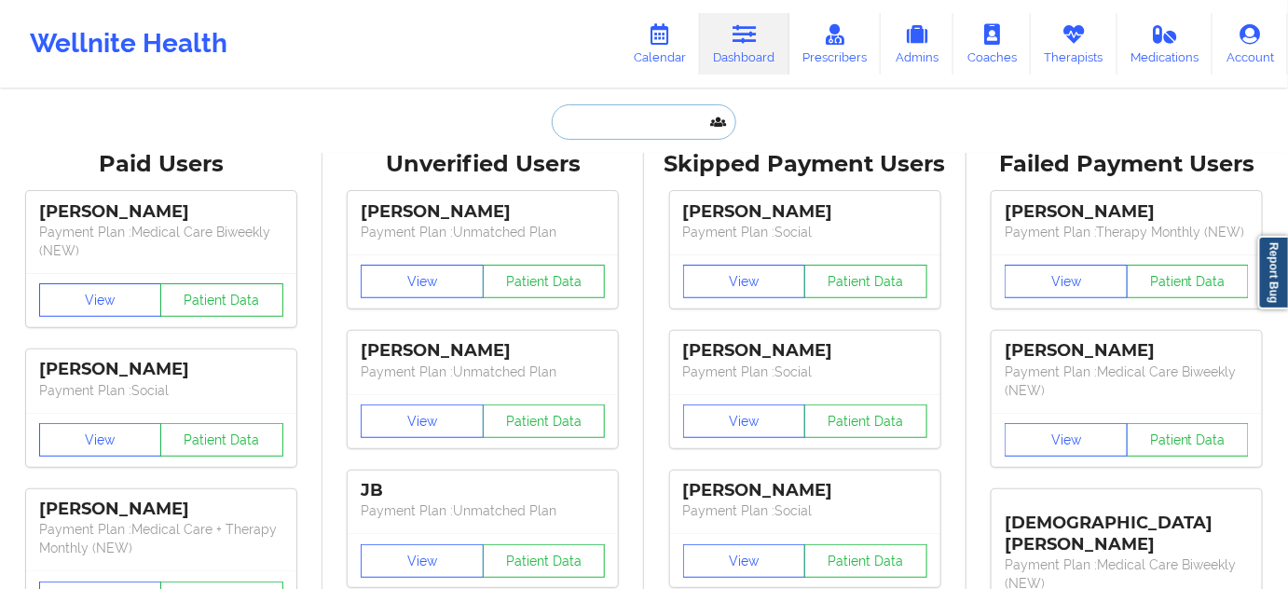
click at [661, 118] on input "text" at bounding box center [644, 121] width 185 height 35
paste input "[PERSON_NAME]"
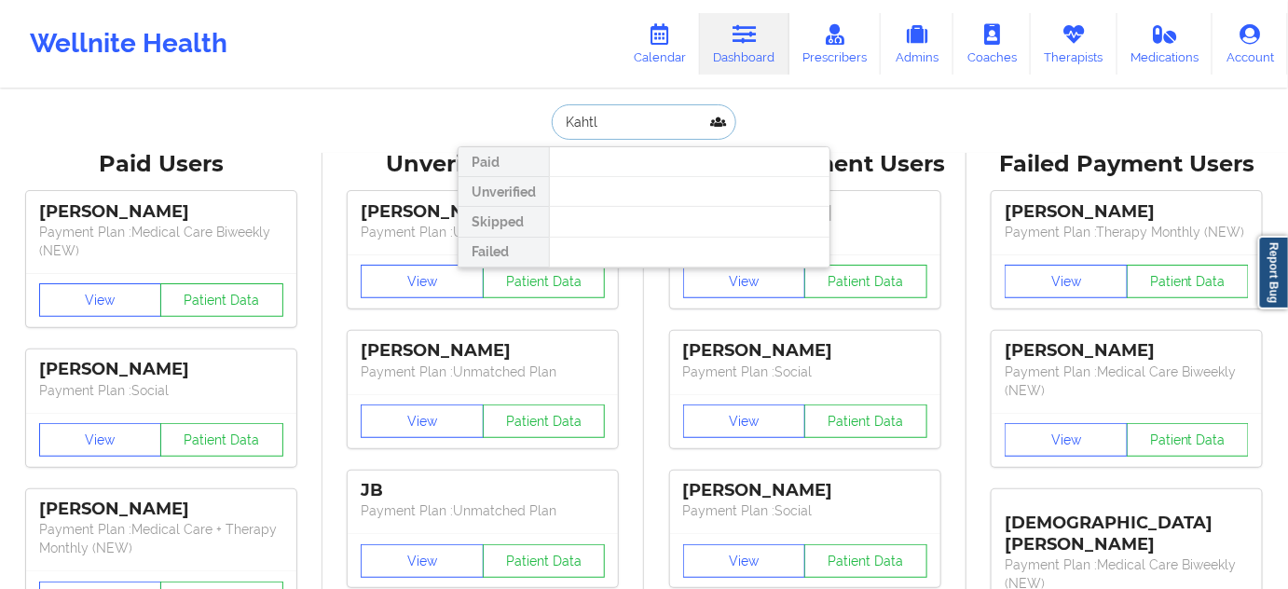
paste input "een [PERSON_NAME]"
click at [611, 124] on input "[PERSON_NAME]" at bounding box center [644, 121] width 185 height 35
type input "[PERSON_NAME]"
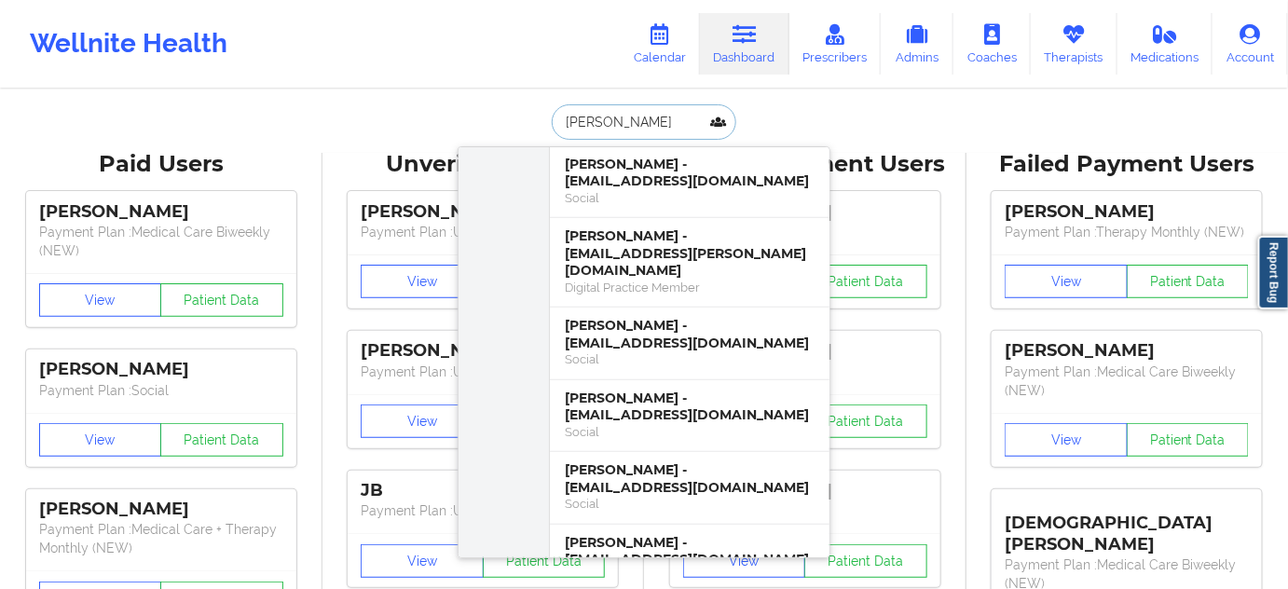
scroll to position [508, 0]
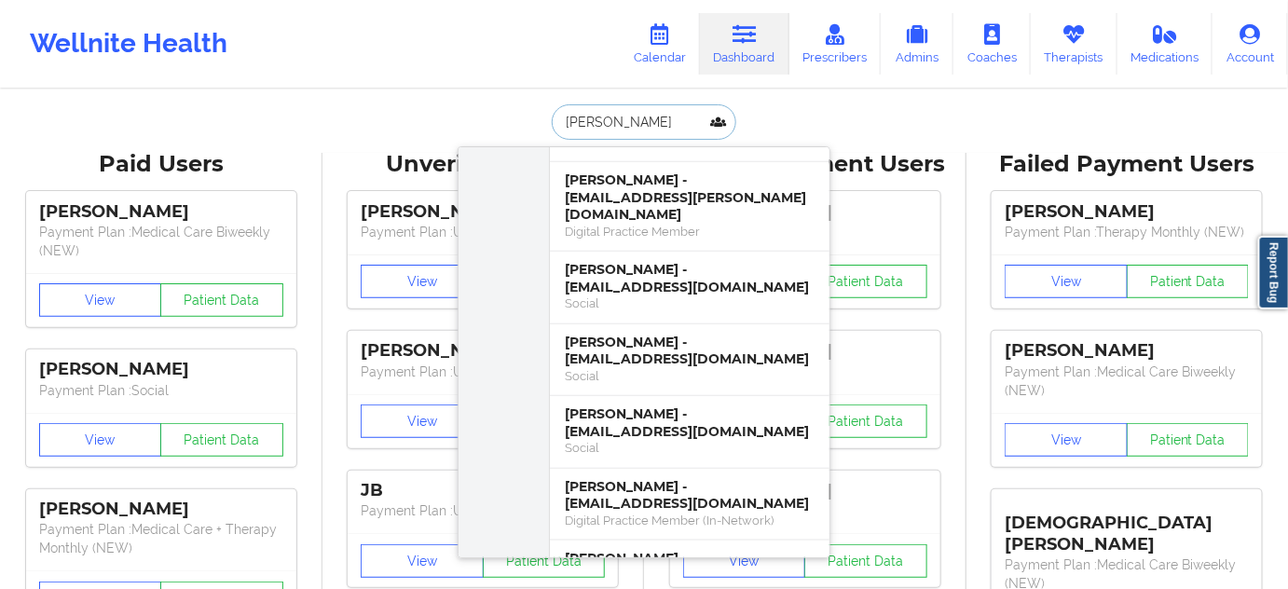
click at [692, 405] on div "[PERSON_NAME] - [EMAIL_ADDRESS][DOMAIN_NAME]" at bounding box center [690, 422] width 250 height 34
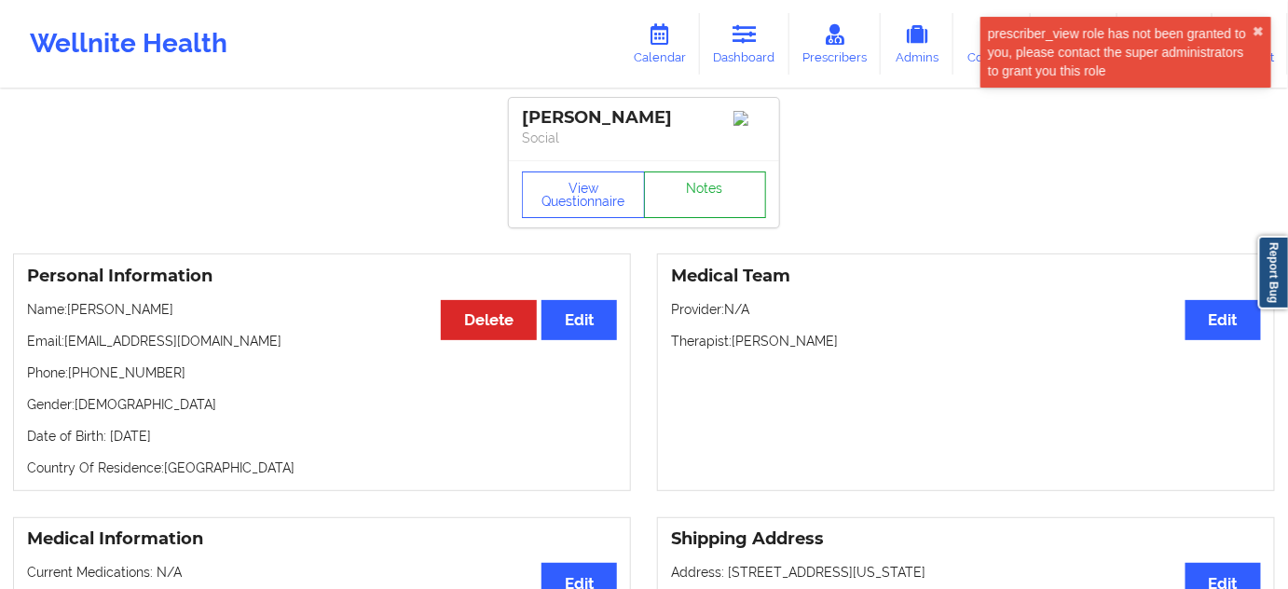
click at [688, 203] on link "Notes" at bounding box center [705, 194] width 123 height 47
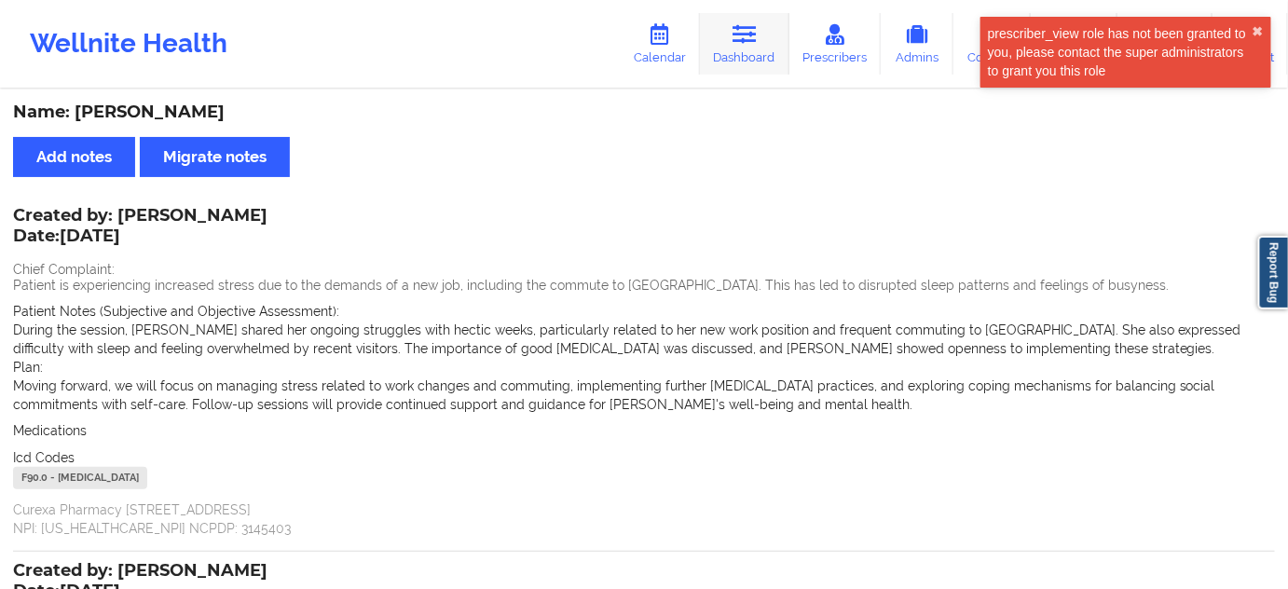
click at [760, 51] on link "Dashboard" at bounding box center [744, 44] width 89 height 62
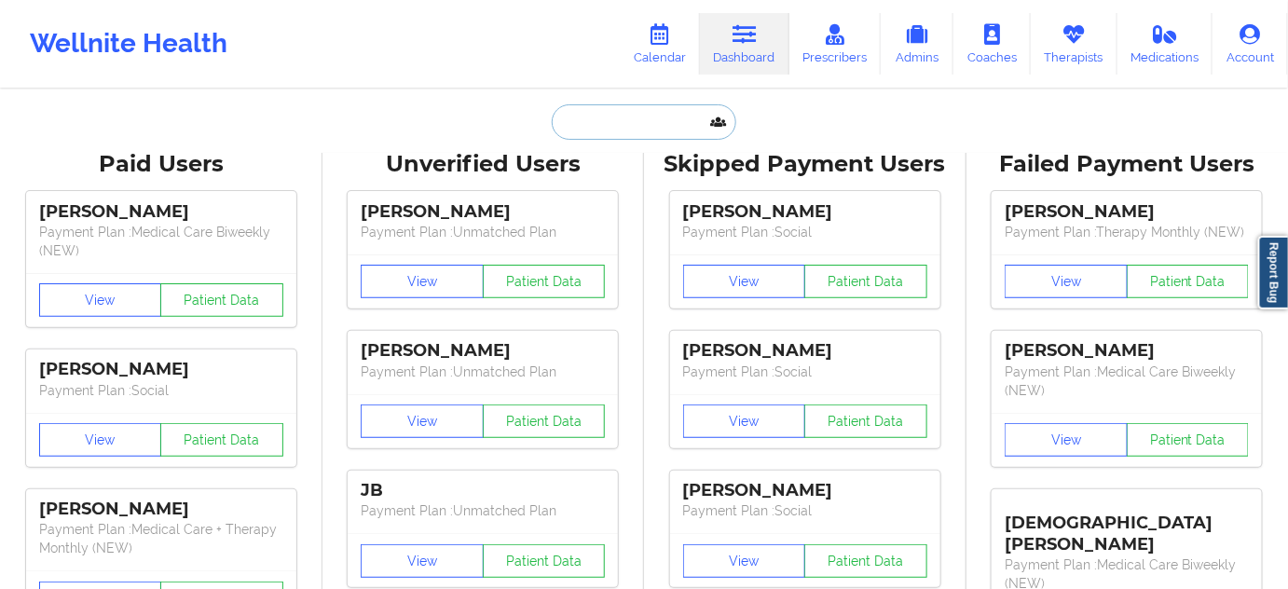
click at [623, 129] on input "text" at bounding box center [644, 121] width 185 height 35
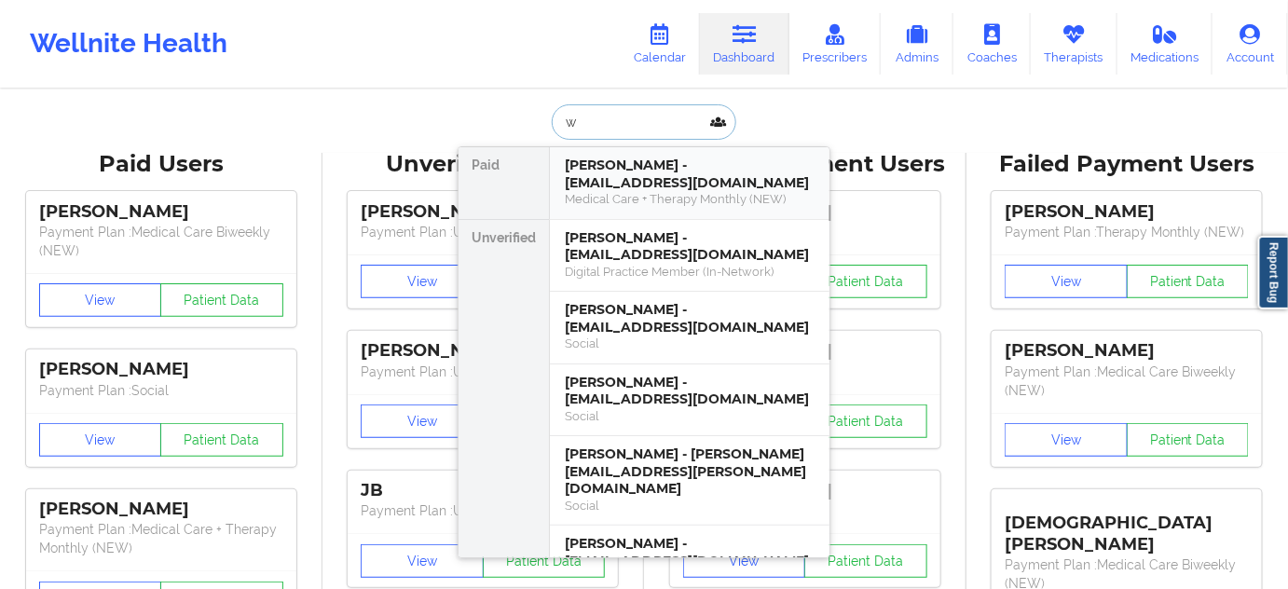
paste input "[PERSON_NAME]"
click at [627, 125] on input "wKahtleen [PERSON_NAME]" at bounding box center [644, 121] width 185 height 35
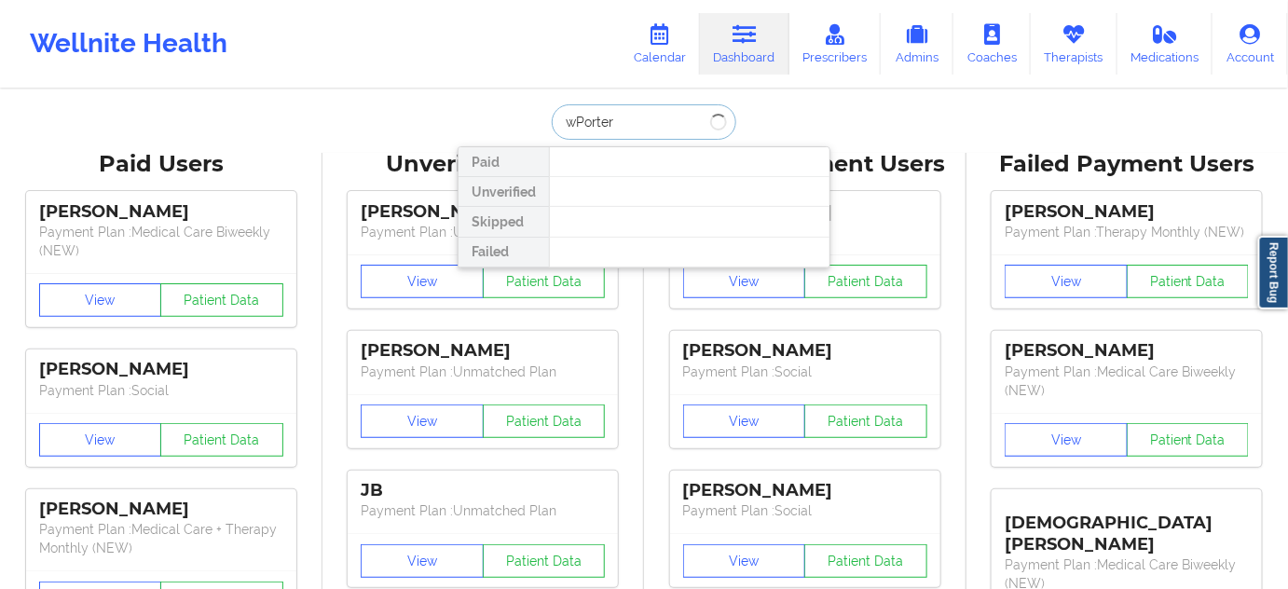
type input "[PERSON_NAME]"
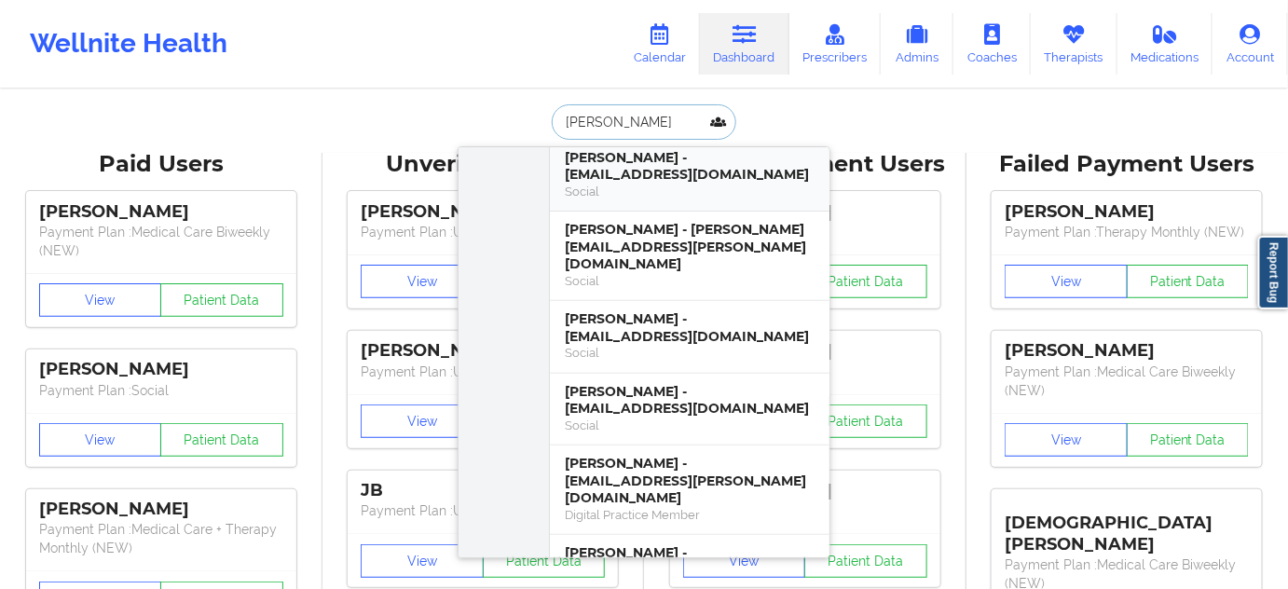
scroll to position [226, 0]
click at [650, 382] on div "[PERSON_NAME] - [EMAIL_ADDRESS][DOMAIN_NAME]" at bounding box center [690, 399] width 250 height 34
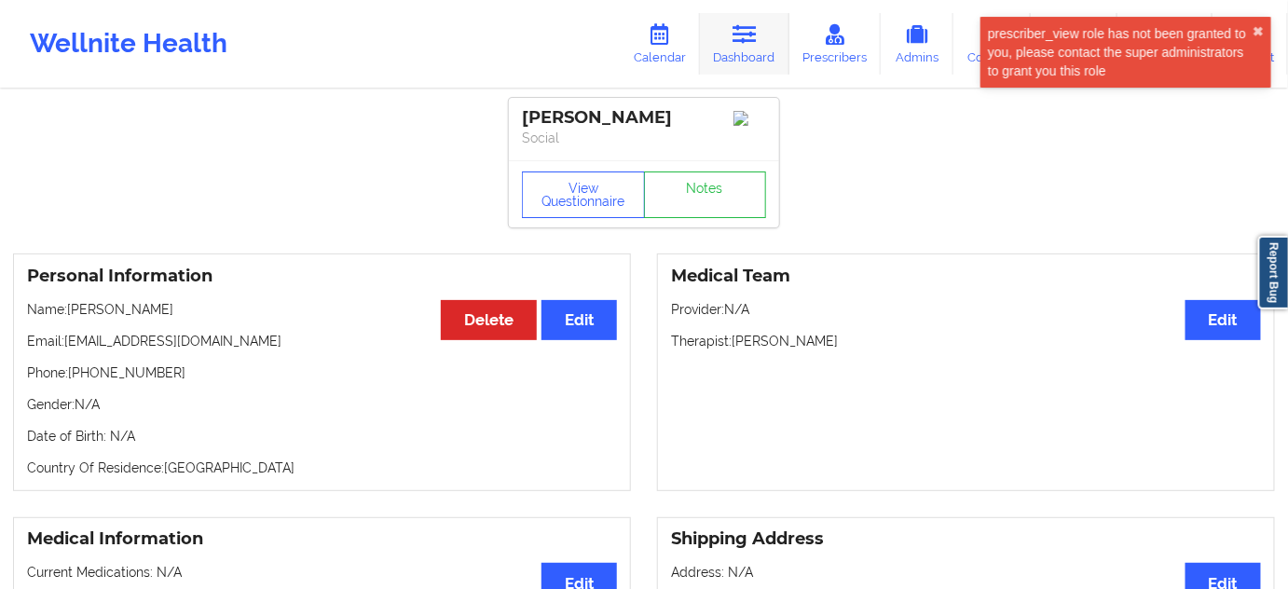
click at [737, 36] on icon at bounding box center [744, 34] width 24 height 21
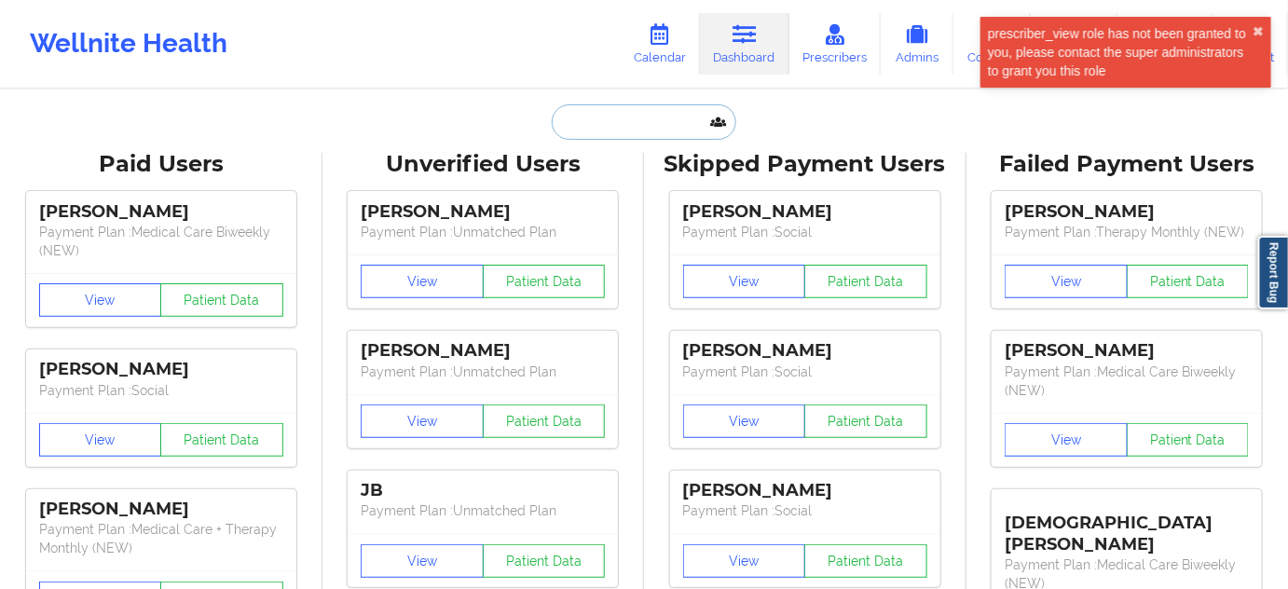
click at [658, 136] on input "text" at bounding box center [644, 121] width 185 height 35
paste input "[PERSON_NAME]"
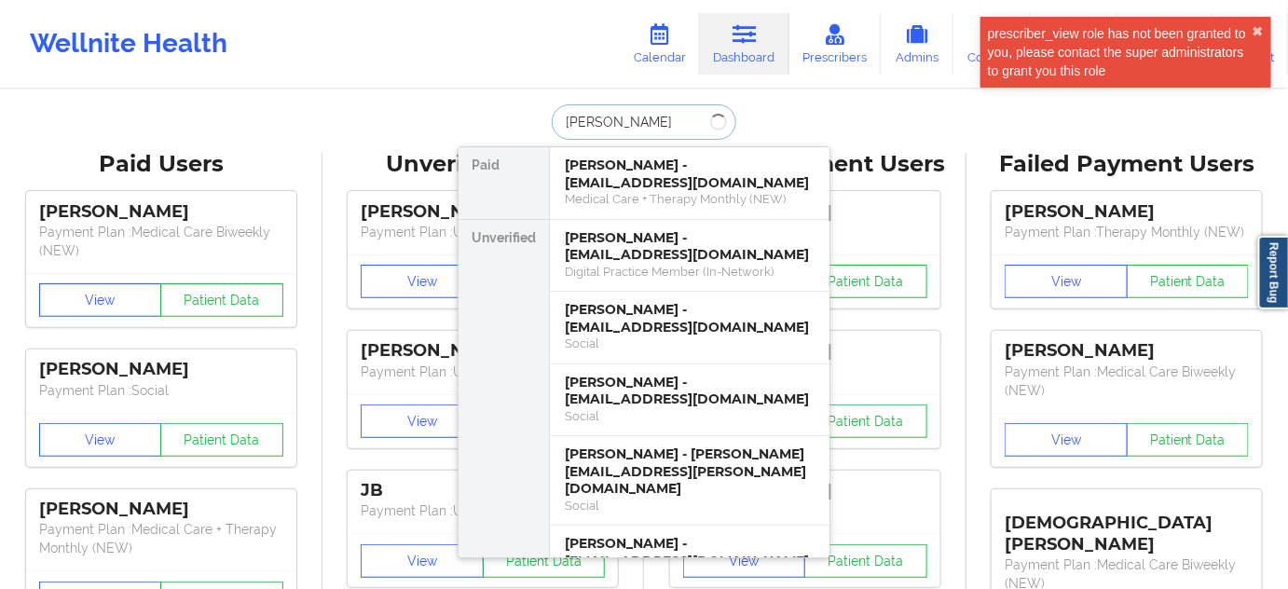
click at [621, 126] on input "[PERSON_NAME]" at bounding box center [644, 121] width 185 height 35
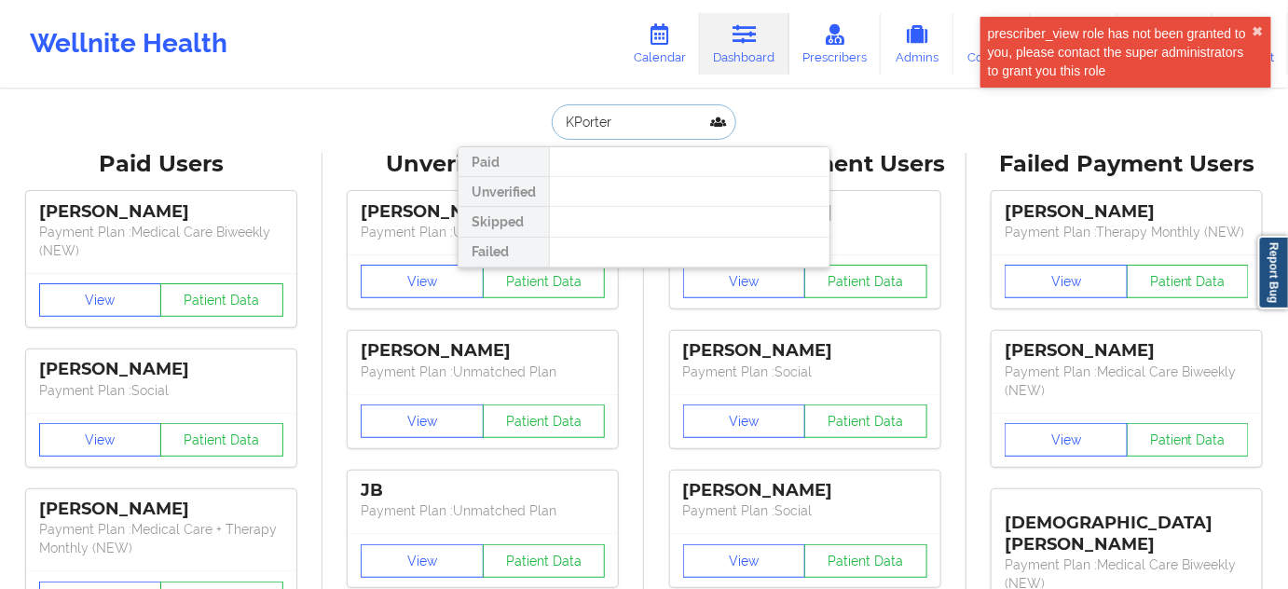
type input "[PERSON_NAME]"
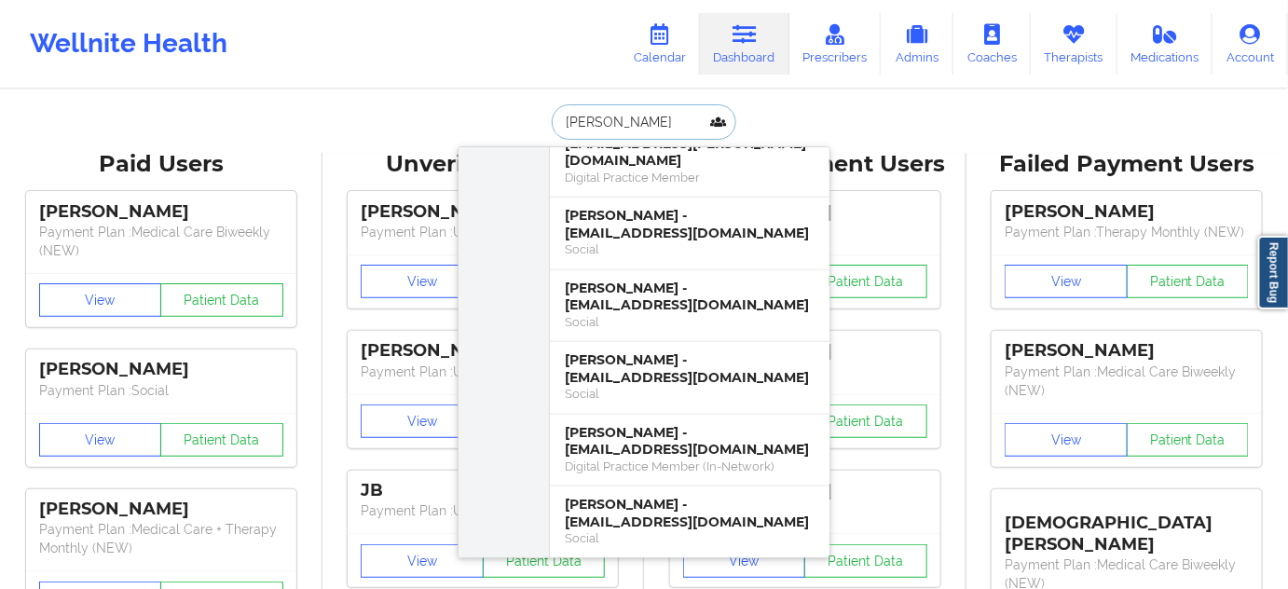
scroll to position [564, 0]
click at [662, 349] on div "[PERSON_NAME] - [EMAIL_ADDRESS][DOMAIN_NAME]" at bounding box center [690, 366] width 250 height 34
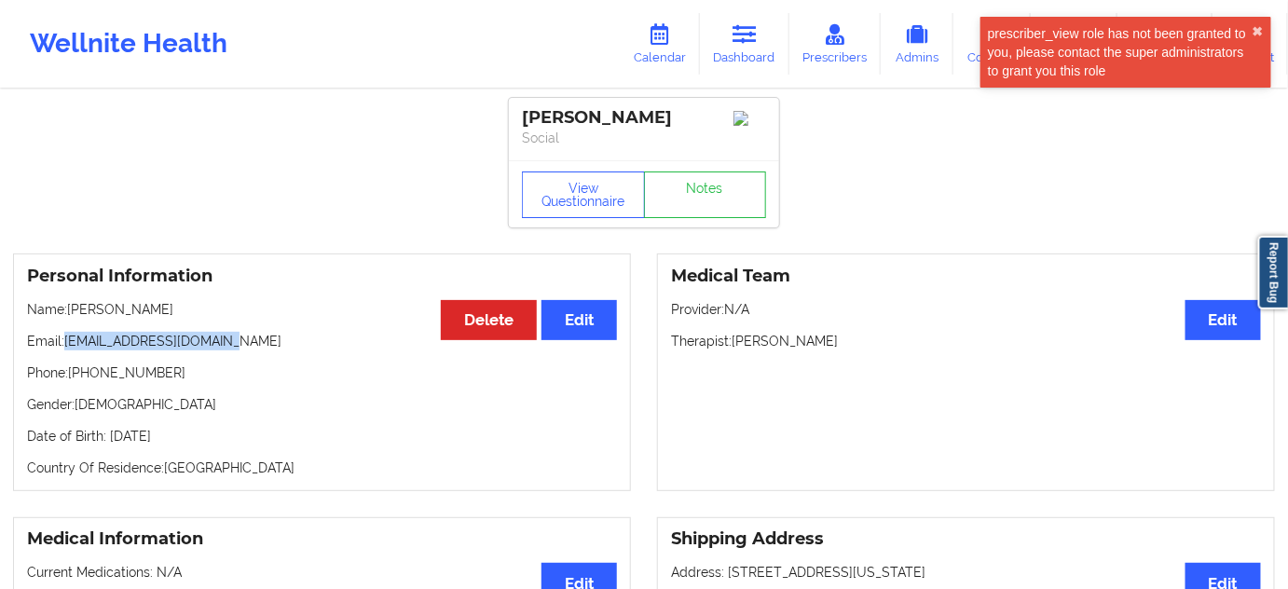
drag, startPoint x: 65, startPoint y: 345, endPoint x: 294, endPoint y: 337, distance: 229.4
click at [292, 335] on div "Personal Information Edit Delete Name: [PERSON_NAME] Email: [EMAIL_ADDRESS][DOM…" at bounding box center [322, 372] width 618 height 238
click at [295, 339] on p "Email: [EMAIL_ADDRESS][DOMAIN_NAME]" at bounding box center [322, 341] width 590 height 19
click at [735, 41] on link "Dashboard" at bounding box center [744, 44] width 89 height 62
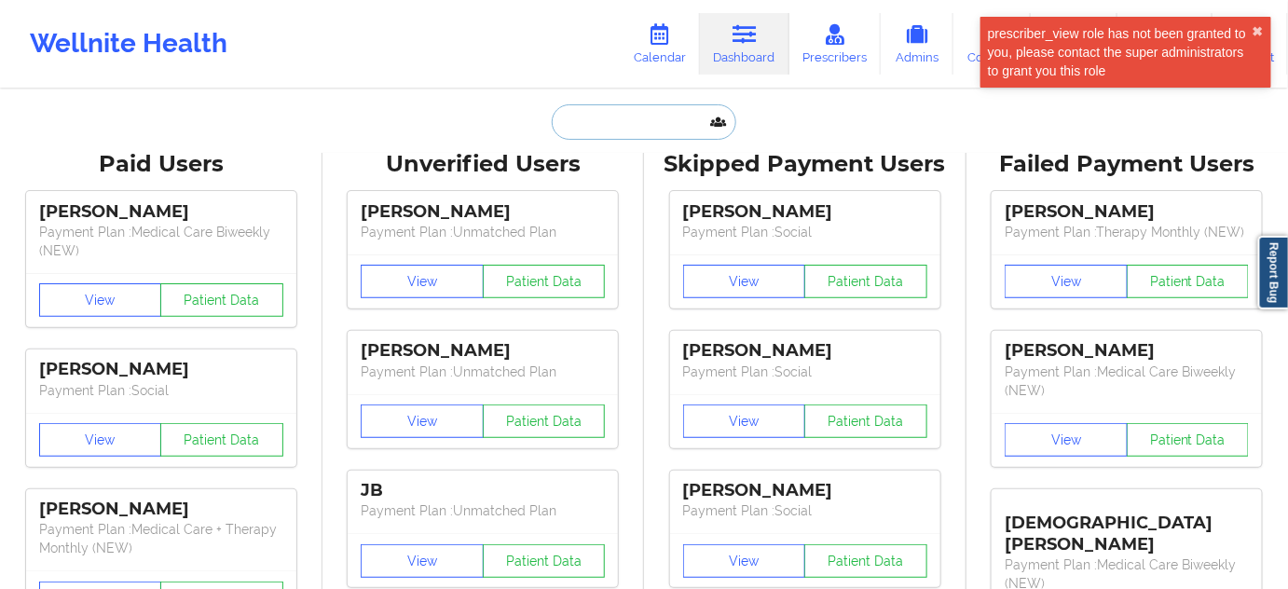
click at [651, 126] on input "text" at bounding box center [644, 121] width 185 height 35
paste input "[PERSON_NAME]"
type input "[PERSON_NAME]"
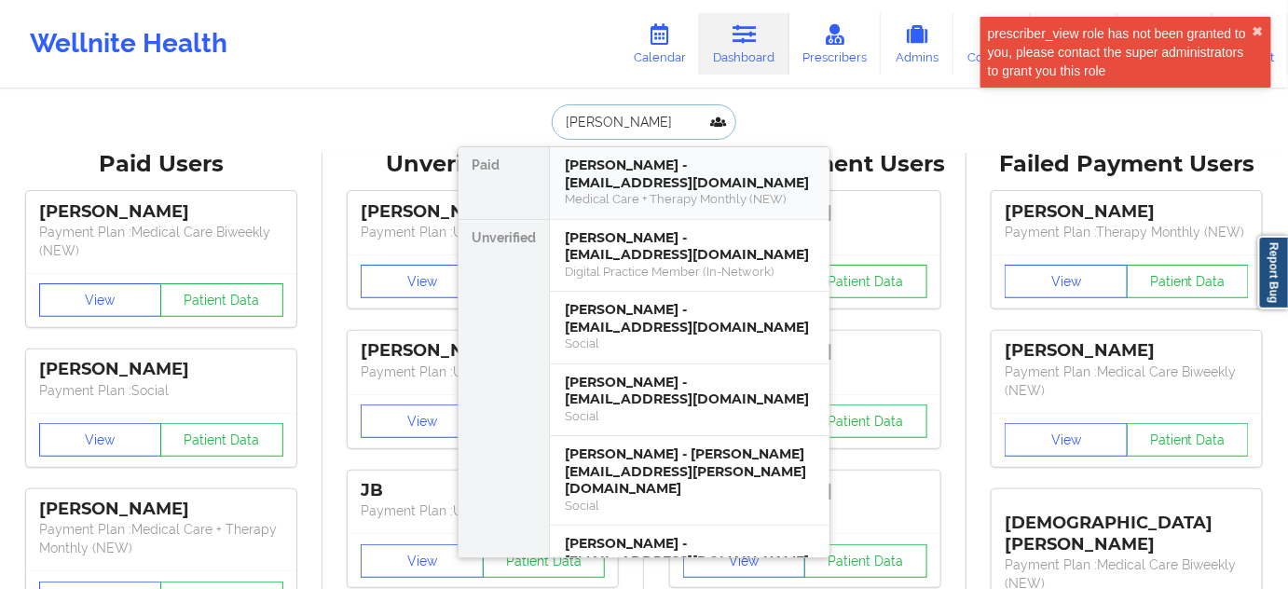
scroll to position [0, 9]
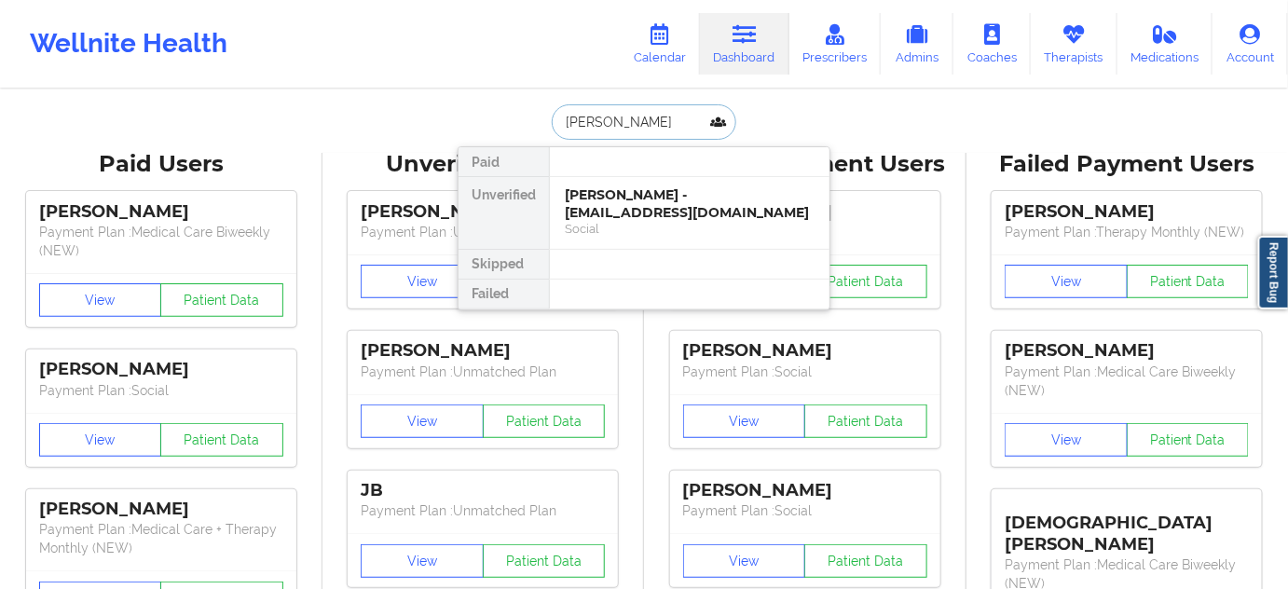
click at [623, 189] on div "[PERSON_NAME] - [EMAIL_ADDRESS][DOMAIN_NAME]" at bounding box center [690, 203] width 250 height 34
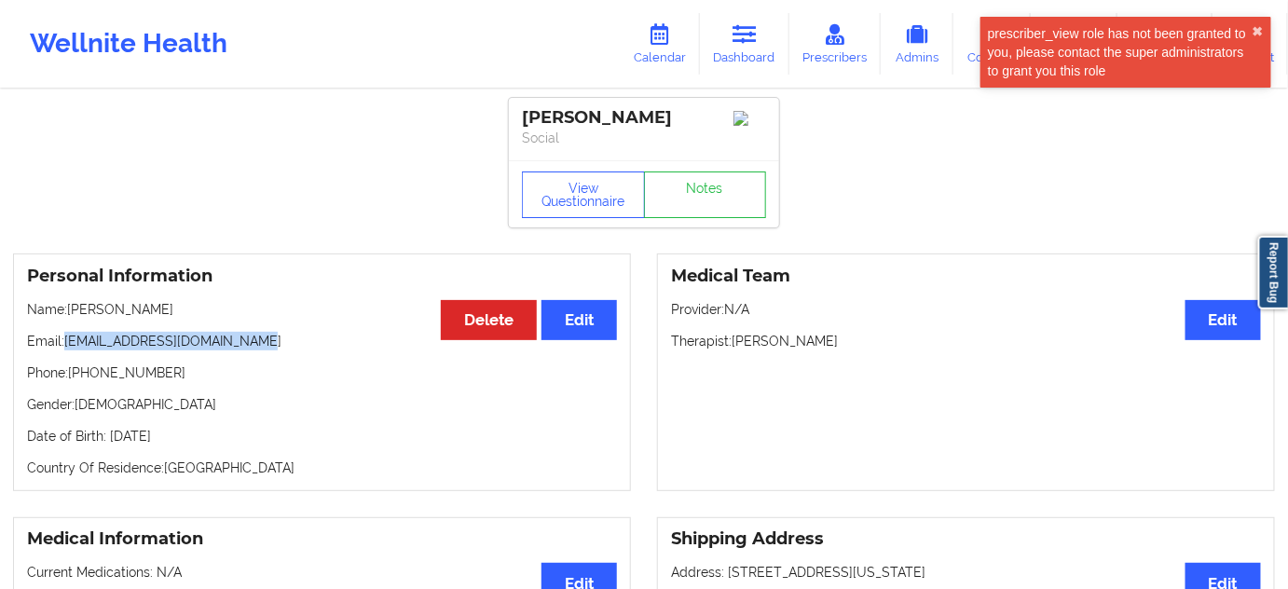
drag, startPoint x: 64, startPoint y: 363, endPoint x: 290, endPoint y: 370, distance: 225.6
click at [290, 350] on p "Email: [EMAIL_ADDRESS][DOMAIN_NAME]" at bounding box center [322, 341] width 590 height 19
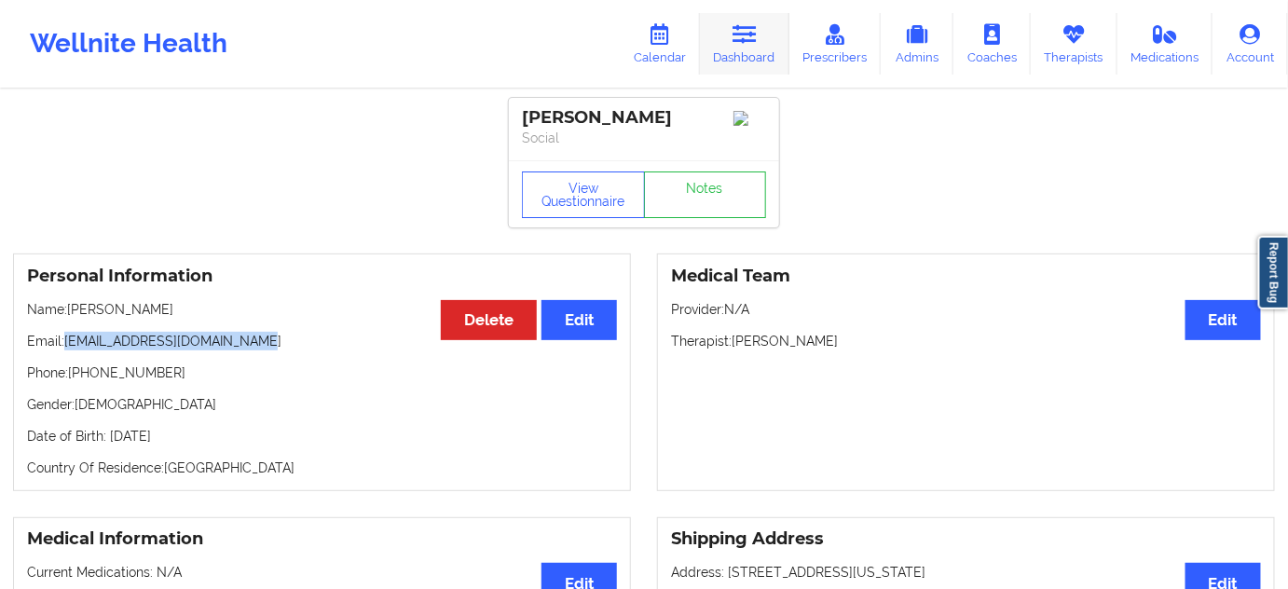
click at [730, 39] on link "Dashboard" at bounding box center [744, 44] width 89 height 62
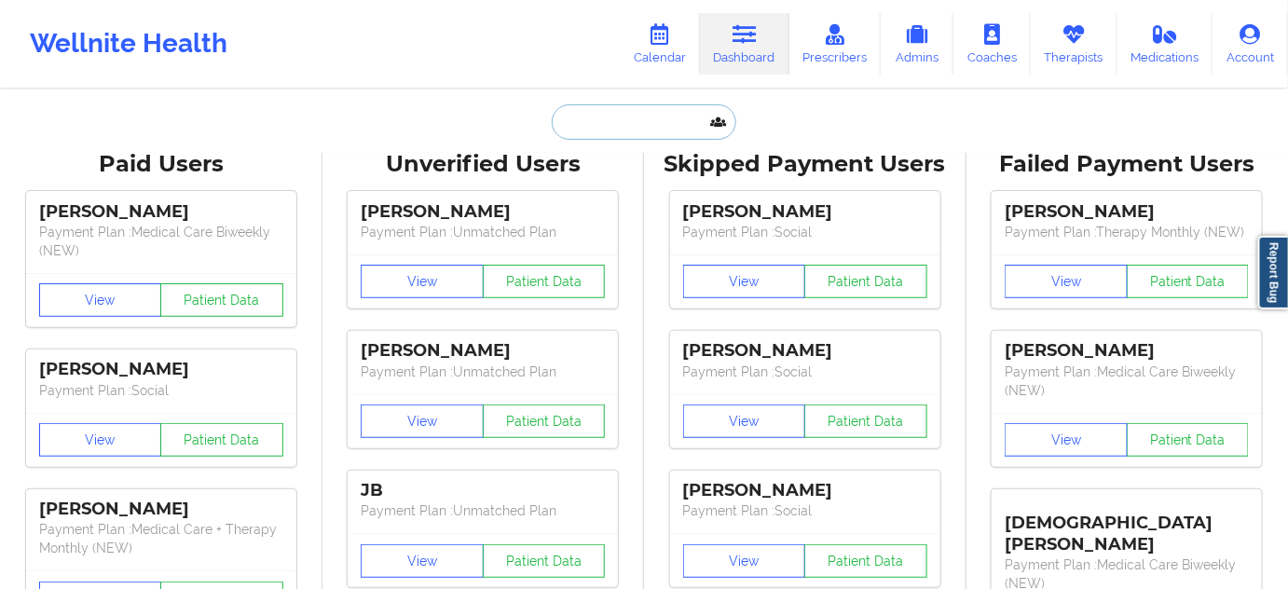
click at [633, 118] on input "text" at bounding box center [644, 121] width 185 height 35
paste input "[PERSON_NAME][EMAIL_ADDRESS][PERSON_NAME][DOMAIN_NAME]"
type input "[PERSON_NAME][EMAIL_ADDRESS][PERSON_NAME][DOMAIN_NAME]"
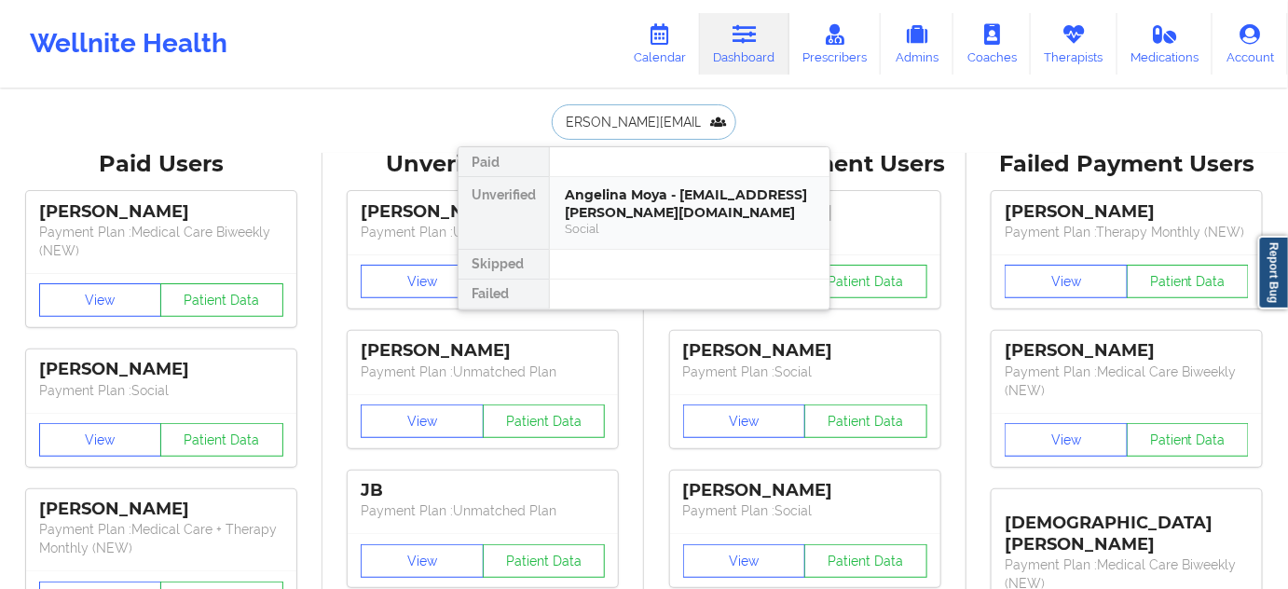
click at [631, 203] on div "Angelina Moya - [EMAIL_ADDRESS][PERSON_NAME][DOMAIN_NAME]" at bounding box center [690, 203] width 250 height 34
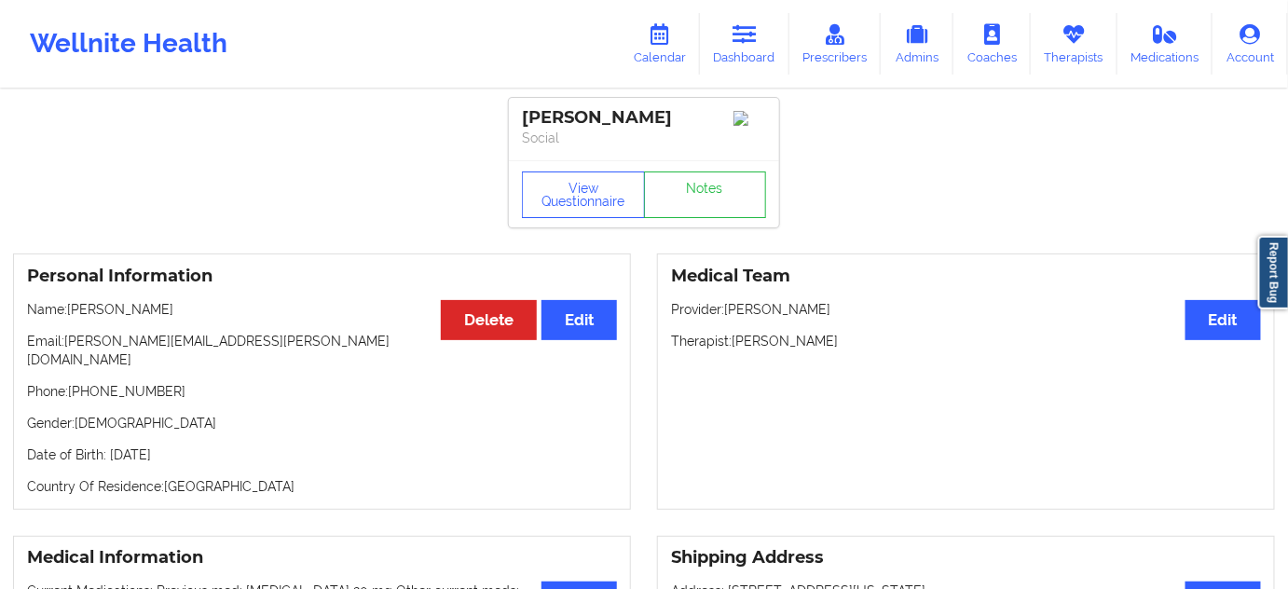
click at [768, 193] on div "View Questionnaire Notes" at bounding box center [644, 193] width 270 height 67
click at [728, 200] on link "Notes" at bounding box center [705, 194] width 123 height 47
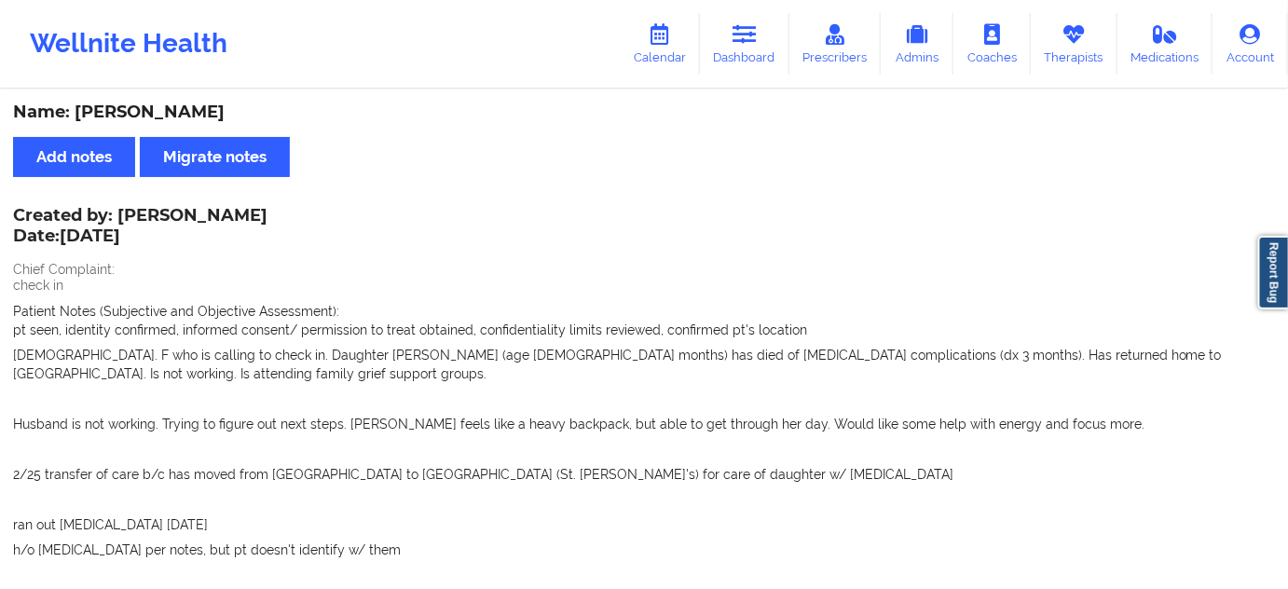
click at [201, 116] on div "Name: [PERSON_NAME]" at bounding box center [644, 112] width 1262 height 21
click at [184, 112] on div "Name: [PERSON_NAME]" at bounding box center [644, 112] width 1262 height 21
